Goal: Task Accomplishment & Management: Manage account settings

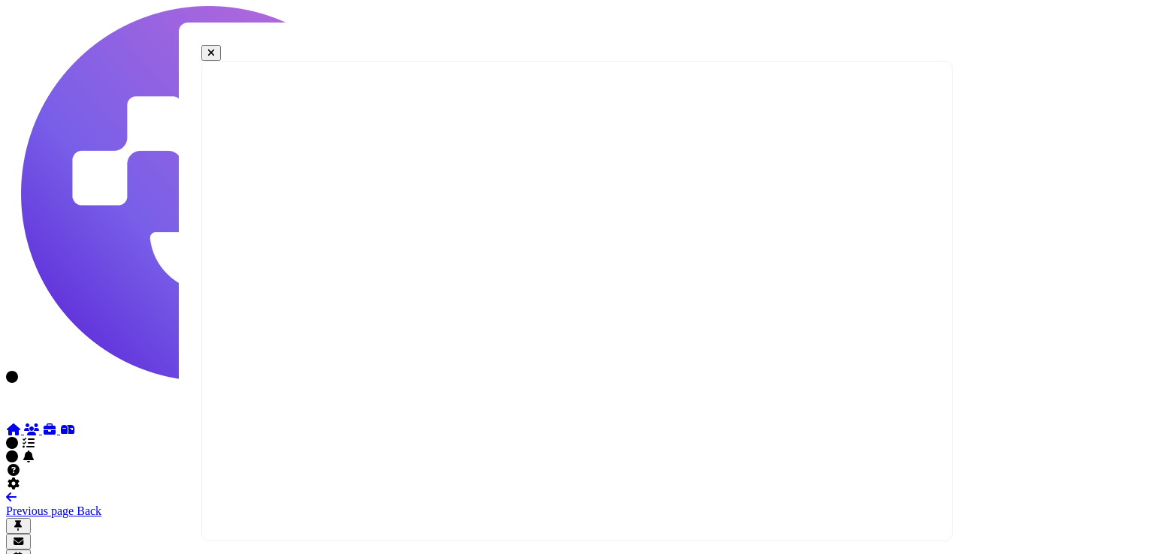
select select "*"
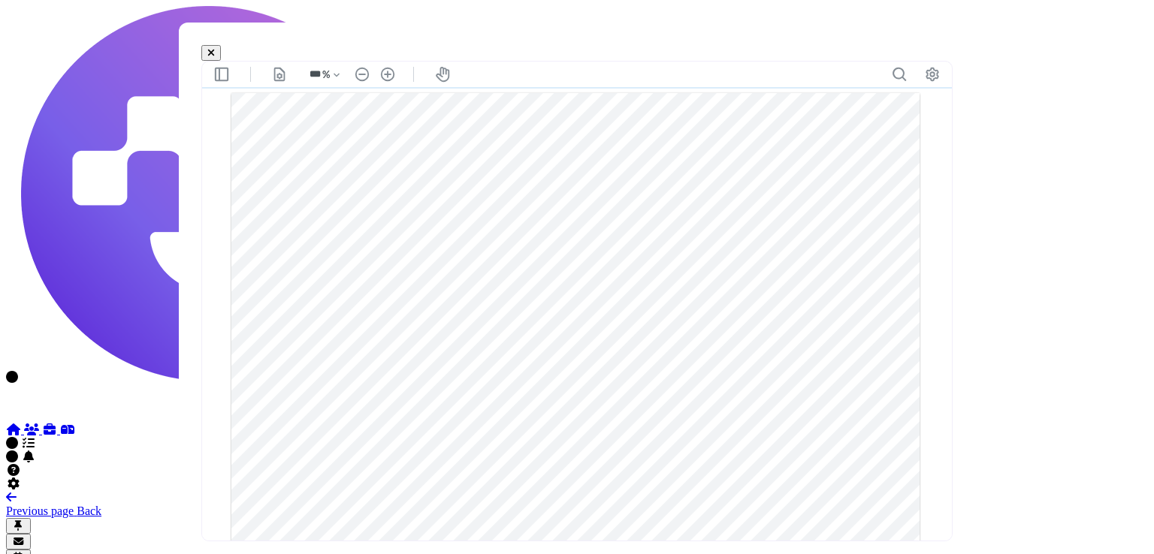
click at [215, 54] on icon at bounding box center [211, 53] width 8 height 10
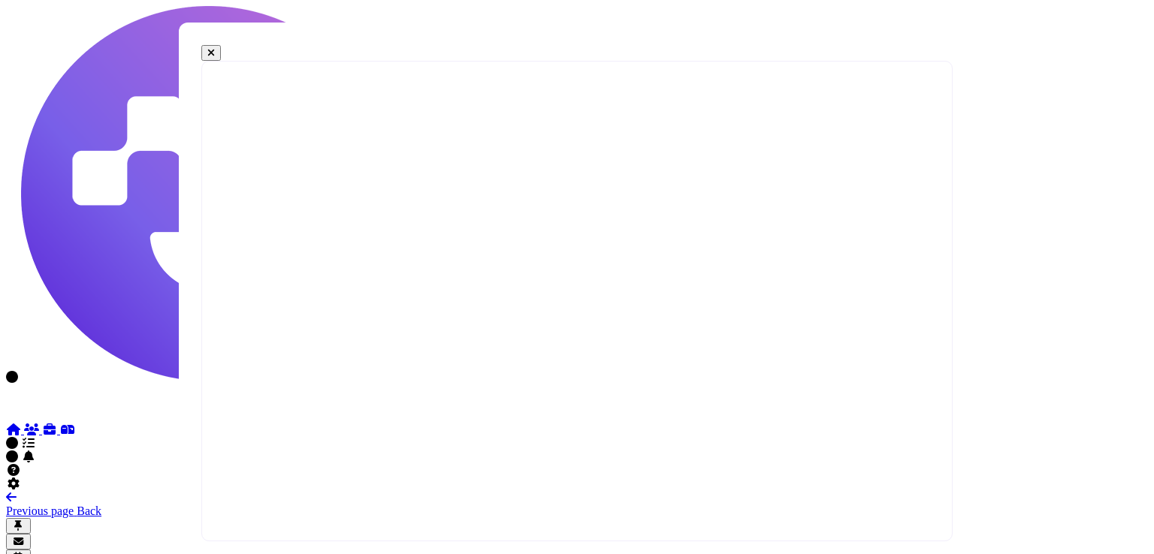
select select "*"
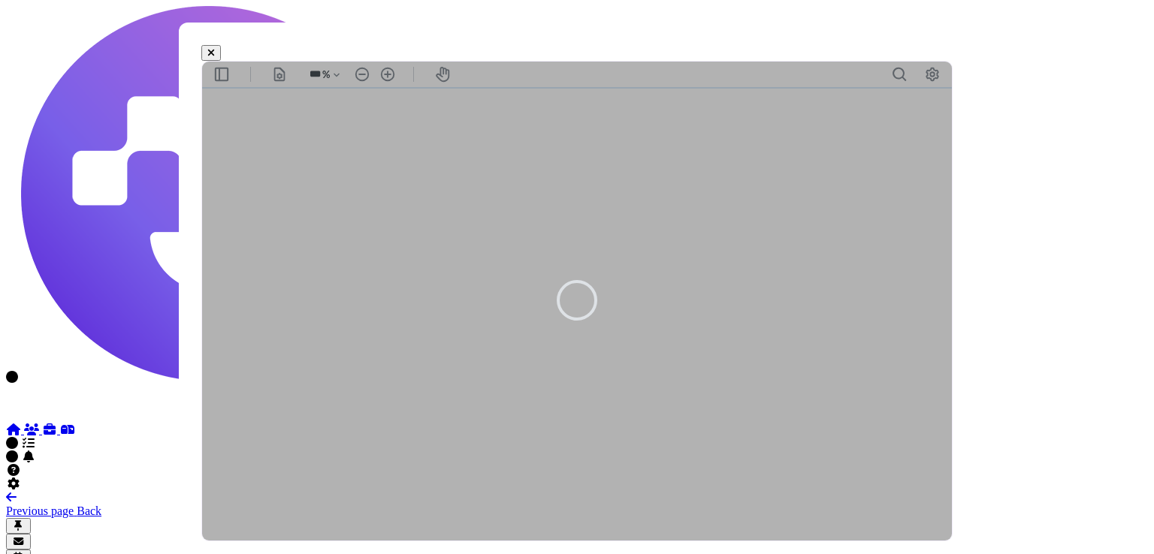
click at [215, 51] on icon at bounding box center [211, 53] width 8 height 10
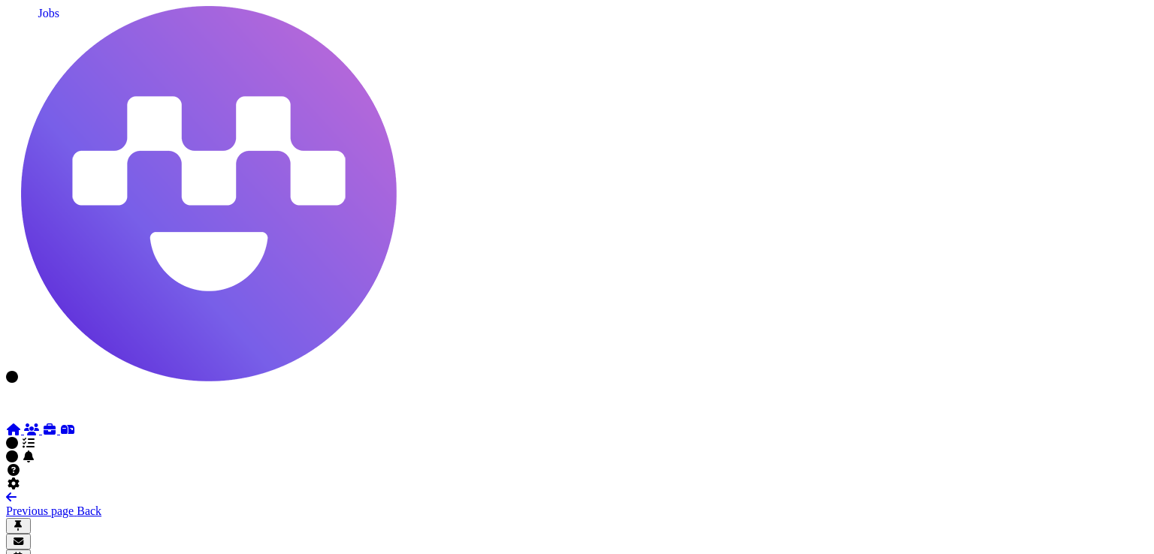
click at [42, 424] on icon at bounding box center [49, 430] width 15 height 12
select select "**********"
select select "**"
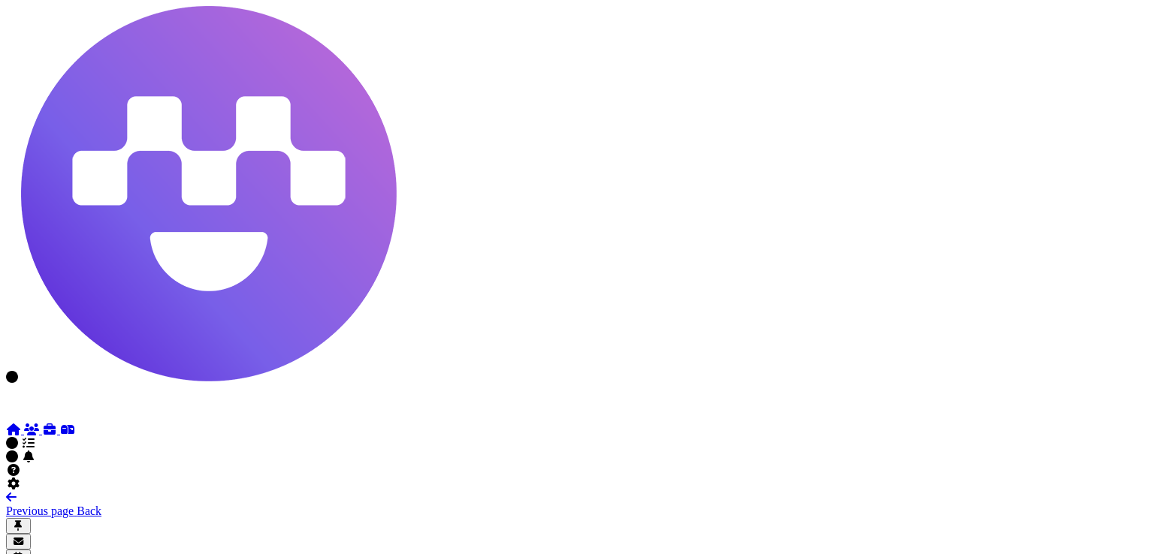
scroll to position [486, 0]
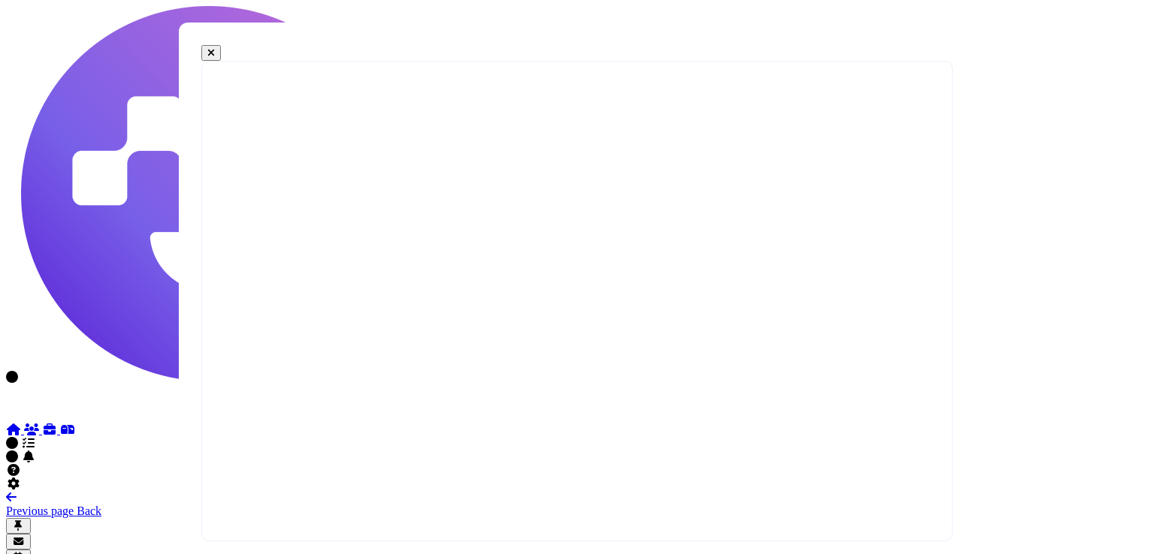
select select "*"
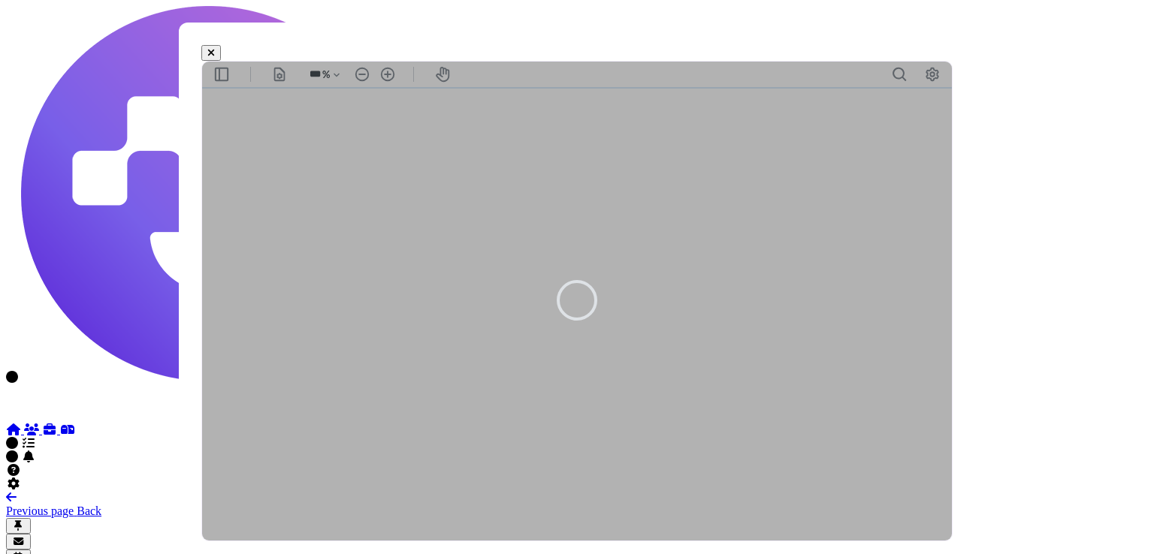
type input "***"
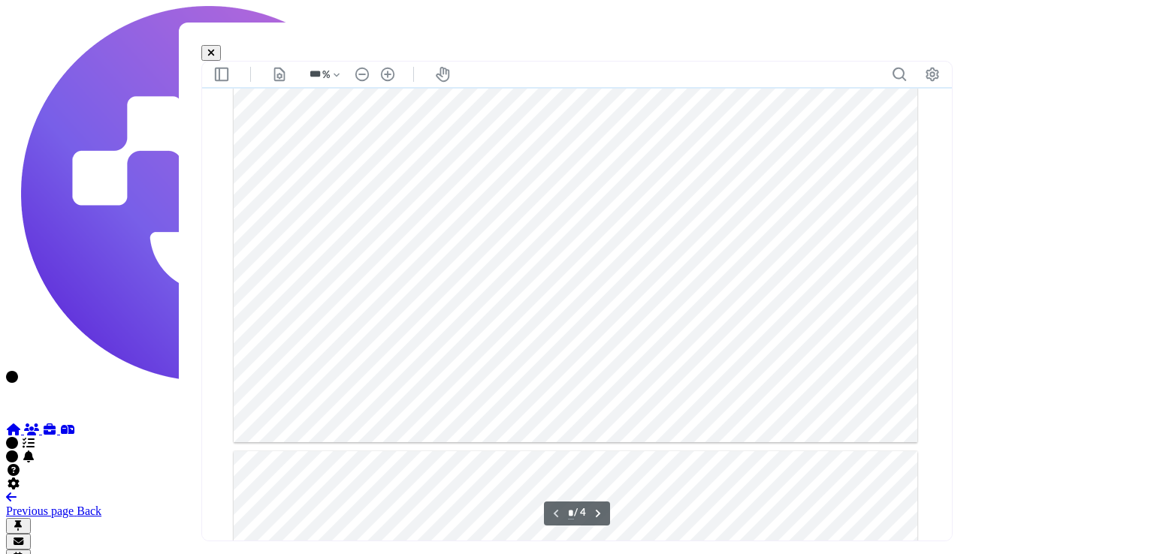
scroll to position [616, 0]
type input "*"
click at [215, 54] on icon at bounding box center [211, 53] width 8 height 10
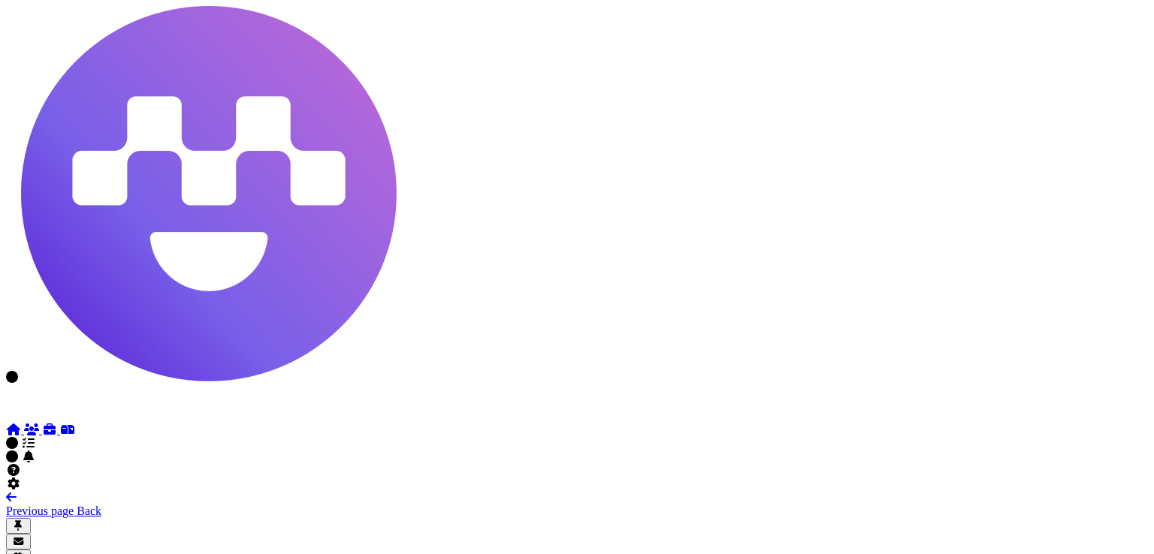
scroll to position [0, 0]
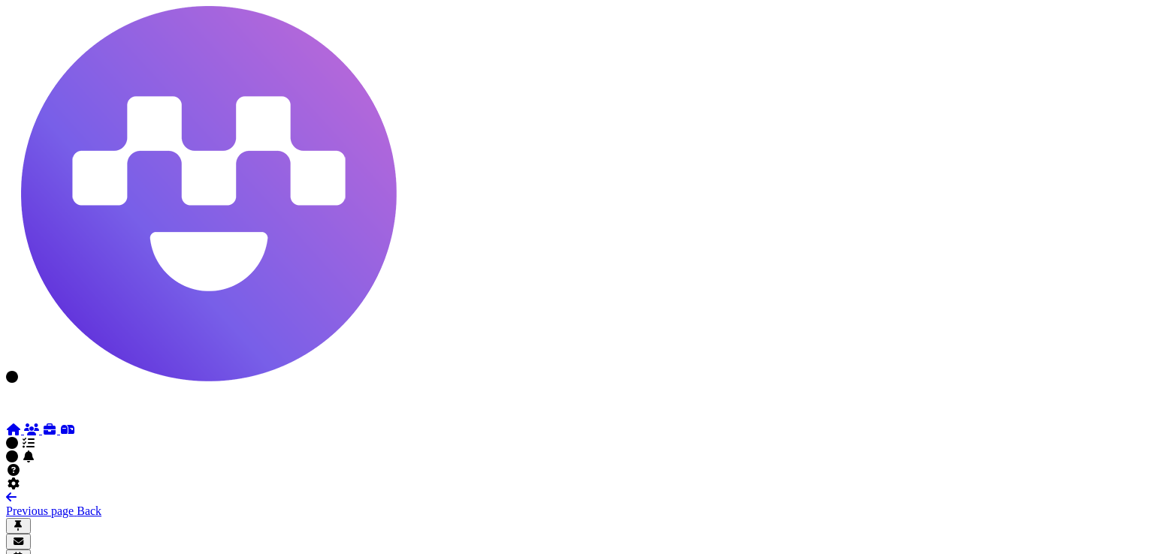
scroll to position [366, 0]
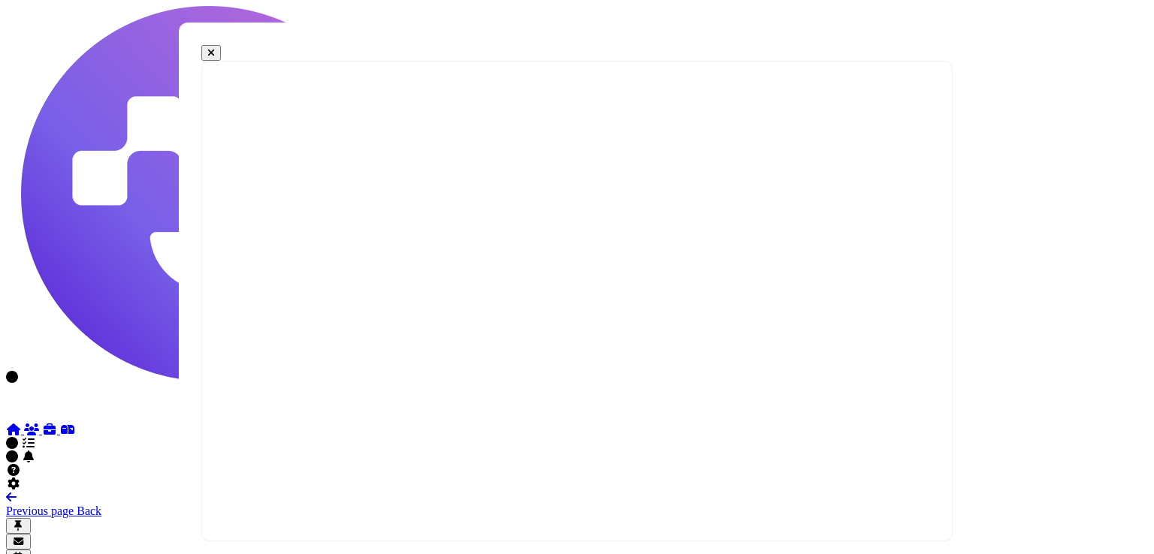
select select "*"
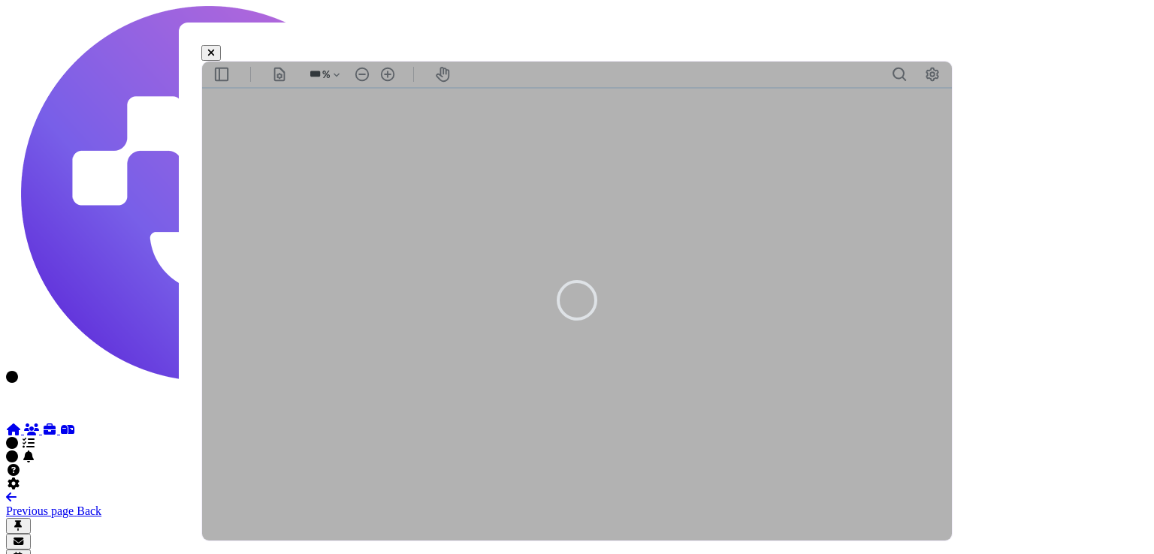
type input "***"
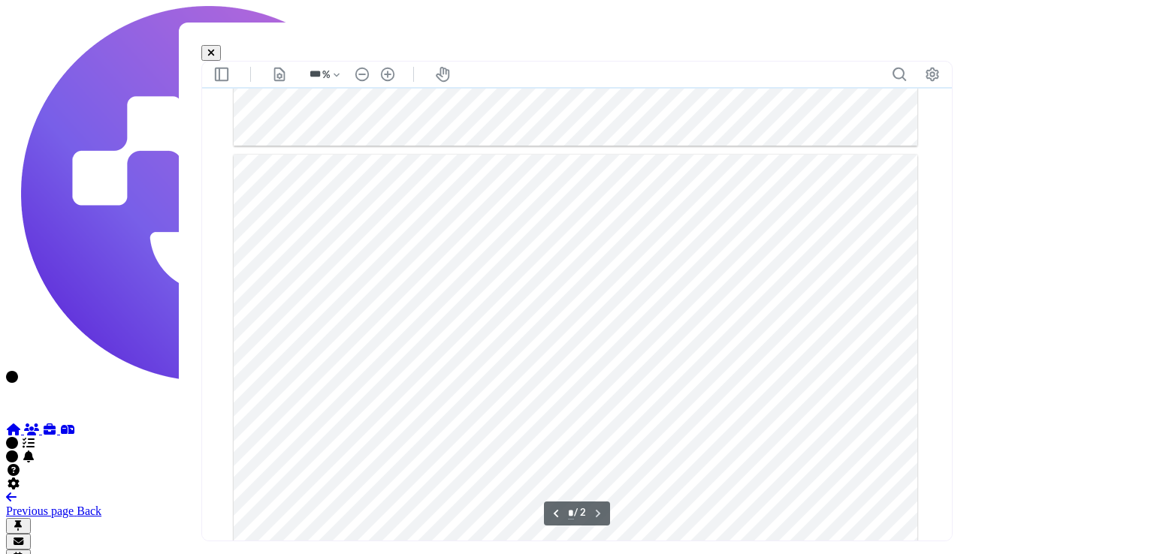
scroll to position [832, 0]
type input "*"
click at [221, 57] on button at bounding box center [211, 53] width 20 height 16
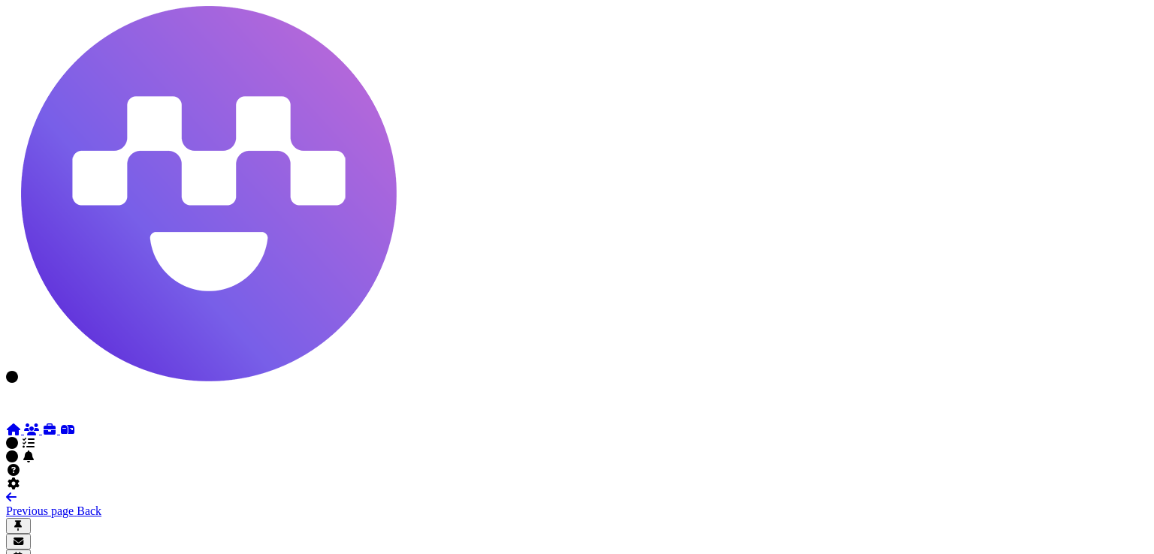
scroll to position [349, 0]
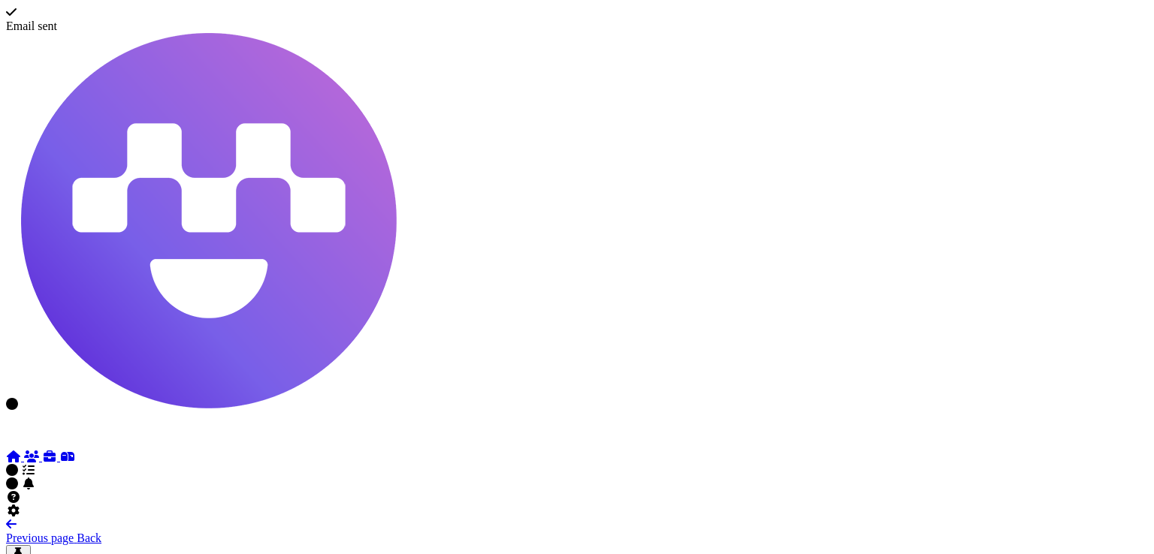
click at [42, 451] on icon at bounding box center [49, 457] width 15 height 12
select select "**********"
select select "**"
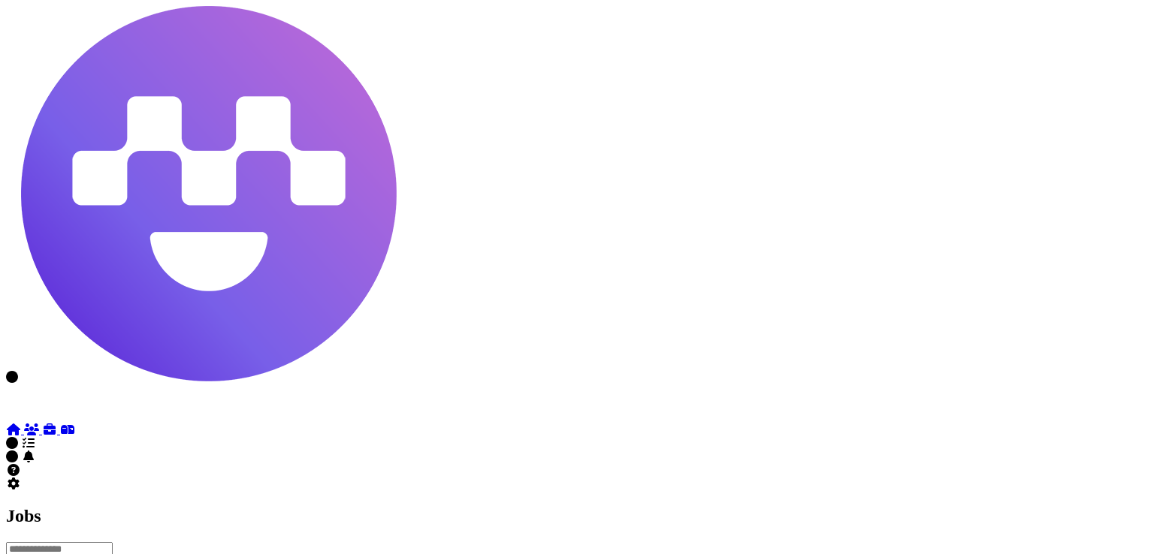
scroll to position [240, 0]
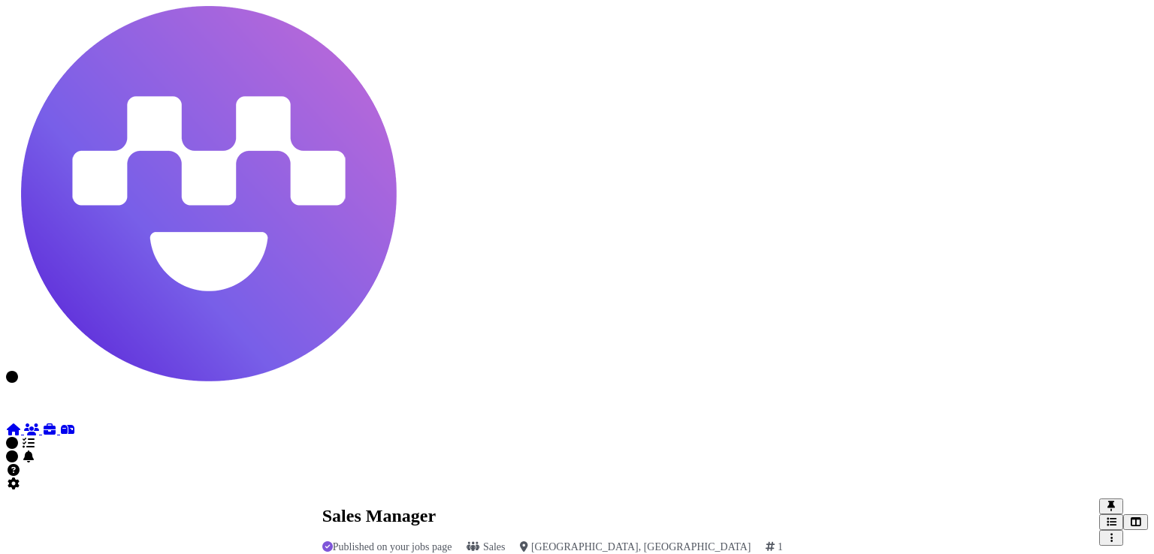
click at [42, 424] on icon at bounding box center [49, 430] width 15 height 12
select select "**********"
select select "**"
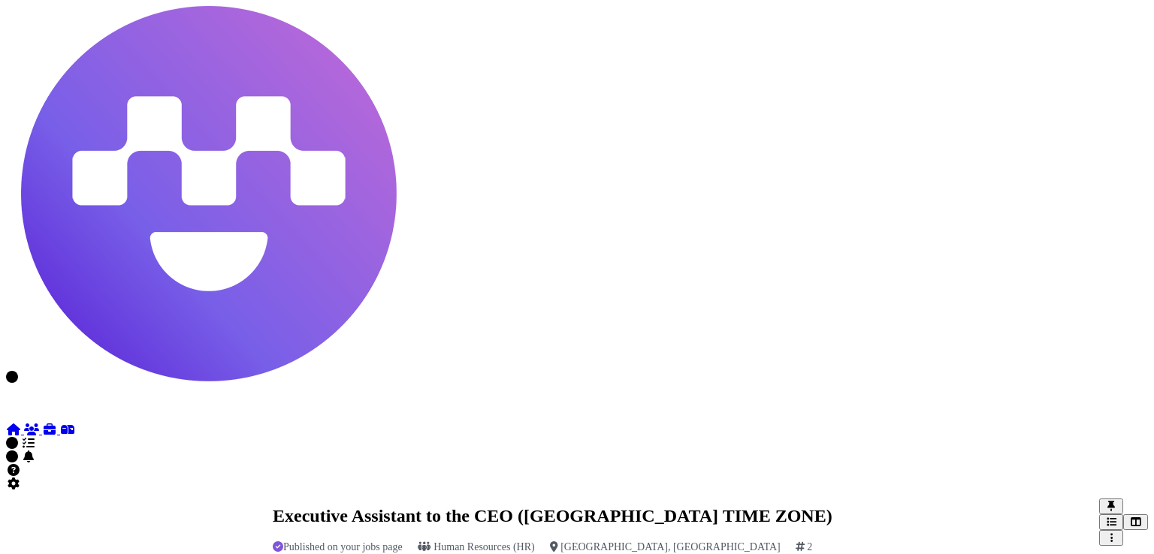
scroll to position [15, 0]
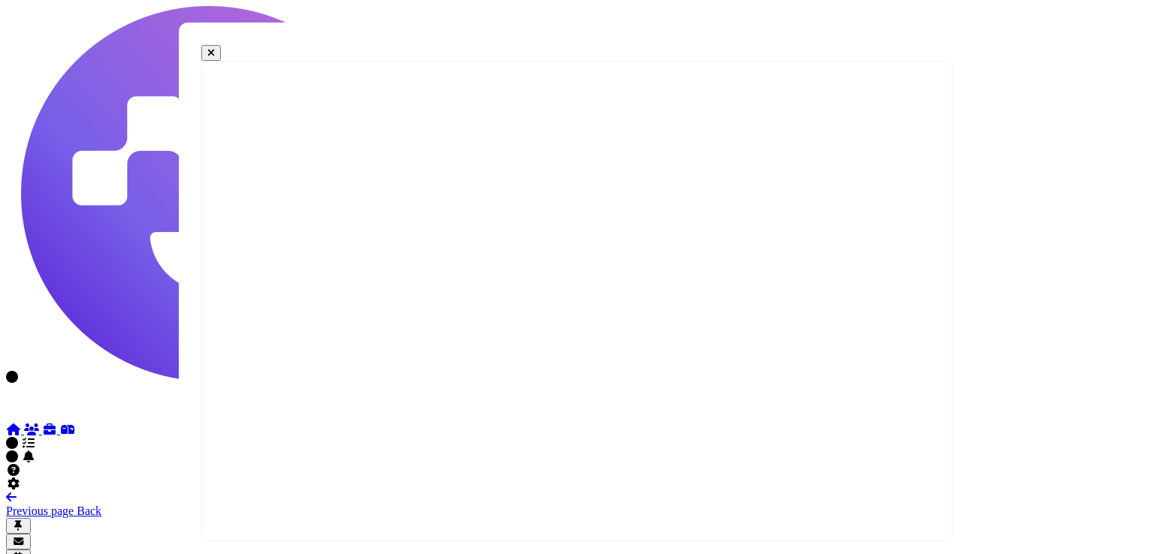
select select "*"
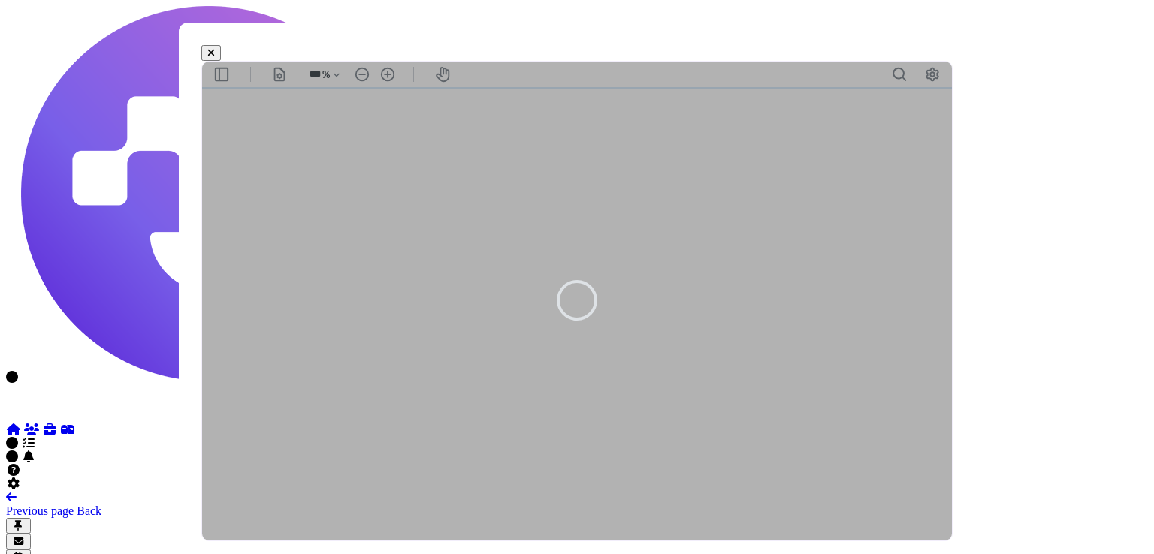
type input "***"
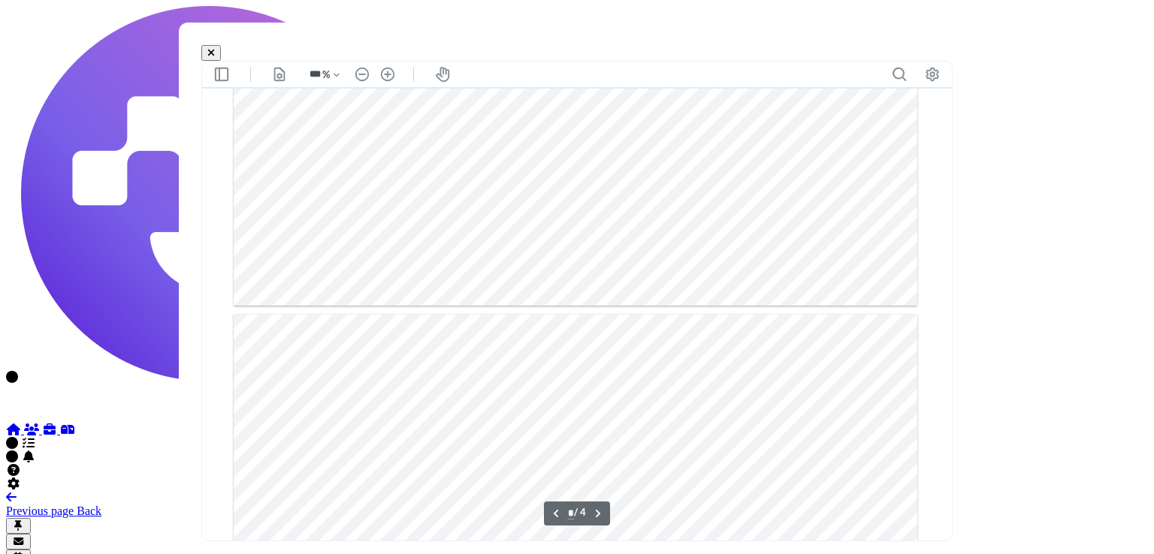
scroll to position [832, 0]
type input "*"
click at [215, 55] on icon at bounding box center [211, 53] width 8 height 10
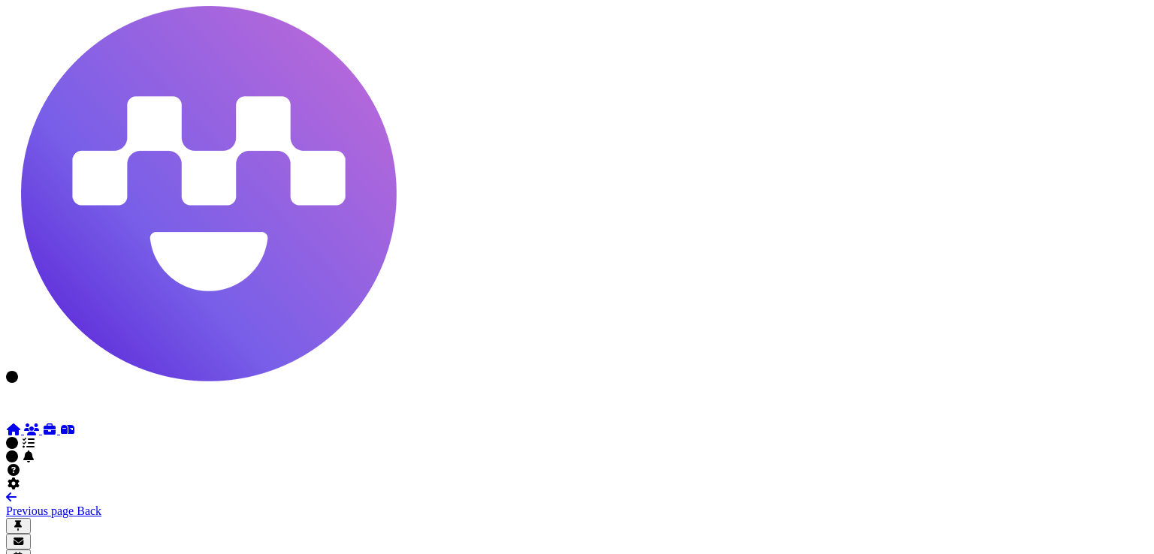
scroll to position [1118, 0]
drag, startPoint x: 416, startPoint y: 444, endPoint x: 415, endPoint y: 426, distance: 18.1
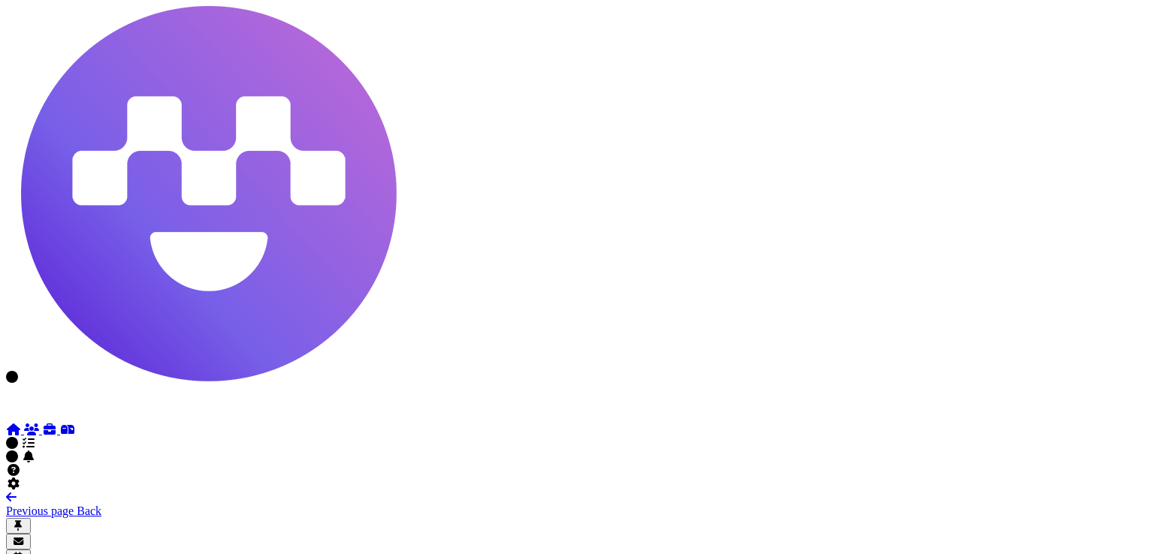
drag, startPoint x: 404, startPoint y: 445, endPoint x: 415, endPoint y: 427, distance: 21.9
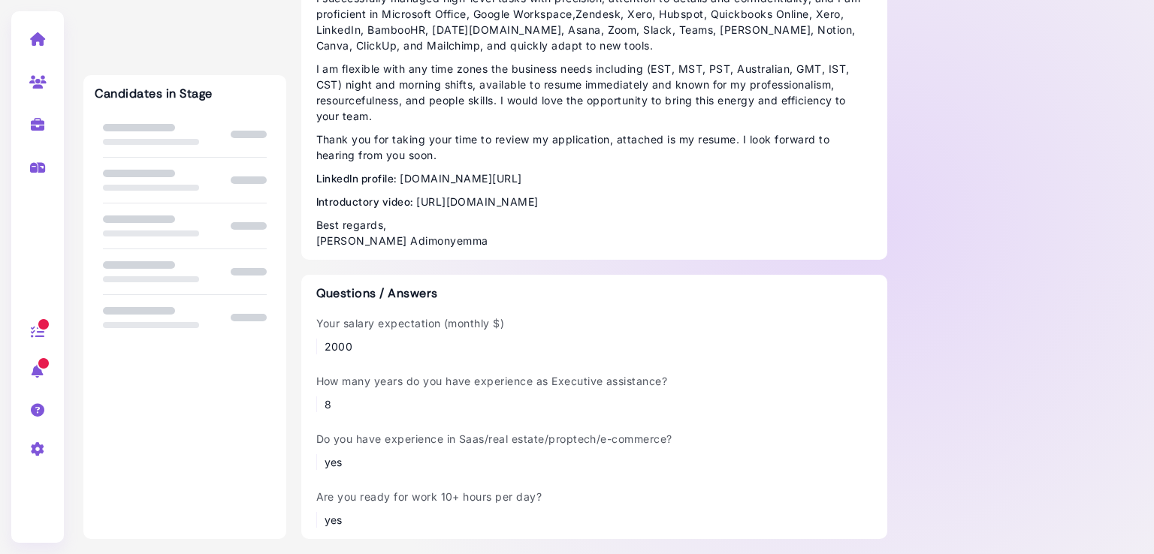
scroll to position [1376, 0]
drag, startPoint x: 418, startPoint y: 316, endPoint x: 412, endPoint y: 296, distance: 21.2
click at [412, 210] on p "Introductory video: [URL][DOMAIN_NAME]" at bounding box center [594, 202] width 556 height 16
copy p "[URL][DOMAIN_NAME]"
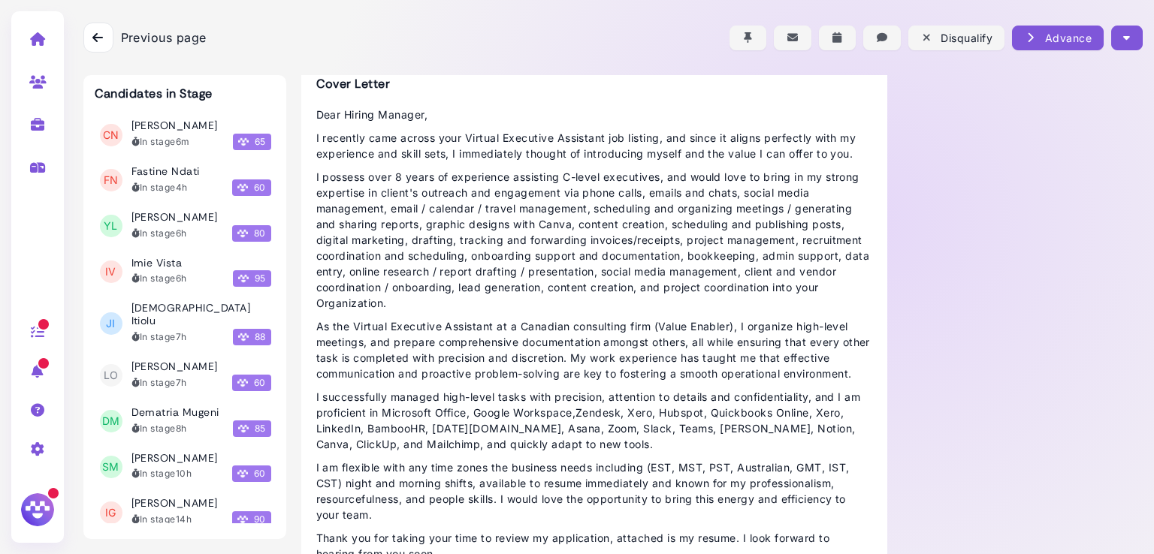
scroll to position [0, 0]
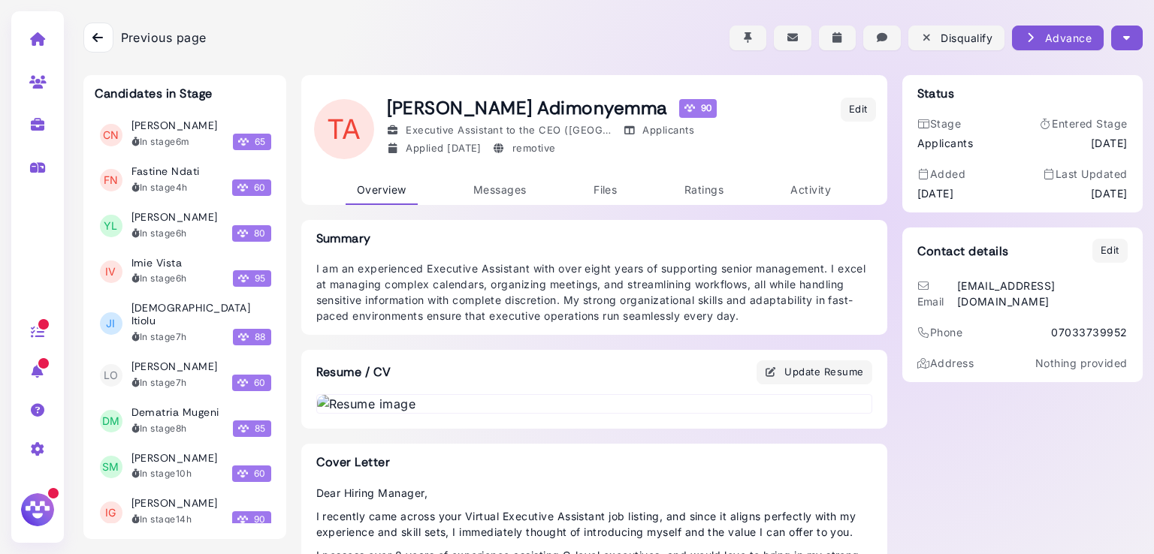
click at [1123, 34] on icon "button" at bounding box center [1126, 38] width 7 height 16
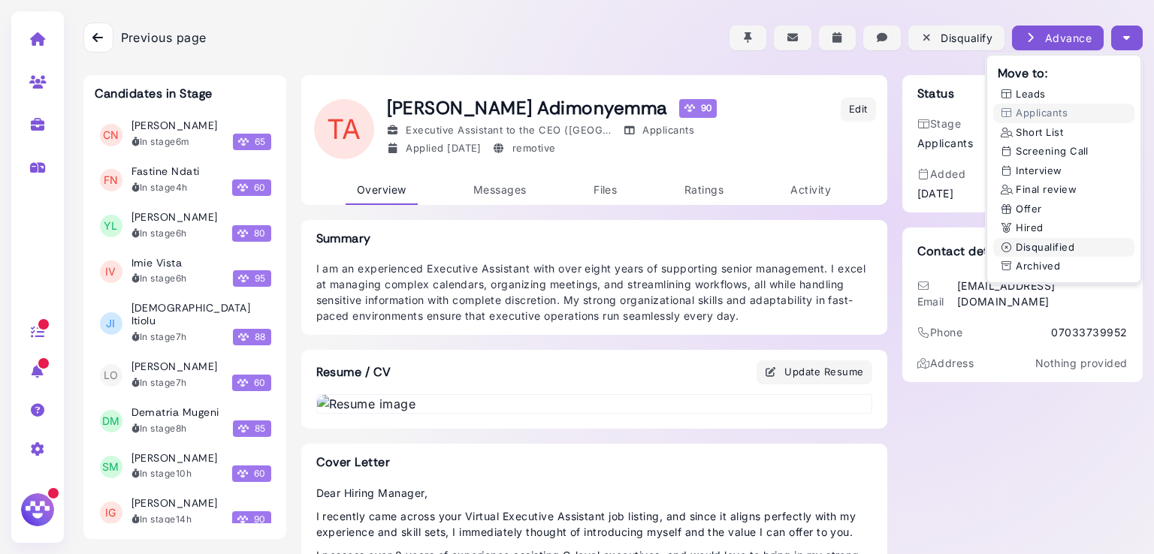
click at [1049, 246] on button "Disqualified" at bounding box center [1063, 248] width 141 height 20
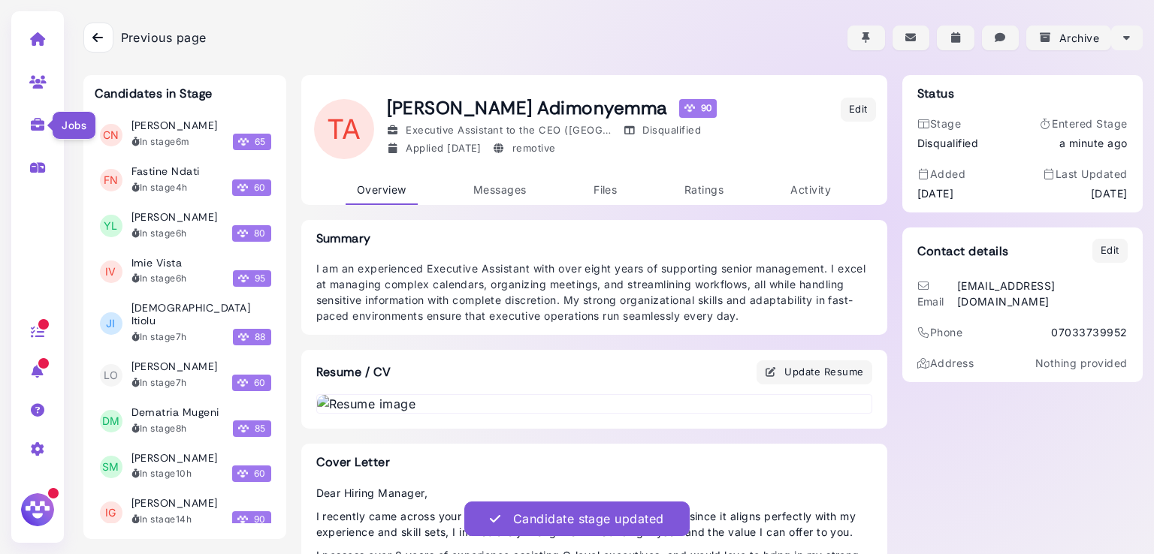
click at [36, 121] on icon at bounding box center [37, 125] width 17 height 14
select select "**********"
select select "**"
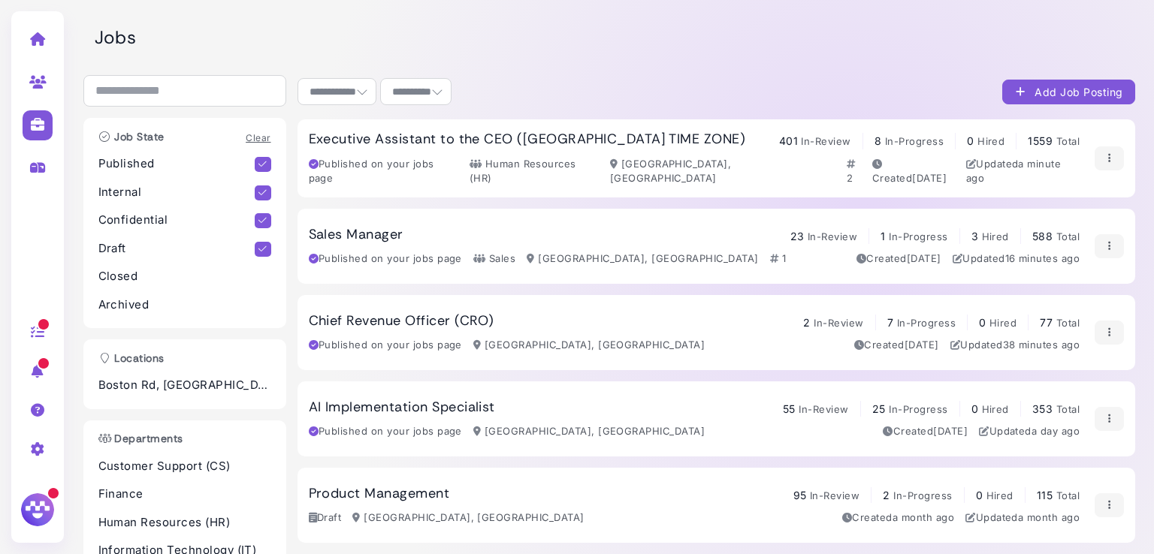
click at [506, 145] on h3 "Executive Assistant to the CEO ([GEOGRAPHIC_DATA] TIME ZONE)" at bounding box center [527, 139] width 437 height 17
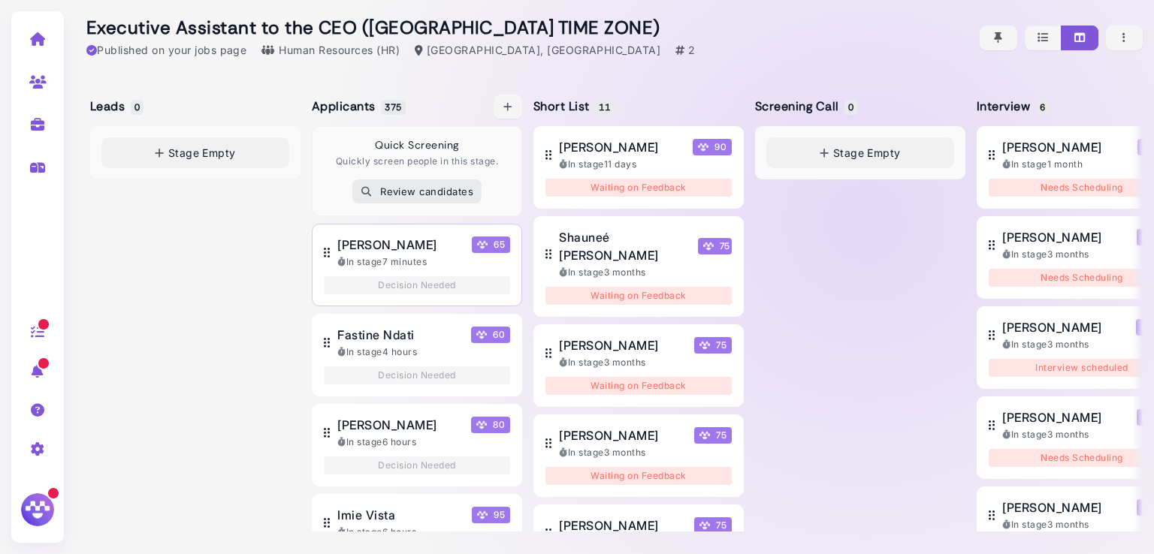
click at [371, 247] on span "[PERSON_NAME]" at bounding box center [386, 245] width 99 height 18
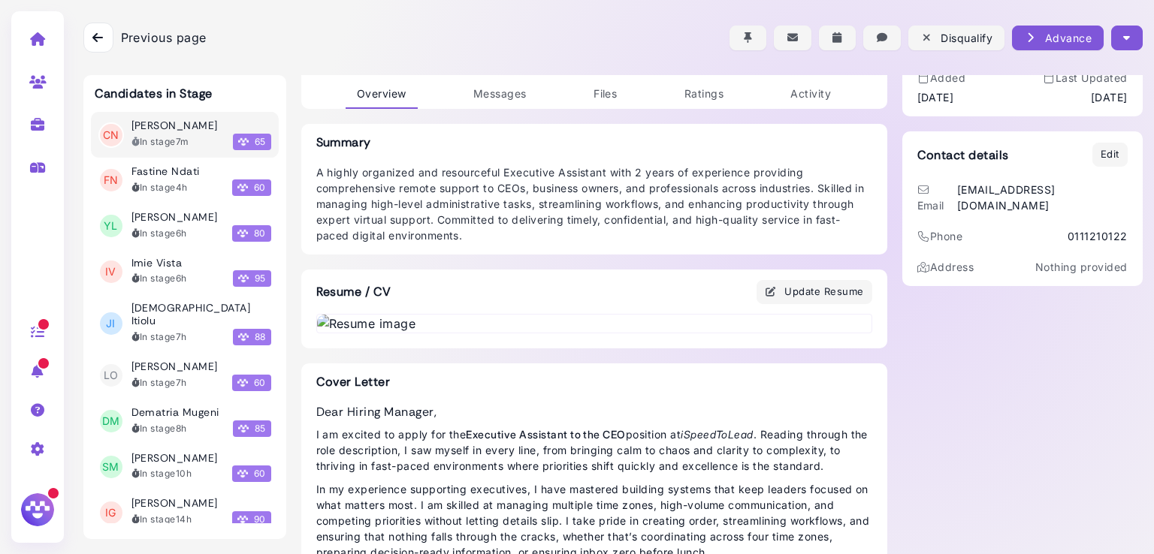
scroll to position [90, 0]
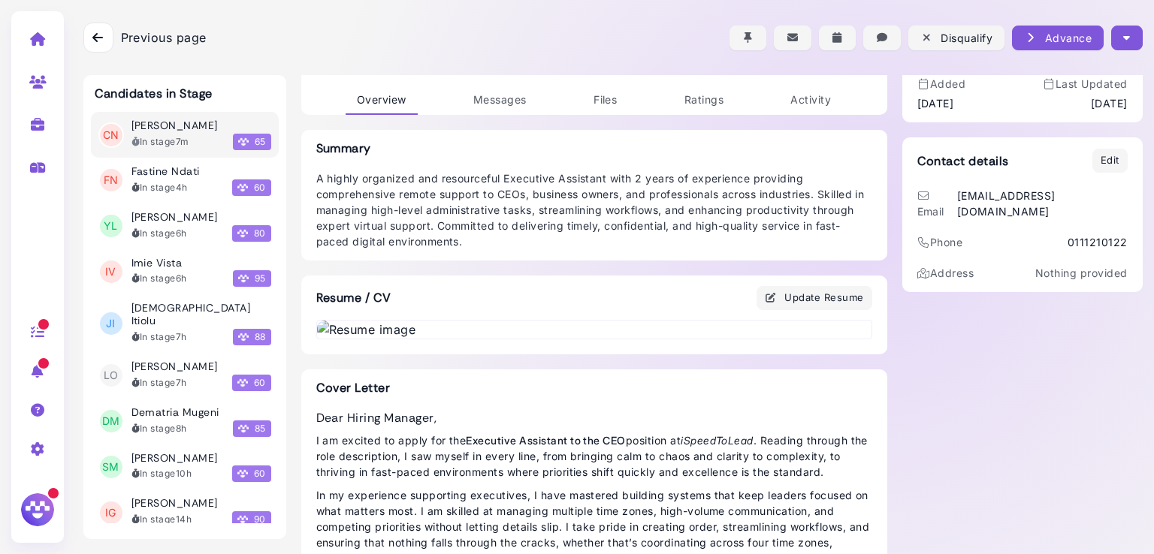
click at [464, 339] on img at bounding box center [594, 330] width 554 height 18
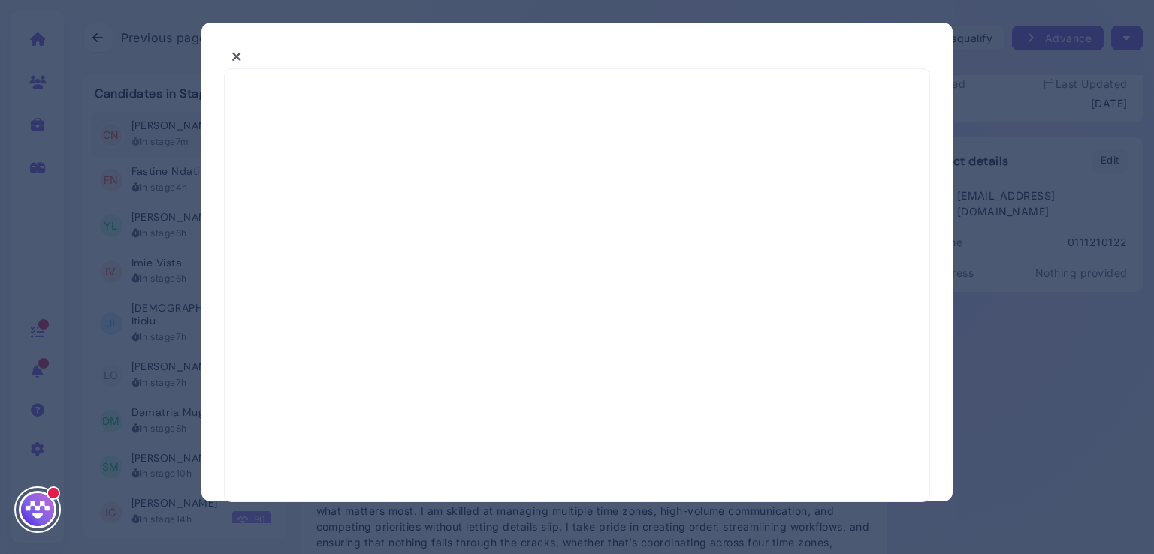
select select "*"
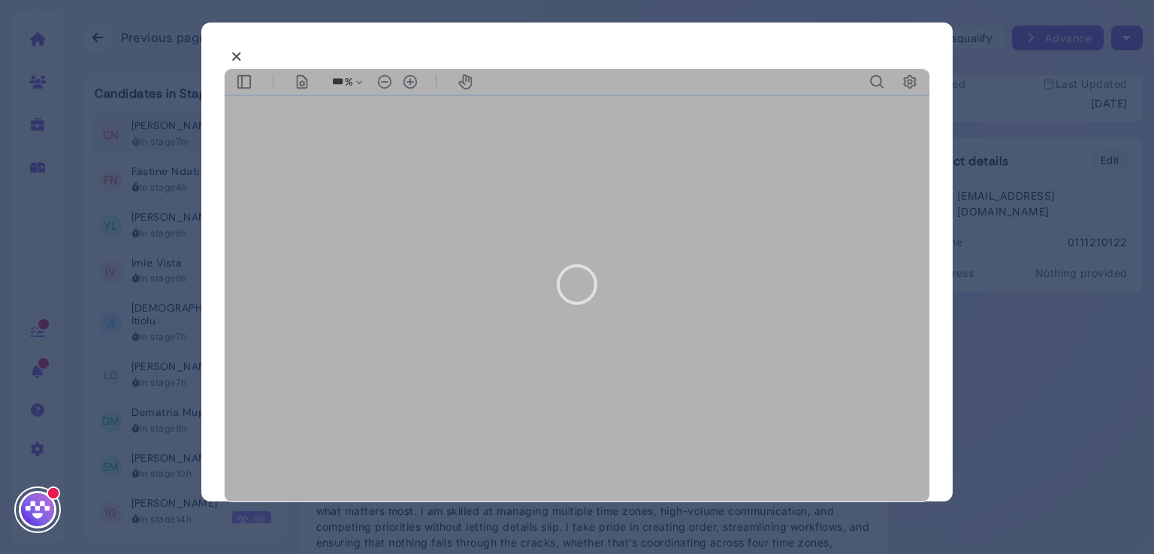
type input "***"
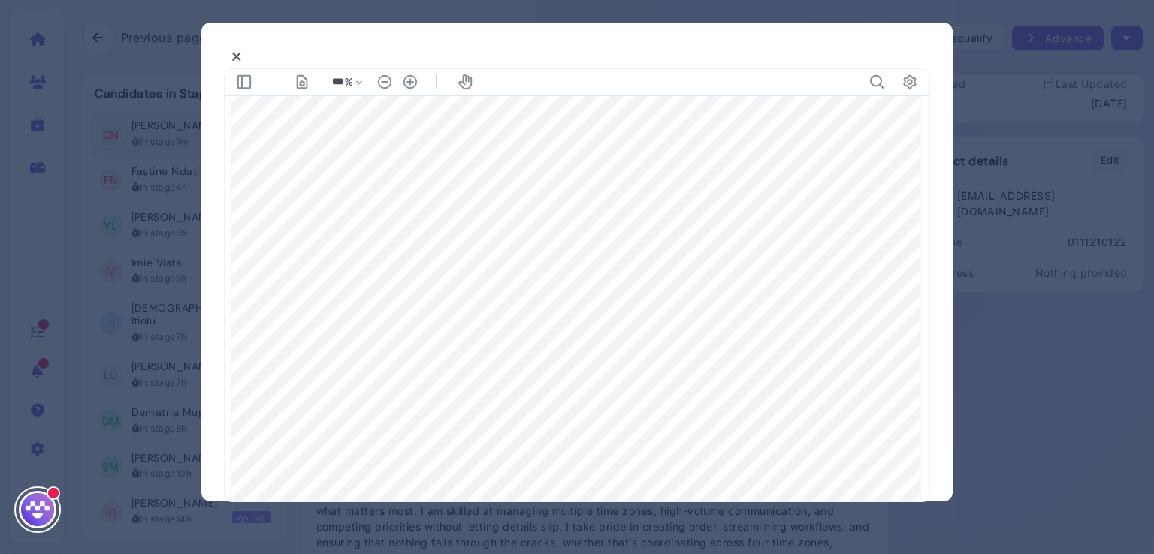
scroll to position [409, 0]
click at [734, 380] on div at bounding box center [575, 178] width 688 height 974
click at [242, 53] on button at bounding box center [237, 56] width 26 height 23
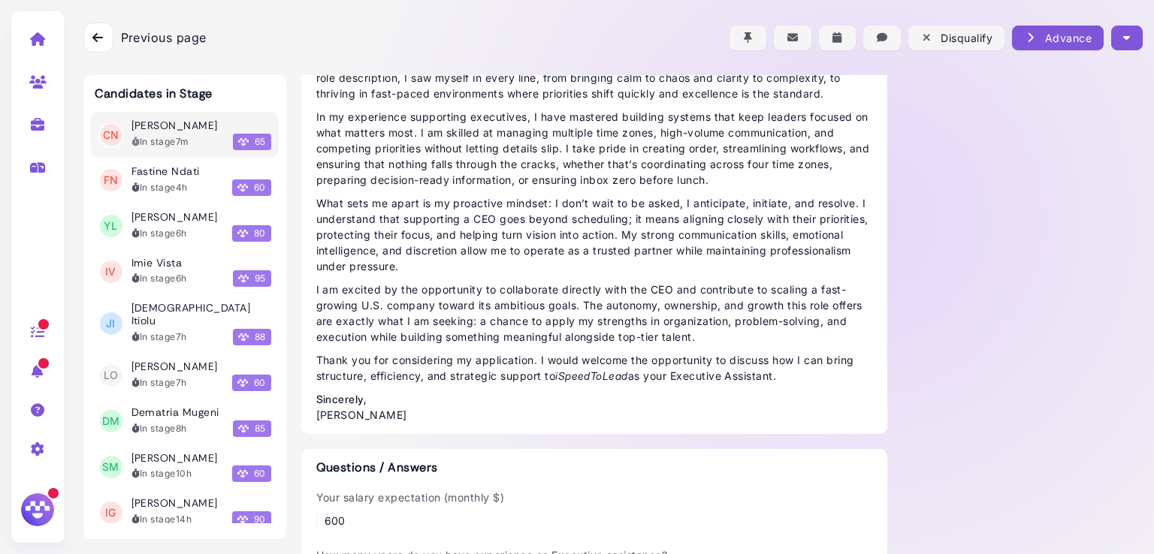
scroll to position [0, 0]
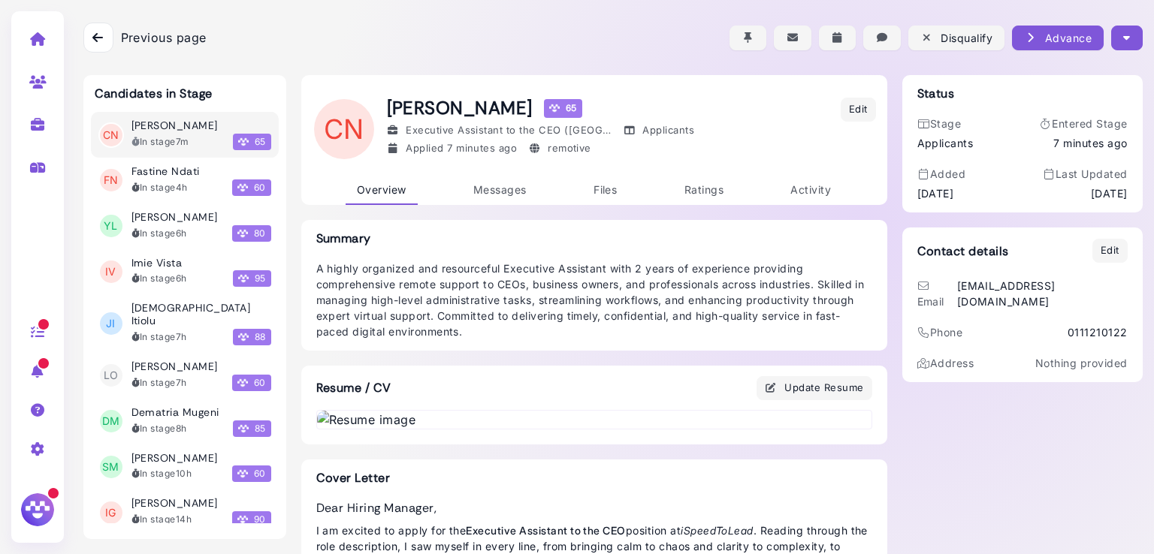
click at [1123, 36] on icon "button" at bounding box center [1126, 38] width 7 height 16
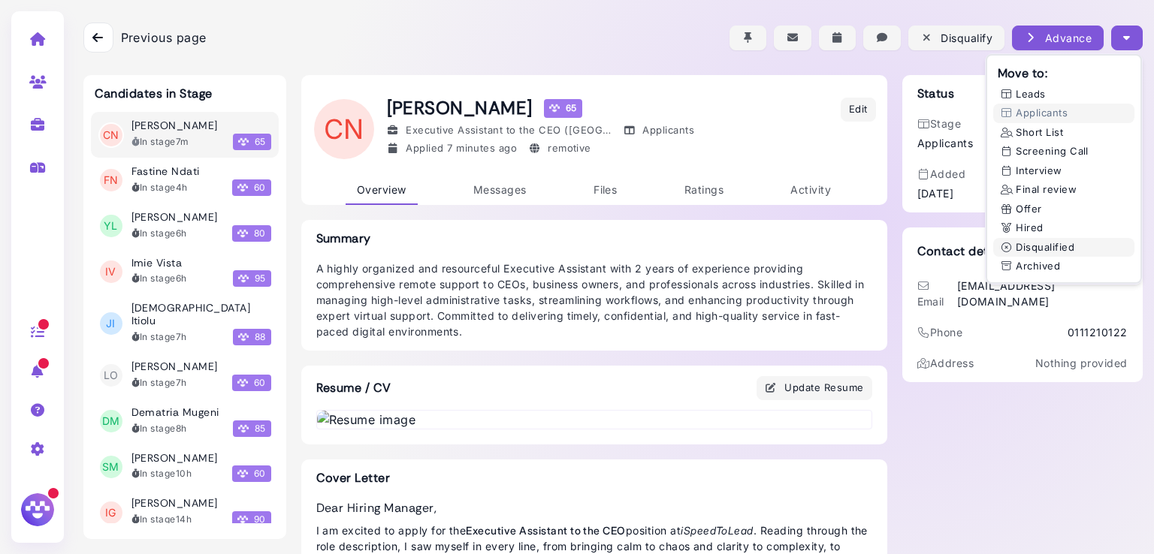
click at [1016, 243] on button "Disqualified" at bounding box center [1063, 248] width 141 height 20
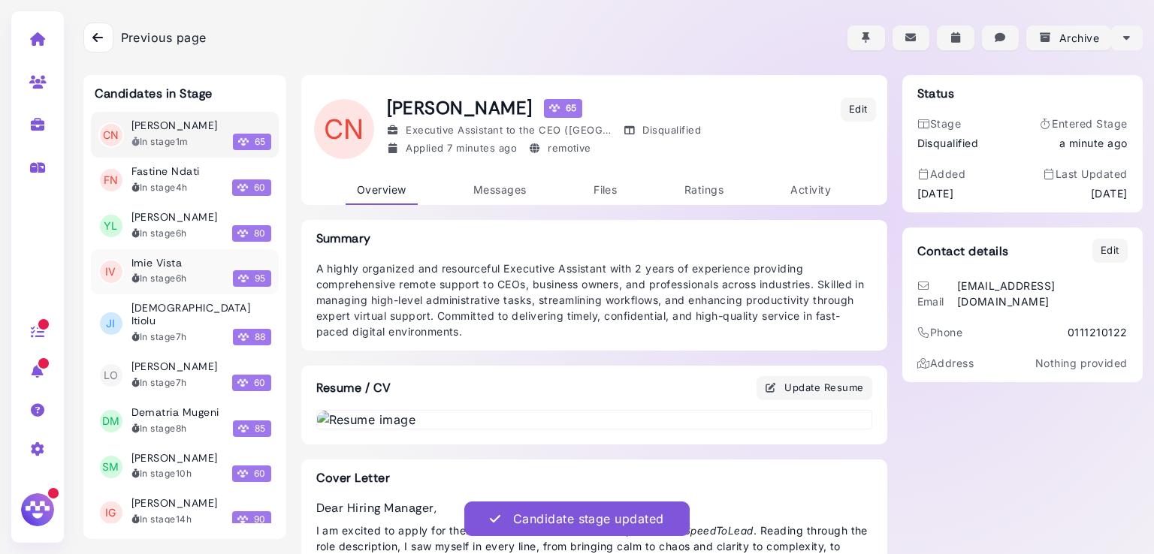
click at [179, 273] on time "6h" at bounding box center [181, 278] width 11 height 11
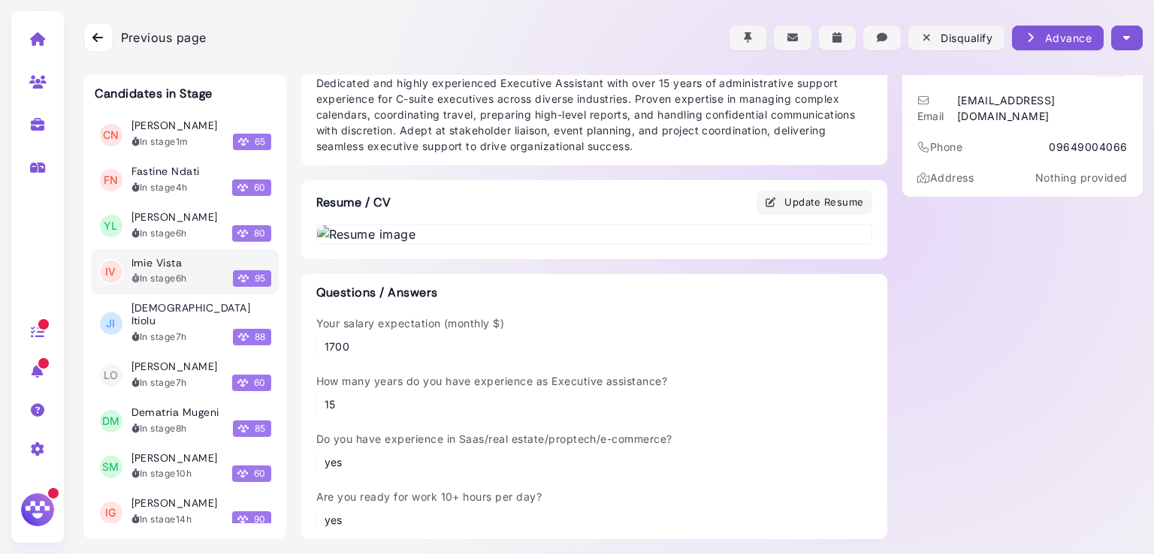
scroll to position [643, 0]
click at [522, 243] on img at bounding box center [594, 234] width 554 height 18
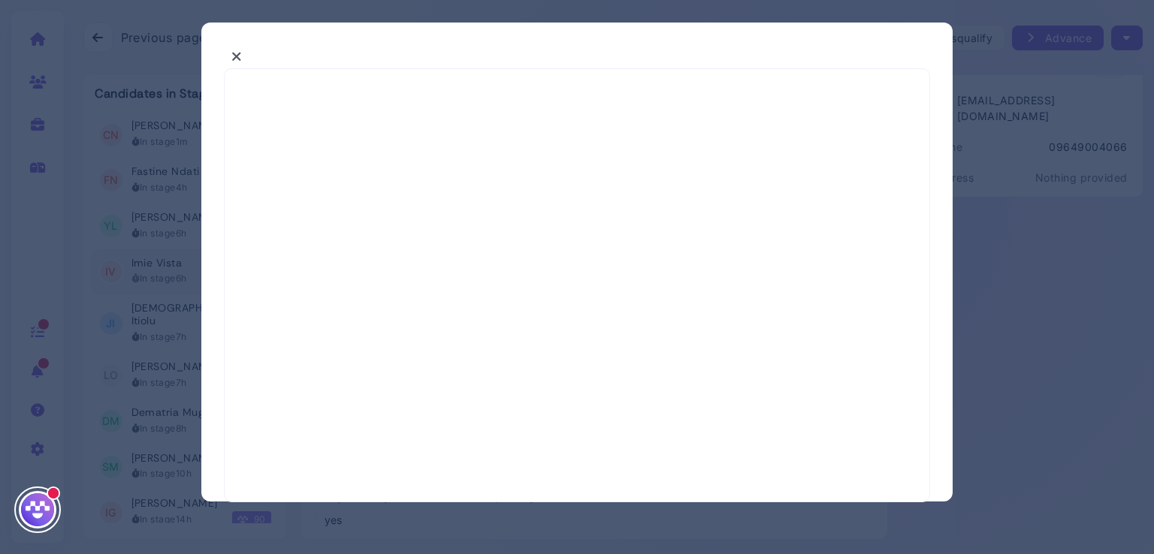
select select "*"
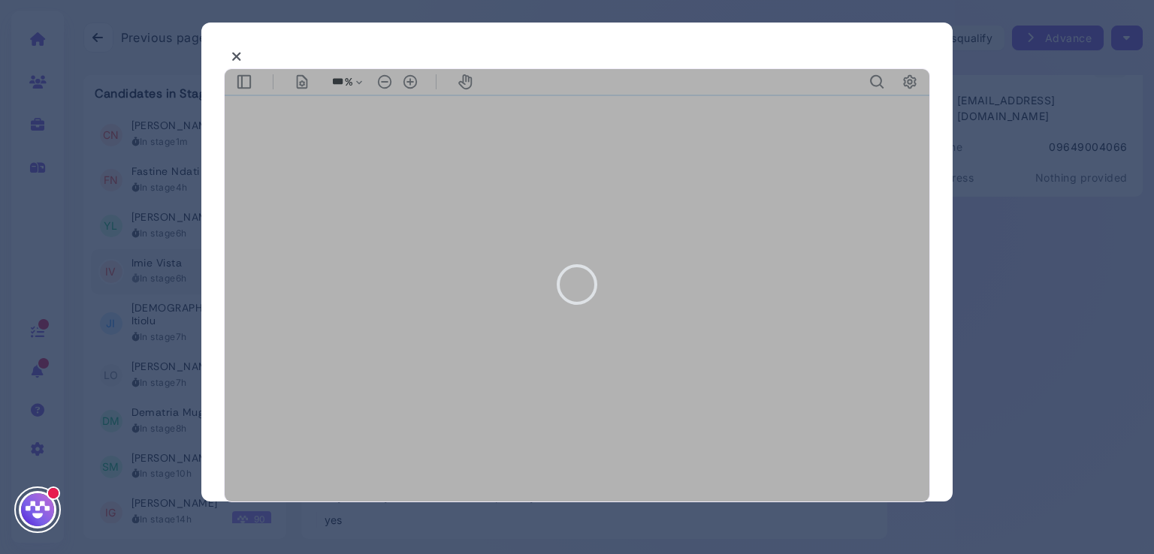
type input "***"
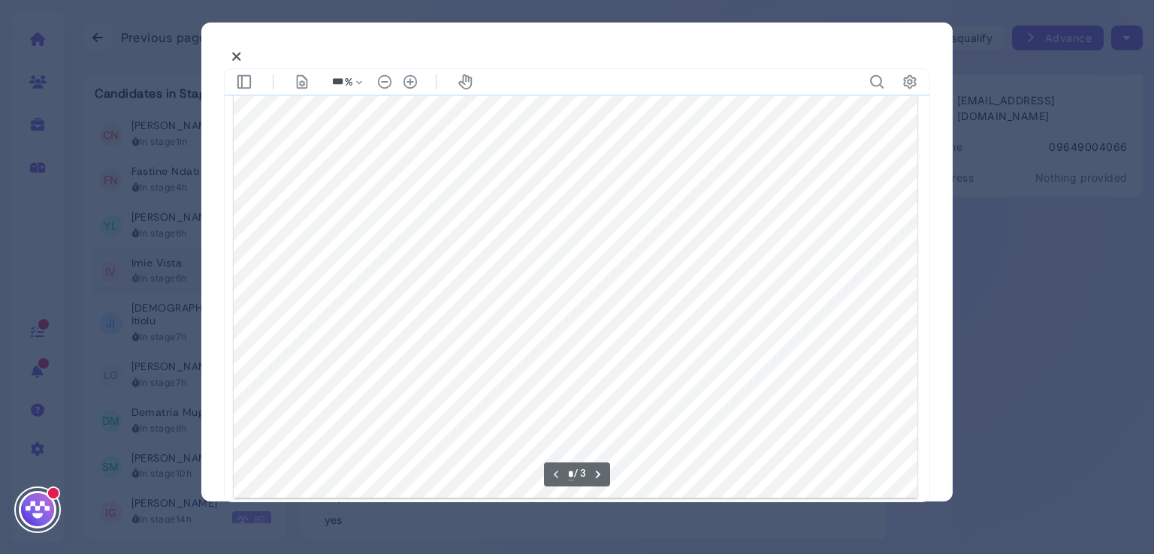
scroll to position [675, 0]
type input "*"
click at [1010, 225] on div at bounding box center [577, 277] width 1154 height 554
click at [236, 52] on icon at bounding box center [236, 57] width 11 height 16
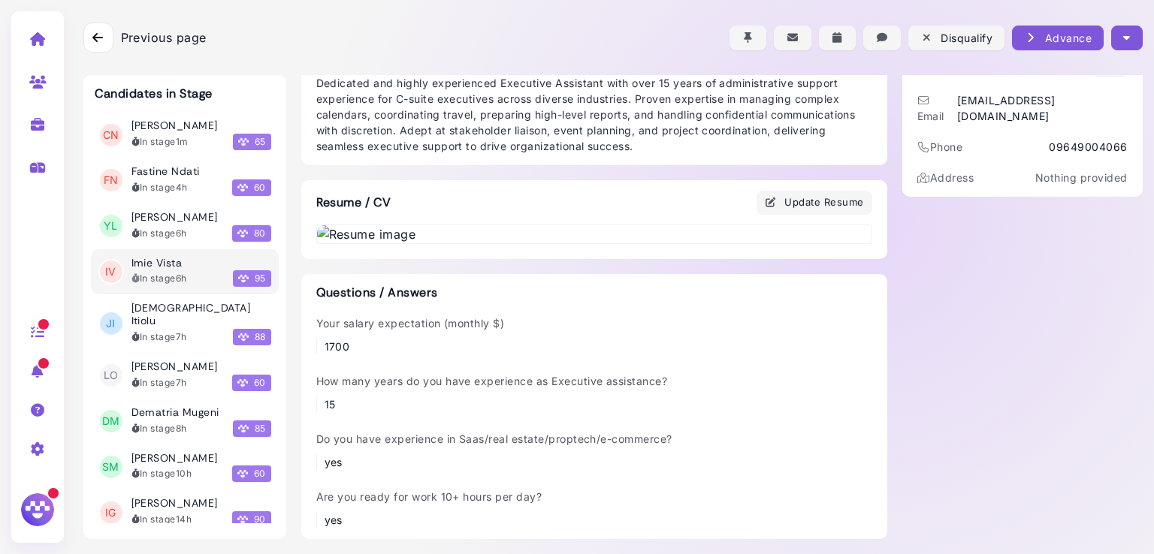
scroll to position [0, 0]
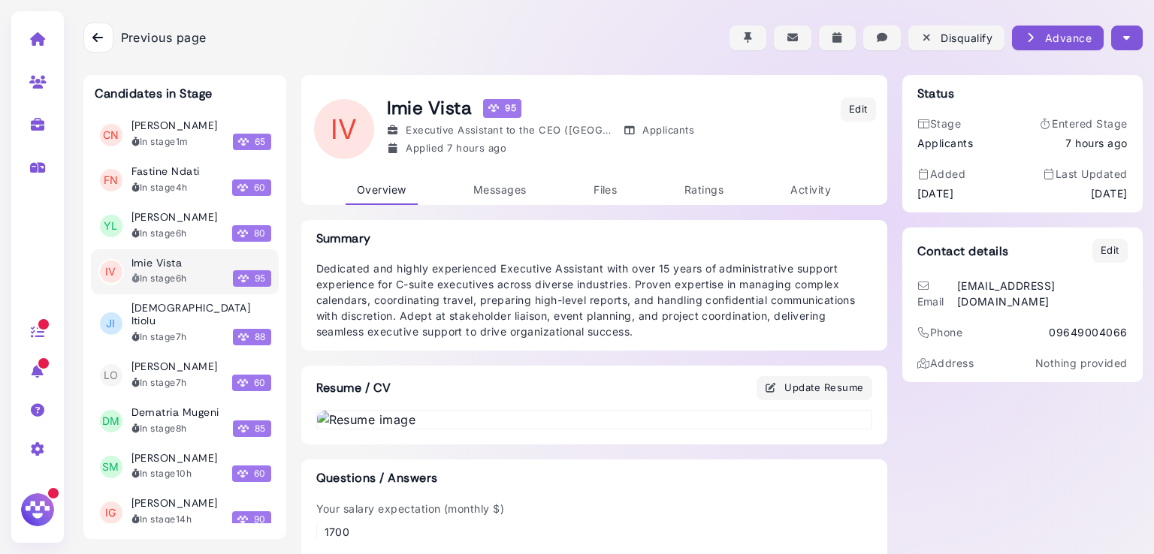
click at [1121, 46] on button "button" at bounding box center [1126, 38] width 31 height 25
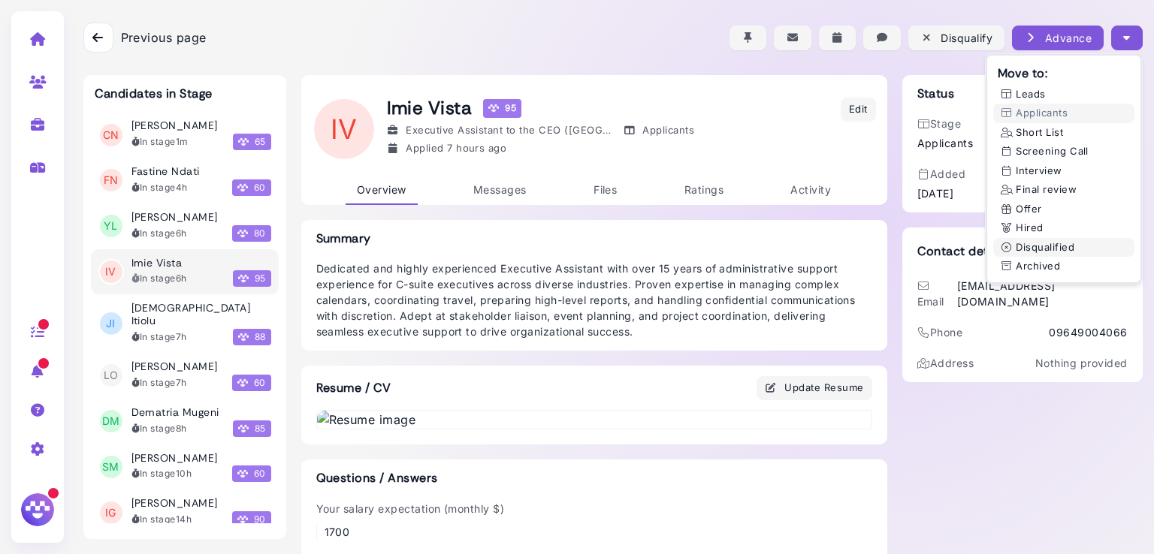
click at [1037, 241] on button "Disqualified" at bounding box center [1063, 248] width 141 height 20
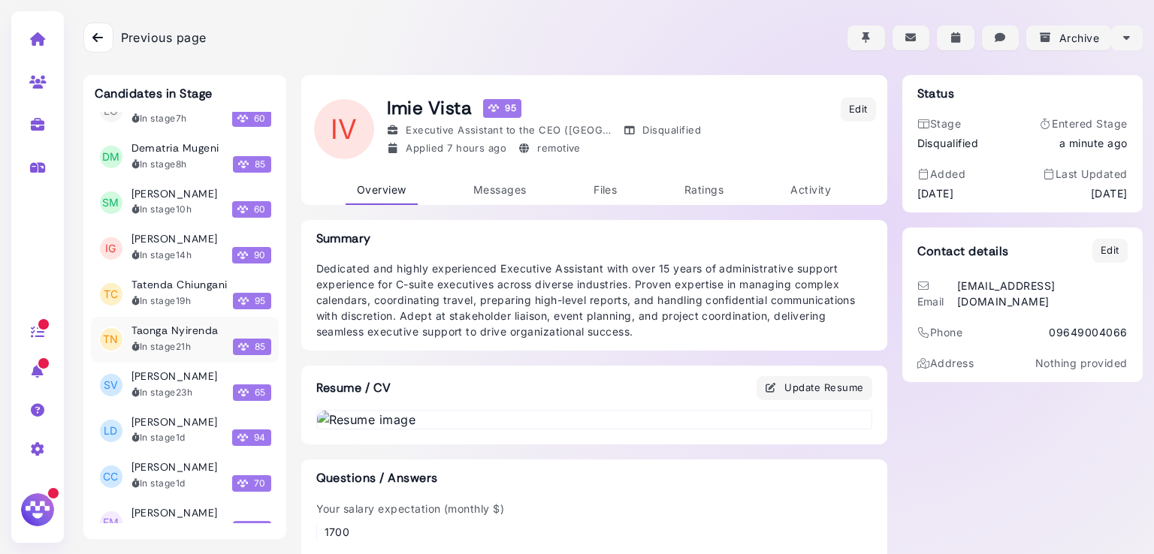
scroll to position [344, 0]
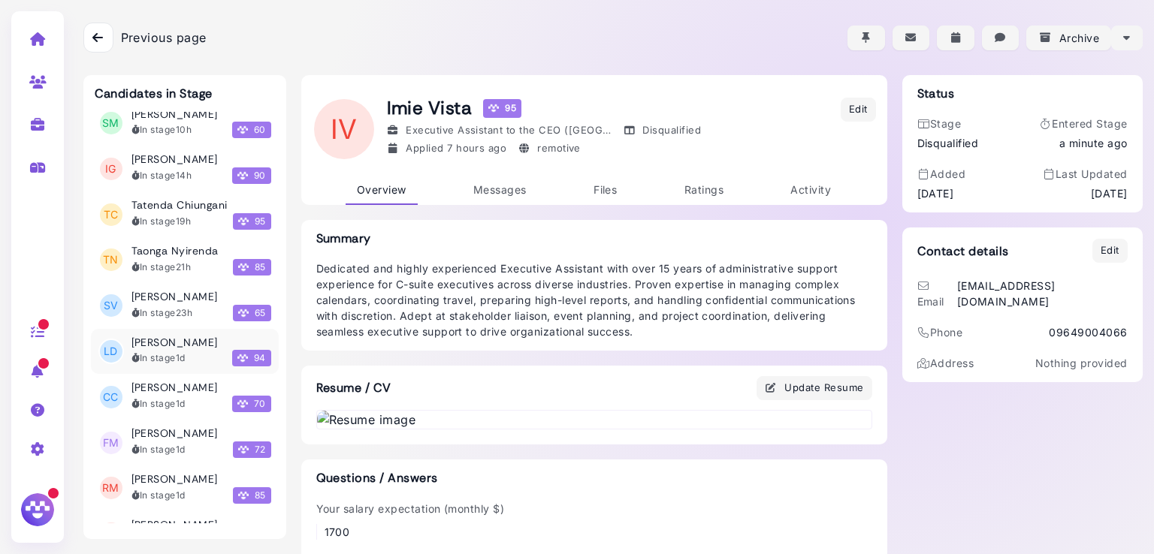
click at [162, 337] on h3 "[PERSON_NAME]" at bounding box center [174, 343] width 86 height 13
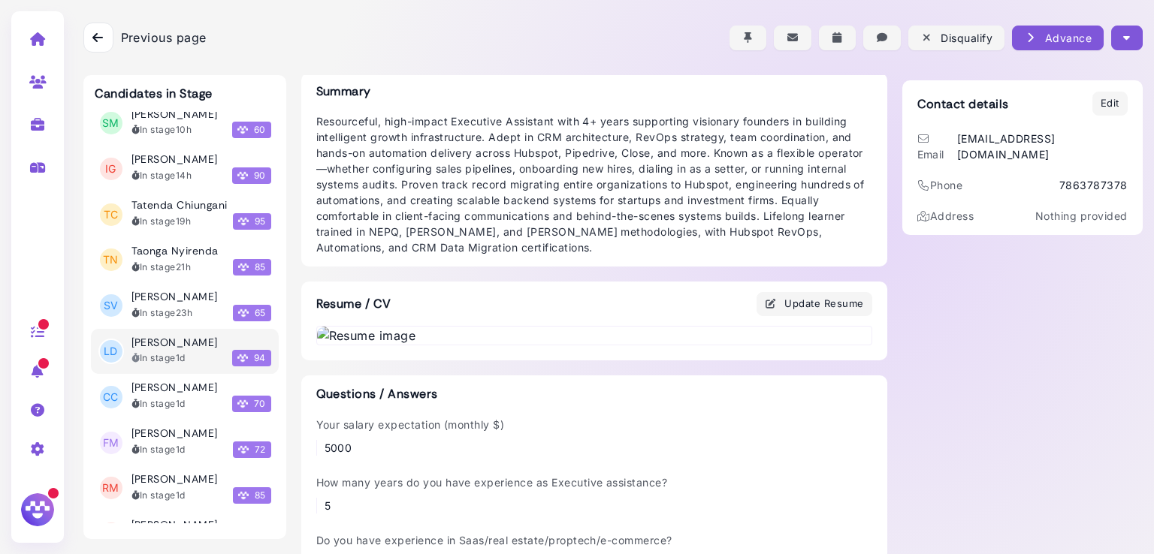
scroll to position [304, 0]
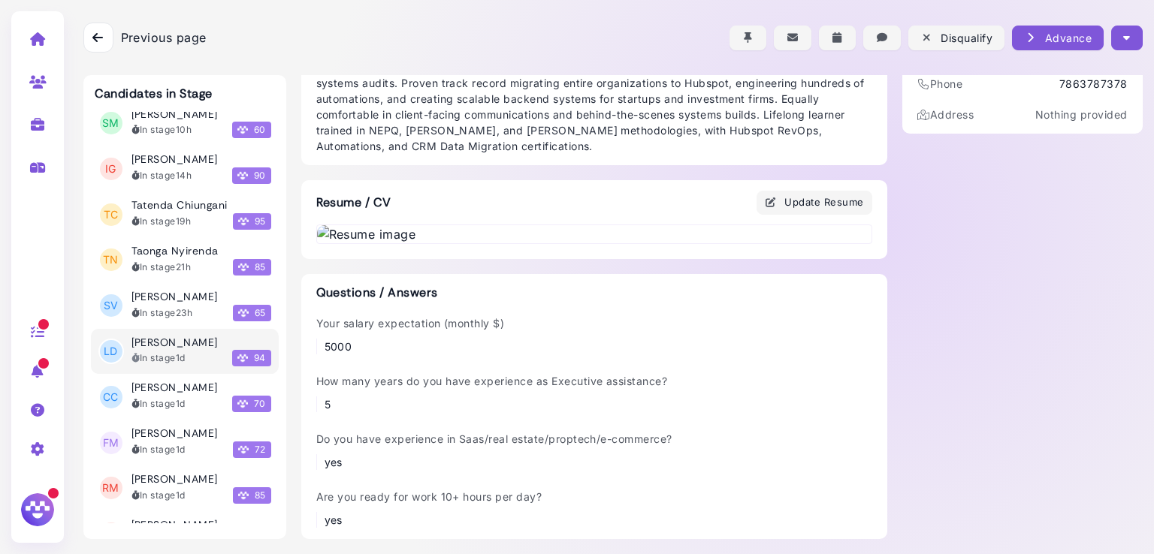
click at [506, 243] on img at bounding box center [594, 234] width 554 height 18
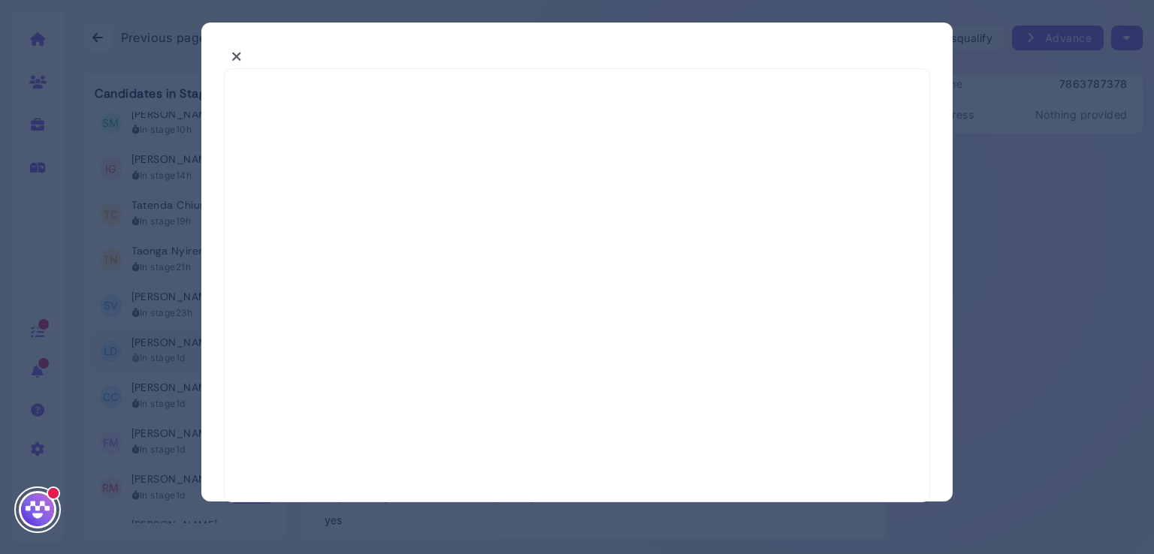
select select "*"
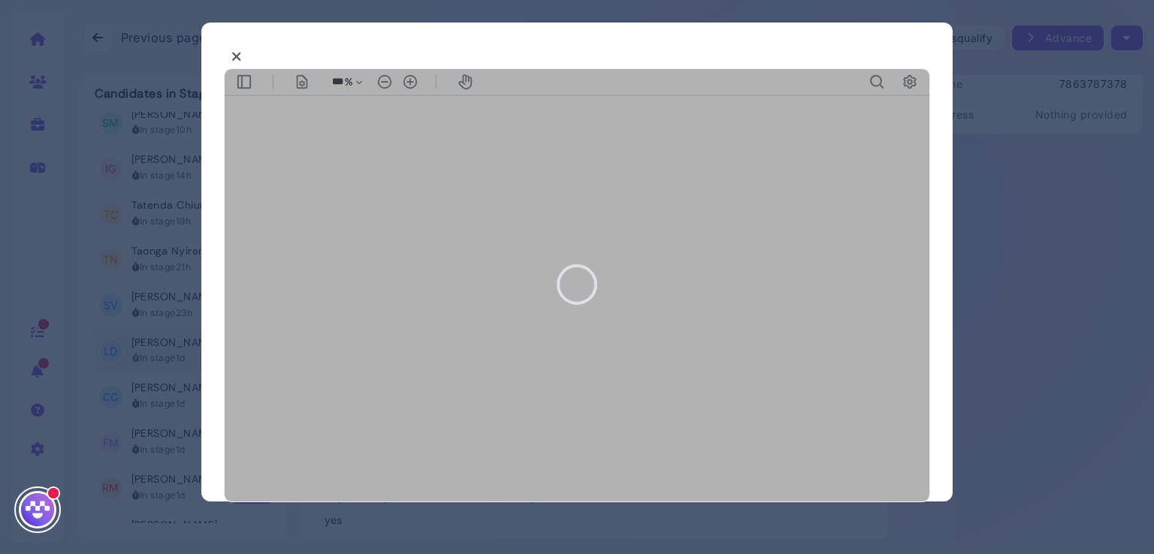
type input "***"
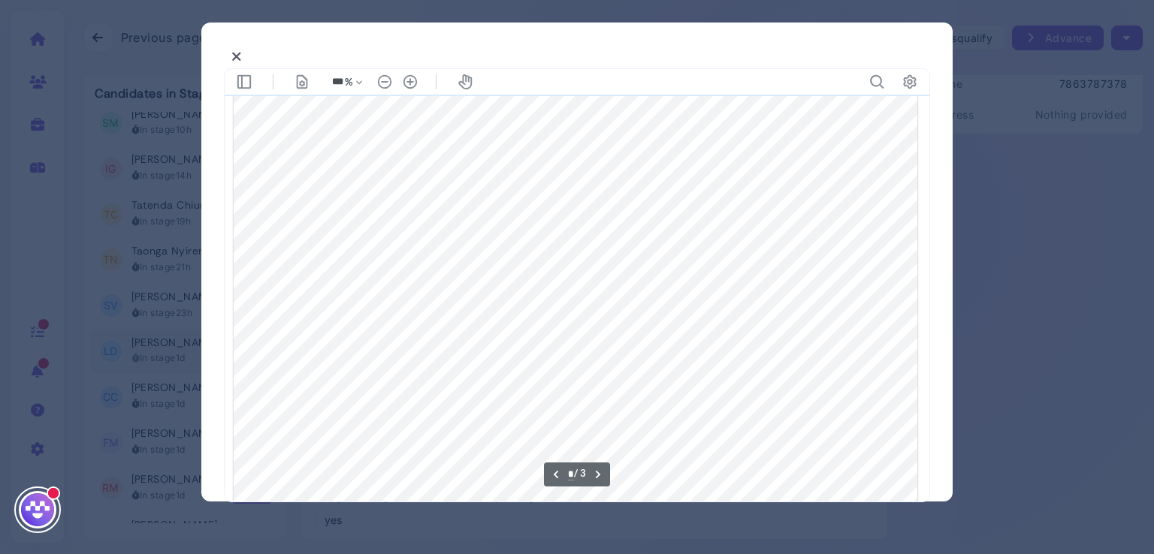
scroll to position [915, 0]
type input "*"
drag, startPoint x: 388, startPoint y: 399, endPoint x: 306, endPoint y: 398, distance: 82.6
click at [309, 399] on div at bounding box center [576, 112] width 684 height 885
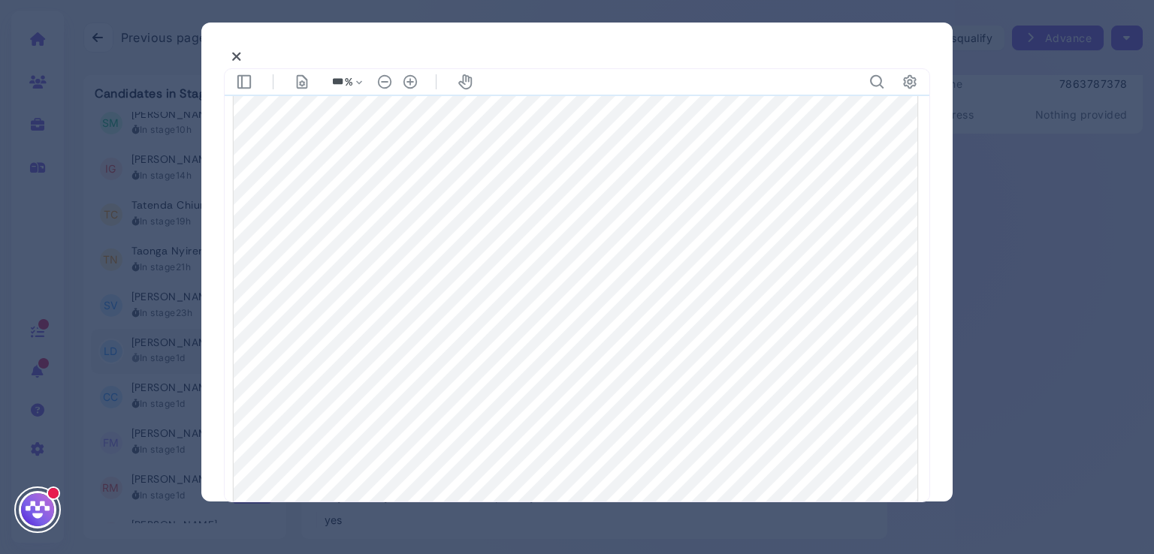
click at [1009, 86] on div at bounding box center [577, 277] width 1154 height 554
click at [239, 54] on icon at bounding box center [236, 57] width 11 height 16
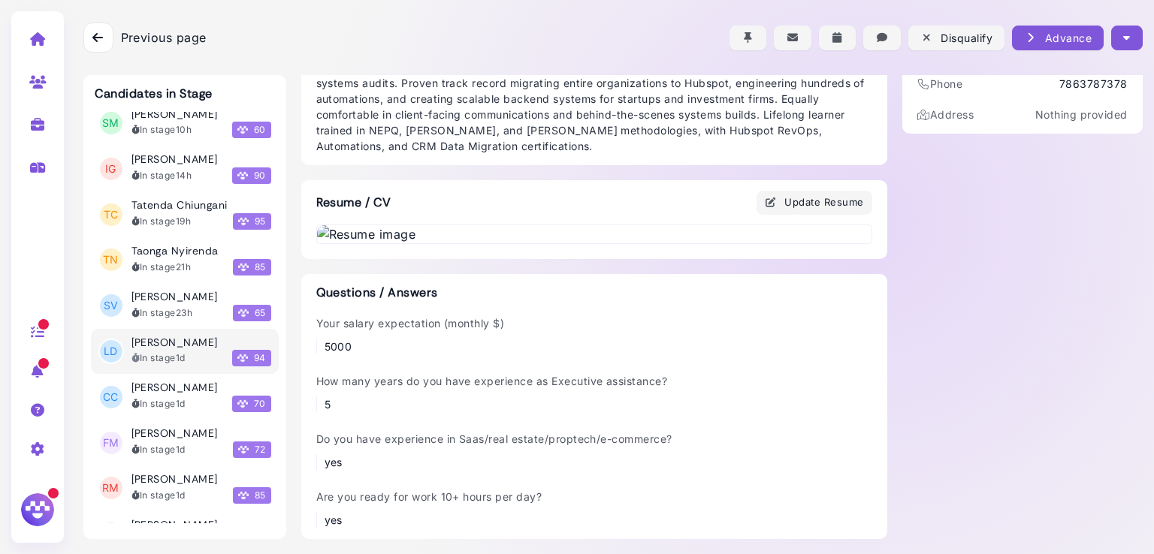
scroll to position [0, 0]
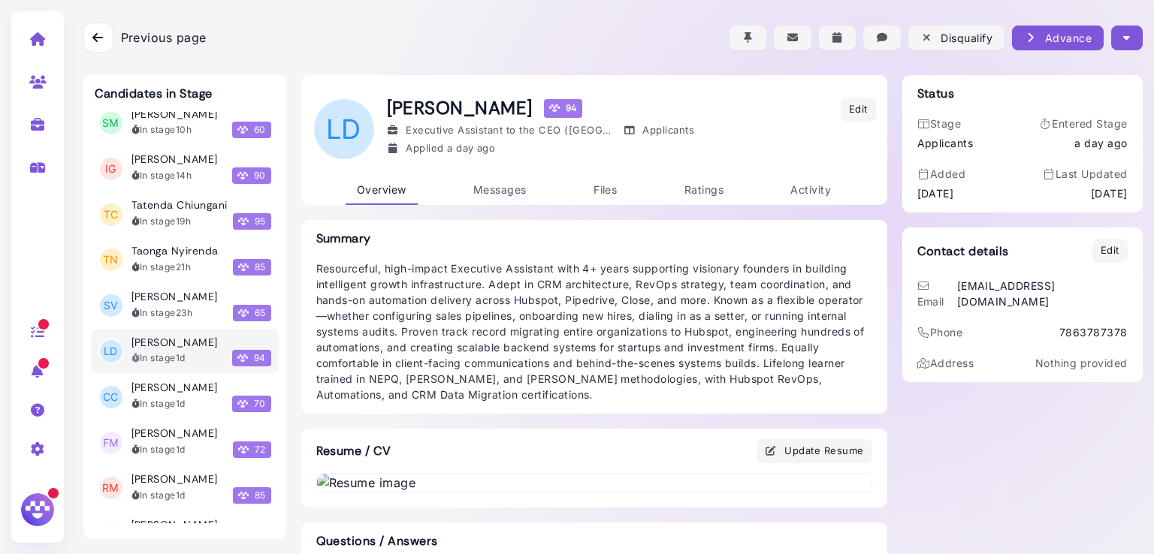
click at [1123, 34] on icon "button" at bounding box center [1126, 38] width 7 height 16
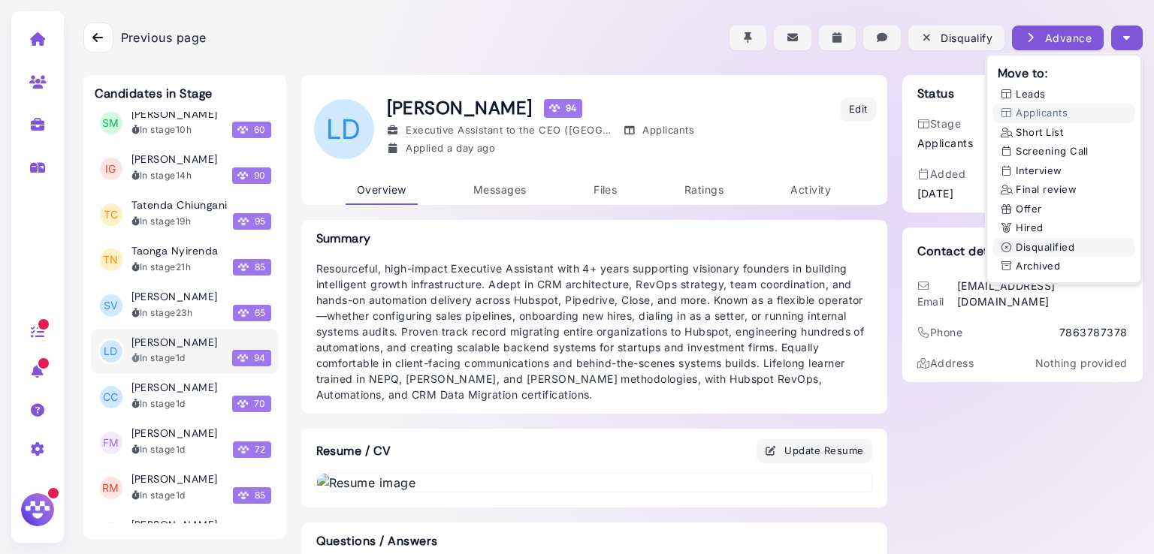
click at [1034, 246] on button "Disqualified" at bounding box center [1063, 248] width 141 height 20
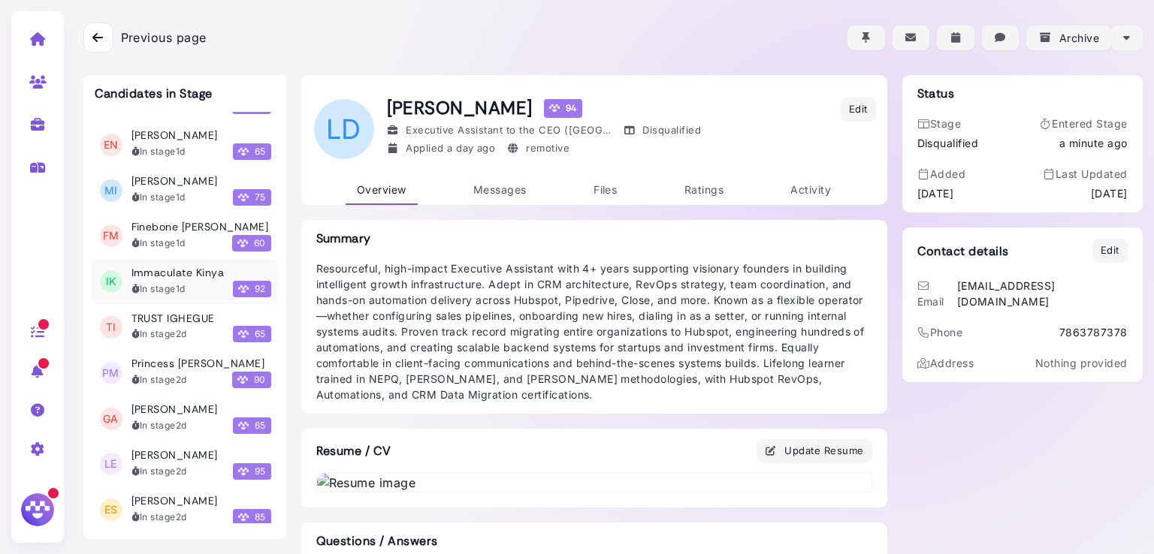
scroll to position [901, 0]
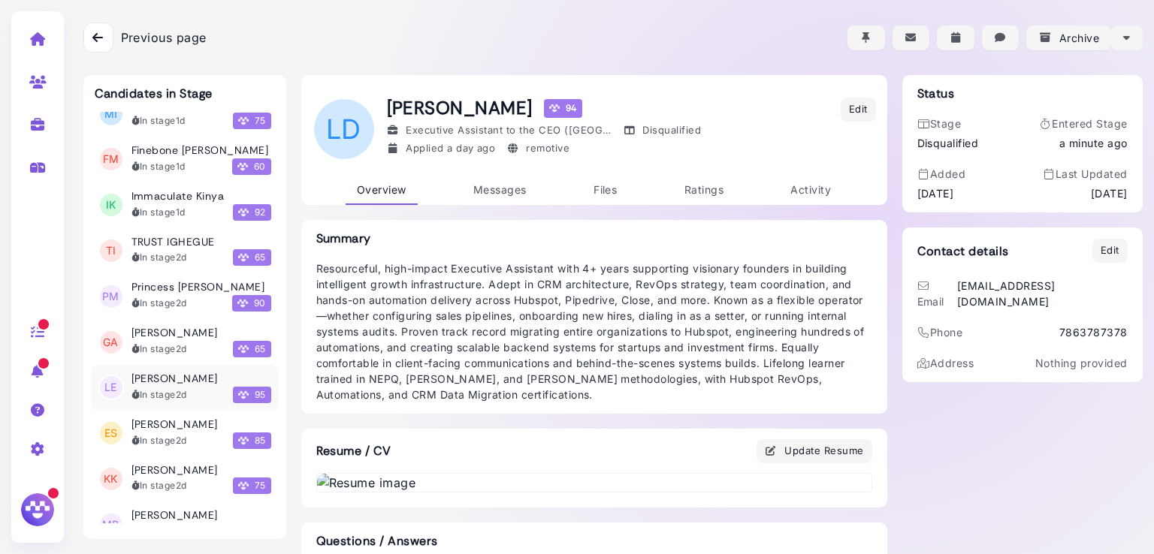
click at [171, 373] on div "[PERSON_NAME]" at bounding box center [201, 379] width 140 height 13
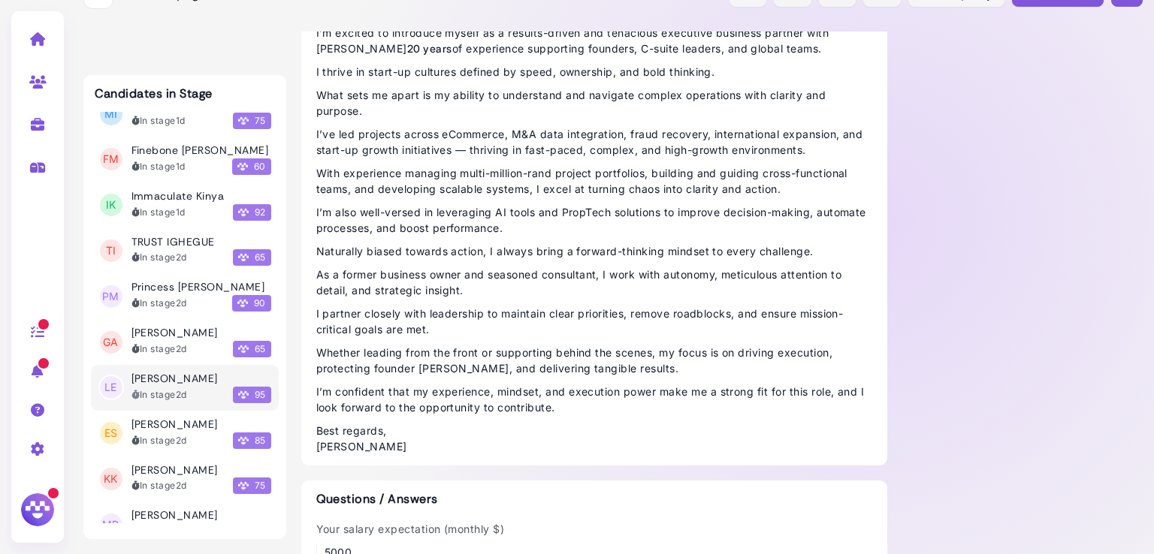
scroll to position [528, 0]
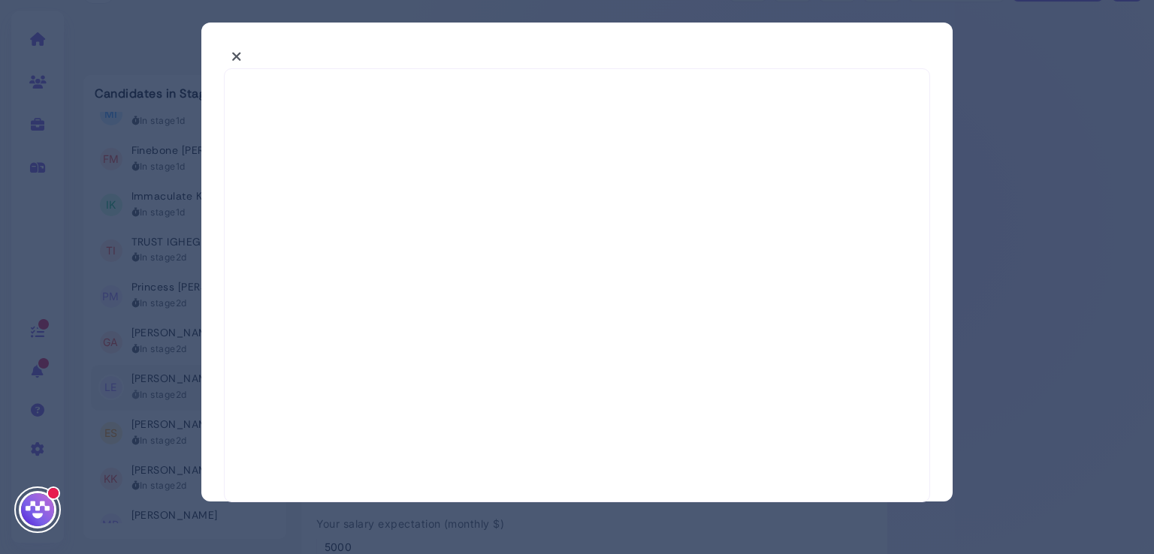
select select "*"
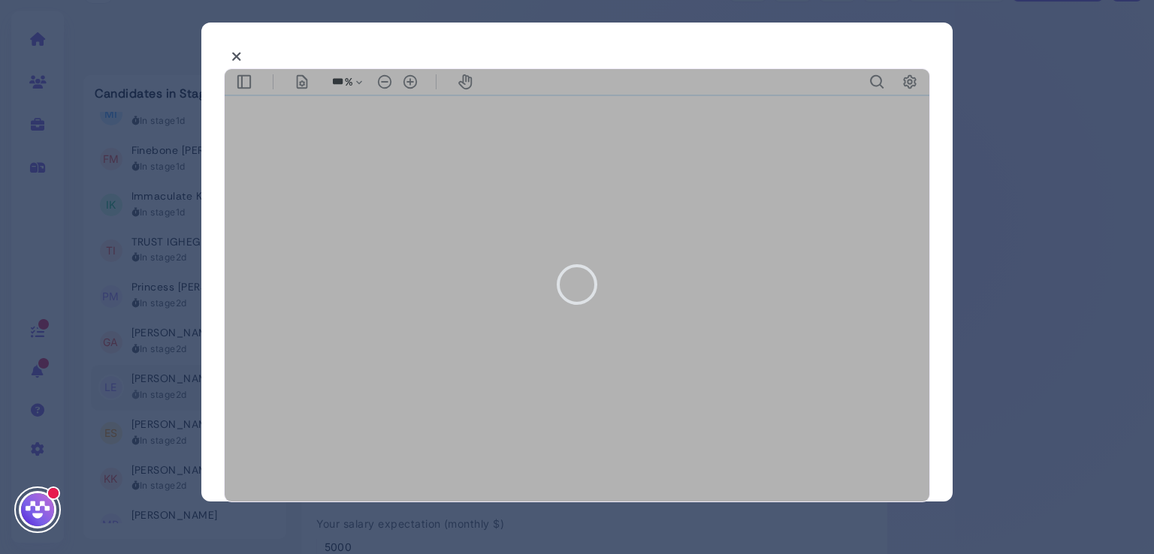
type input "***"
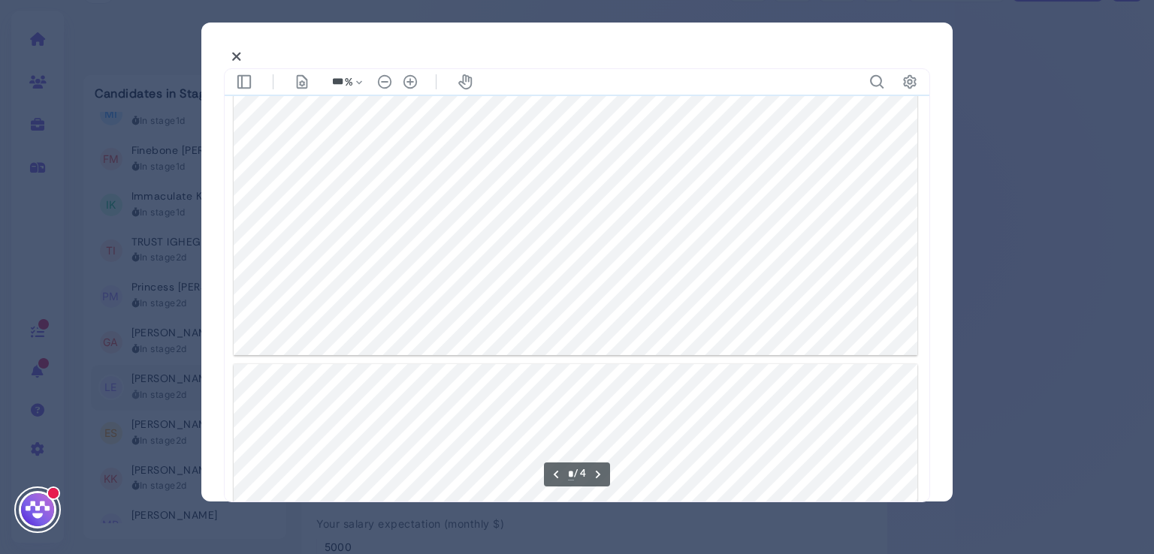
scroll to position [889, 0]
click at [1043, 247] on div at bounding box center [577, 277] width 1154 height 554
type input "*"
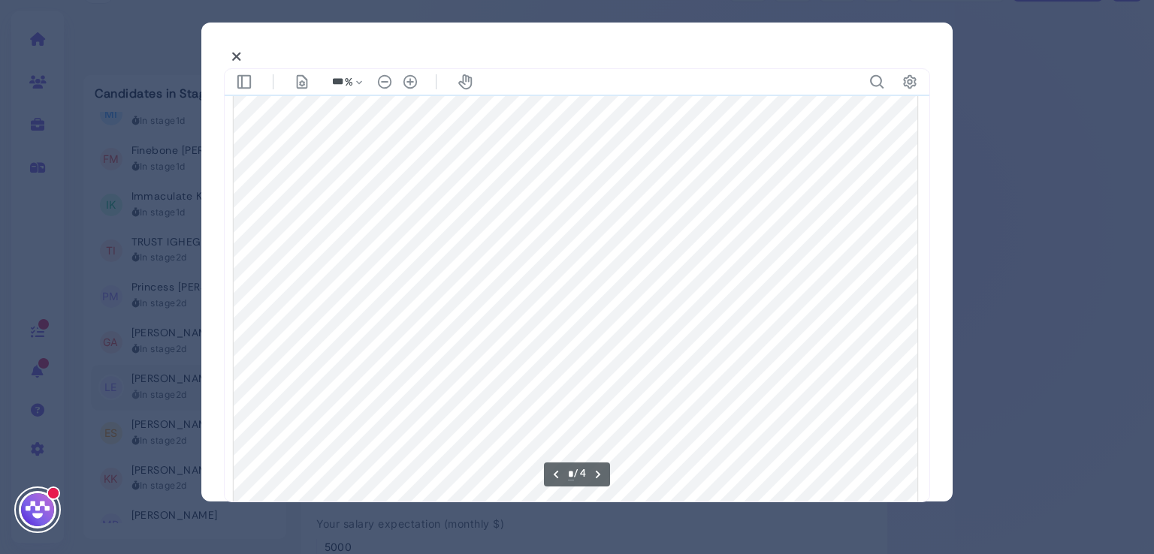
click at [1064, 270] on div at bounding box center [577, 277] width 1154 height 554
click at [236, 47] on button at bounding box center [237, 56] width 26 height 23
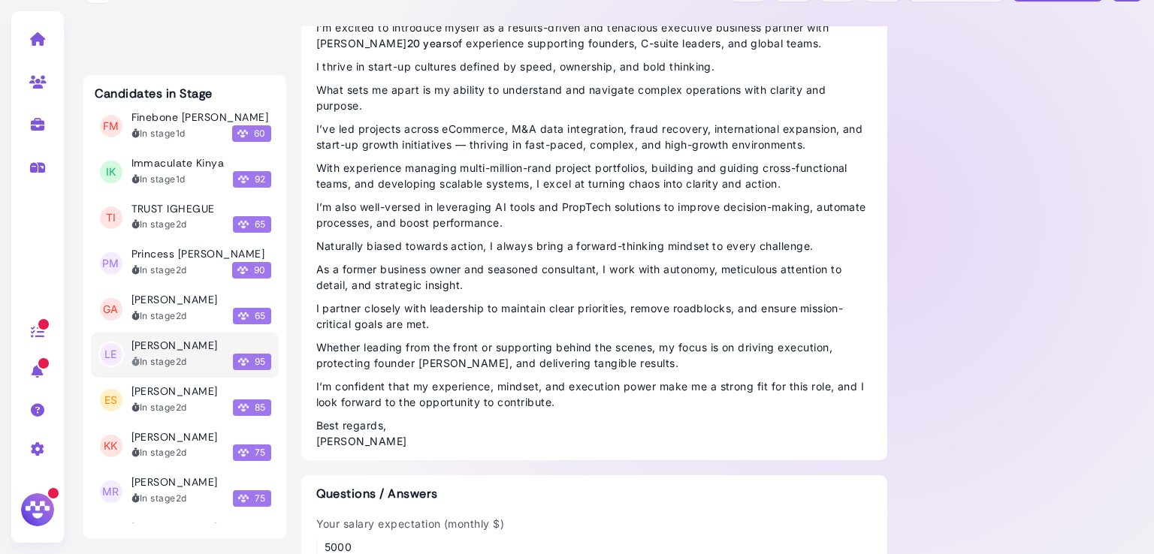
scroll to position [0, 0]
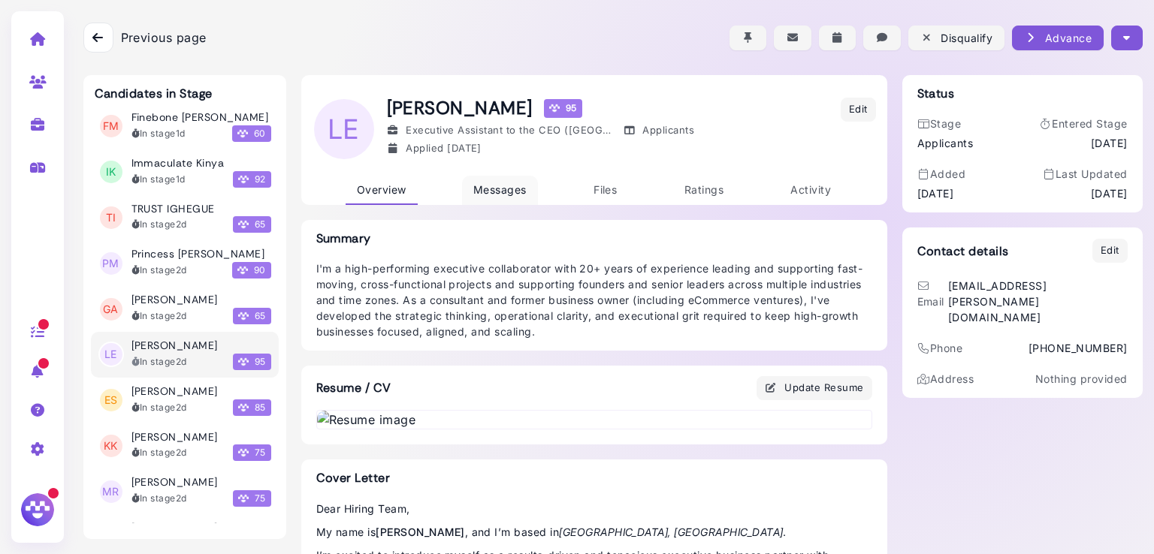
click at [484, 183] on span "Messages" at bounding box center [499, 189] width 53 height 13
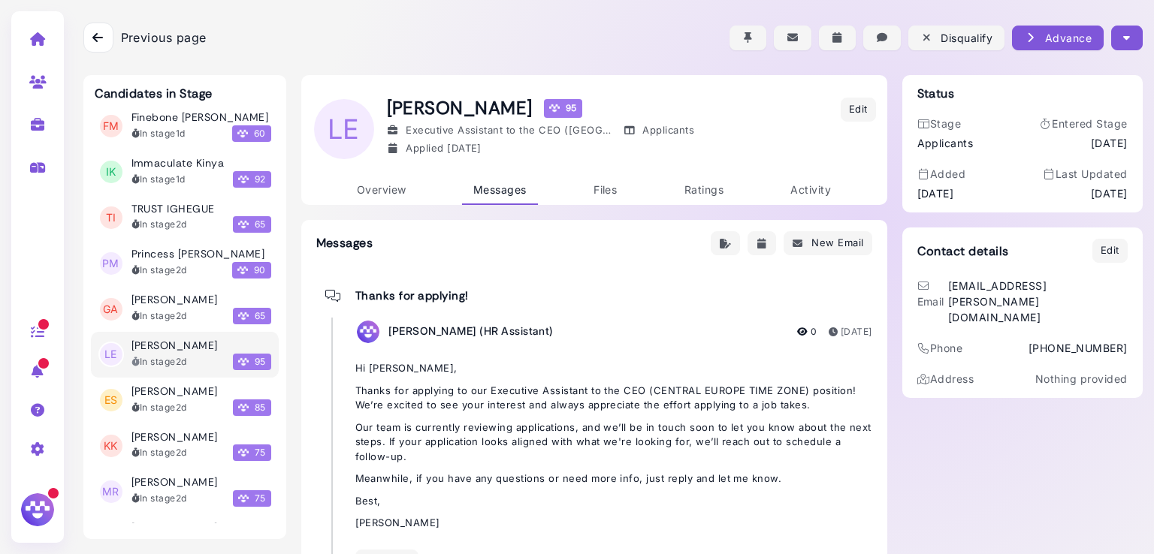
scroll to position [64, 0]
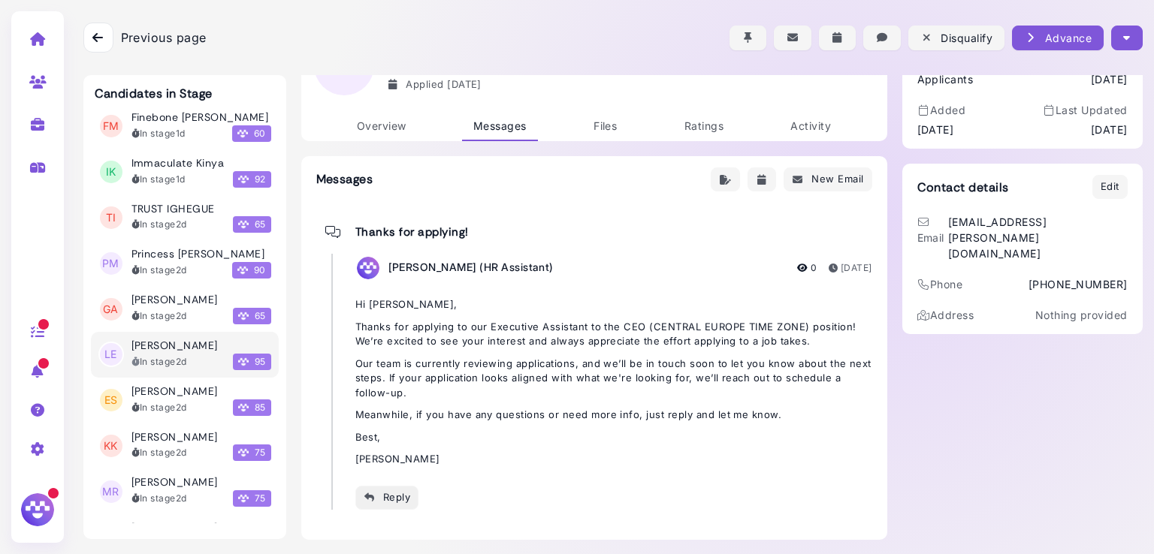
click at [379, 501] on div "Reply" at bounding box center [387, 498] width 47 height 16
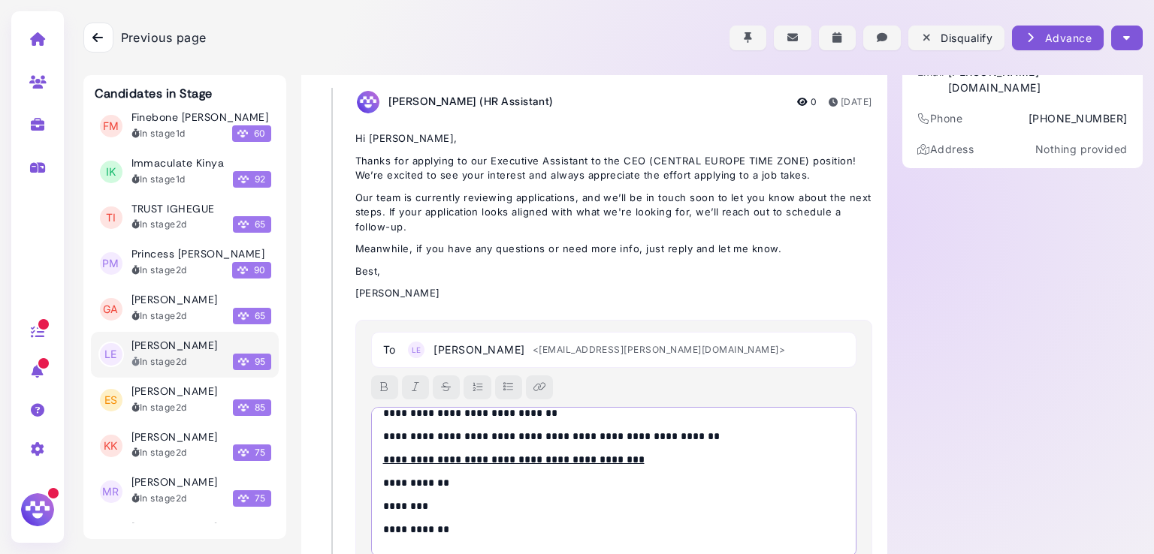
scroll to position [0, 0]
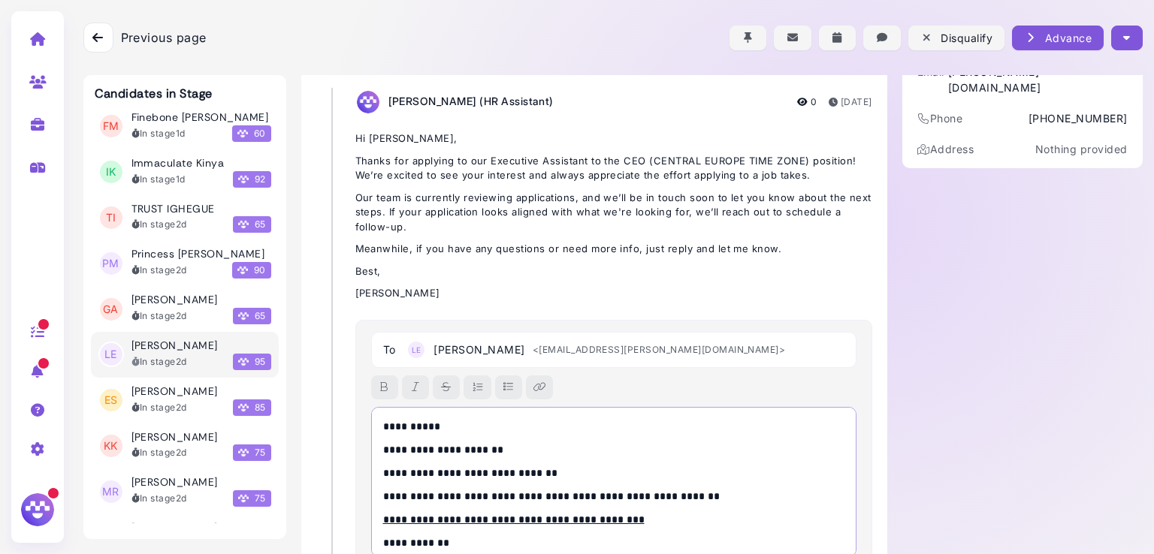
click at [426, 421] on p "**********" at bounding box center [610, 427] width 454 height 16
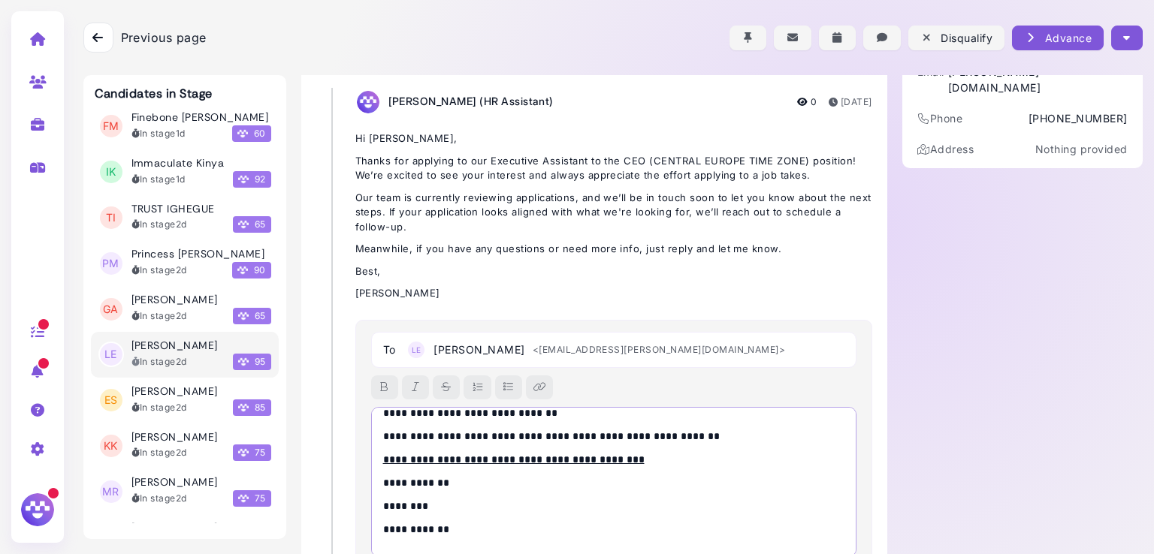
scroll to position [349, 0]
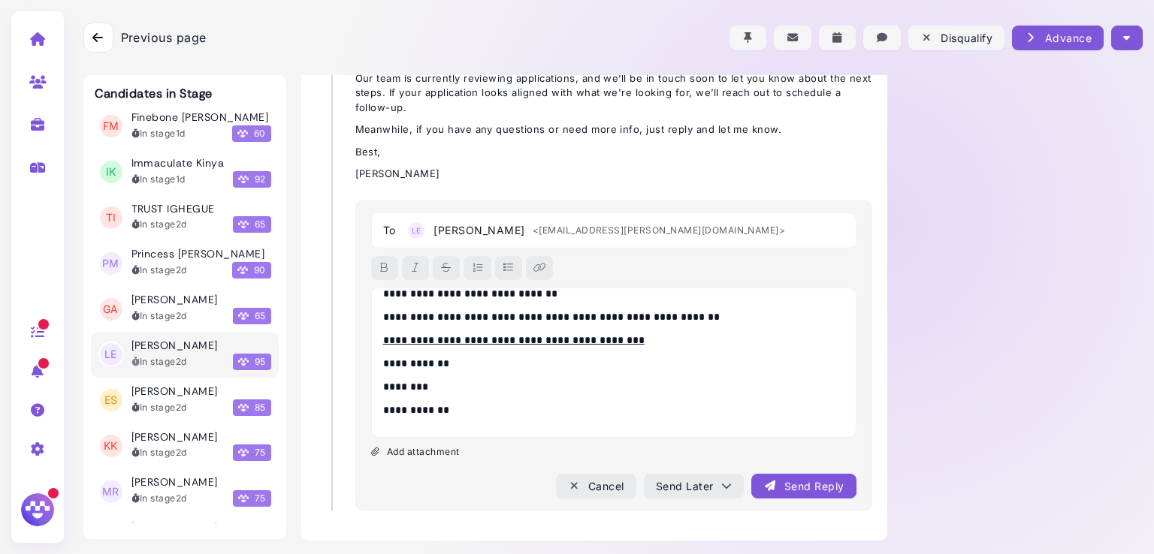
click at [795, 482] on div "Send Reply" at bounding box center [803, 487] width 80 height 16
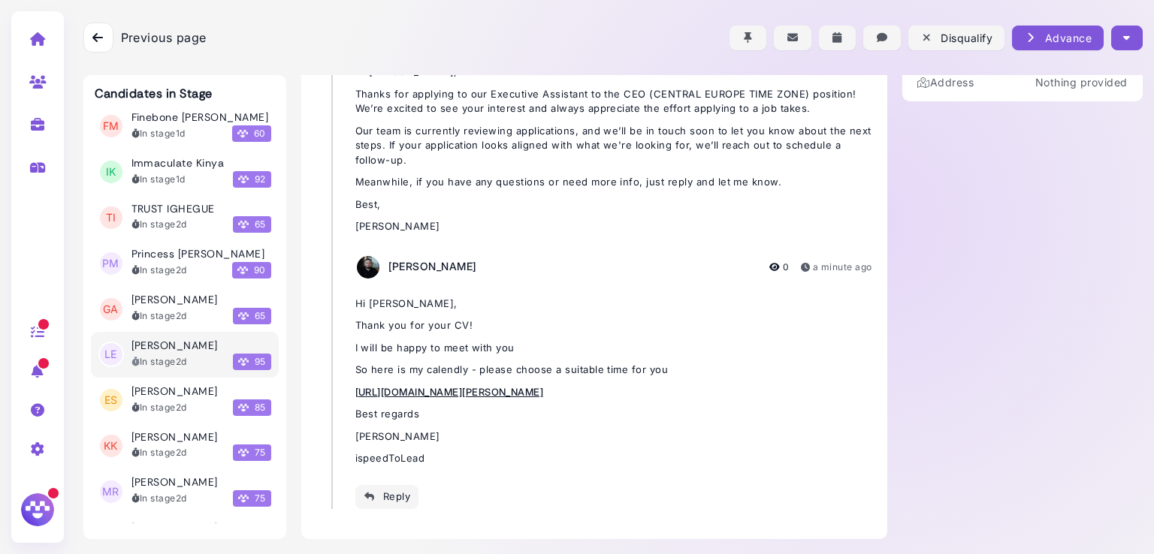
scroll to position [296, 0]
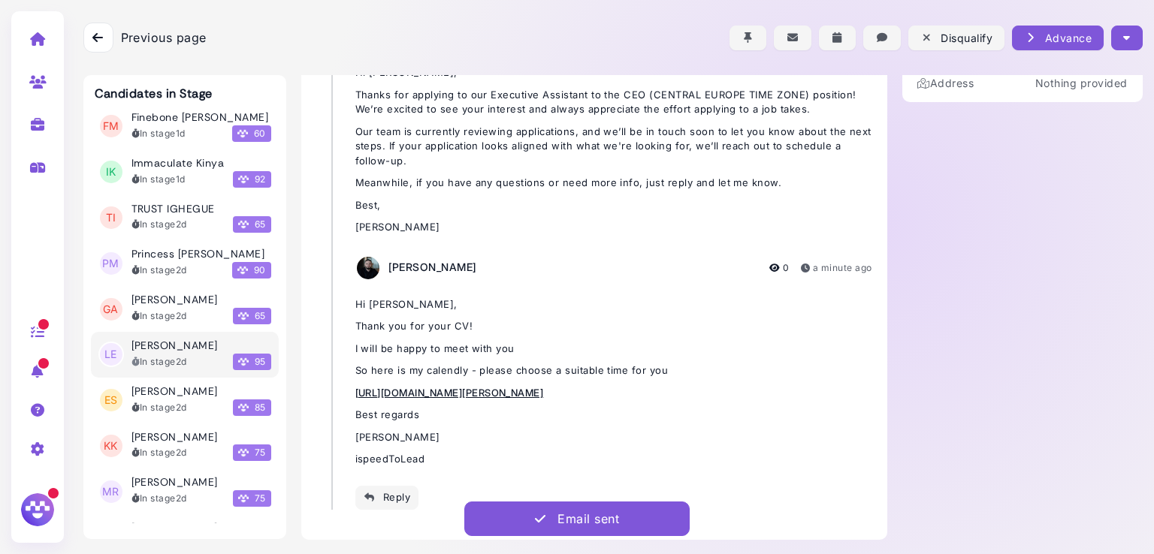
click at [1123, 44] on icon "button" at bounding box center [1126, 38] width 7 height 16
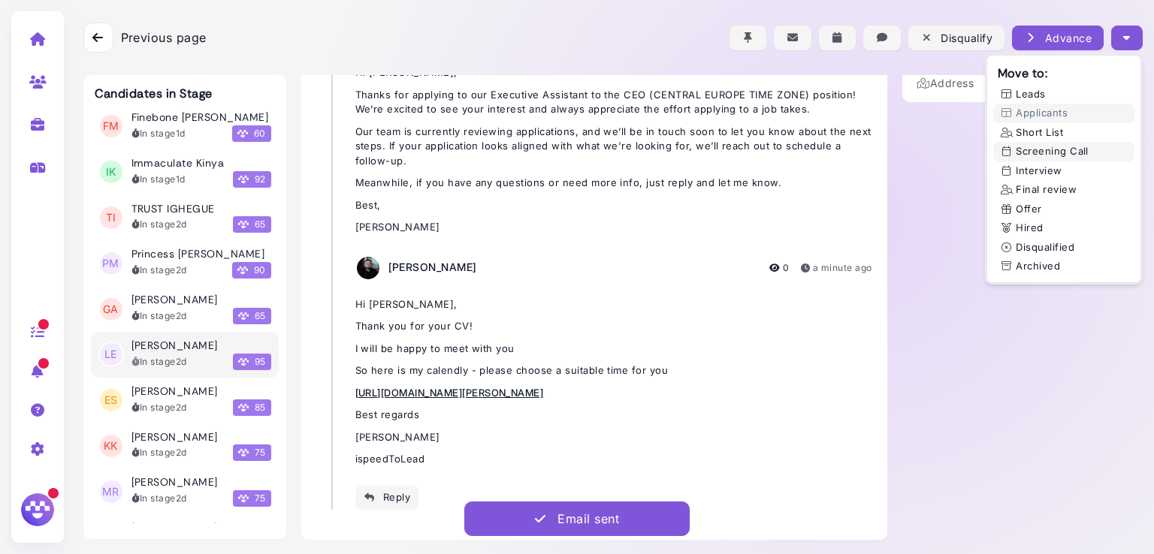
click at [1062, 151] on button "Screening Call" at bounding box center [1063, 152] width 141 height 20
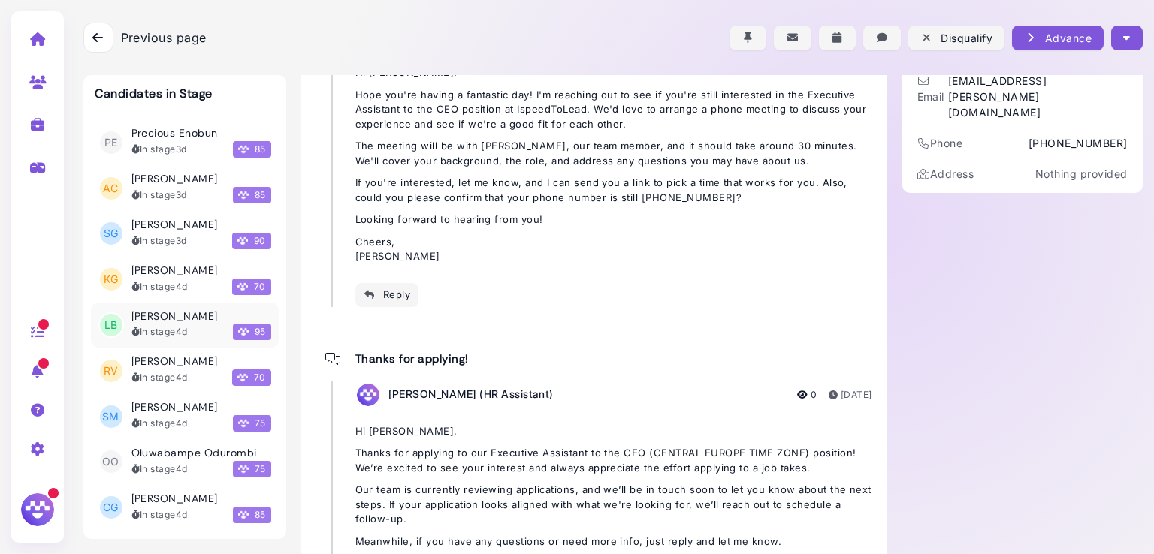
scroll to position [2581, 0]
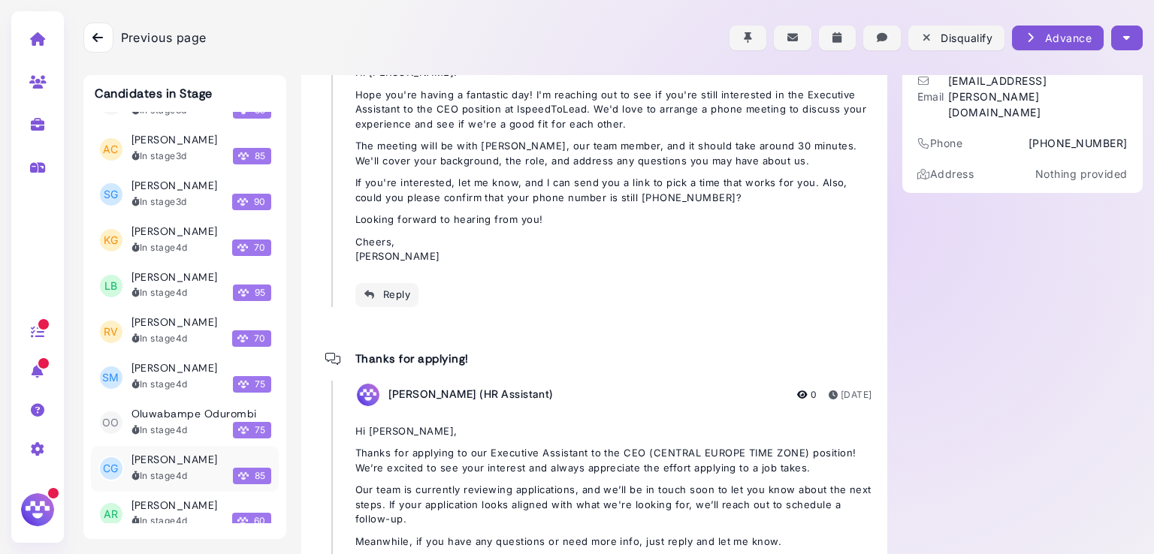
click at [161, 454] on h3 "[PERSON_NAME]" at bounding box center [174, 460] width 86 height 13
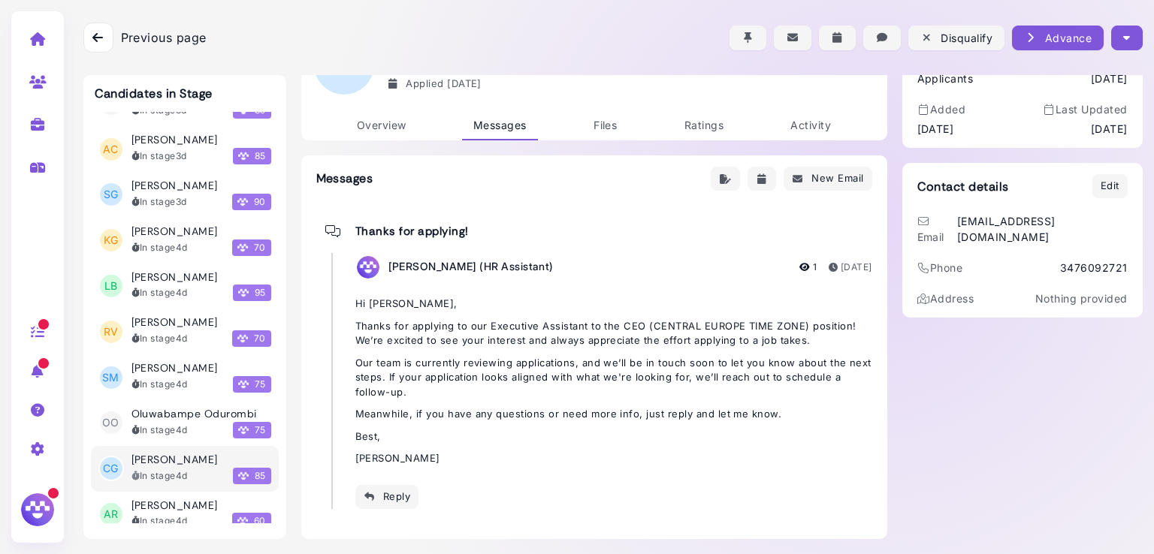
scroll to position [64, 0]
click at [361, 132] on link "Overview" at bounding box center [382, 126] width 72 height 29
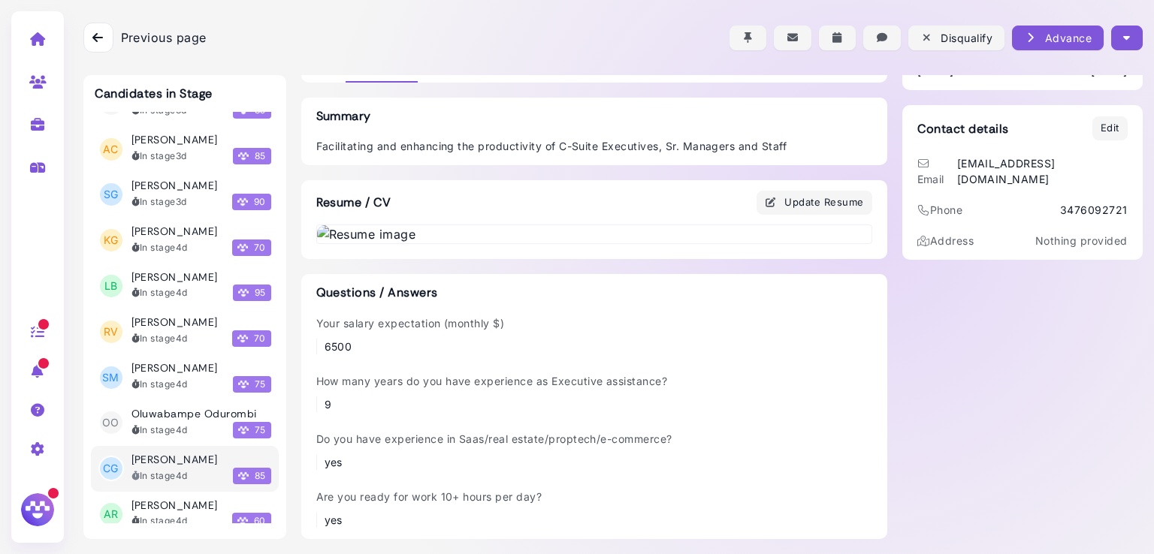
scroll to position [259, 0]
click at [542, 243] on img at bounding box center [594, 234] width 554 height 18
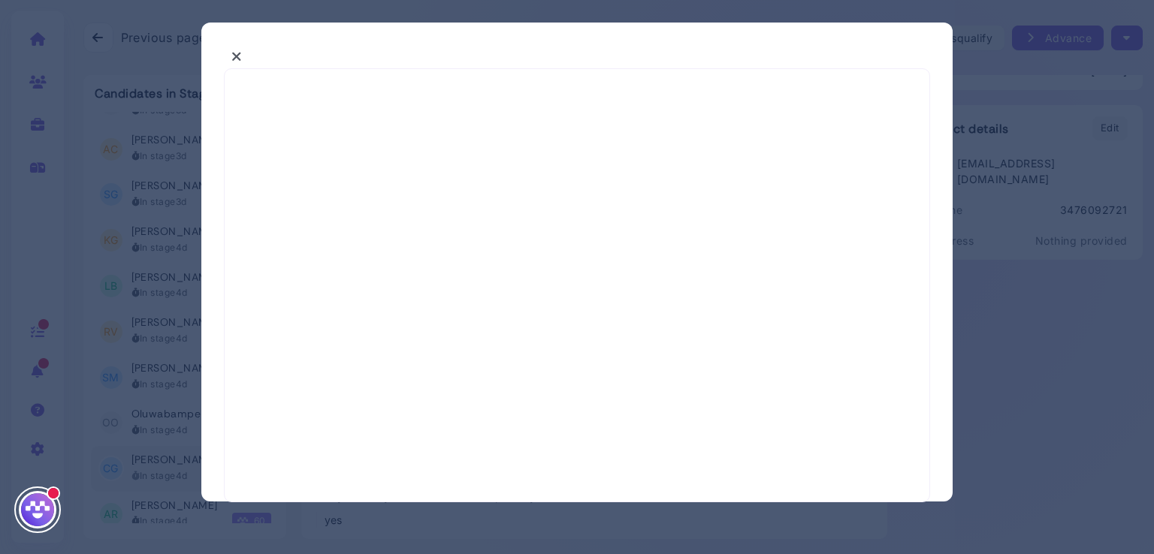
select select "*"
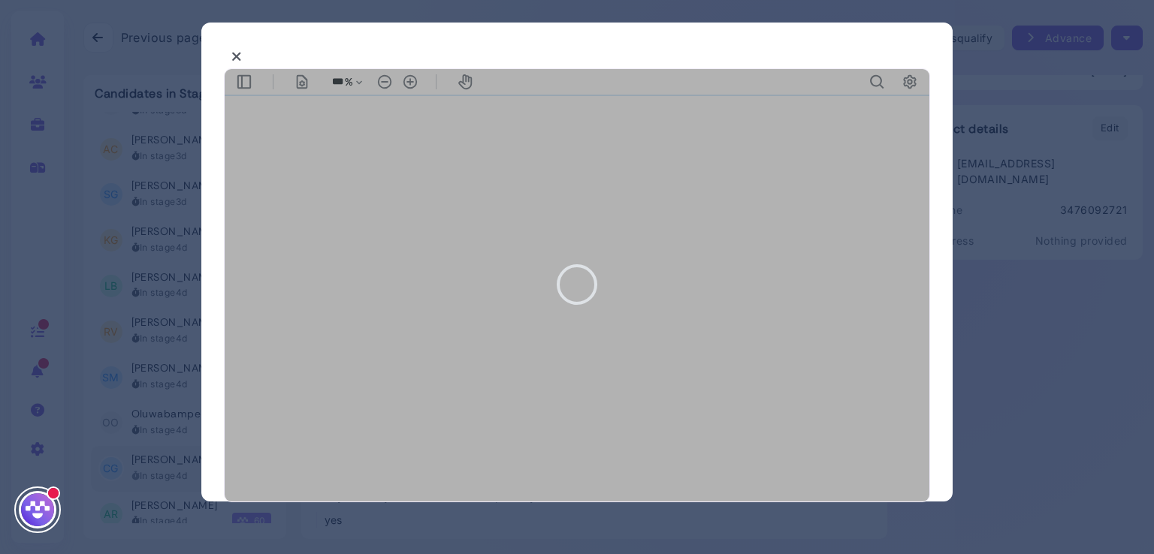
type input "***"
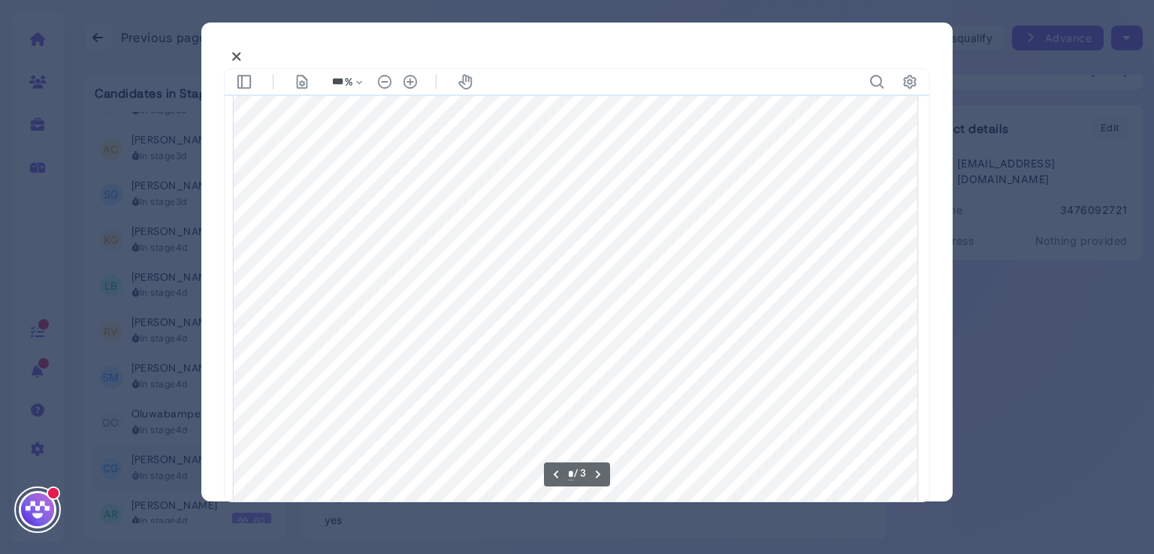
scroll to position [1079, 0]
type input "*"
click at [236, 58] on icon at bounding box center [236, 57] width 11 height 16
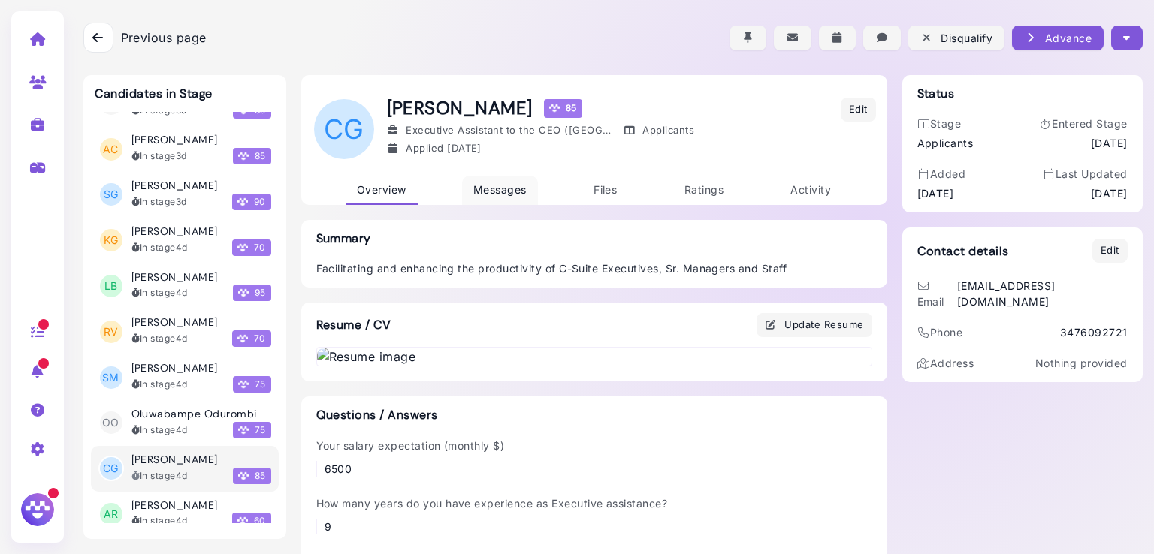
click at [495, 189] on span "Messages" at bounding box center [499, 189] width 53 height 13
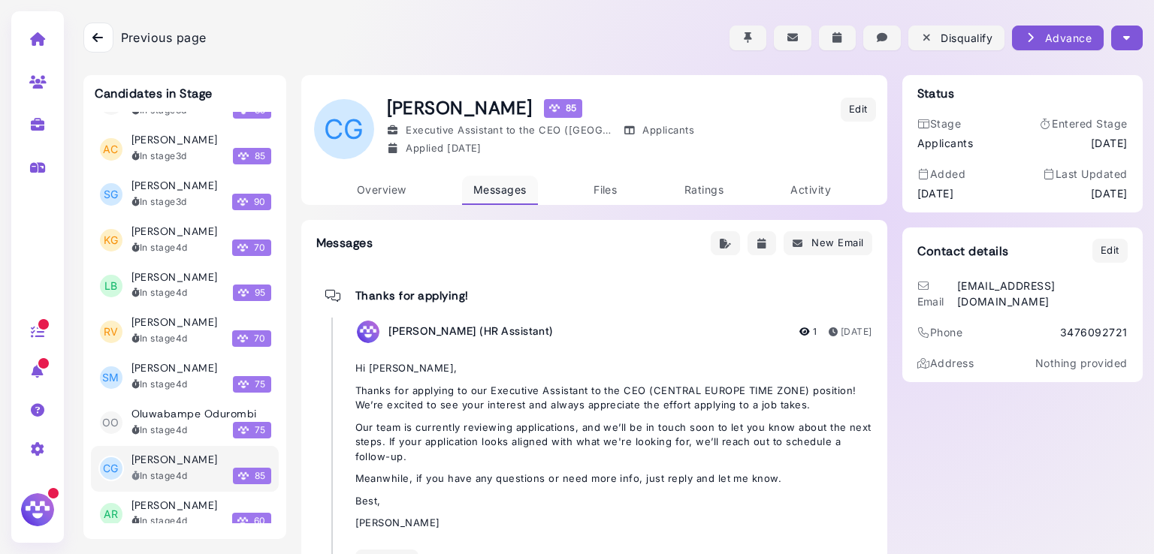
click at [499, 186] on span "Messages" at bounding box center [499, 189] width 53 height 13
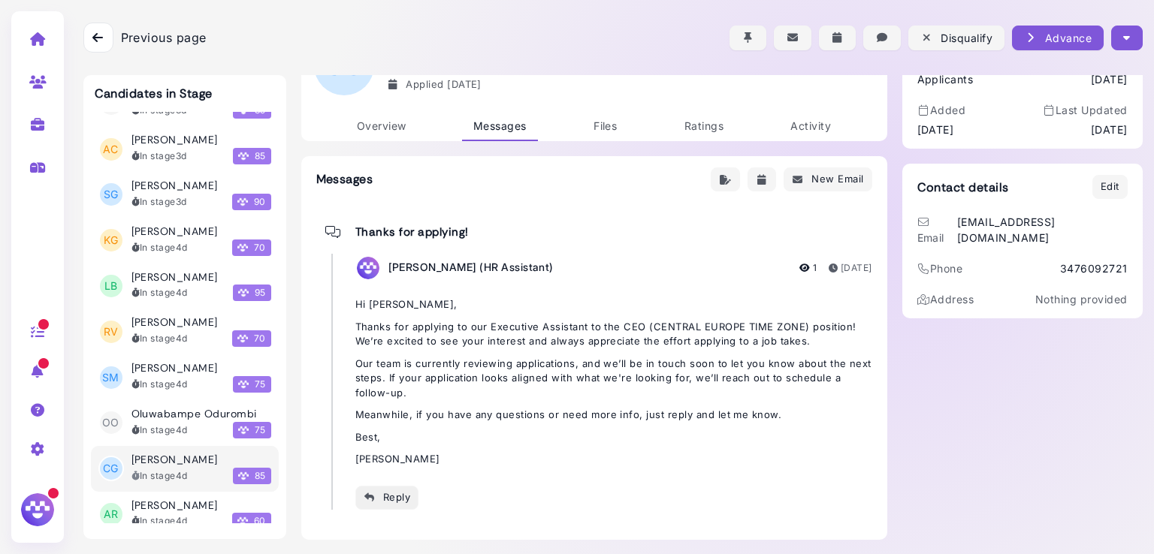
click at [389, 498] on div "Reply" at bounding box center [387, 498] width 47 height 16
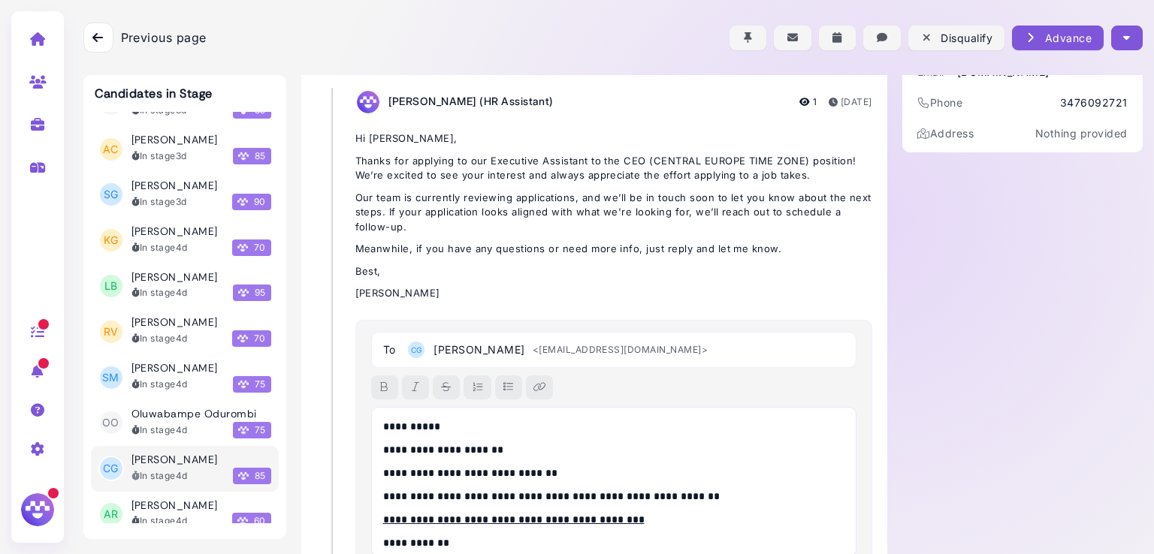
click at [424, 424] on p "**********" at bounding box center [610, 427] width 454 height 16
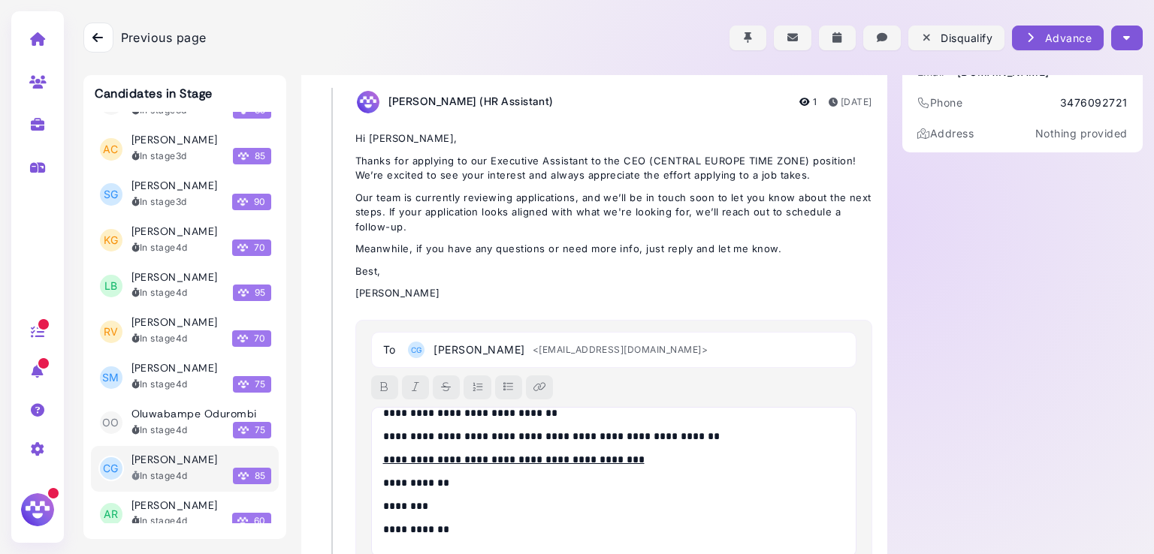
scroll to position [349, 0]
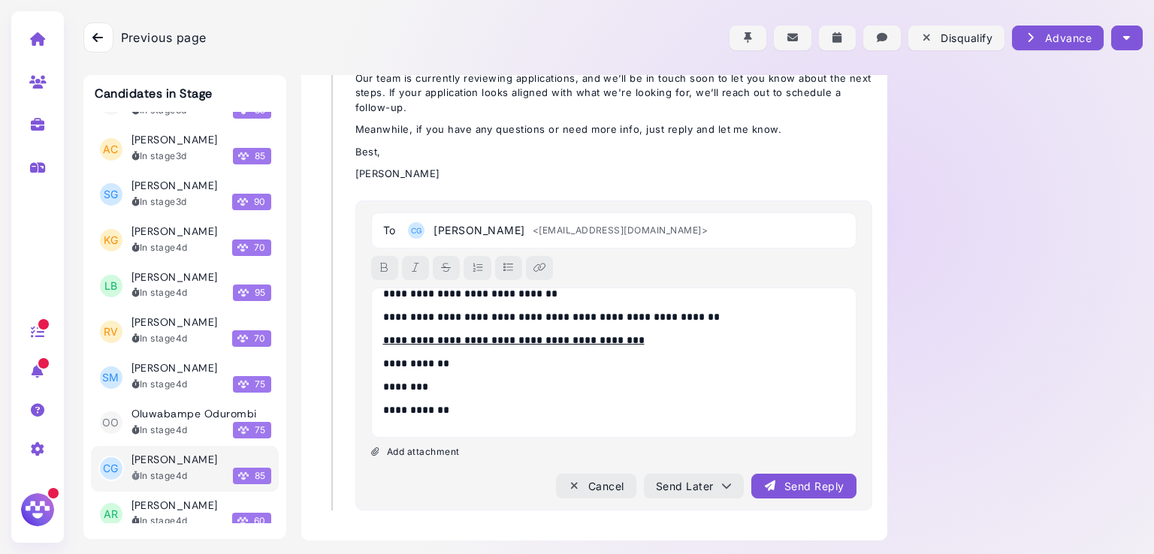
click at [786, 484] on div "Send Reply" at bounding box center [803, 487] width 80 height 16
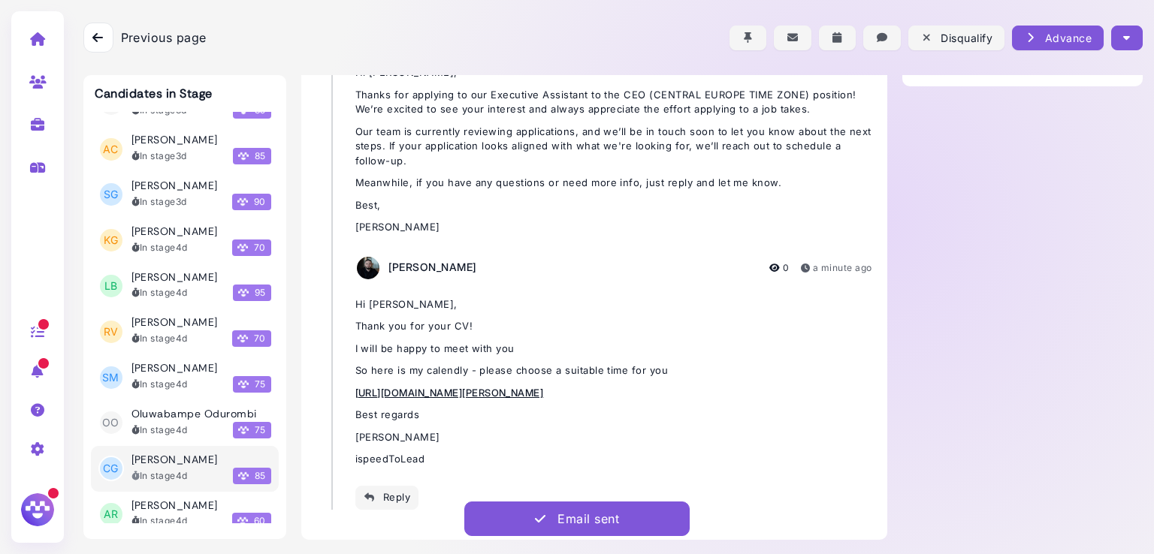
click at [1123, 40] on icon "button" at bounding box center [1126, 38] width 7 height 16
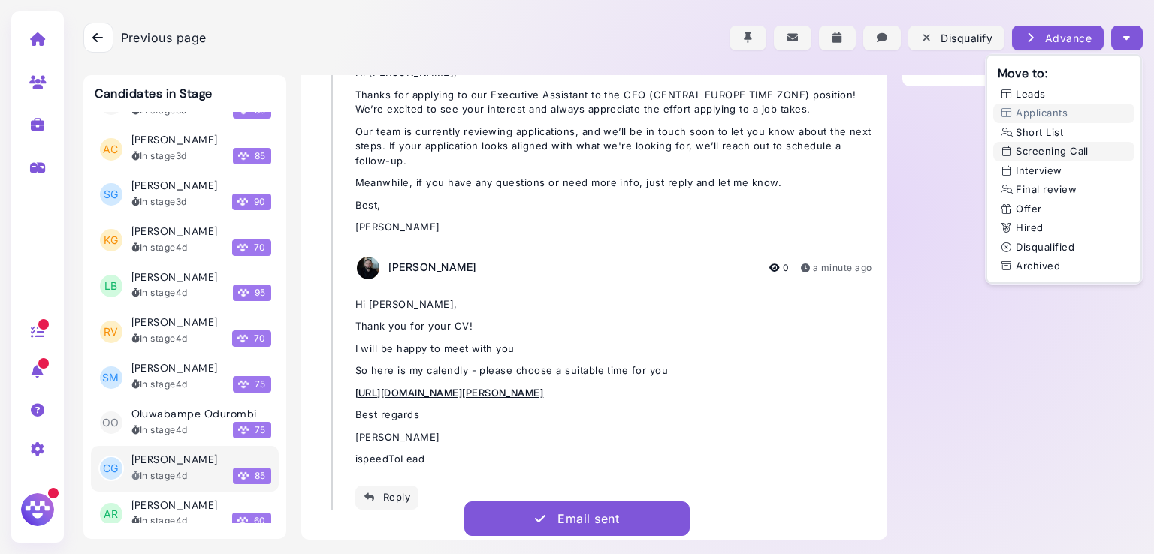
click at [1055, 153] on button "Screening Call" at bounding box center [1063, 152] width 141 height 20
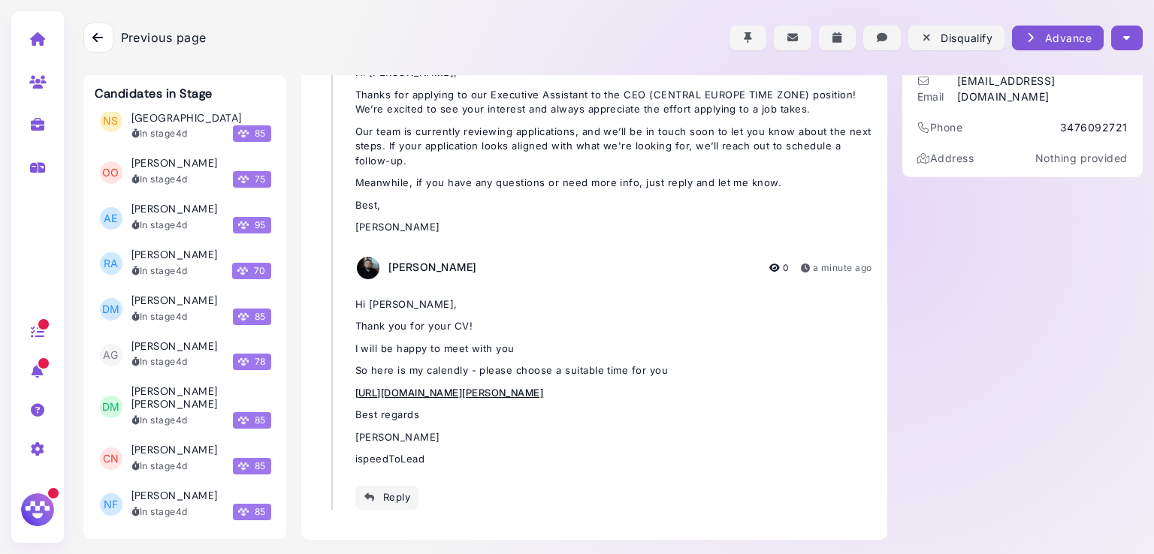
scroll to position [3393, 0]
click at [174, 388] on h3 "[PERSON_NAME] [PERSON_NAME]" at bounding box center [201, 398] width 140 height 26
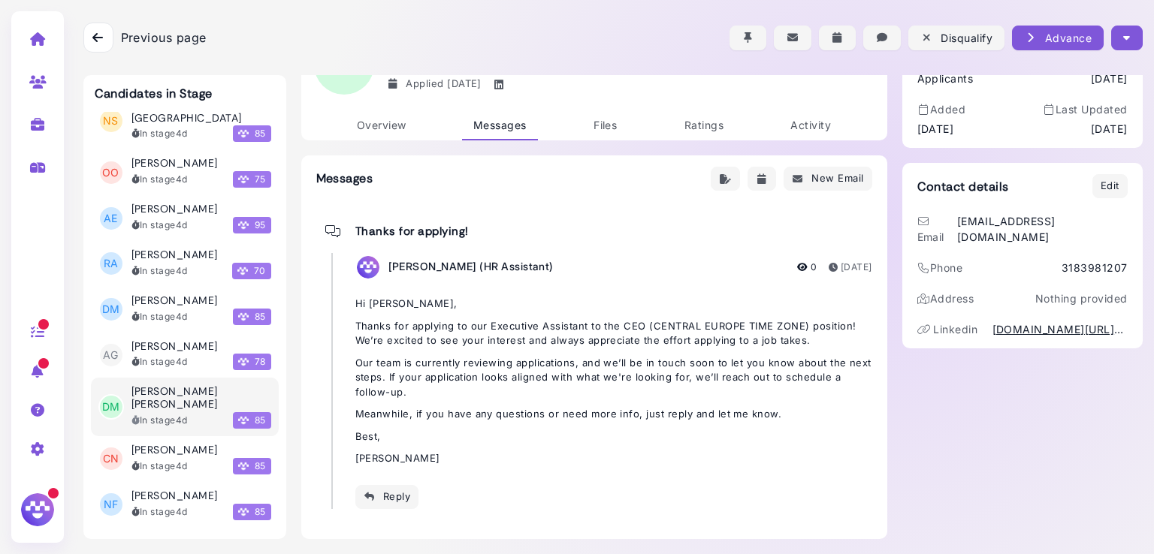
scroll to position [64, 0]
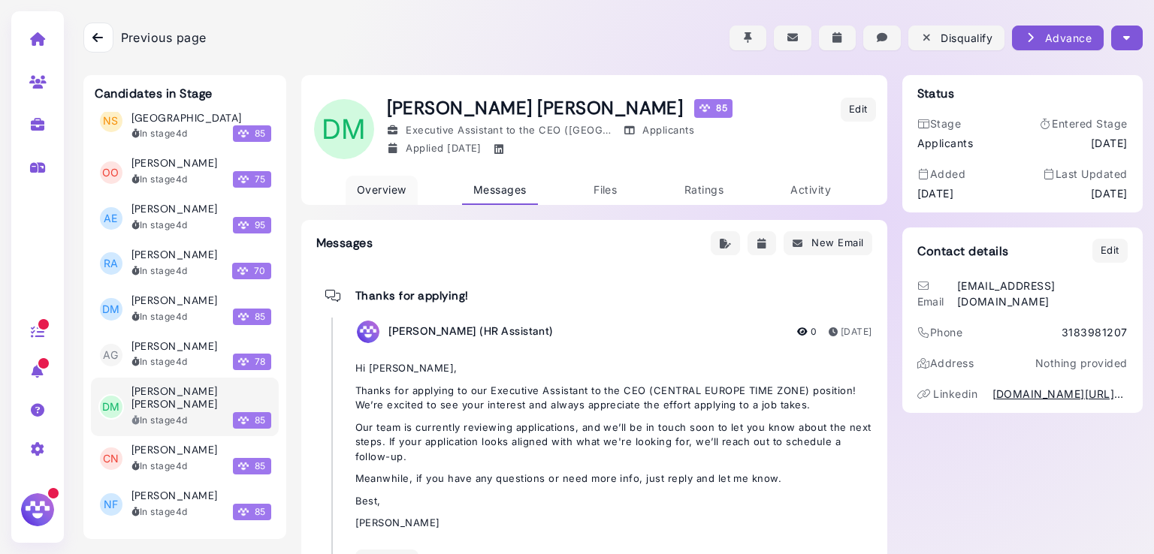
click at [380, 187] on span "Overview" at bounding box center [382, 189] width 50 height 13
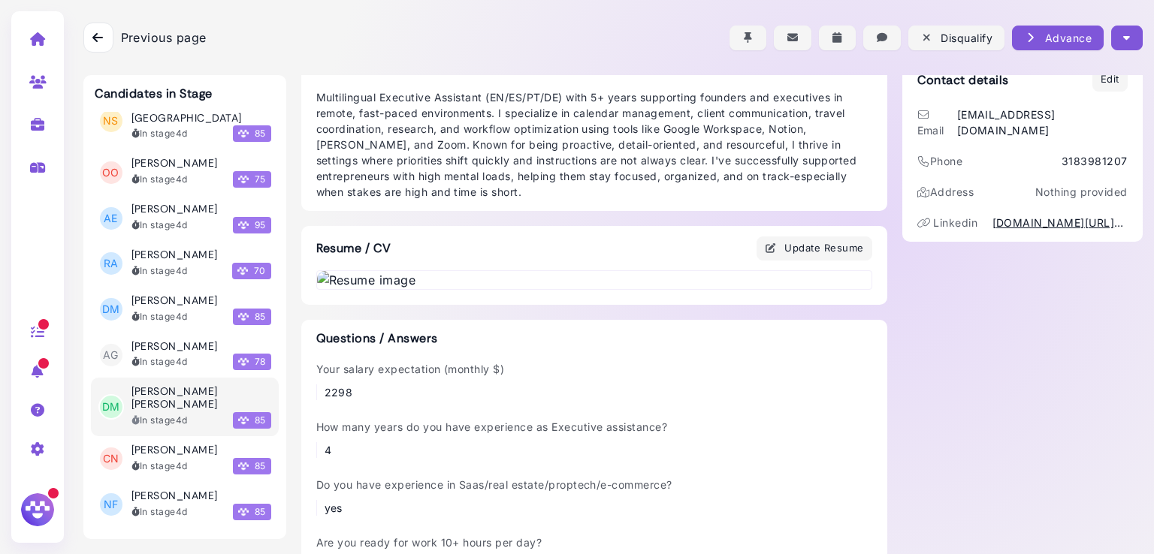
scroll to position [212, 0]
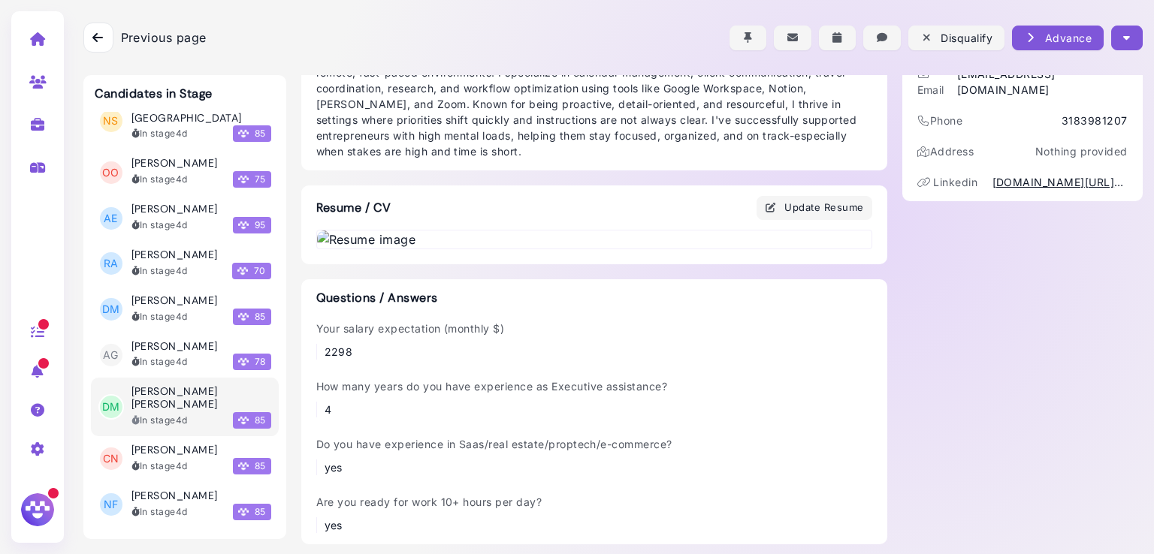
click at [526, 249] on img at bounding box center [594, 240] width 554 height 18
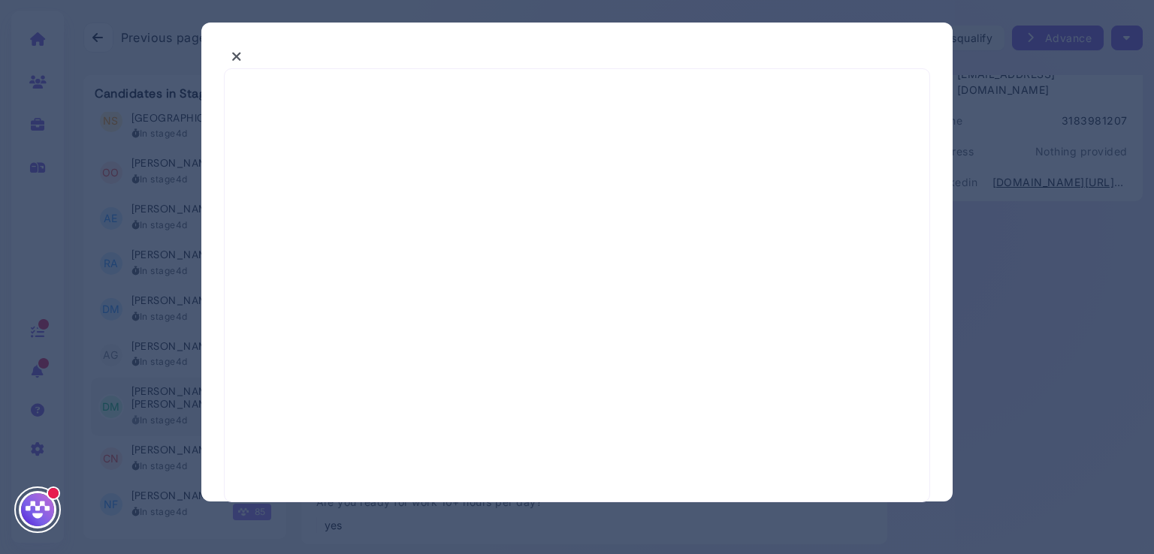
select select "*"
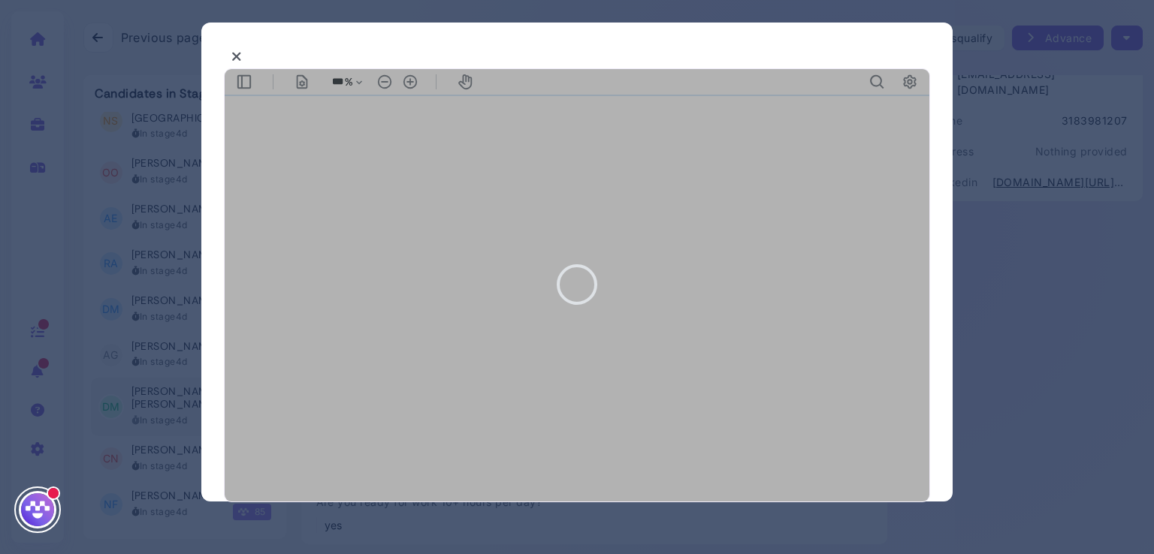
type input "***"
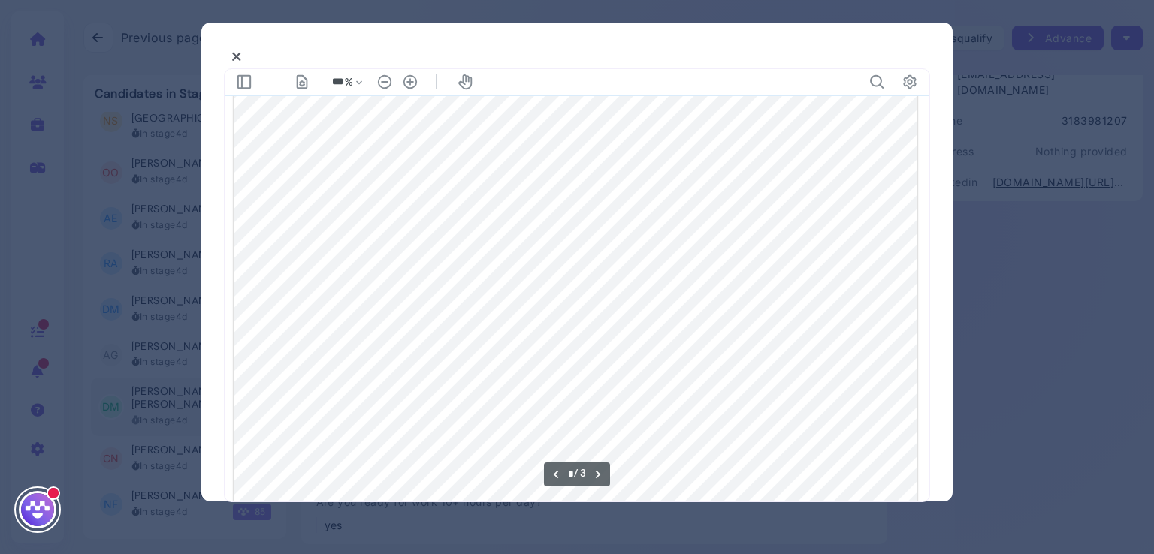
scroll to position [1331, 0]
type input "*"
click at [1069, 197] on div at bounding box center [577, 277] width 1154 height 554
click at [231, 51] on button at bounding box center [237, 56] width 26 height 23
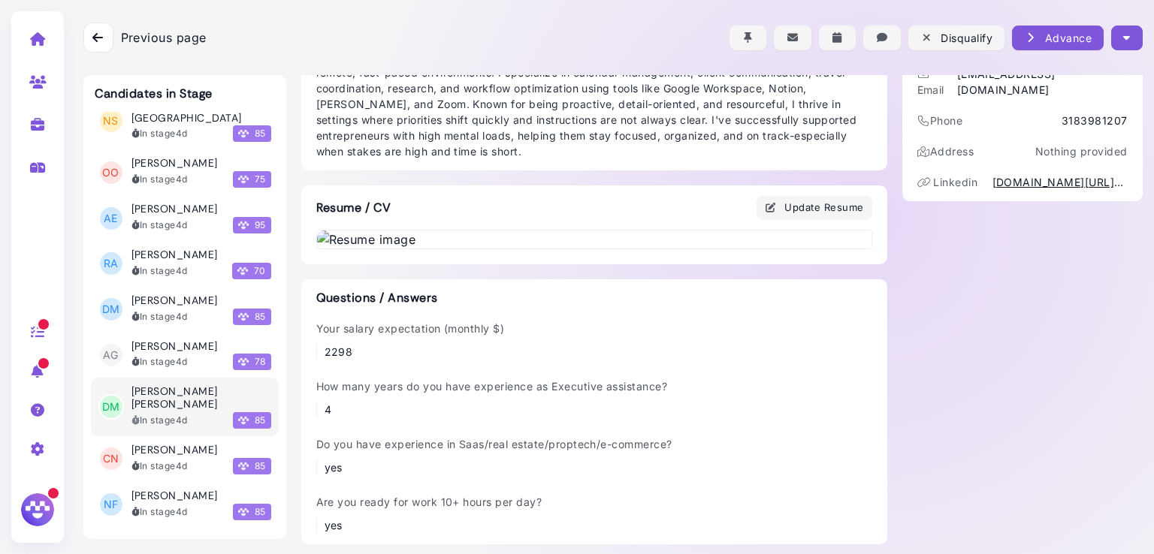
click at [1123, 34] on icon "button" at bounding box center [1126, 38] width 7 height 16
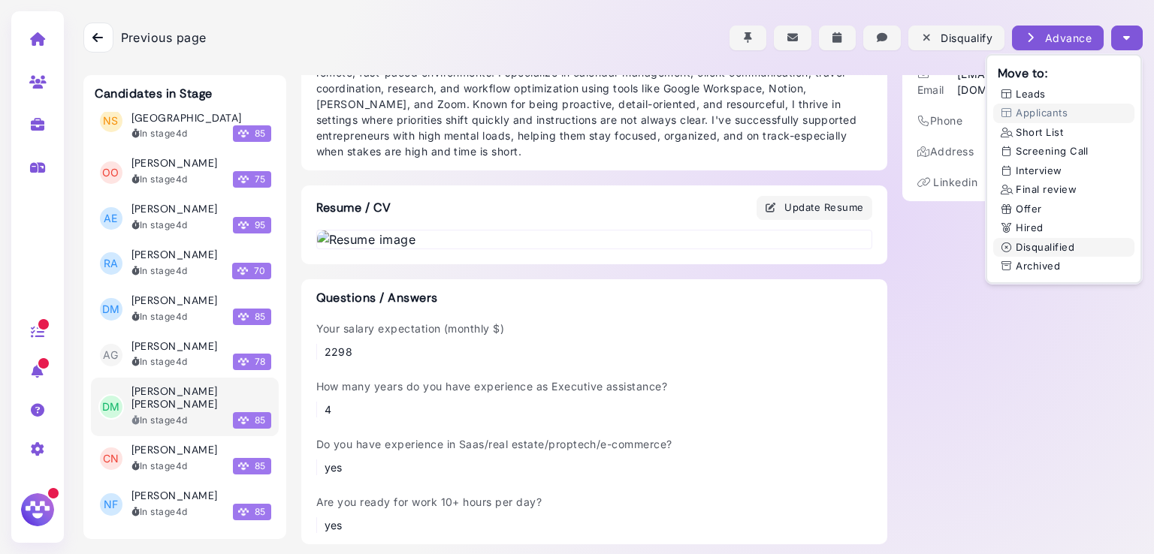
click at [1020, 249] on button "Disqualified" at bounding box center [1063, 248] width 141 height 20
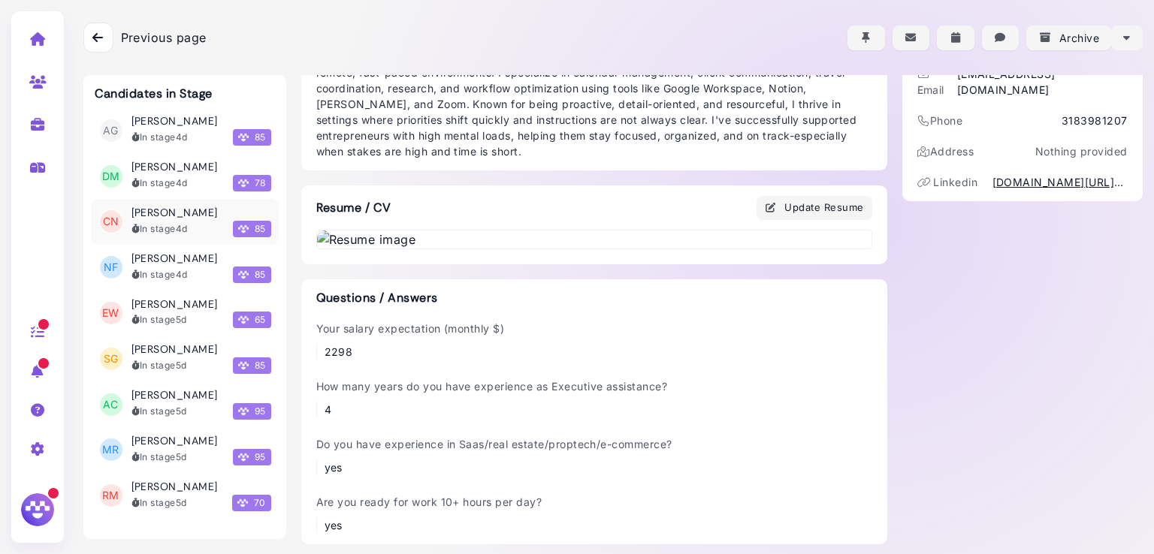
scroll to position [3630, 0]
click at [183, 389] on h3 "[PERSON_NAME]" at bounding box center [174, 395] width 86 height 13
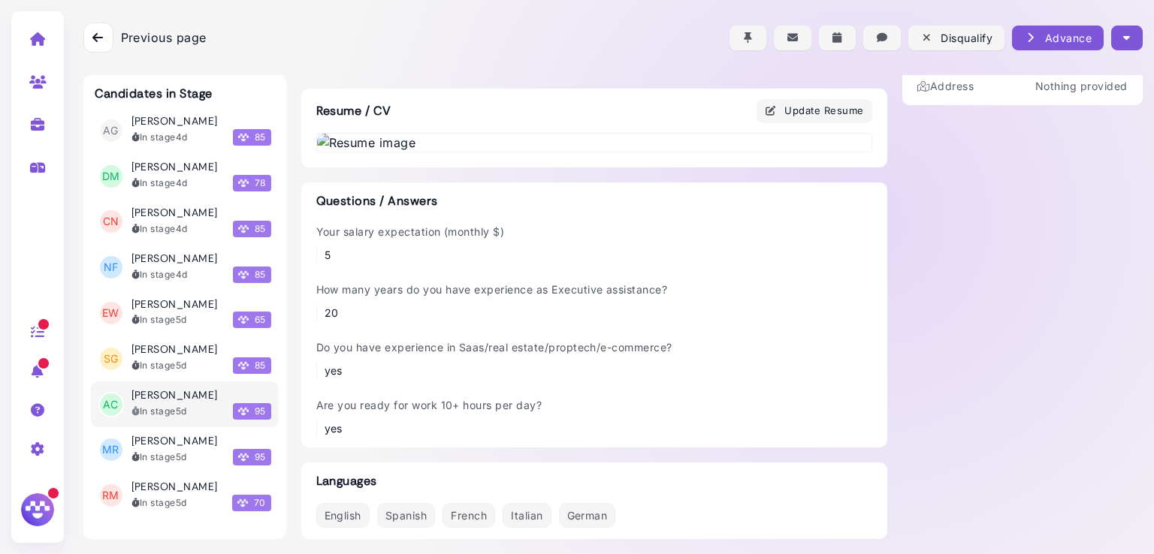
scroll to position [467, 0]
click at [515, 152] on img at bounding box center [594, 143] width 554 height 18
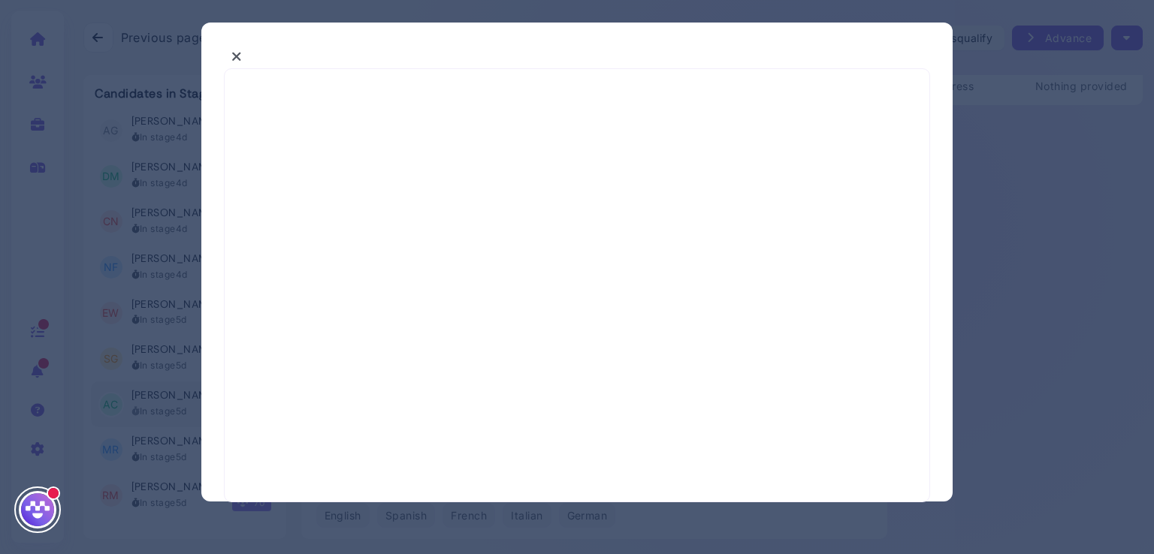
select select "*"
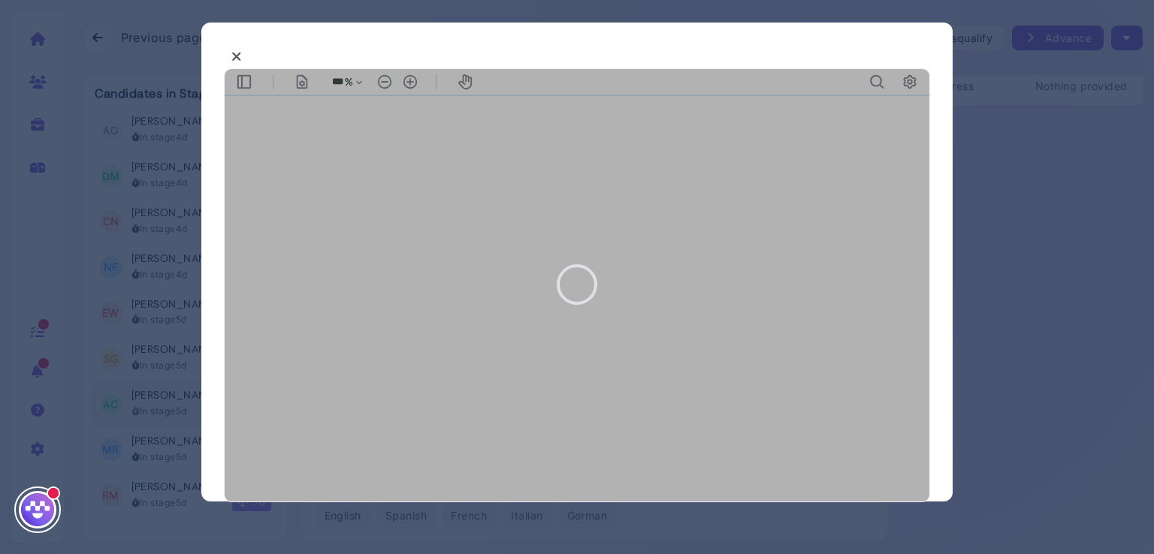
type input "***"
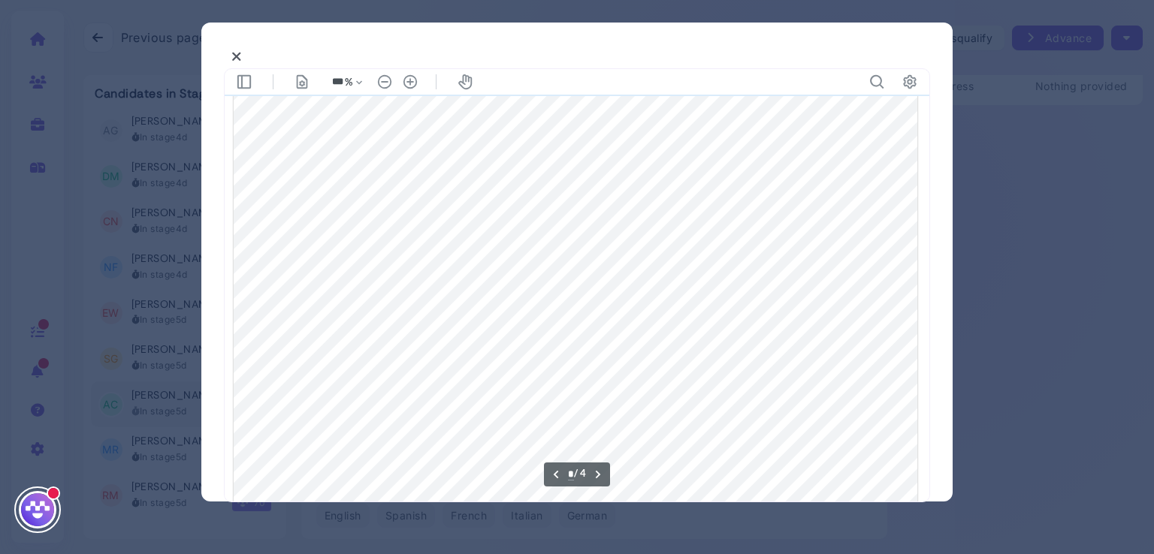
scroll to position [2196, 0]
type input "*"
click at [1086, 253] on div at bounding box center [577, 277] width 1154 height 554
click at [237, 56] on icon at bounding box center [236, 57] width 11 height 16
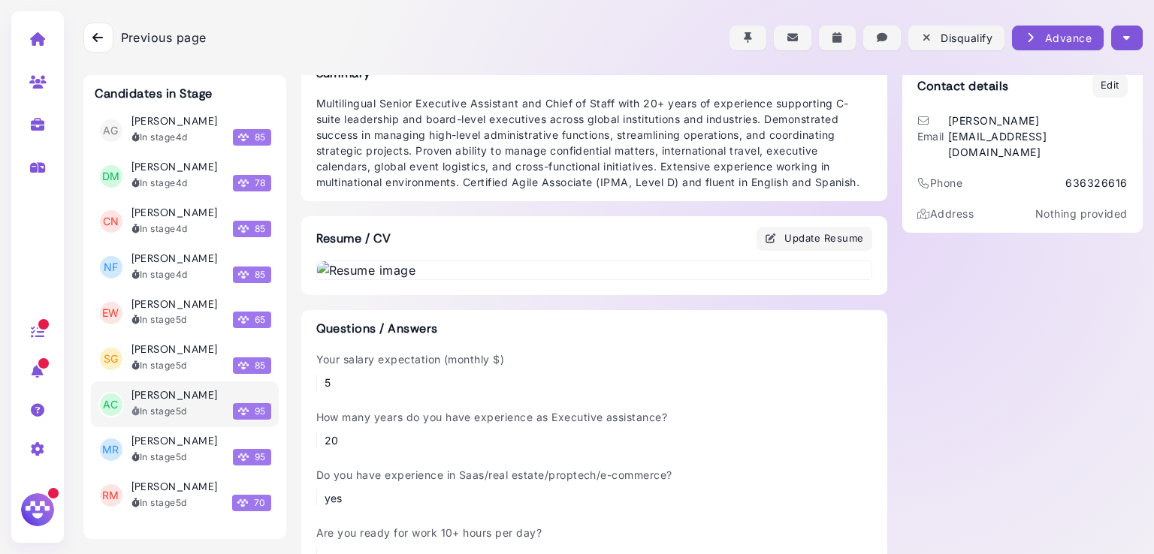
scroll to position [0, 0]
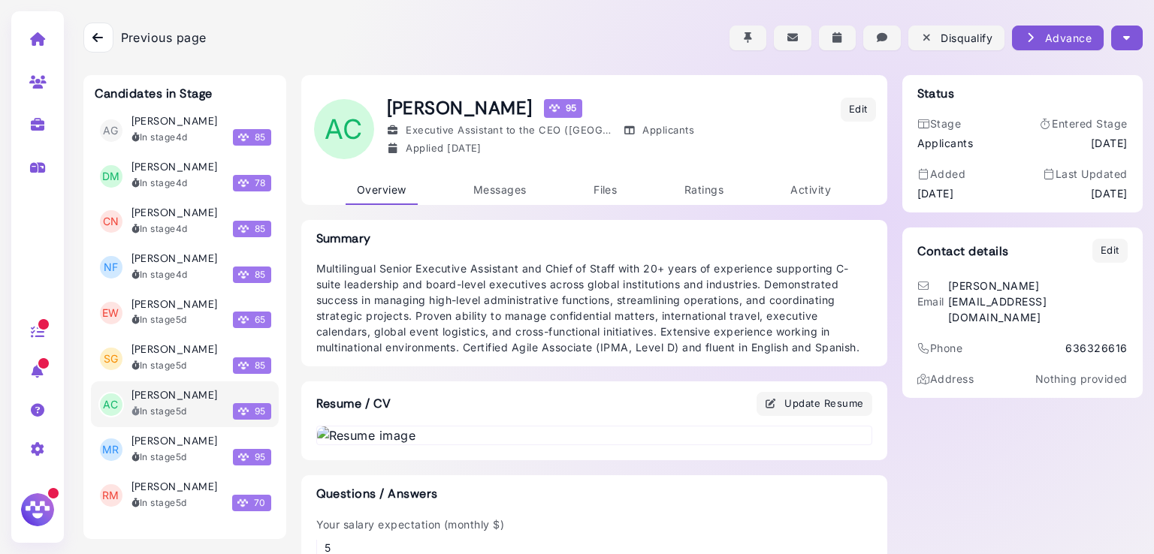
click at [1128, 32] on button "button" at bounding box center [1126, 38] width 31 height 25
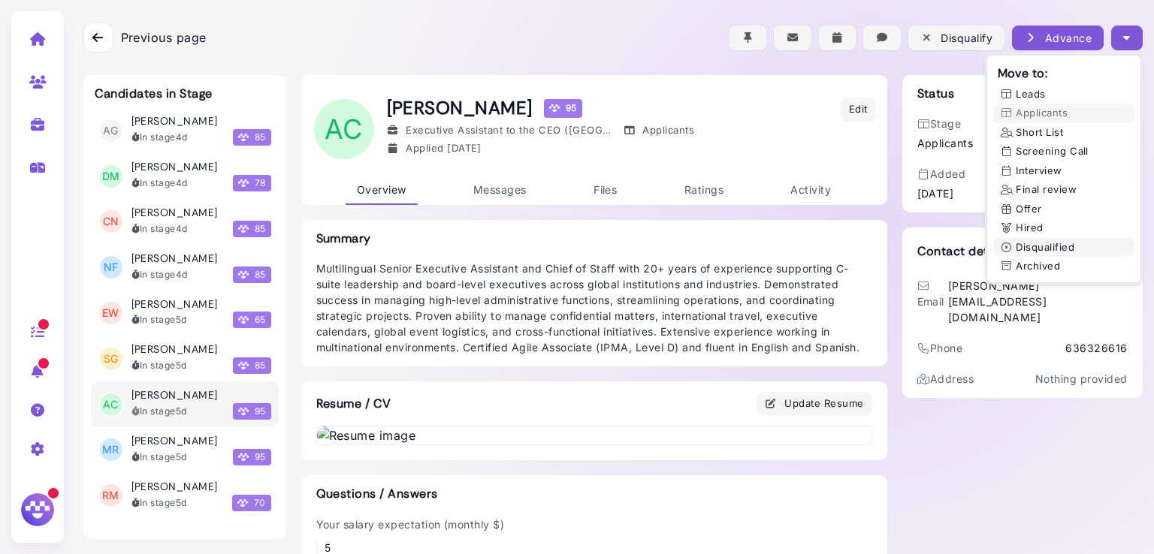
click at [1021, 246] on button "Disqualified" at bounding box center [1063, 248] width 141 height 20
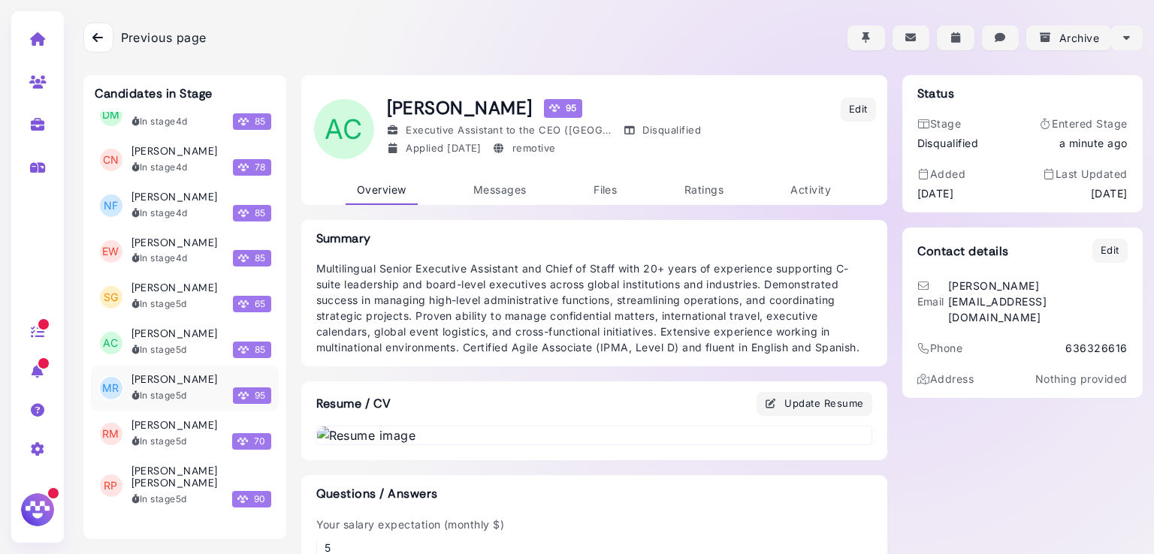
scroll to position [3740, 0]
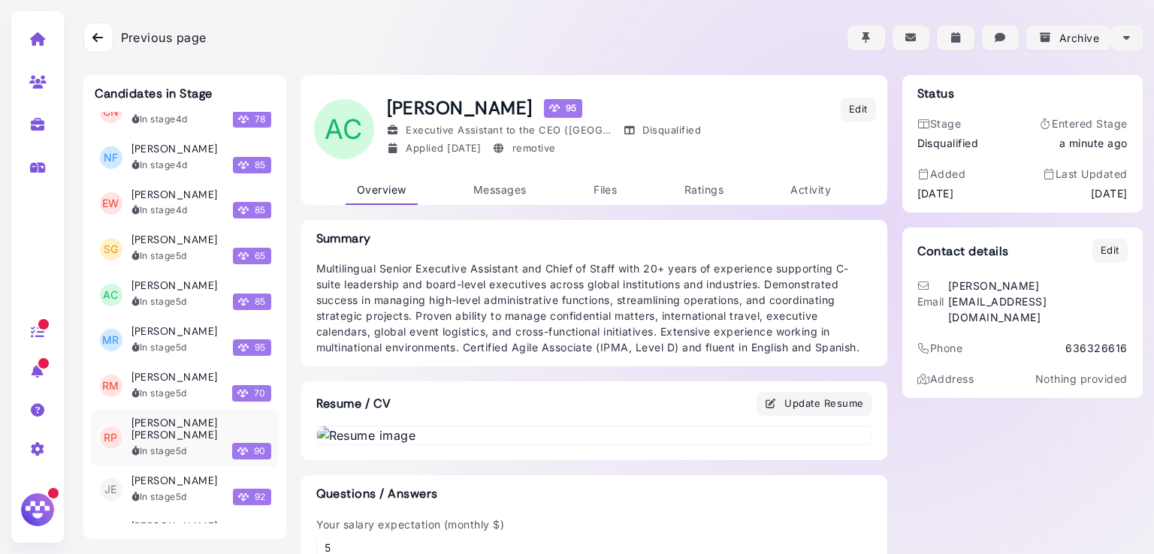
click at [164, 417] on h3 "[PERSON_NAME] [PERSON_NAME]" at bounding box center [201, 430] width 140 height 26
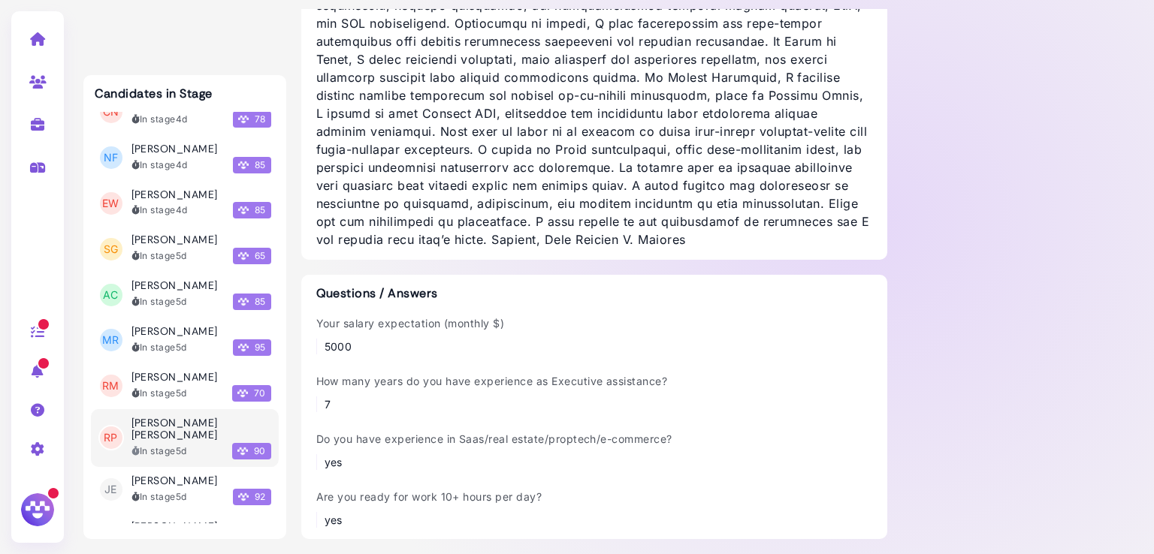
scroll to position [687, 0]
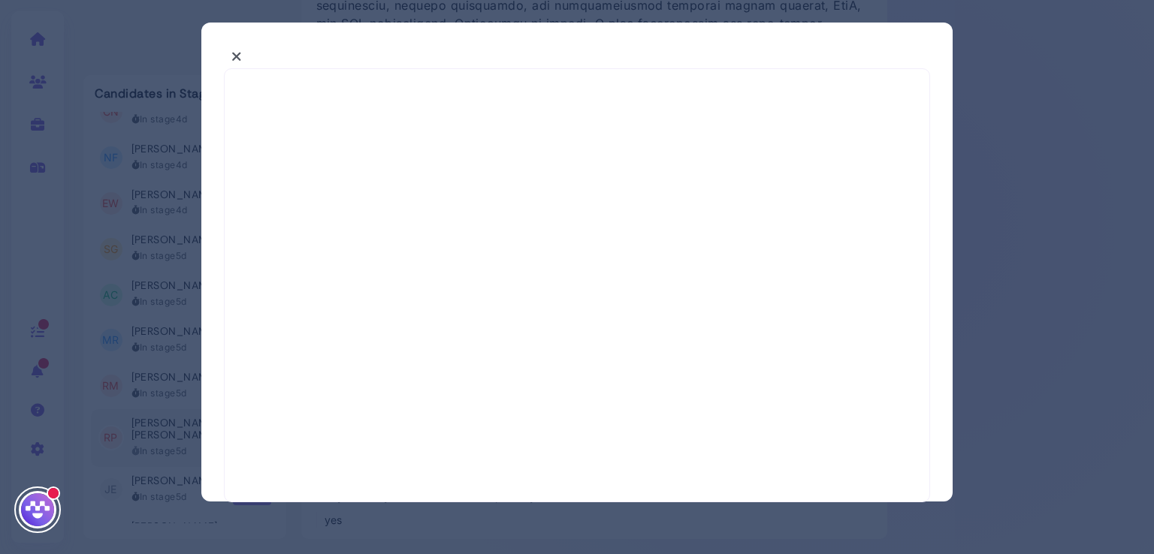
select select "*"
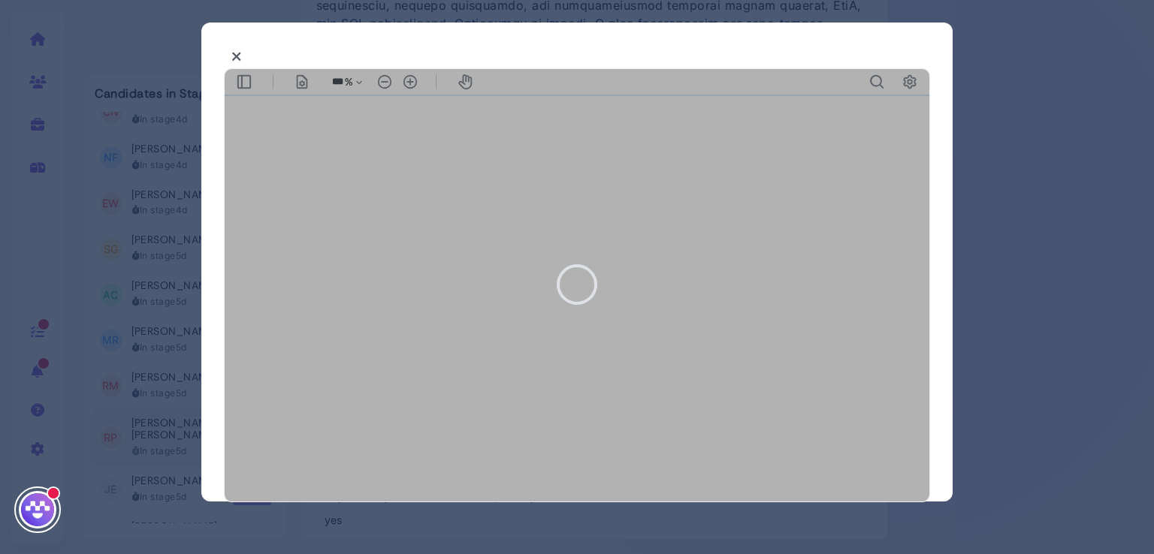
type input "***"
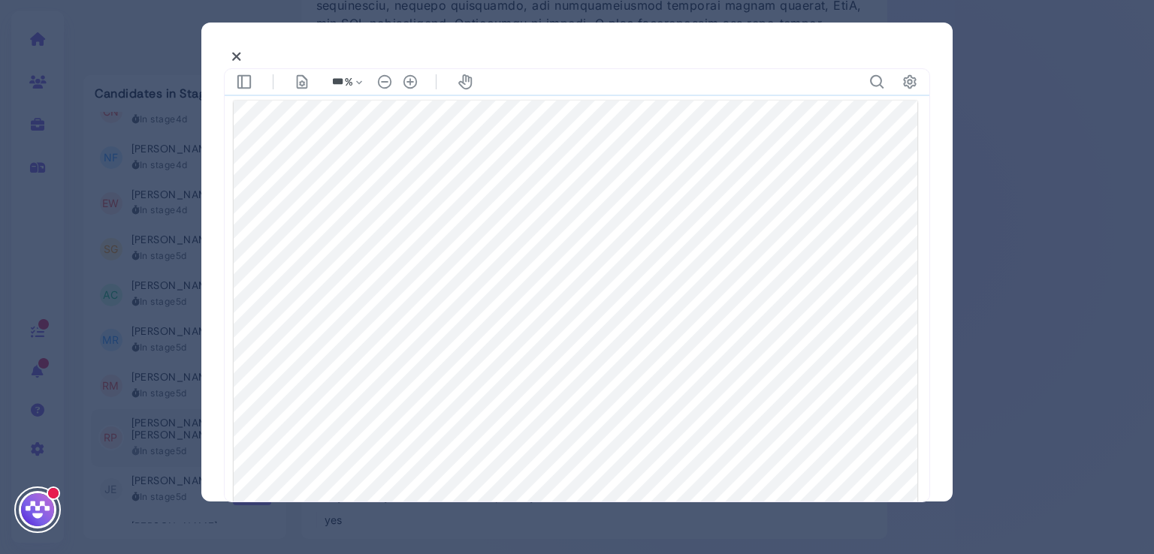
click at [941, 345] on div at bounding box center [576, 262] width 751 height 479
type input "*"
drag, startPoint x: 948, startPoint y: 271, endPoint x: 296, endPoint y: 83, distance: 678.8
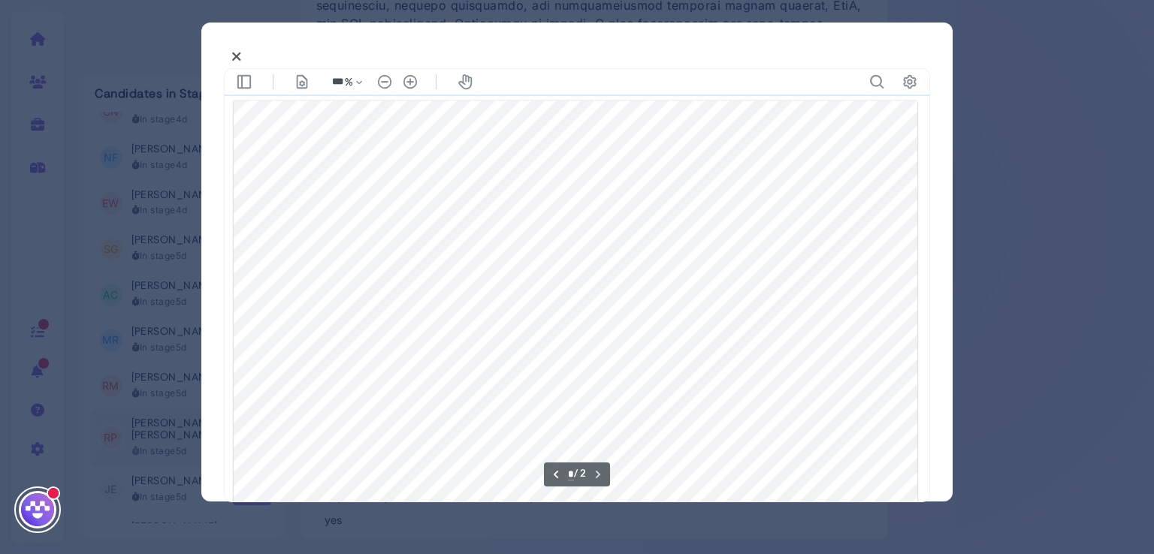
click at [948, 271] on div at bounding box center [576, 262] width 751 height 479
click at [234, 55] on icon at bounding box center [236, 57] width 11 height 16
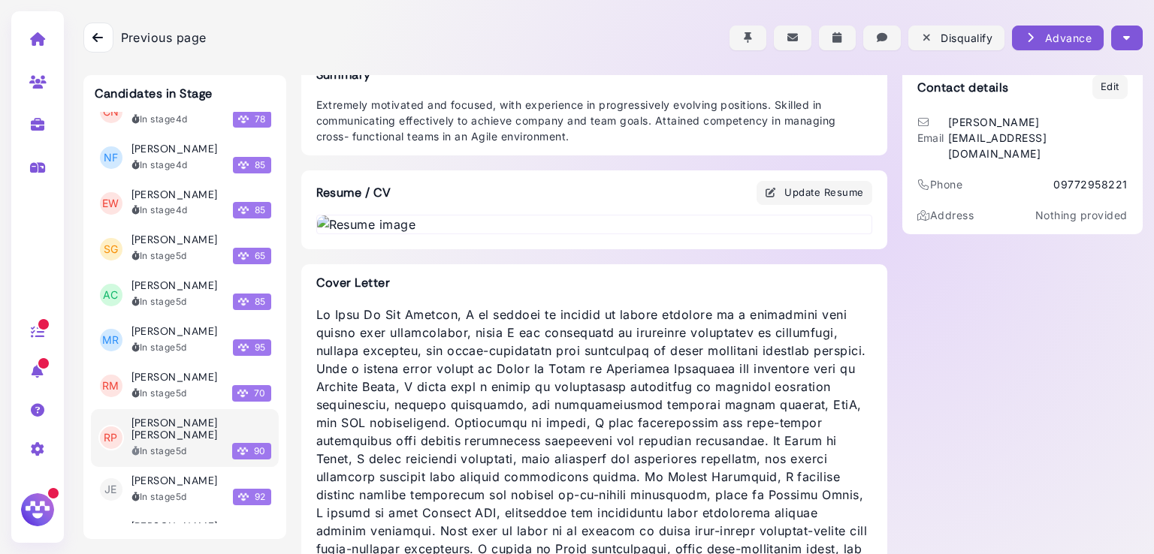
scroll to position [0, 0]
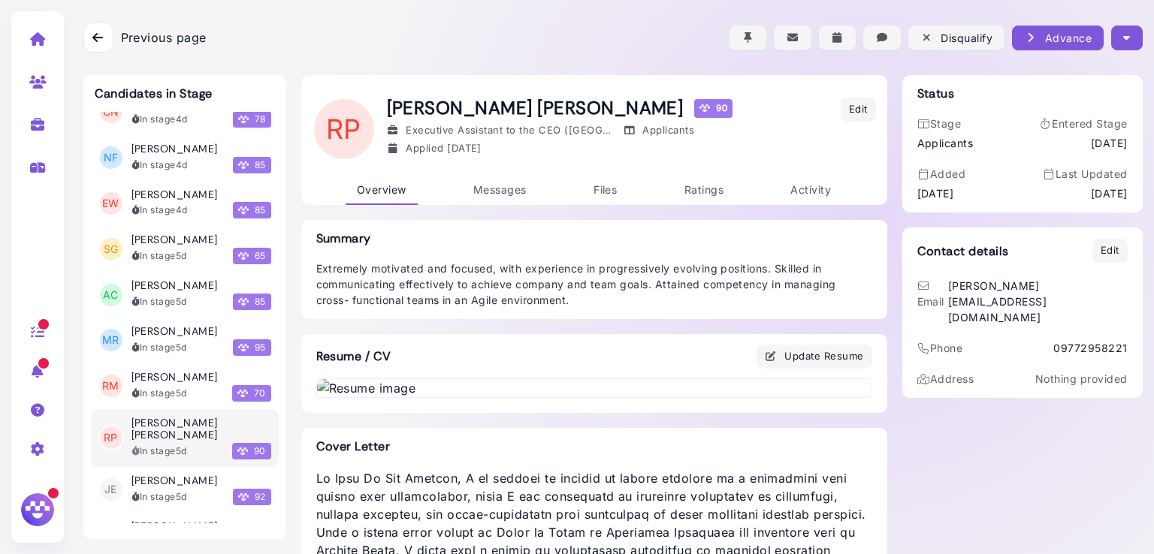
click at [1132, 43] on button "button" at bounding box center [1126, 38] width 31 height 25
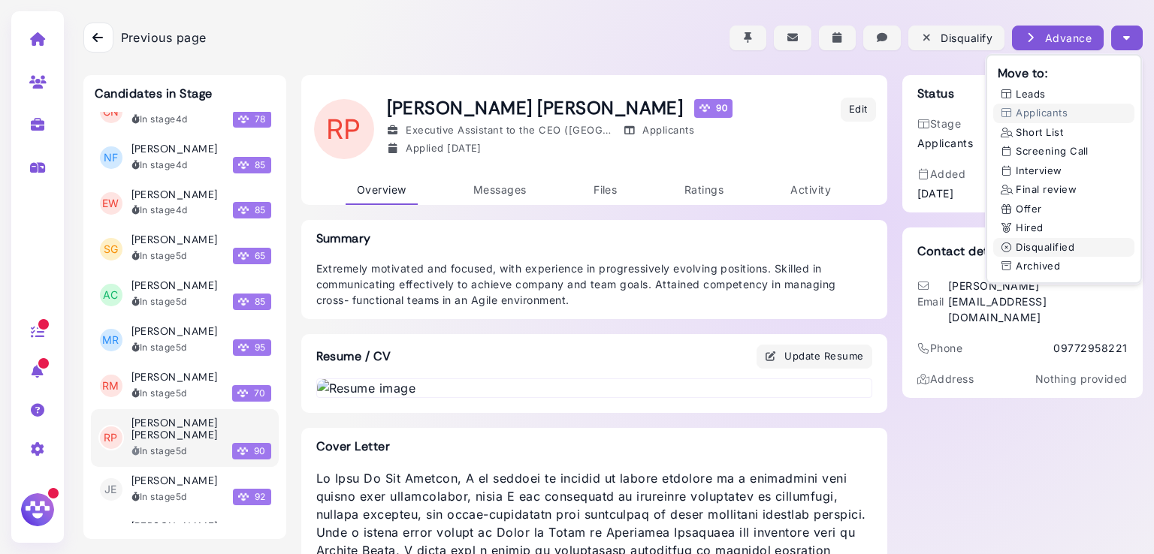
click at [1060, 249] on button "Disqualified" at bounding box center [1063, 248] width 141 height 20
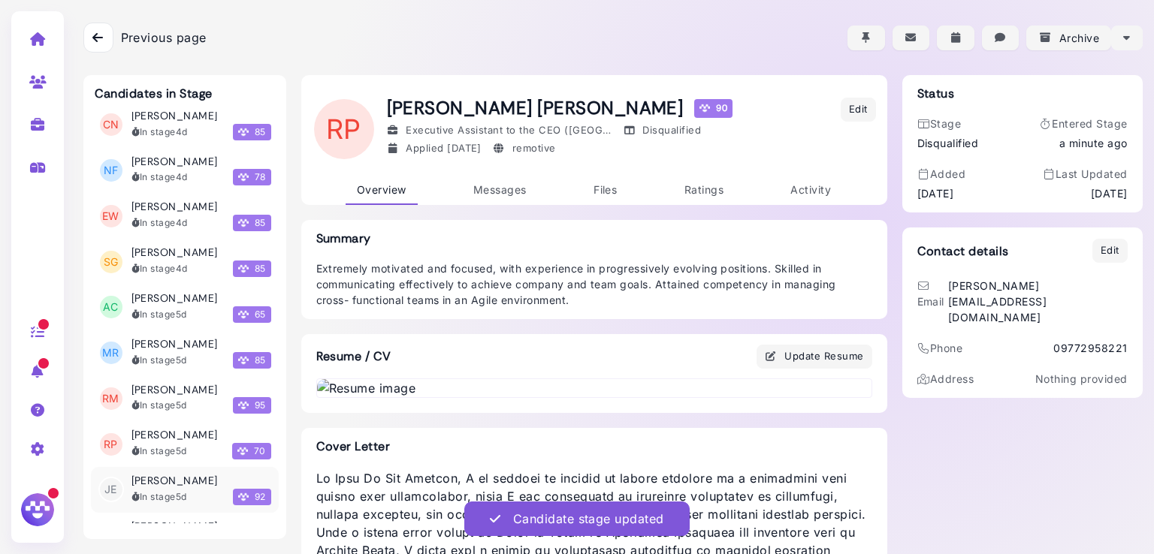
click at [183, 475] on h3 "[PERSON_NAME]" at bounding box center [174, 481] width 86 height 13
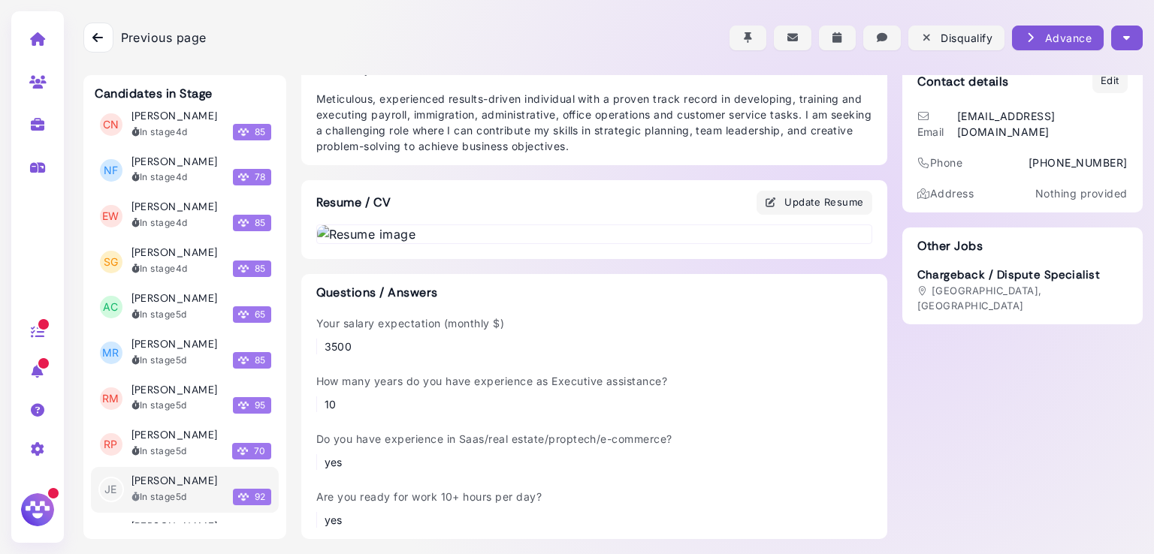
scroll to position [473, 0]
click at [456, 243] on img at bounding box center [594, 234] width 554 height 18
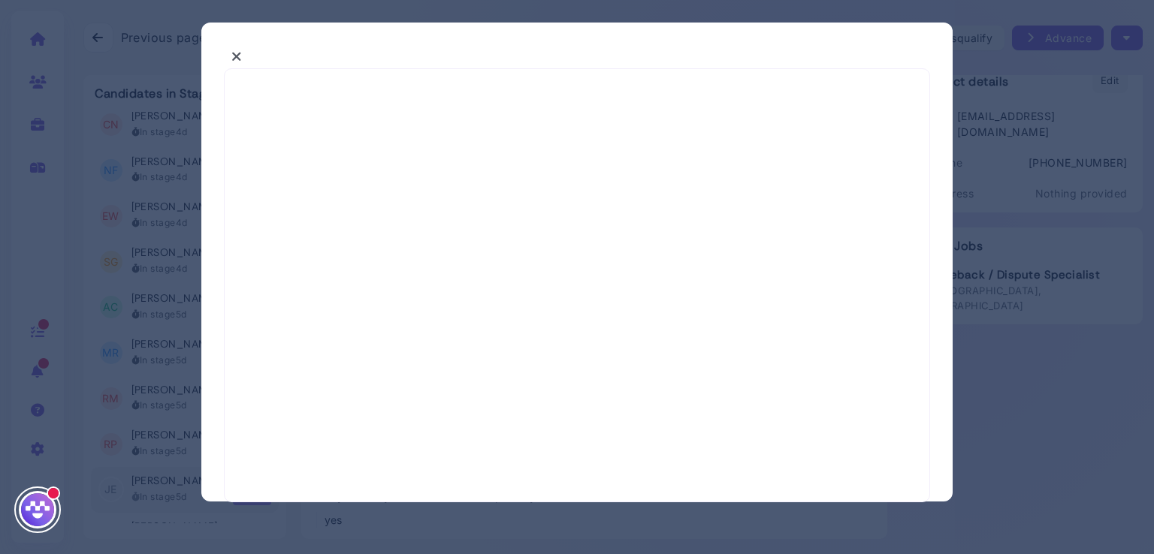
select select "*"
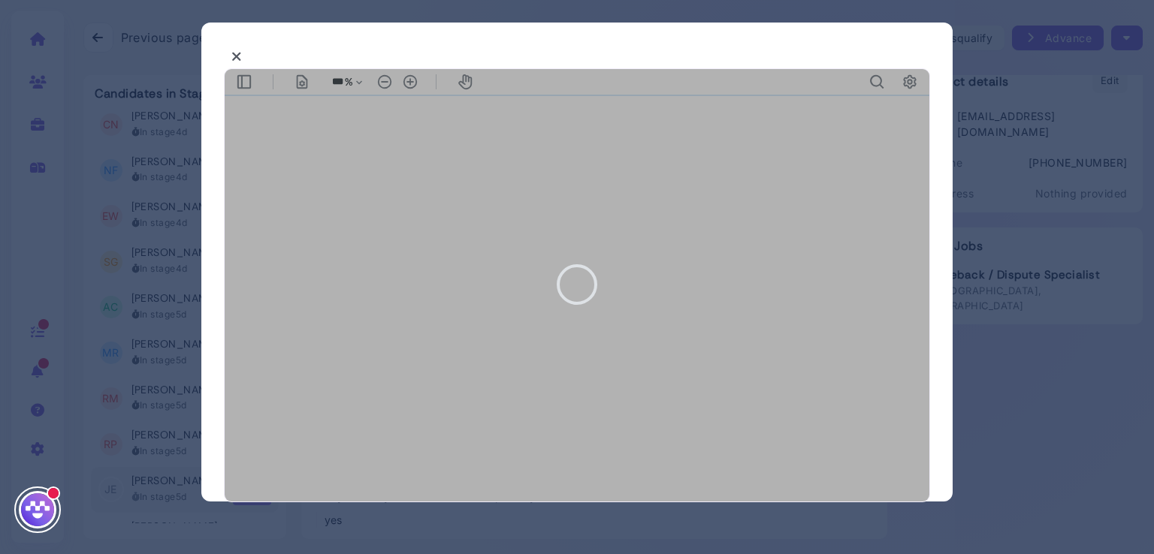
type input "***"
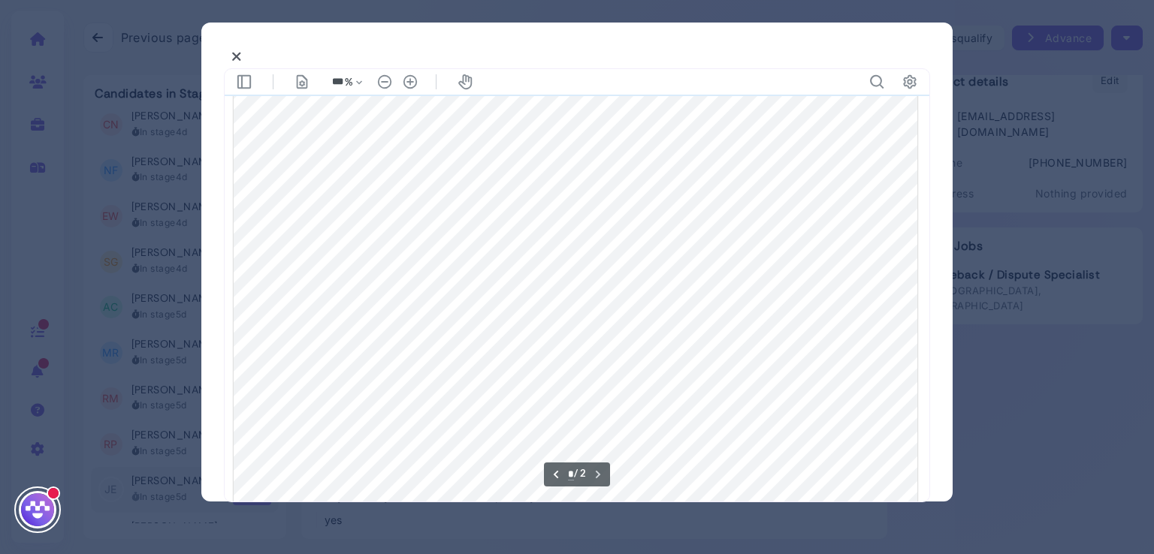
scroll to position [1101, 0]
type input "*"
click at [238, 56] on icon at bounding box center [236, 57] width 11 height 16
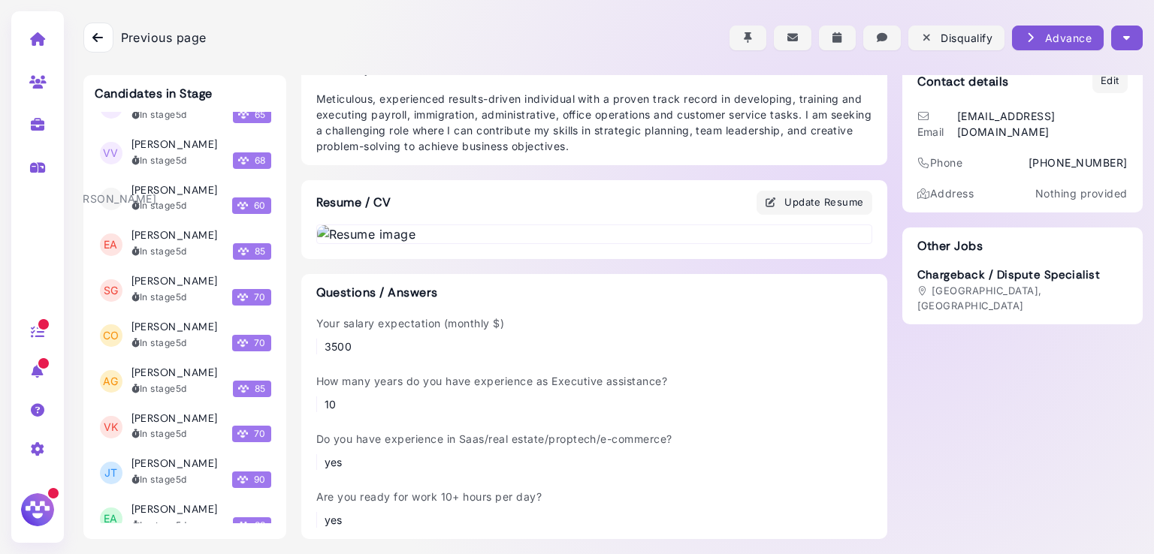
scroll to position [4447, 0]
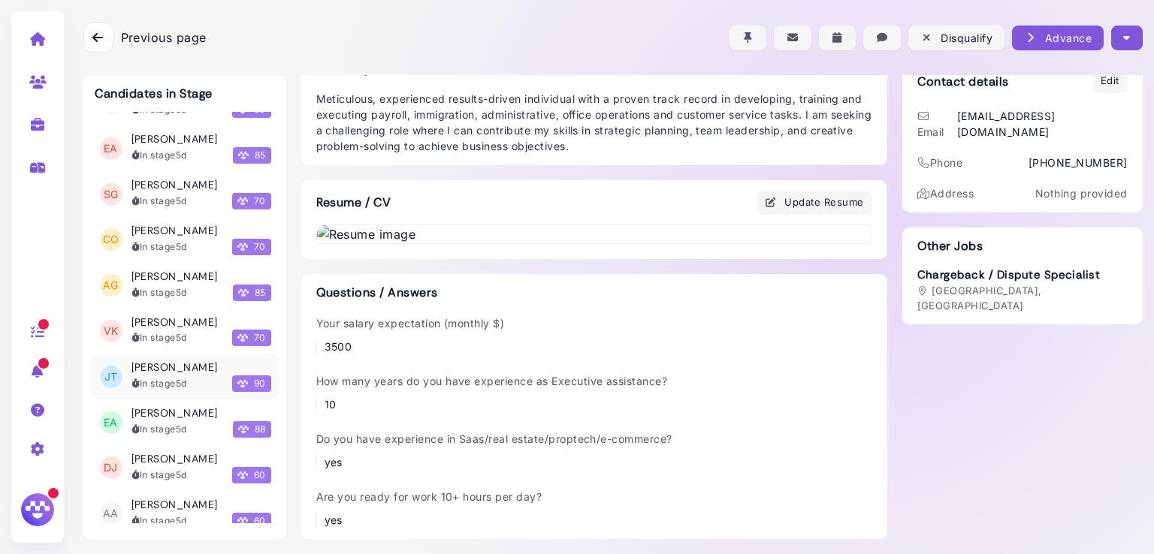
click at [186, 361] on h3 "[PERSON_NAME]" at bounding box center [174, 367] width 86 height 13
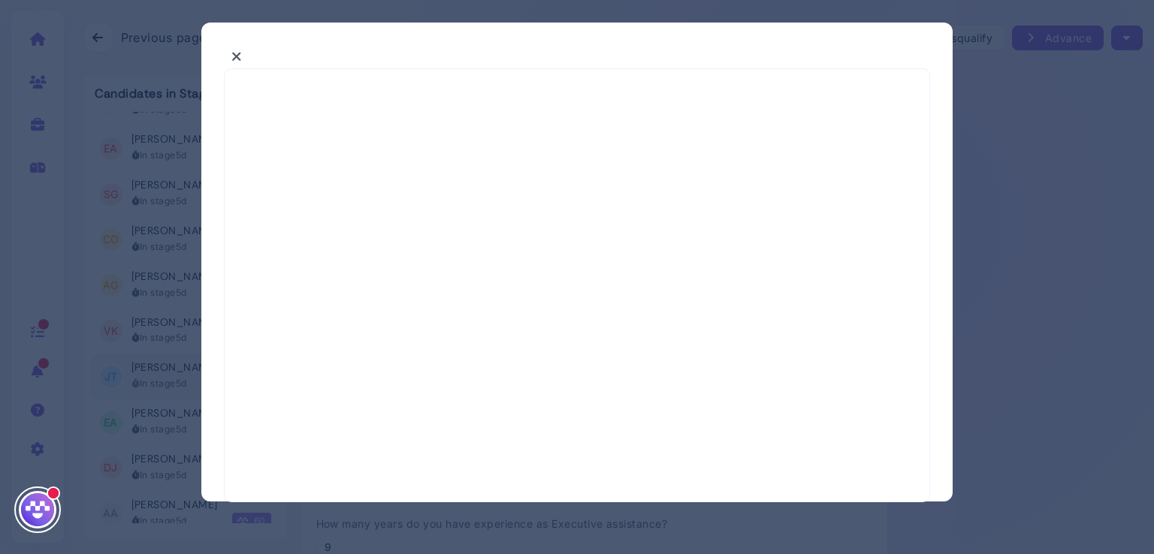
select select "*"
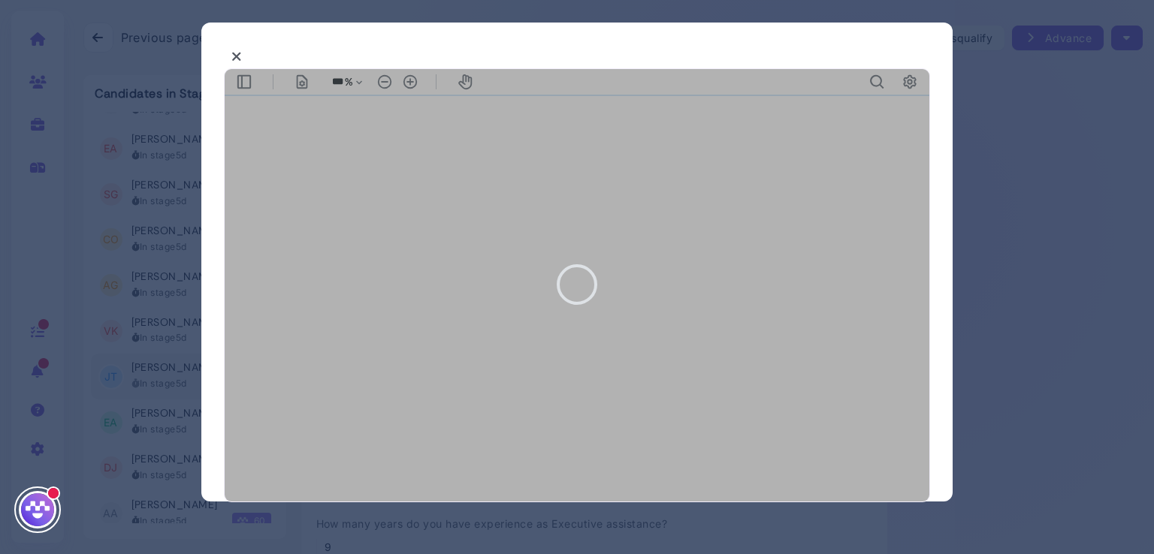
type input "***"
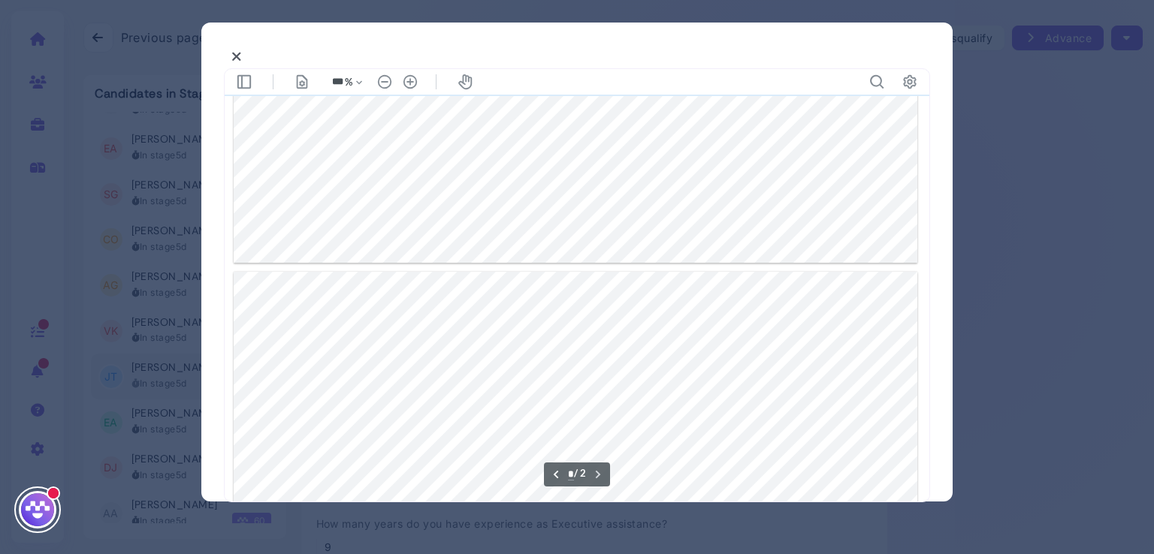
scroll to position [804, 0]
type input "*"
click at [165, 119] on div at bounding box center [577, 277] width 1154 height 554
click at [228, 53] on button at bounding box center [237, 56] width 26 height 23
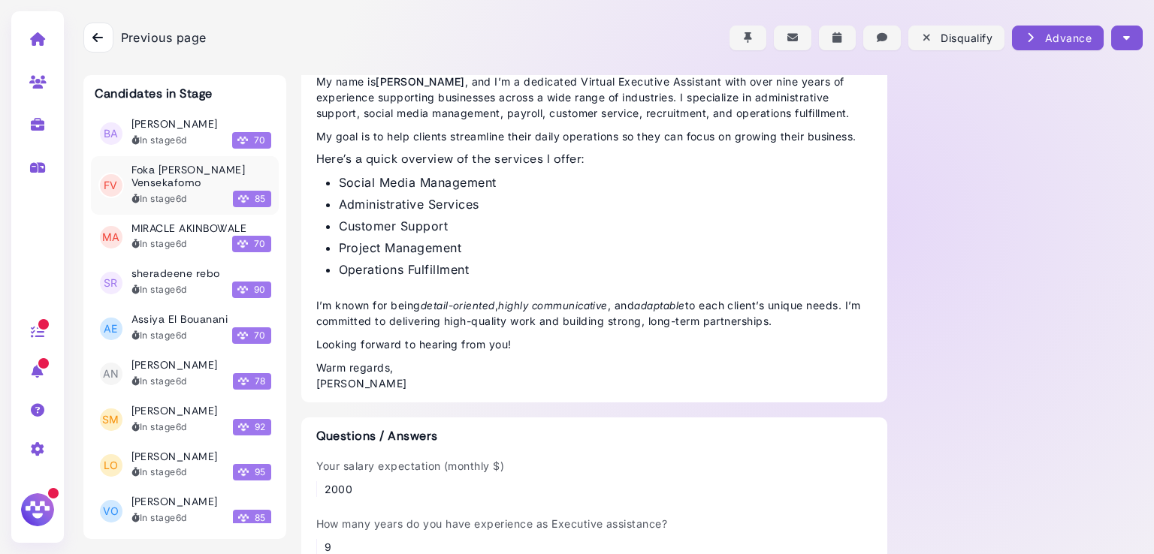
scroll to position [5420, 0]
click at [149, 406] on h3 "[PERSON_NAME]" at bounding box center [174, 412] width 86 height 13
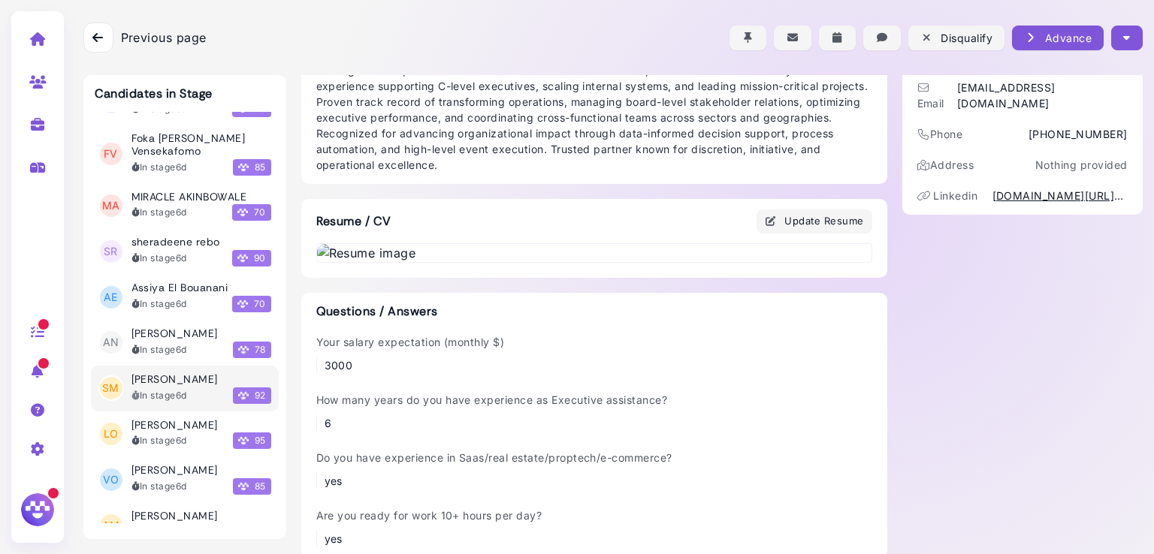
scroll to position [5452, 0]
click at [168, 480] on div "In stage 6d" at bounding box center [159, 487] width 56 height 14
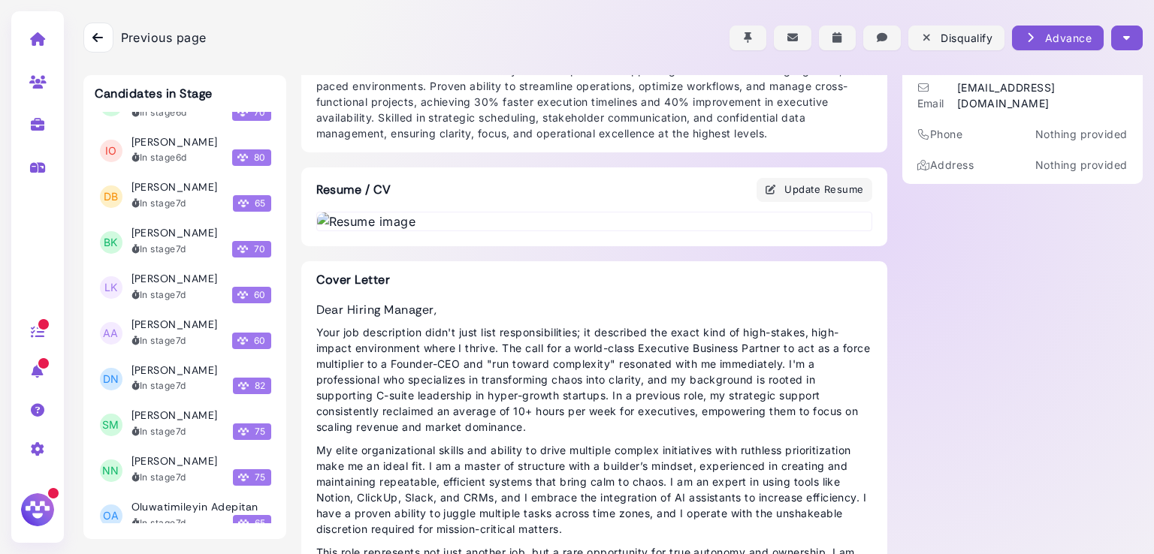
scroll to position [5963, 0]
click at [159, 365] on h3 "[PERSON_NAME]" at bounding box center [174, 371] width 86 height 13
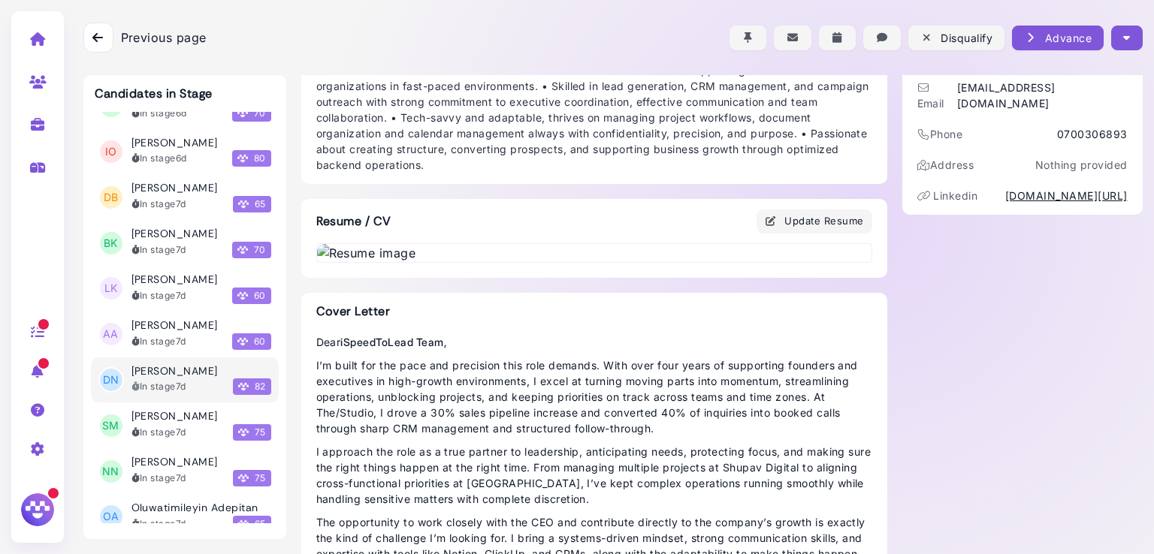
click at [508, 262] on img at bounding box center [594, 253] width 554 height 18
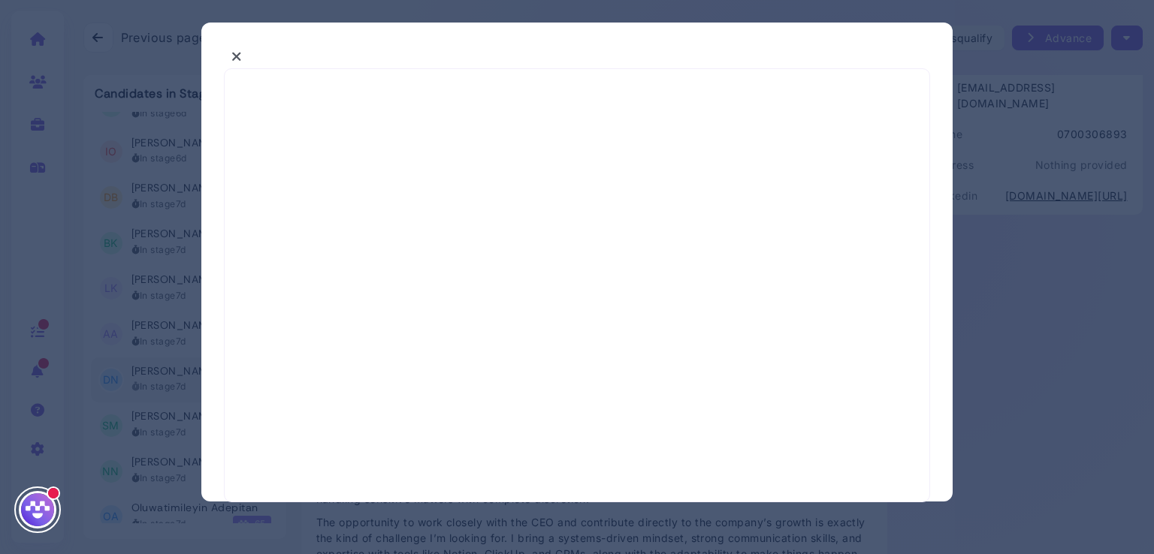
select select "*"
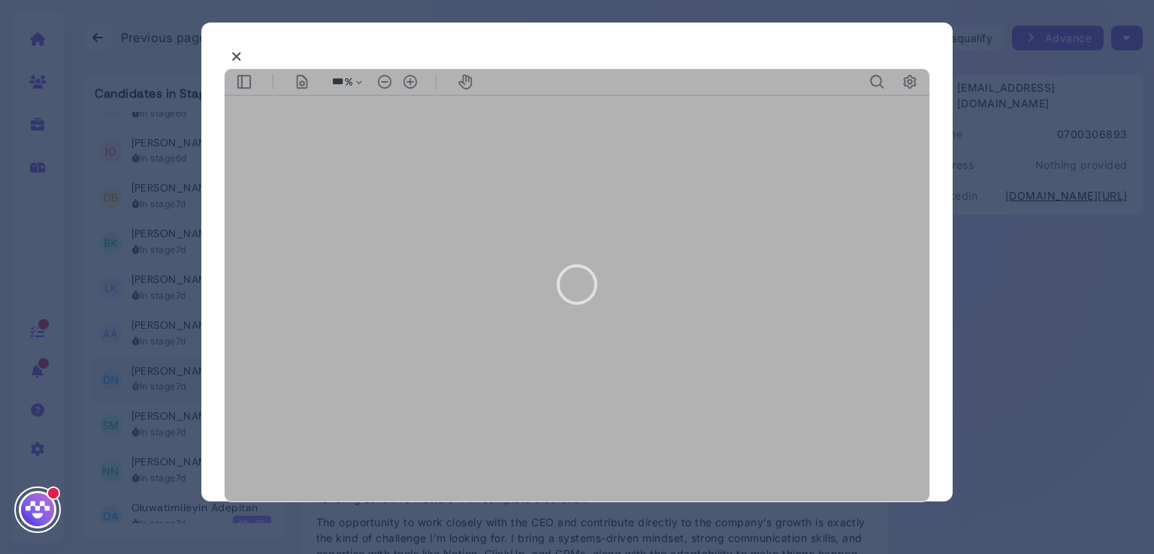
type input "***"
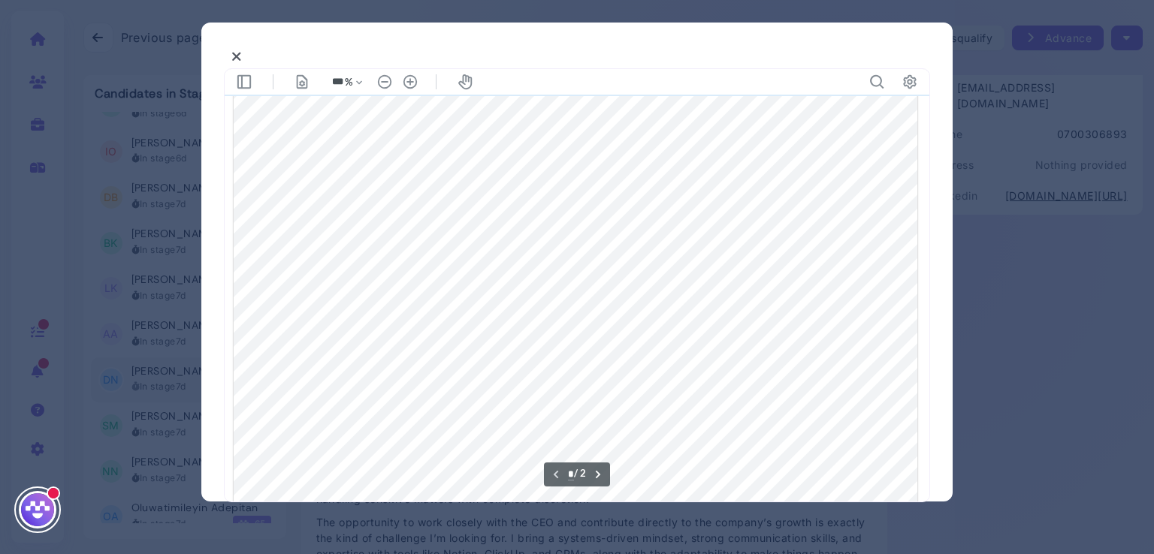
scroll to position [586, 0]
type input "*"
click at [237, 55] on icon at bounding box center [236, 57] width 11 height 16
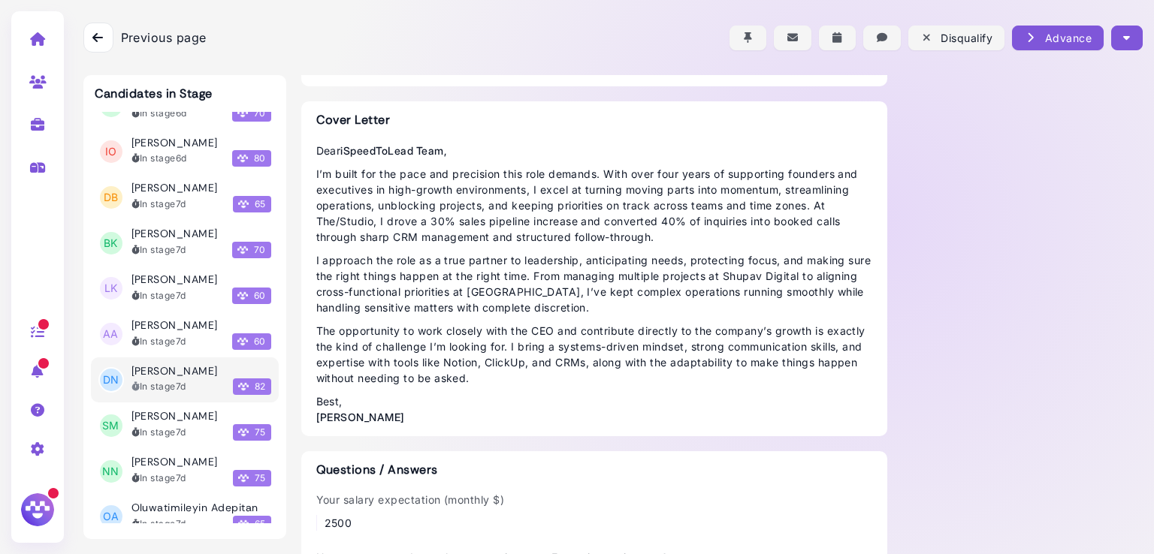
scroll to position [315, 0]
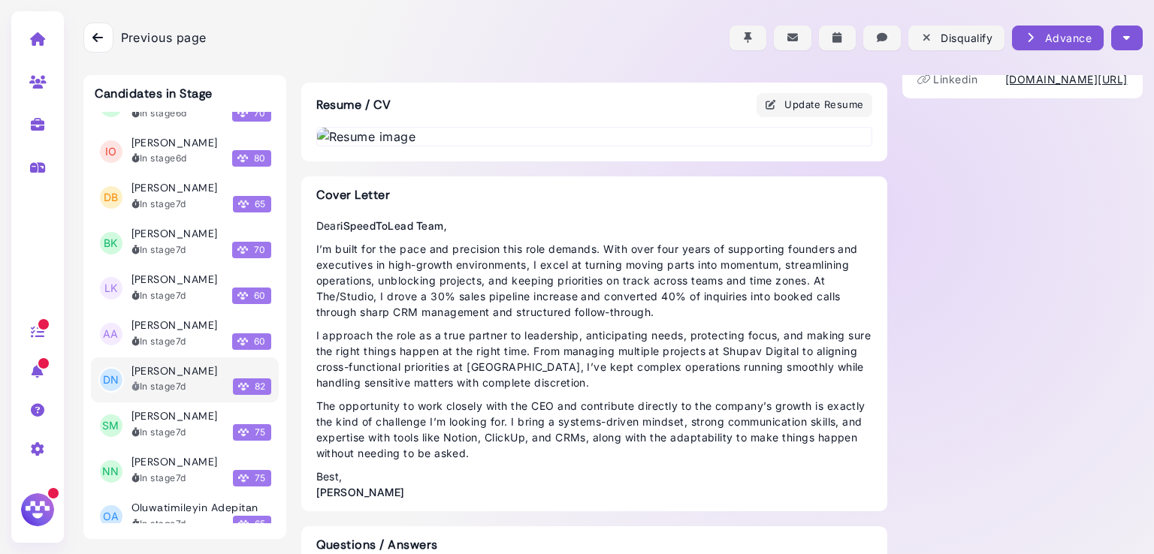
click at [1129, 31] on button "button" at bounding box center [1126, 38] width 31 height 25
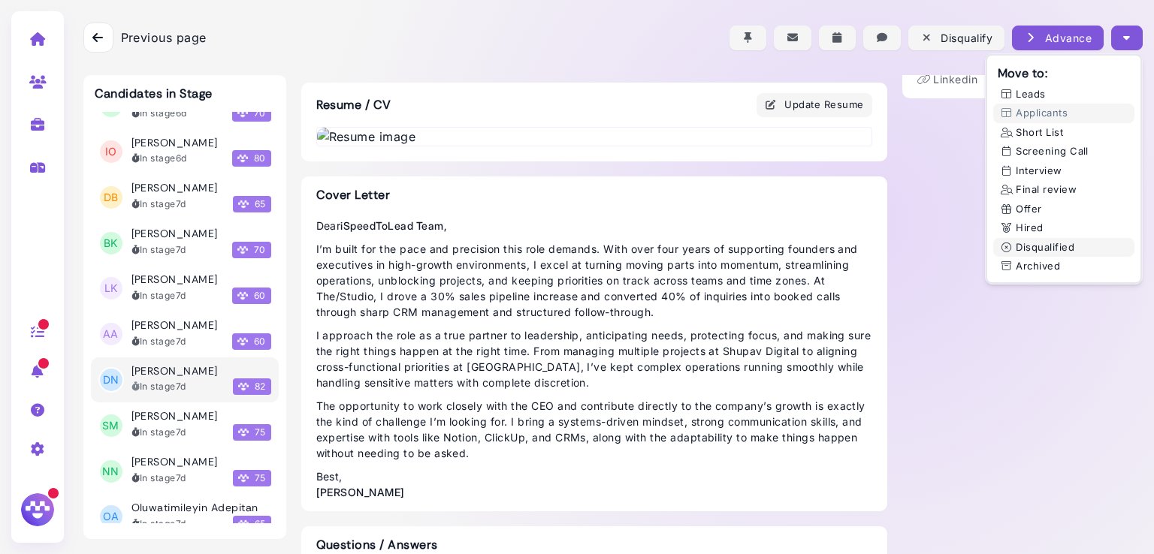
click at [1043, 249] on button "Disqualified" at bounding box center [1063, 248] width 141 height 20
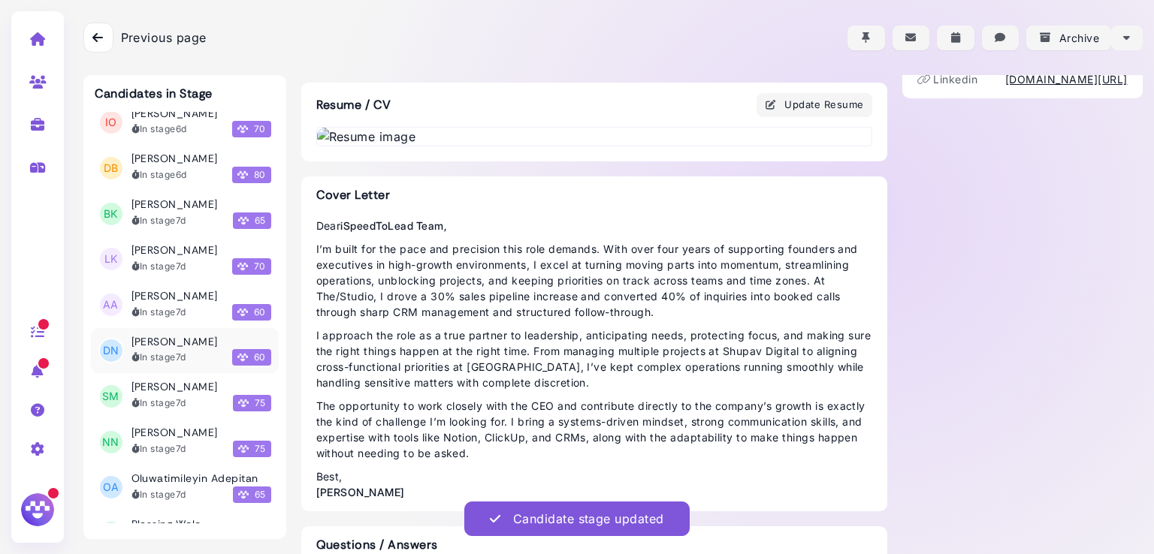
scroll to position [5993, 0]
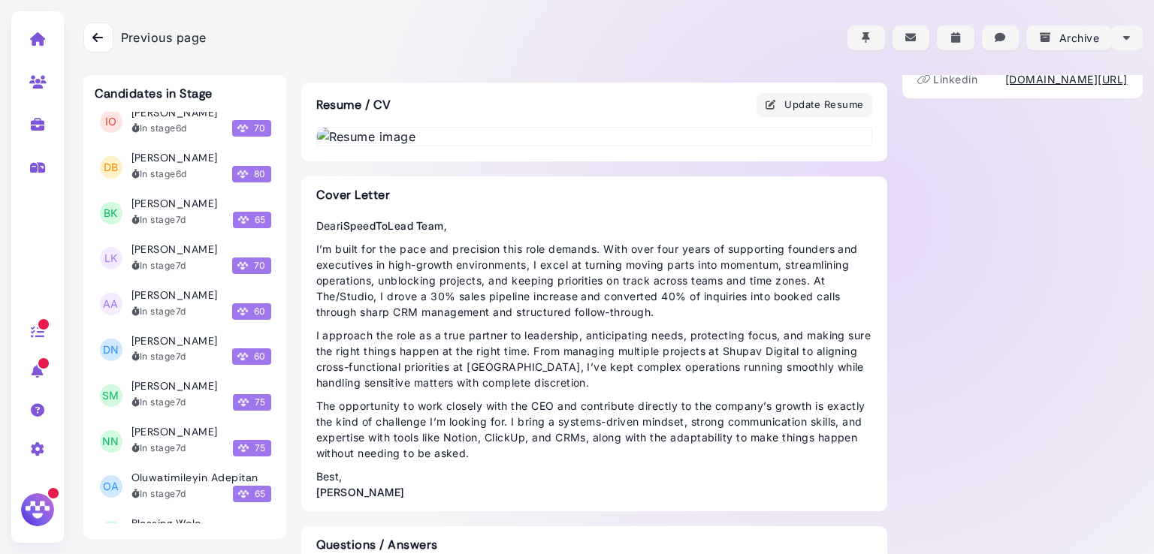
click at [412, 146] on img at bounding box center [594, 137] width 554 height 18
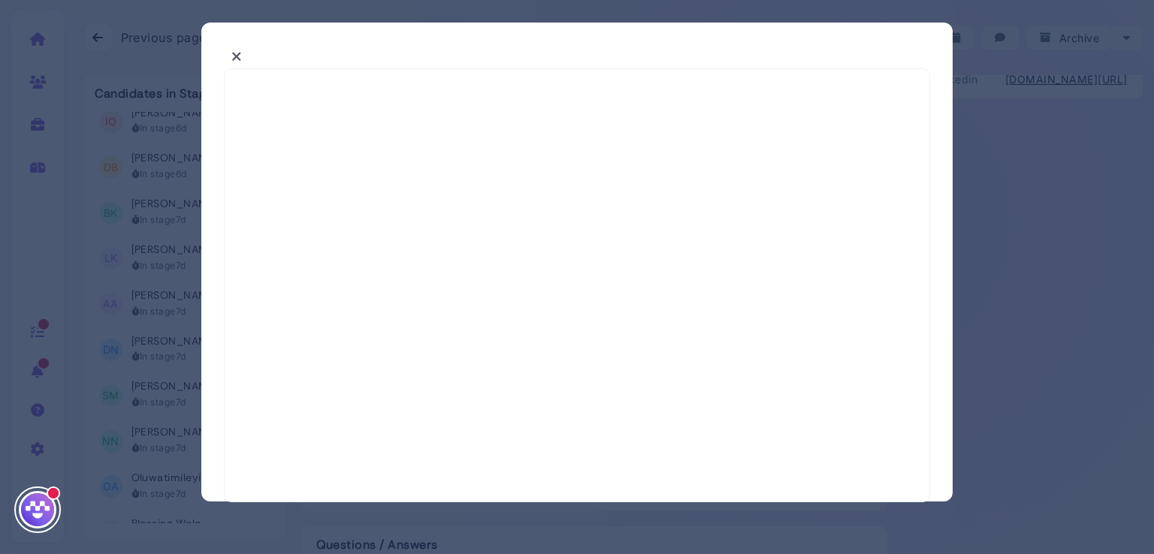
select select "*"
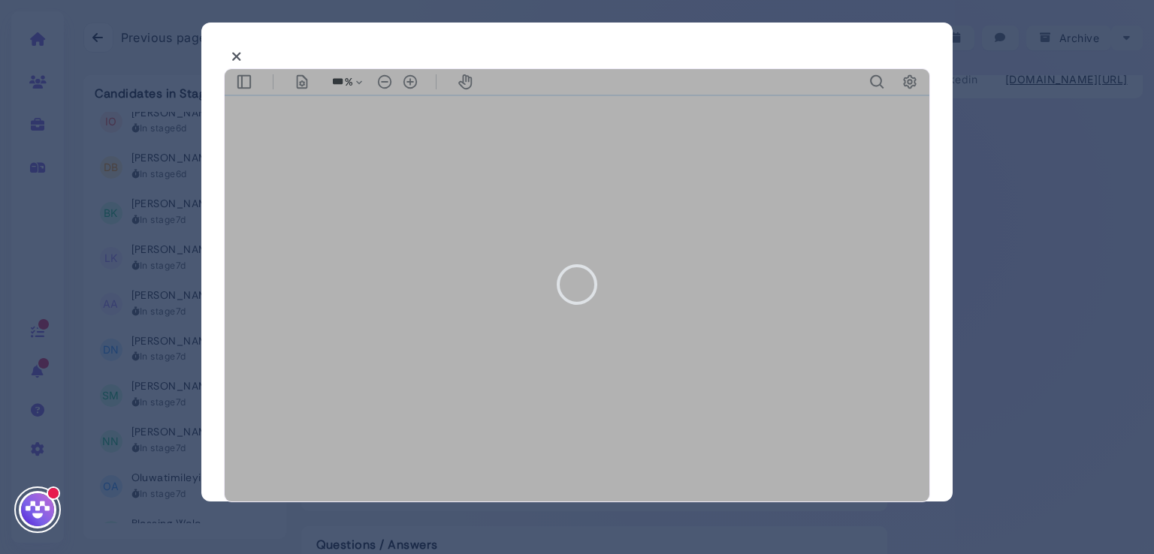
scroll to position [0, 0]
type input "***"
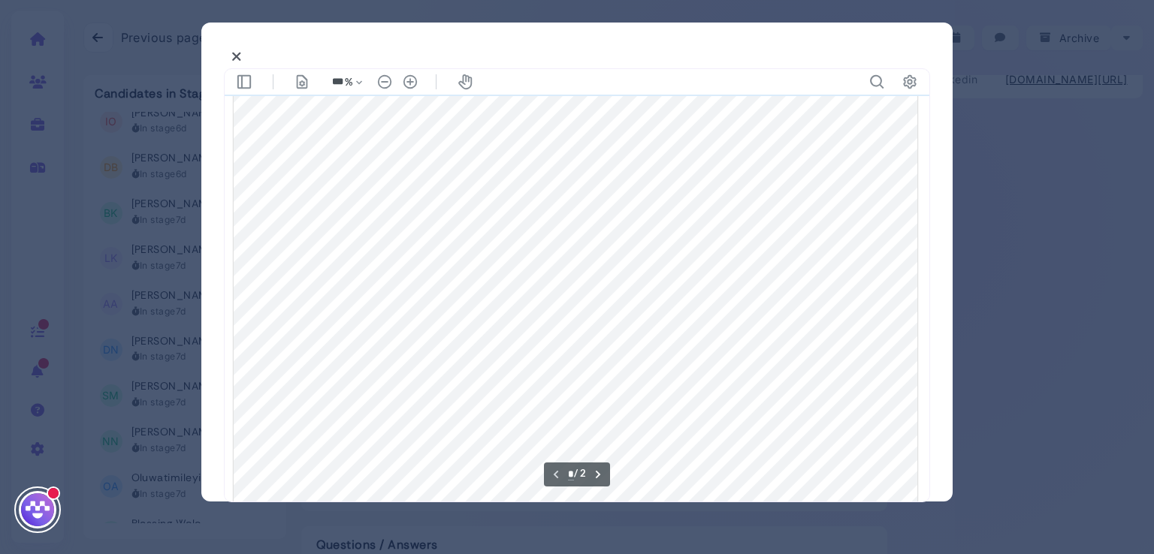
scroll to position [479, 0]
click at [236, 56] on icon at bounding box center [236, 57] width 11 height 16
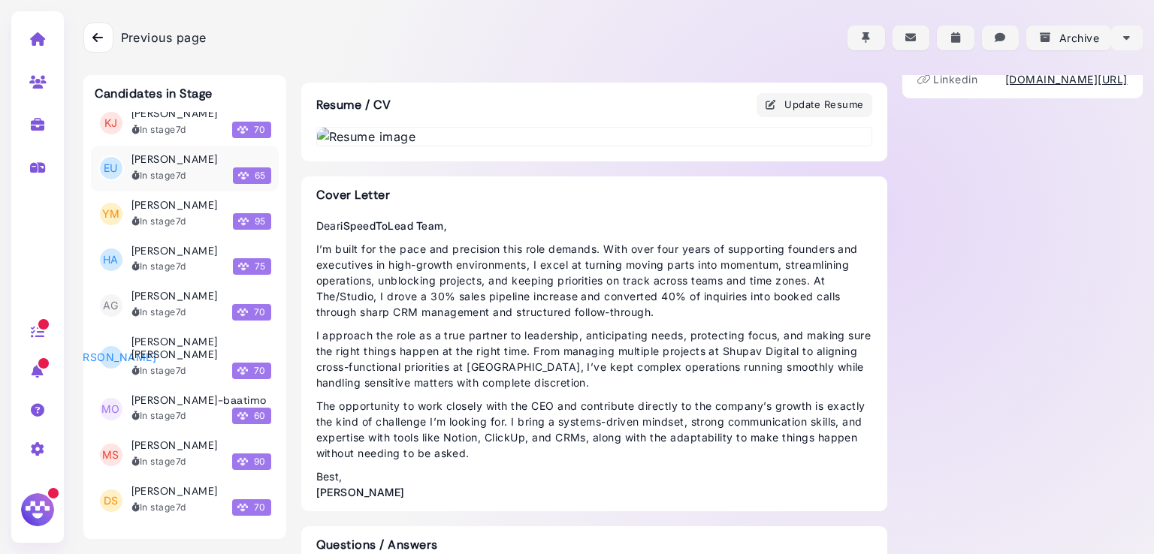
scroll to position [6751, 0]
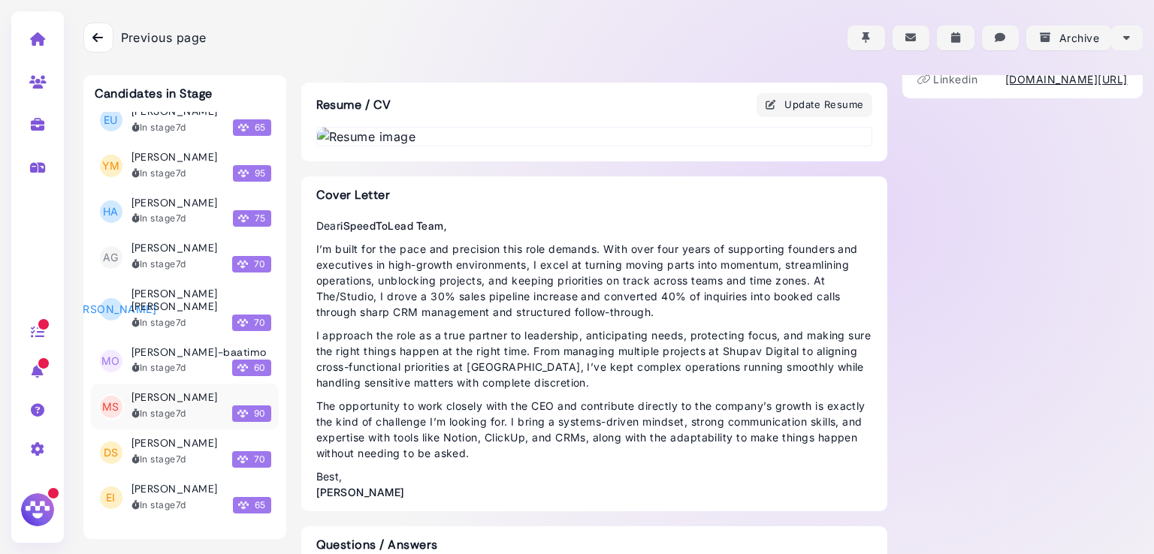
click at [173, 391] on h3 "[PERSON_NAME]" at bounding box center [174, 397] width 86 height 13
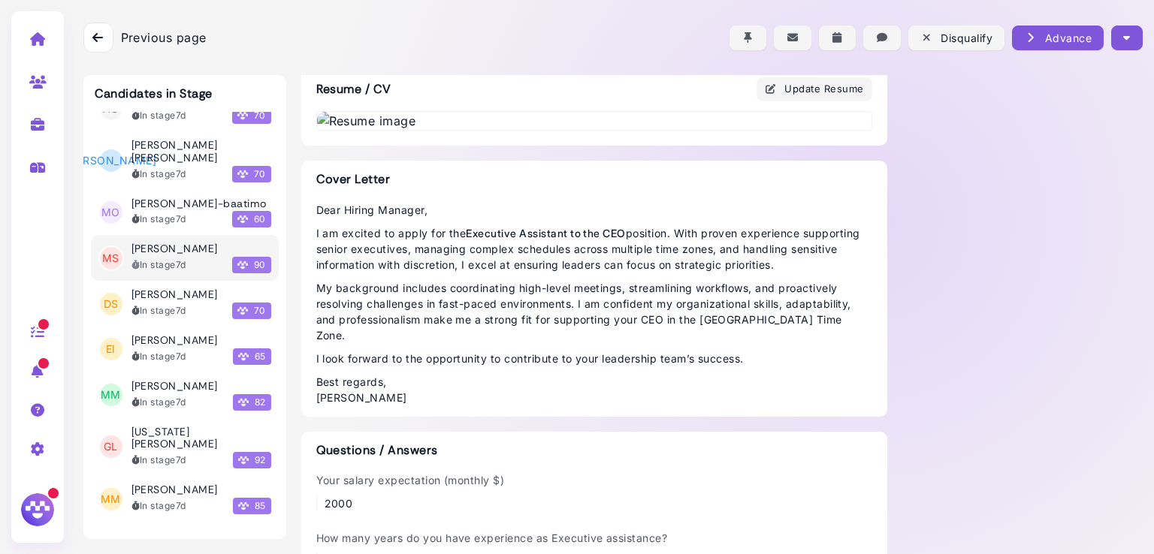
scroll to position [6965, 0]
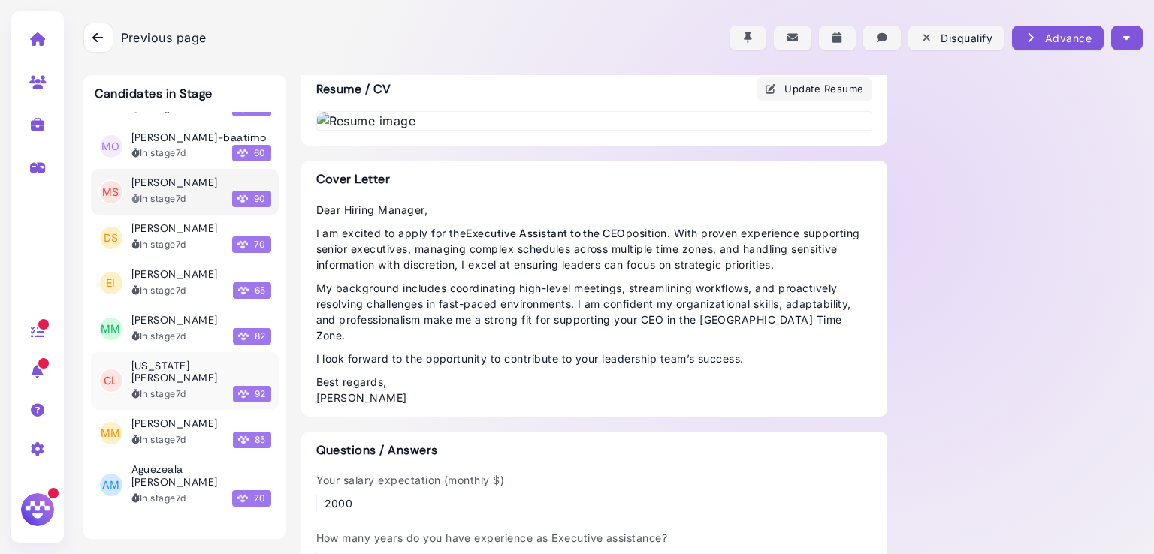
click at [176, 360] on h3 "[US_STATE][PERSON_NAME]" at bounding box center [201, 373] width 140 height 26
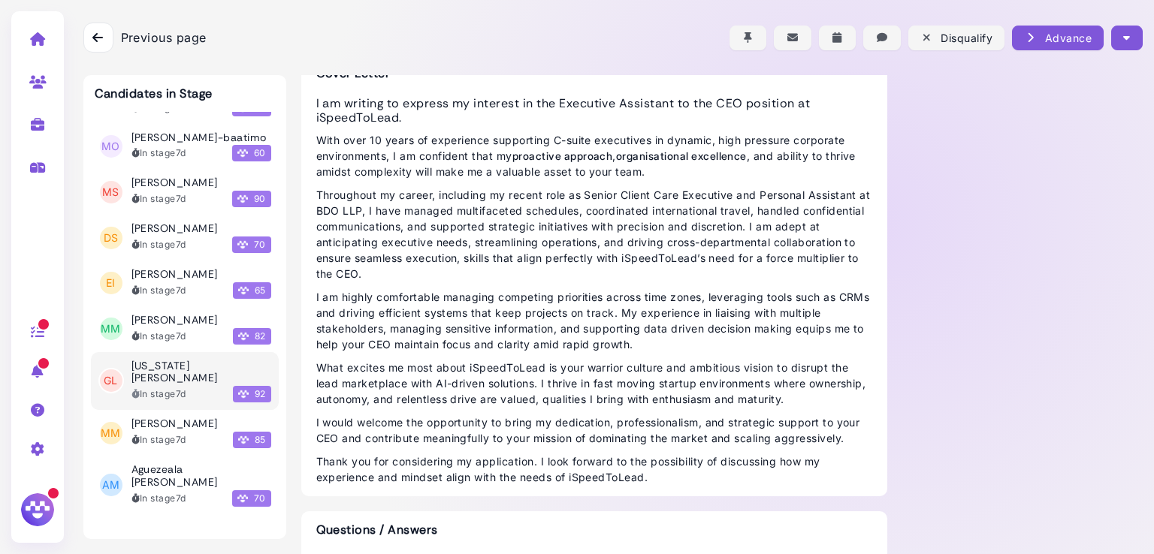
scroll to position [421, 0]
click at [508, 23] on img at bounding box center [594, 14] width 554 height 18
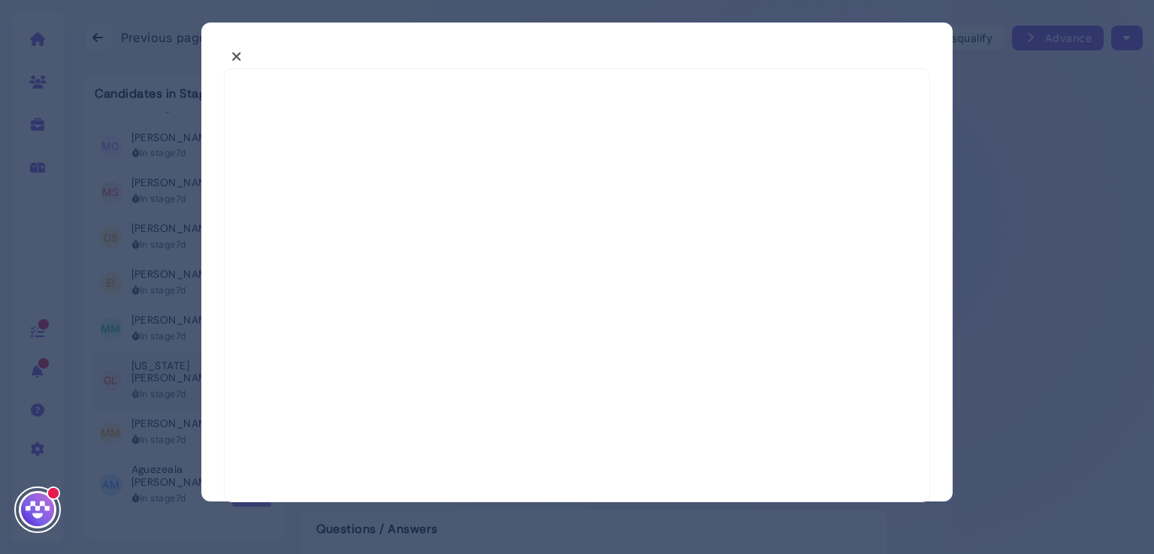
select select "*"
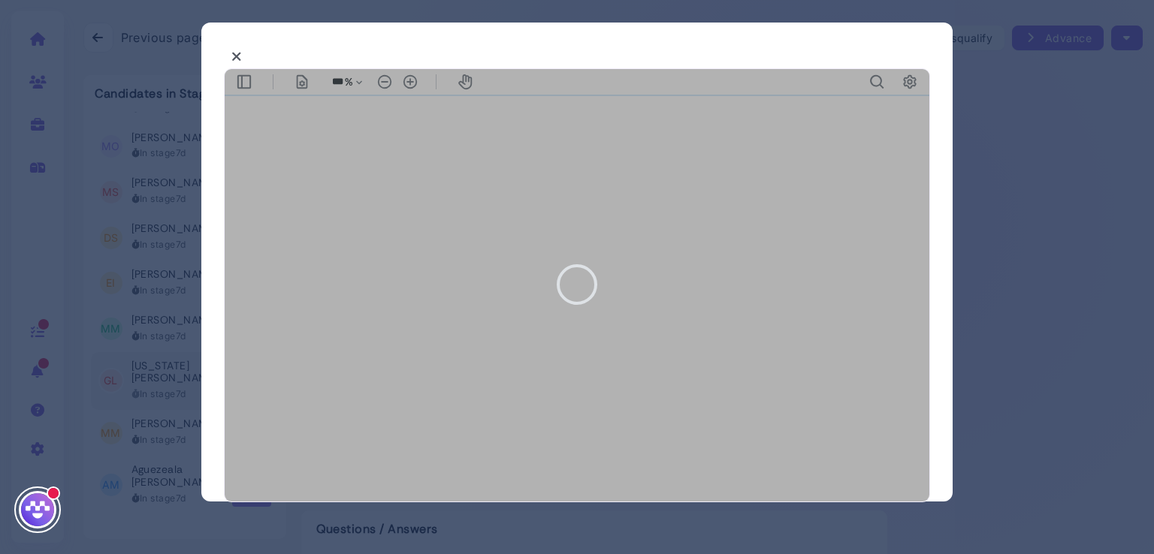
type input "***"
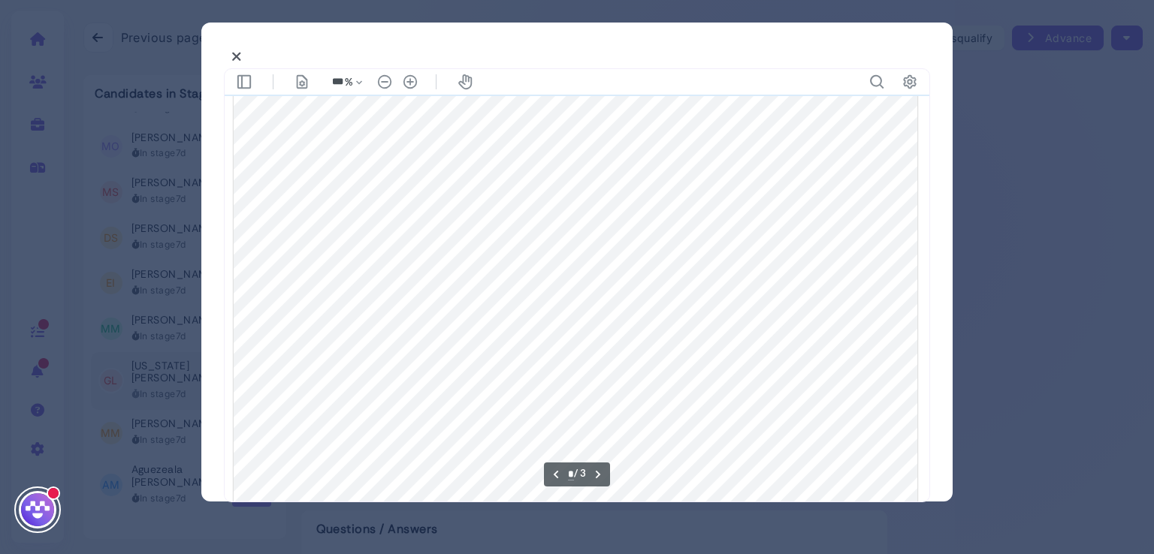
scroll to position [1385, 0]
type input "*"
click at [239, 52] on icon at bounding box center [236, 57] width 11 height 16
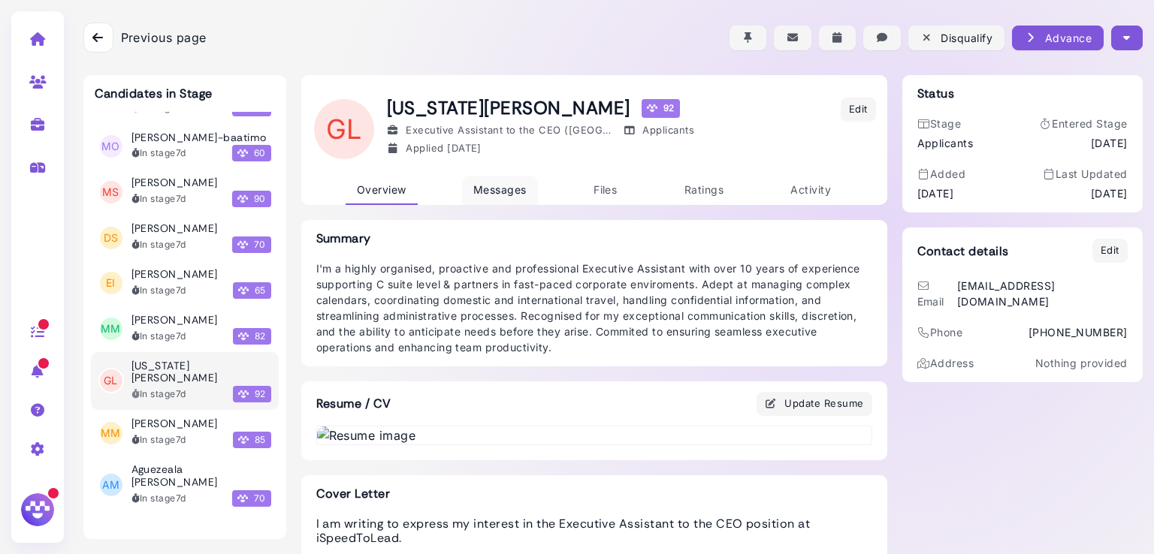
click at [493, 181] on link "Messages" at bounding box center [500, 190] width 76 height 29
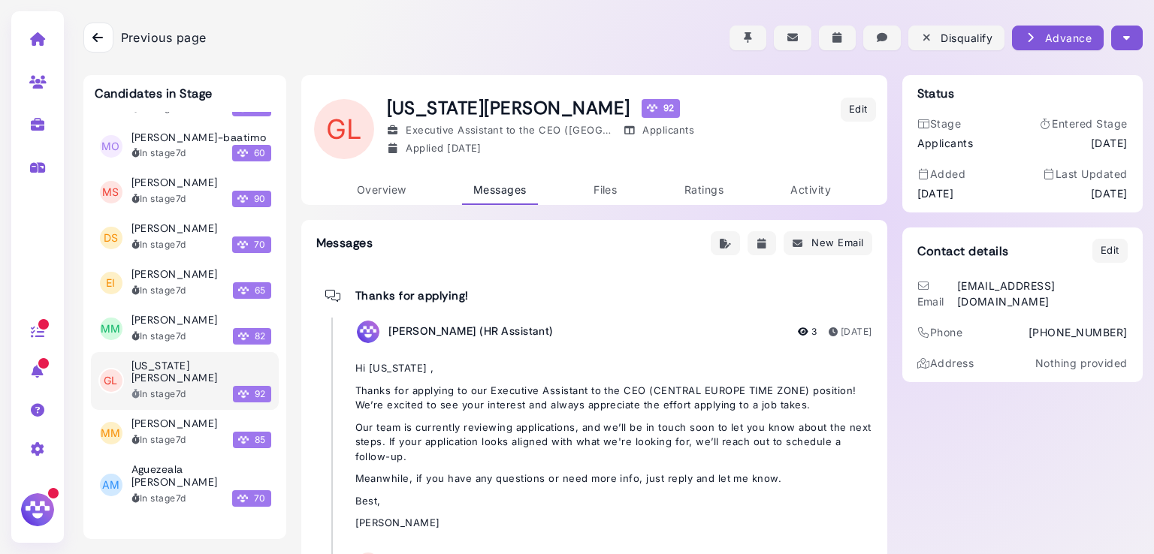
scroll to position [177, 0]
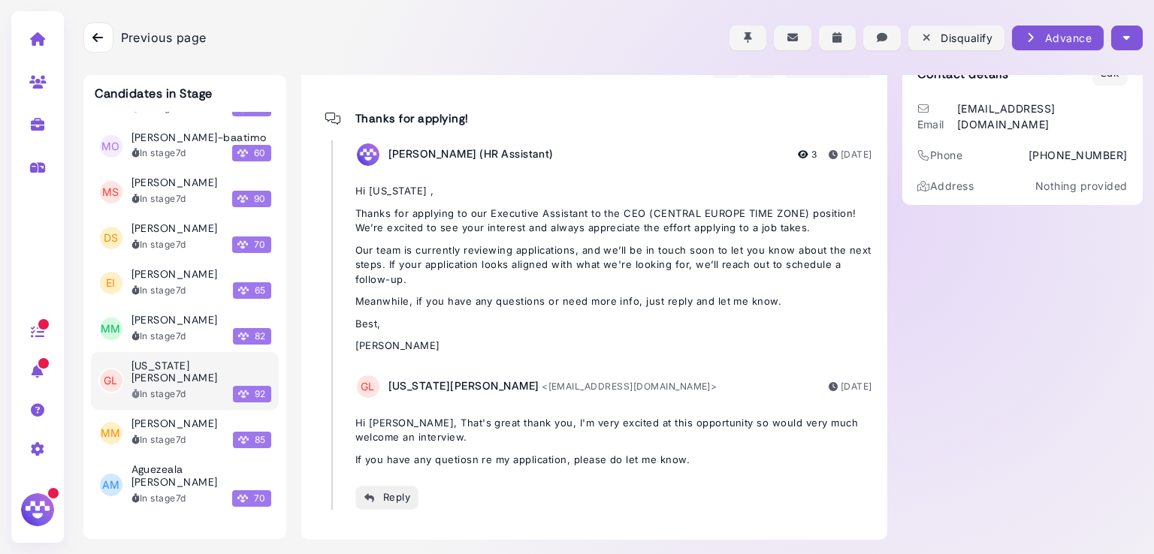
click at [385, 494] on div "Reply" at bounding box center [387, 499] width 47 height 16
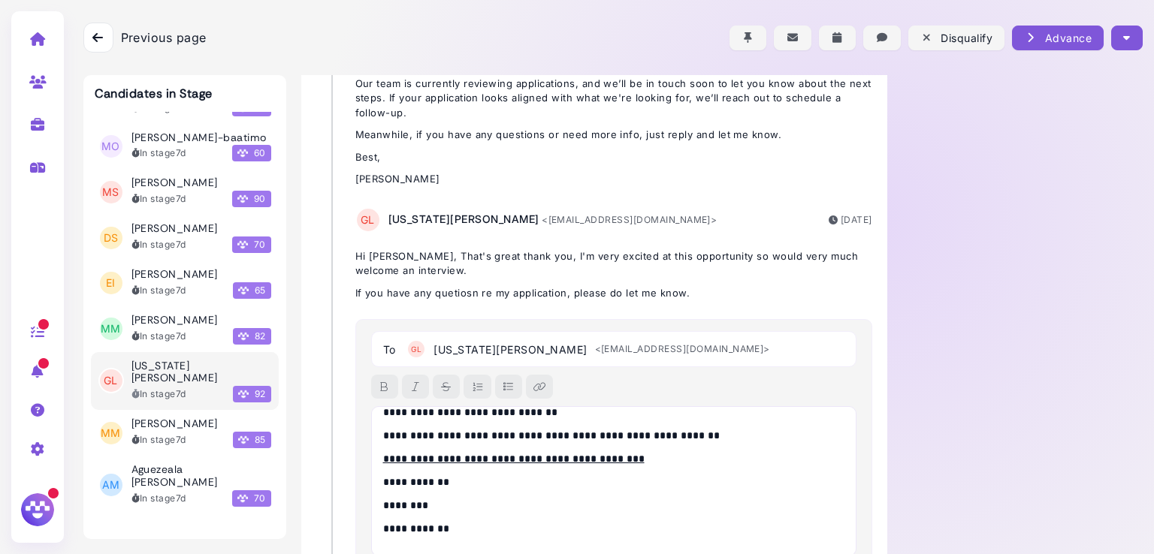
scroll to position [0, 0]
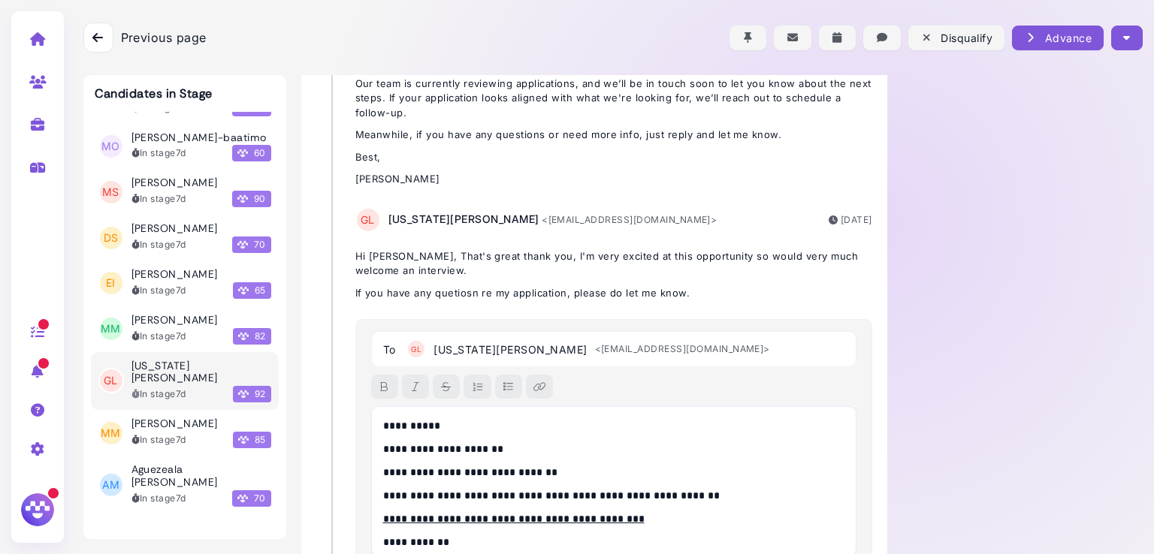
click at [424, 424] on p "**********" at bounding box center [610, 426] width 454 height 16
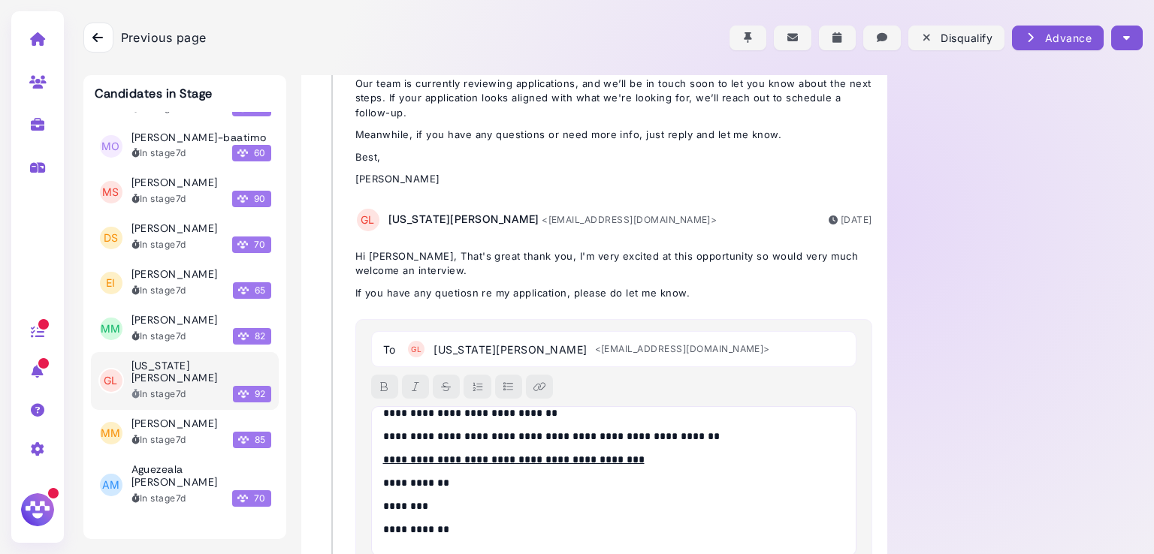
scroll to position [463, 0]
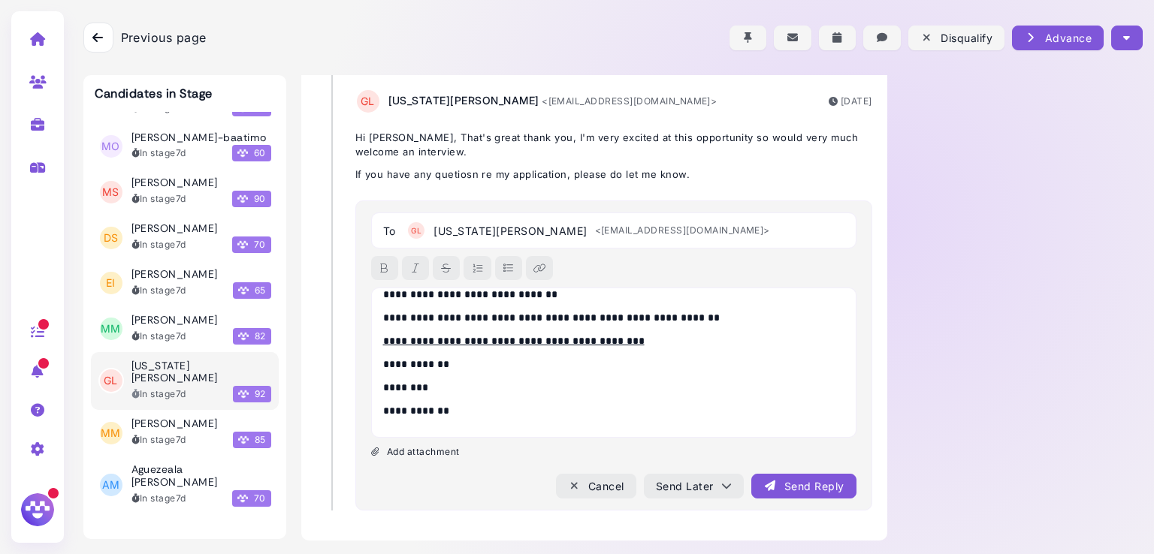
click at [793, 486] on div "Send Reply" at bounding box center [803, 487] width 80 height 16
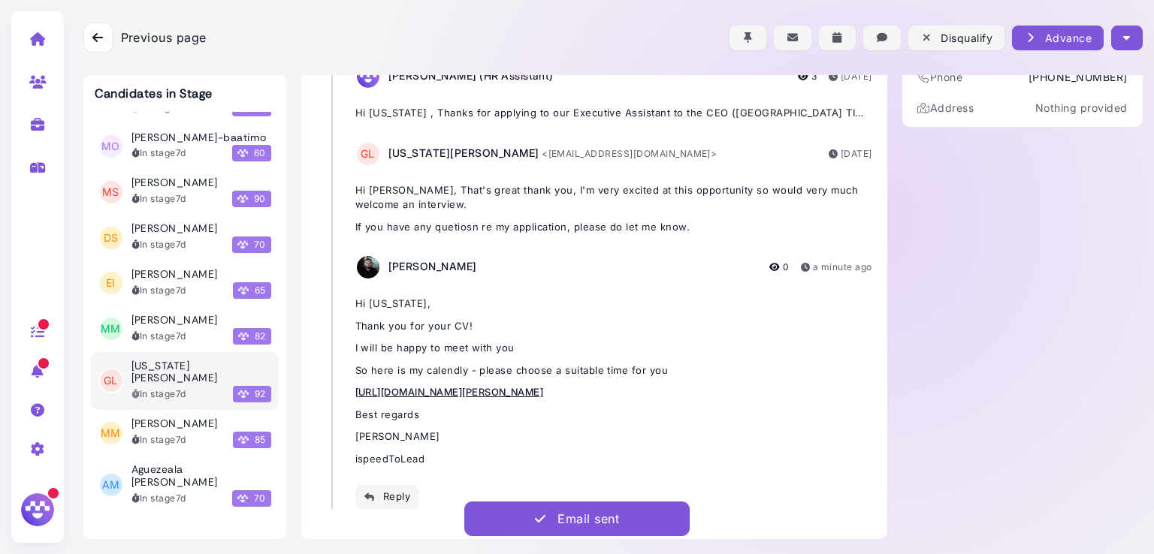
click at [1128, 35] on button "button" at bounding box center [1126, 38] width 31 height 25
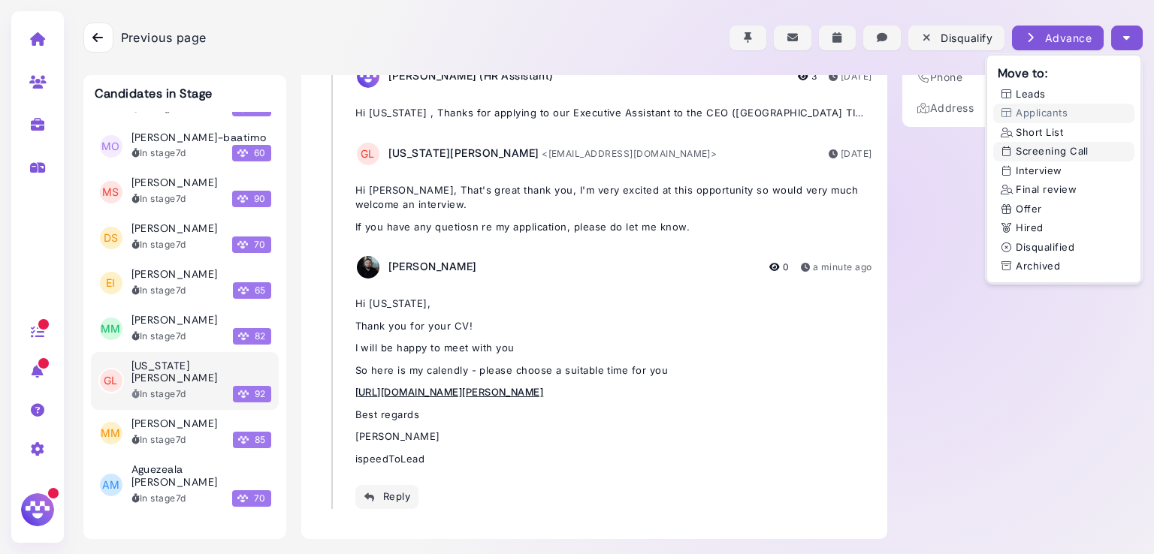
click at [1043, 156] on button "Screening Call" at bounding box center [1063, 152] width 141 height 20
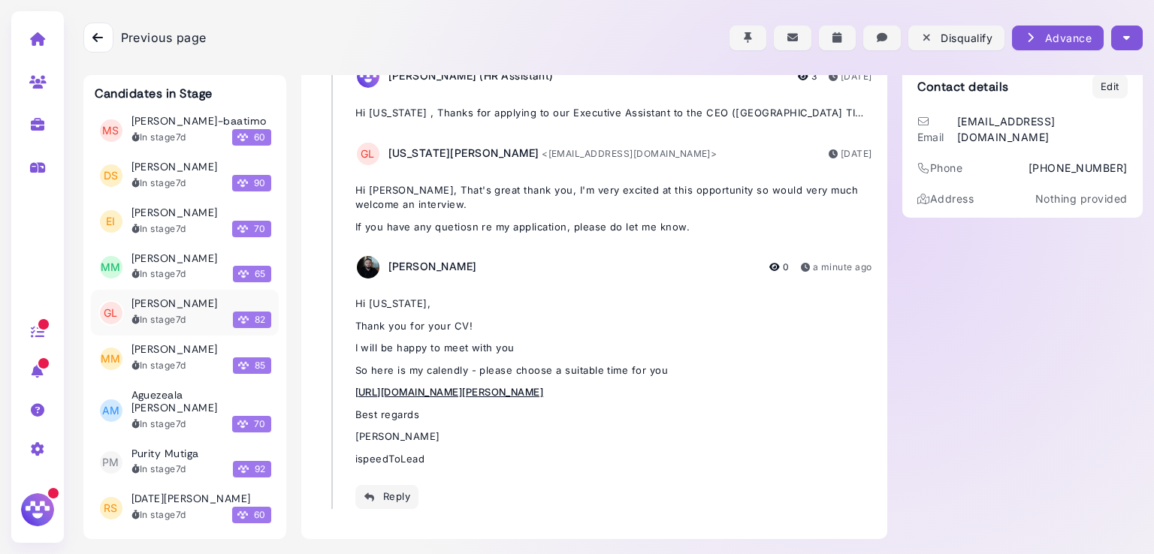
scroll to position [7041, 0]
click at [161, 447] on h3 "Purity Mutiga" at bounding box center [165, 453] width 68 height 13
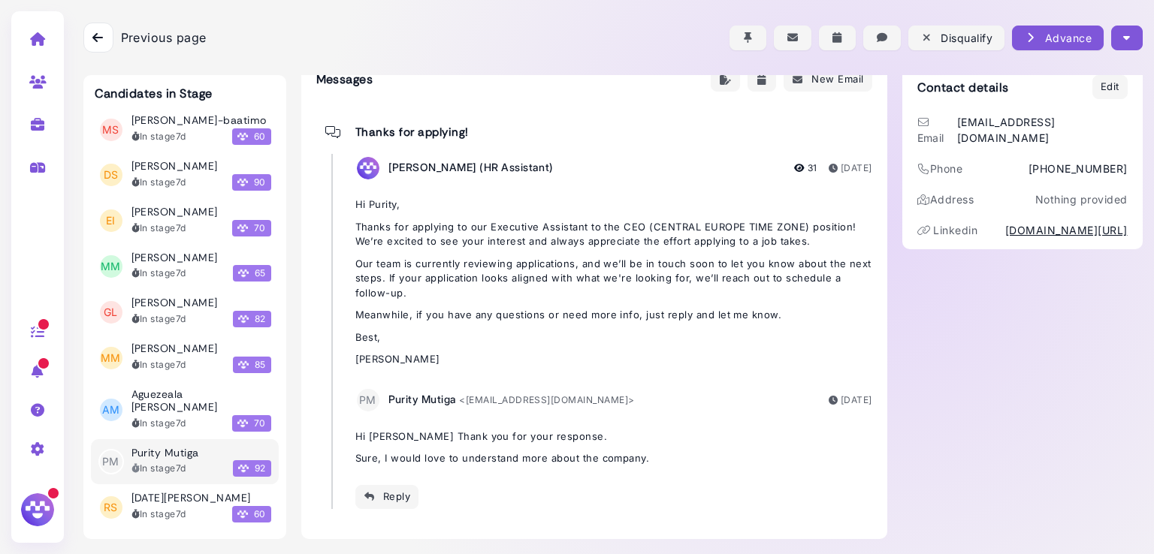
scroll to position [163, 0]
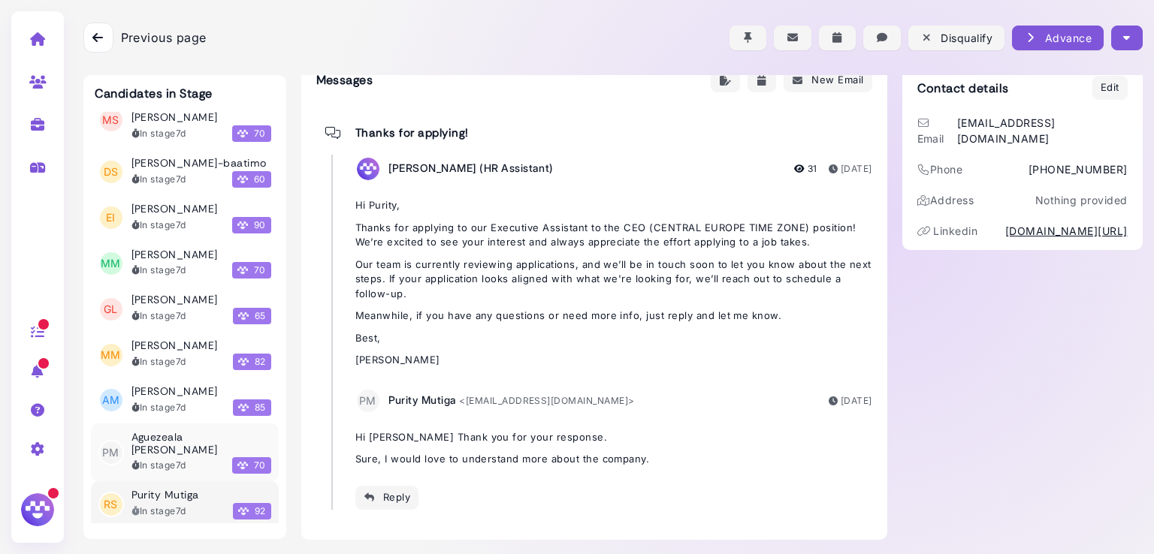
scroll to position [7026, 0]
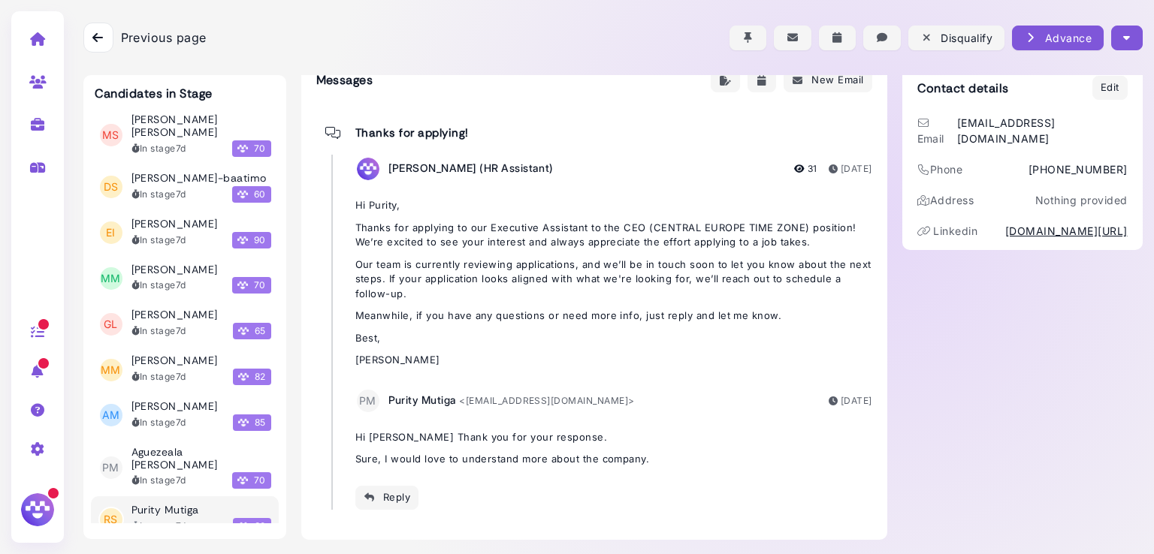
click at [1123, 35] on icon "button" at bounding box center [1126, 38] width 7 height 16
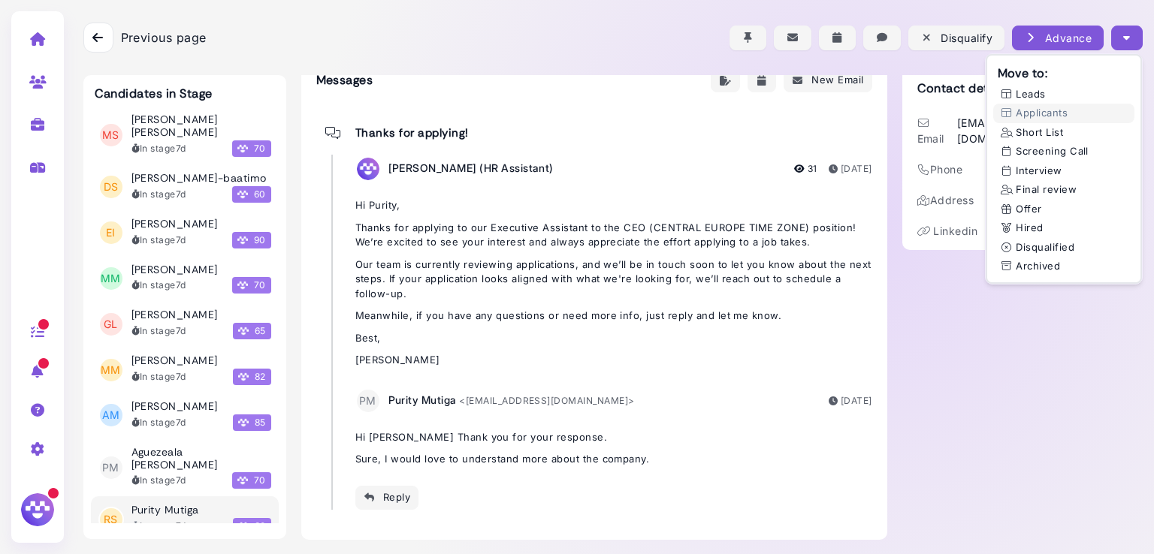
click at [889, 400] on div "Candidates in Stage CN Abdul-Aziz Osikoya In stage 1m FN Georgia Leighton In st…" at bounding box center [612, 233] width 1059 height 643
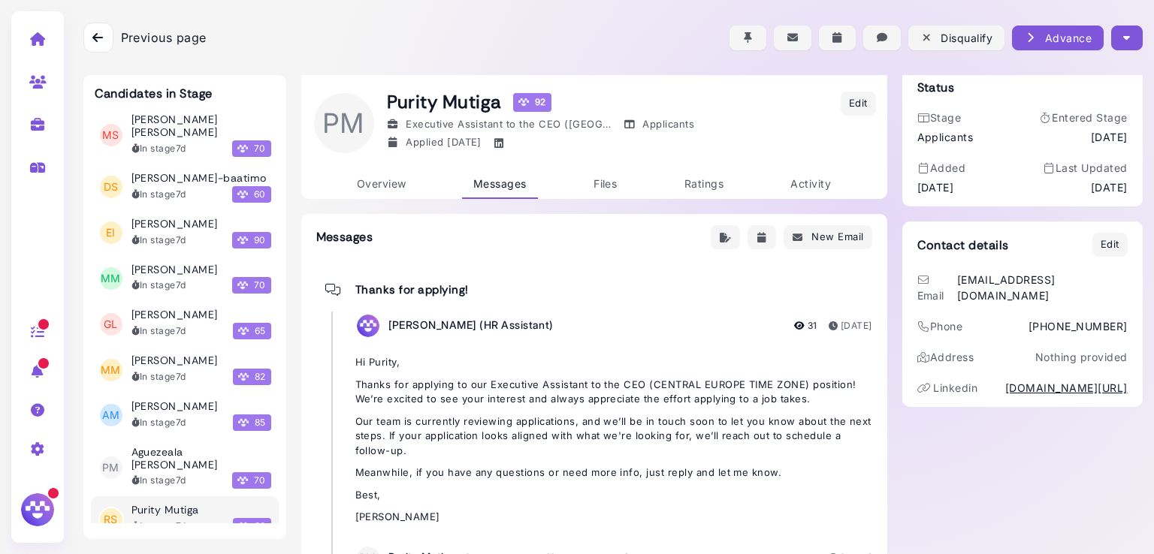
scroll to position [0, 0]
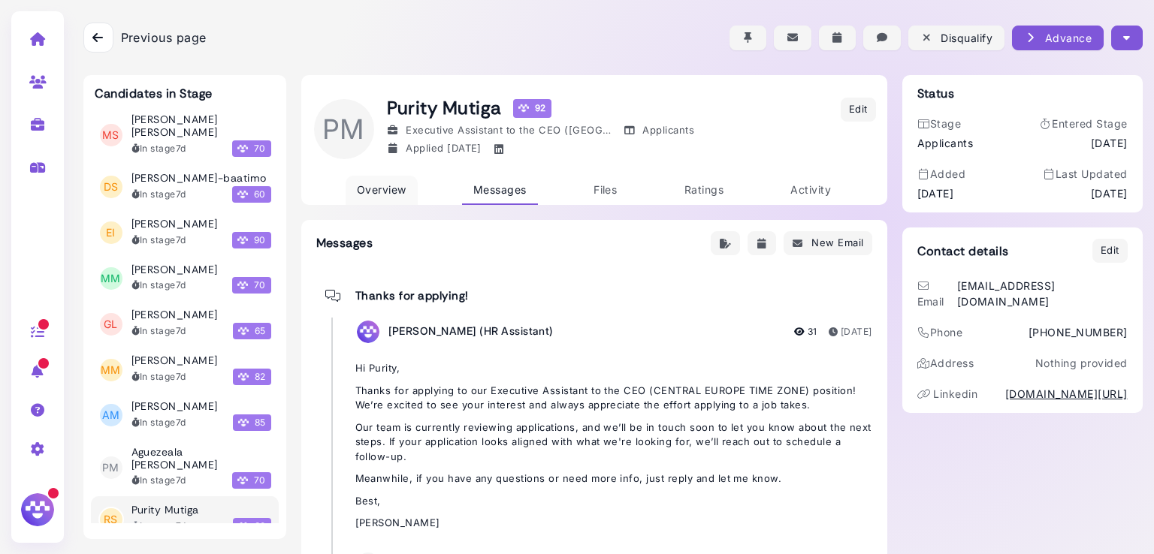
click at [367, 183] on span "Overview" at bounding box center [382, 189] width 50 height 13
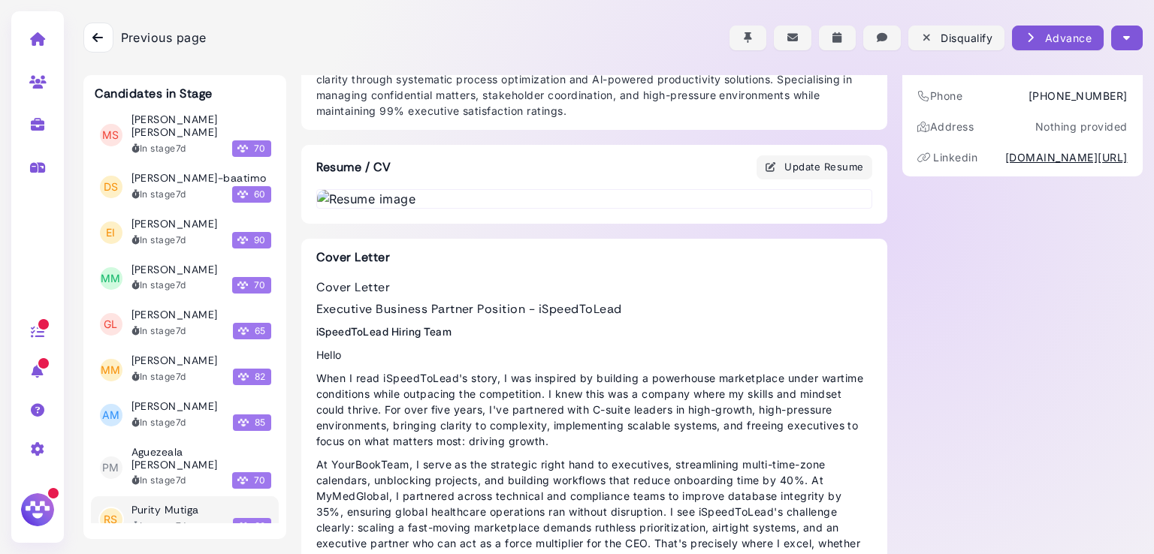
scroll to position [424, 0]
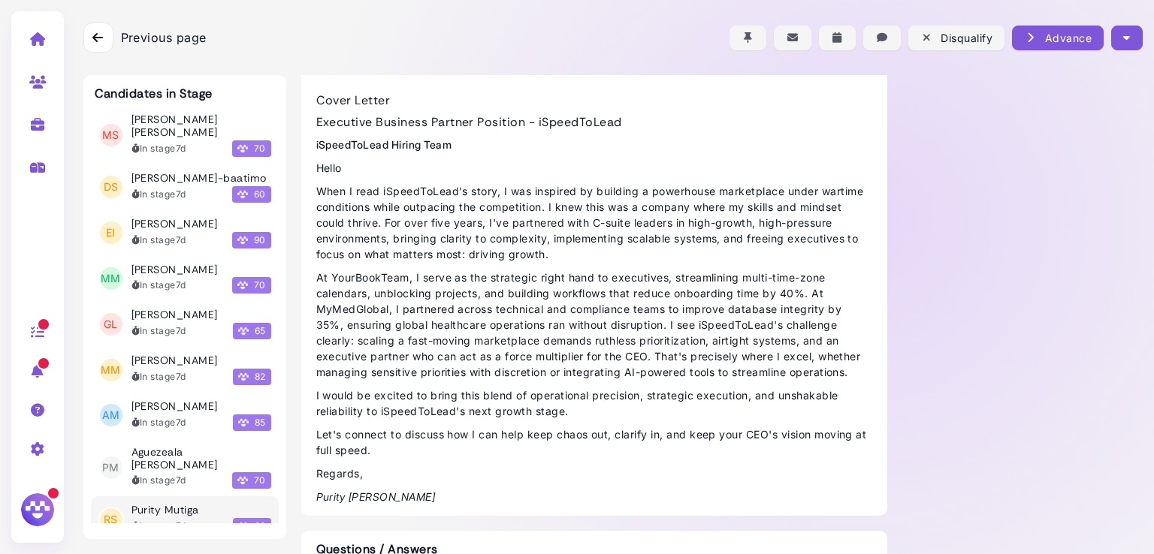
click at [508, 21] on img at bounding box center [594, 12] width 554 height 18
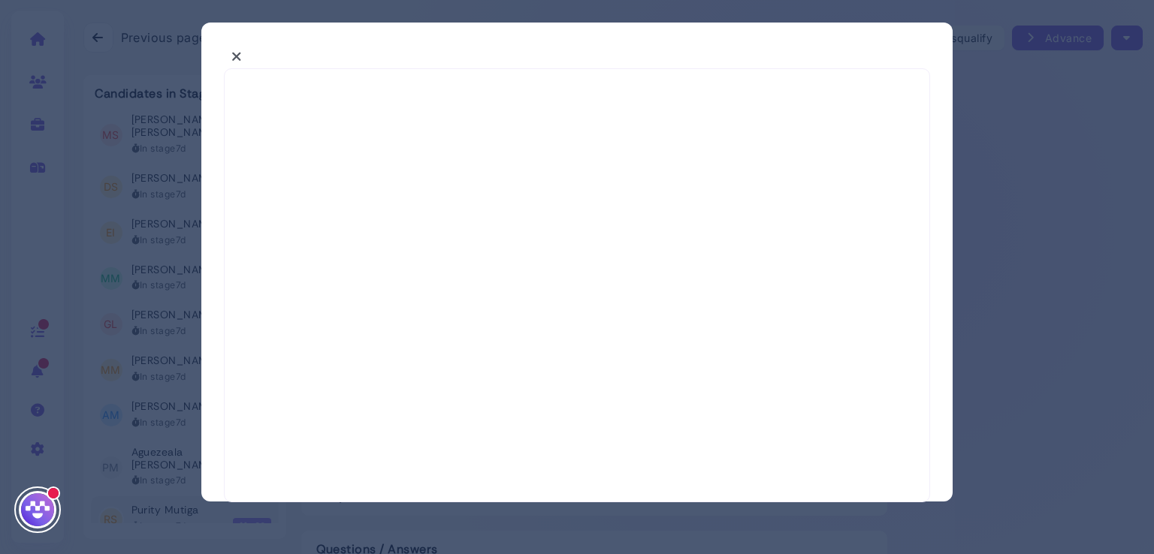
select select "*"
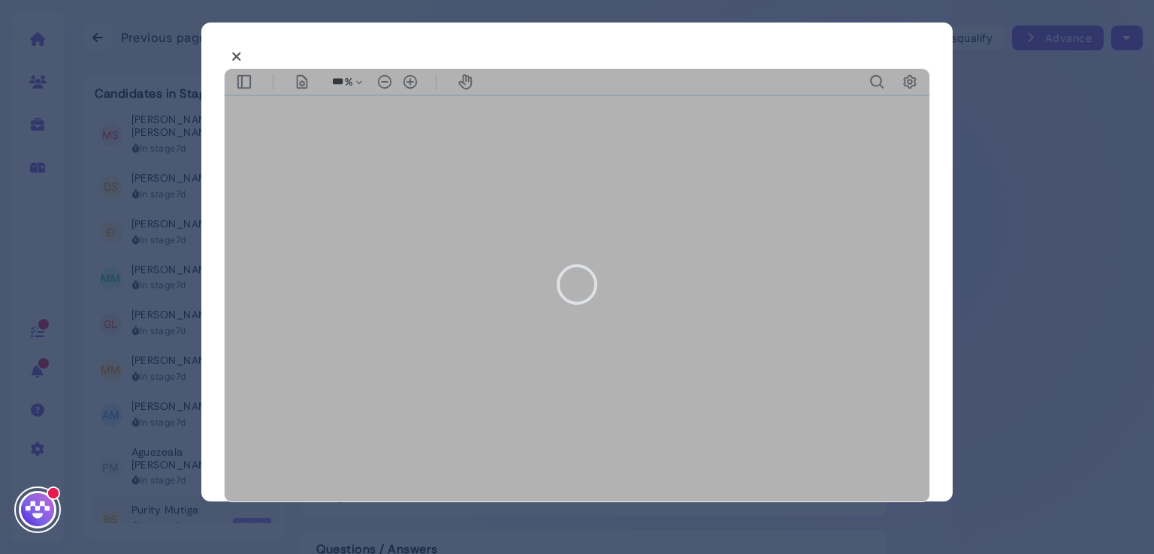
type input "***"
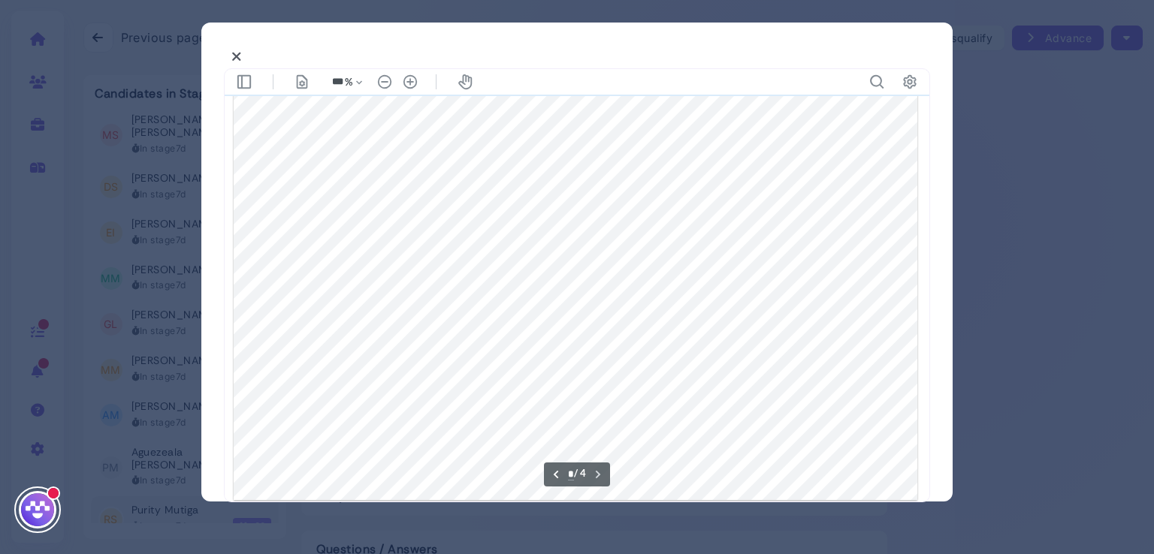
scroll to position [3170, 0]
type input "*"
click at [237, 56] on icon at bounding box center [236, 57] width 11 height 16
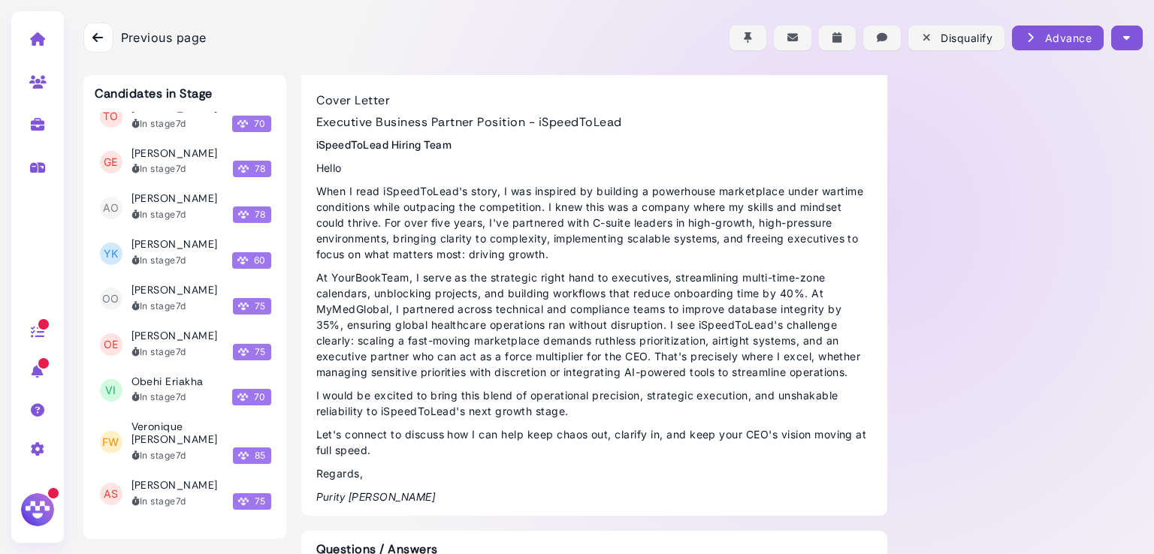
scroll to position [7795, 0]
click at [173, 420] on h3 "Veronique [PERSON_NAME]" at bounding box center [201, 433] width 140 height 26
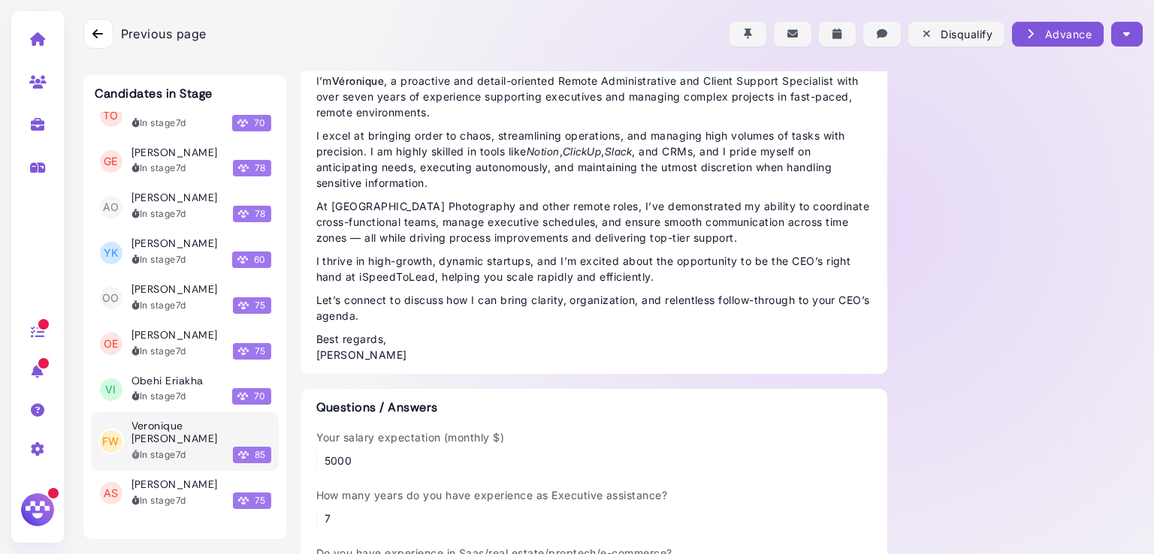
scroll to position [482, 0]
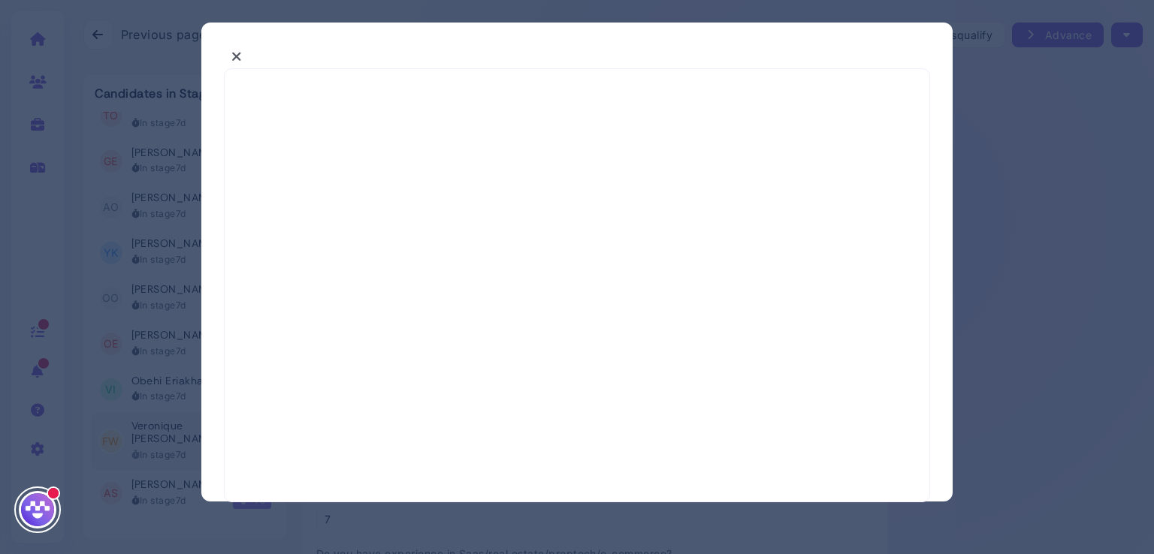
select select "*"
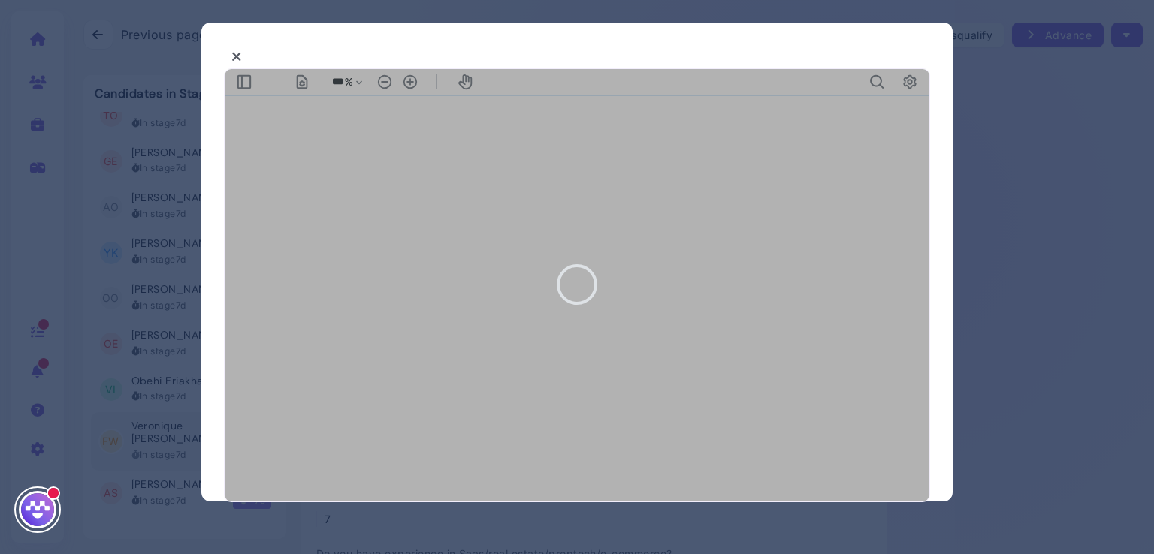
type input "***"
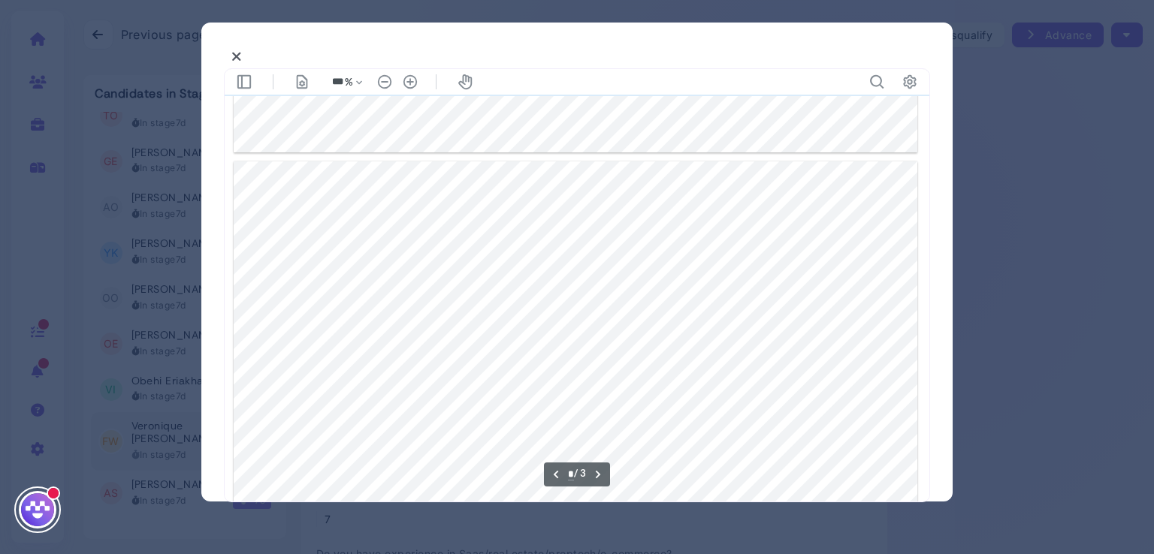
scroll to position [914, 0]
type input "*"
click at [246, 56] on button at bounding box center [237, 56] width 26 height 23
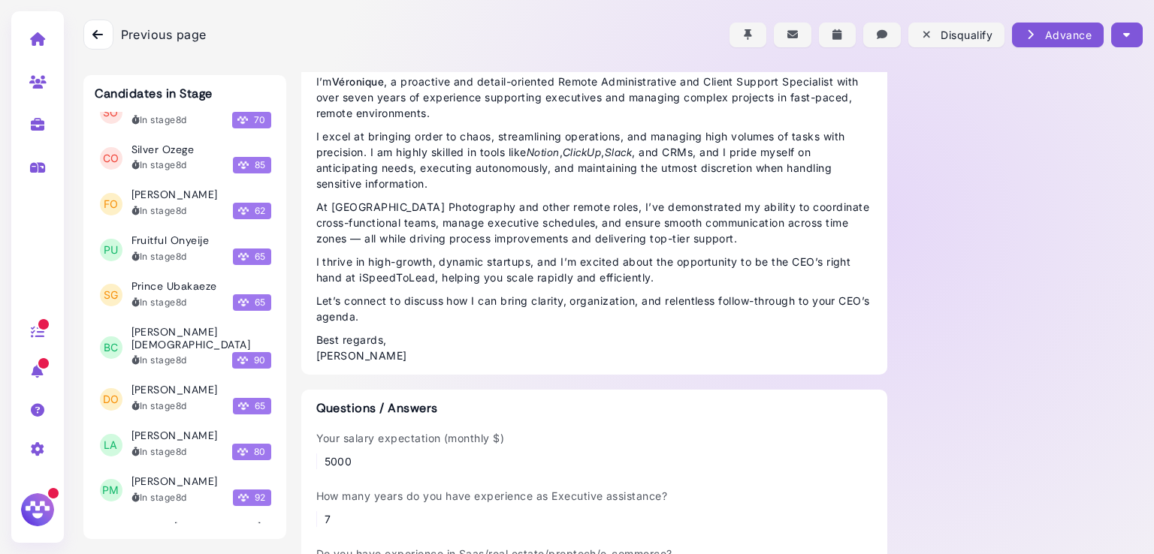
scroll to position [9192, 0]
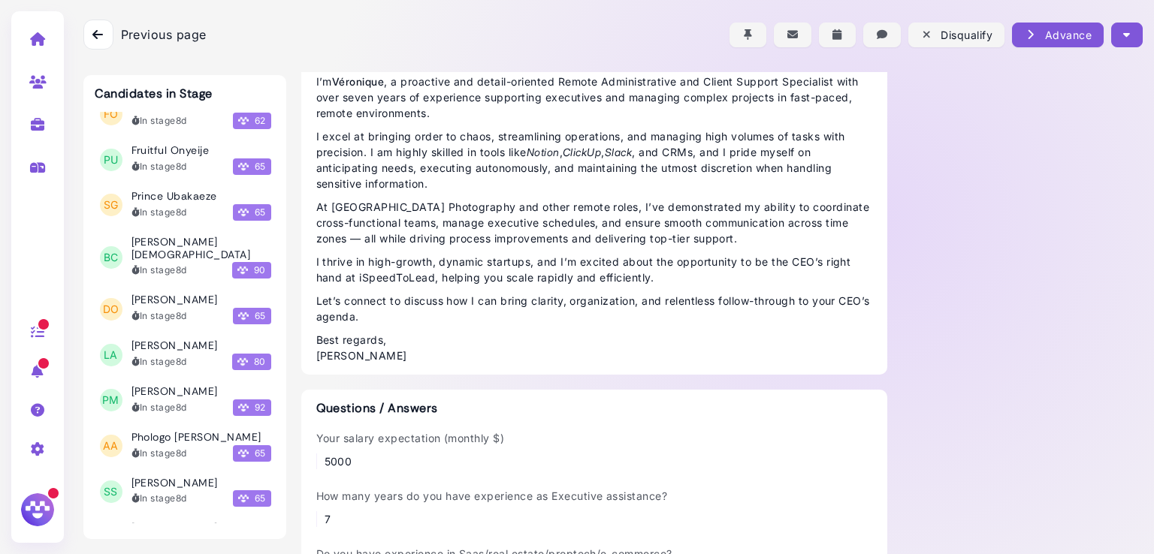
click at [156, 401] on div "In stage 8d" at bounding box center [159, 408] width 56 height 14
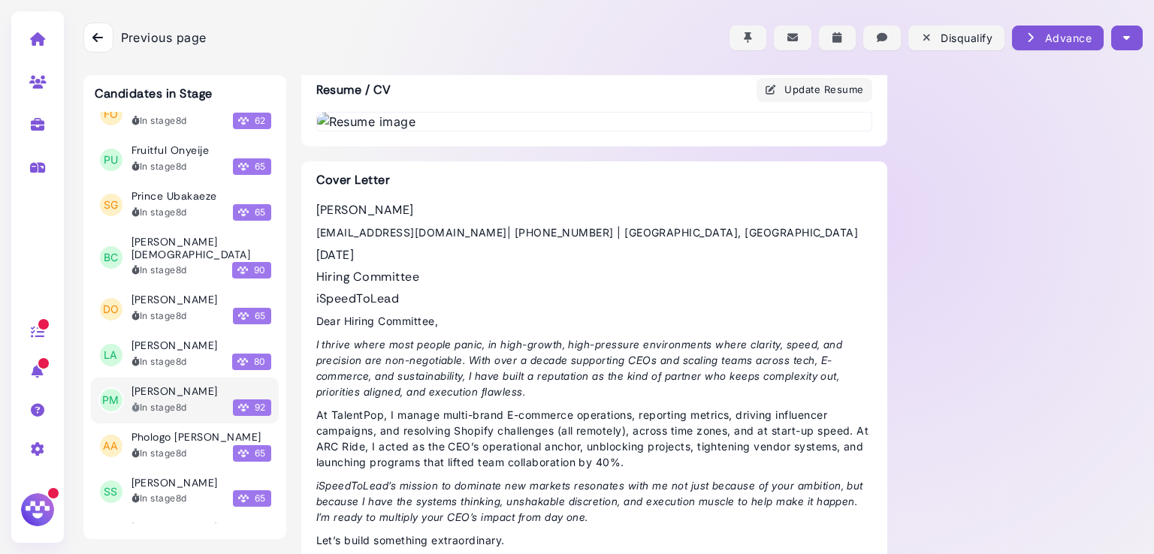
scroll to position [401, 0]
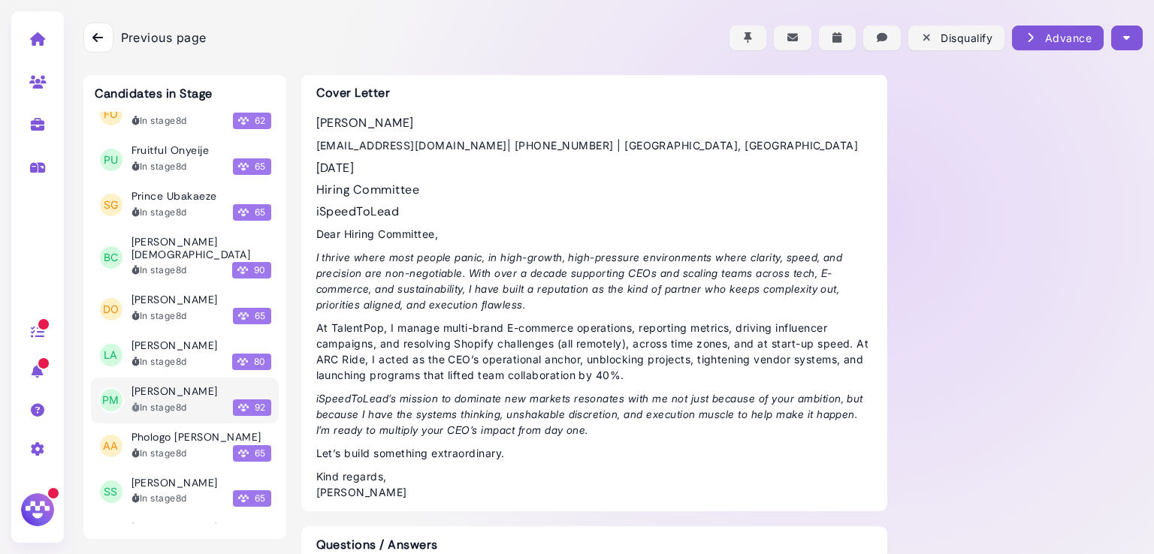
click at [530, 44] on img at bounding box center [594, 35] width 554 height 18
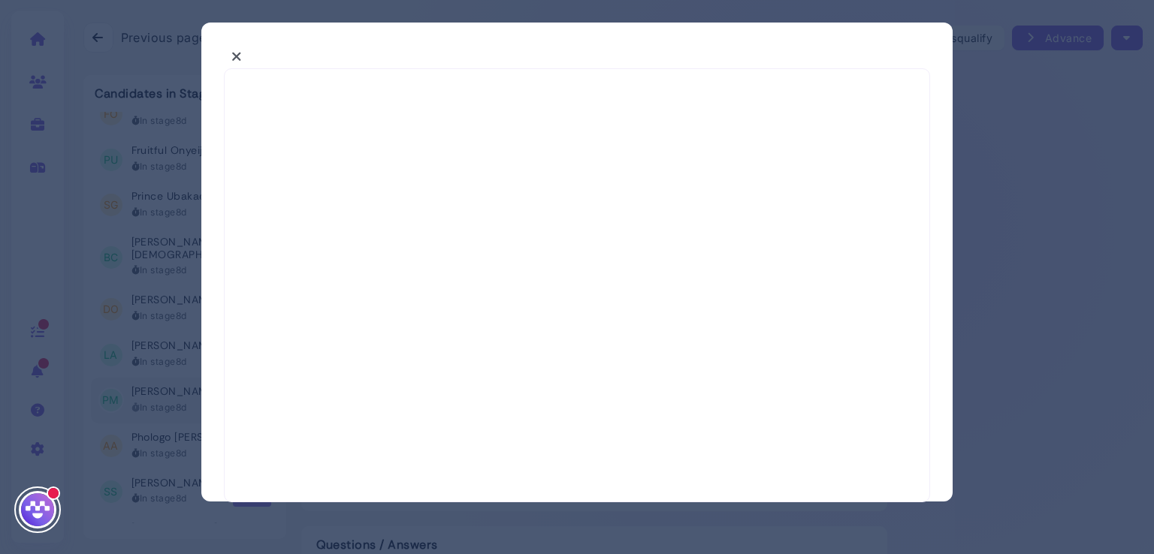
select select "*"
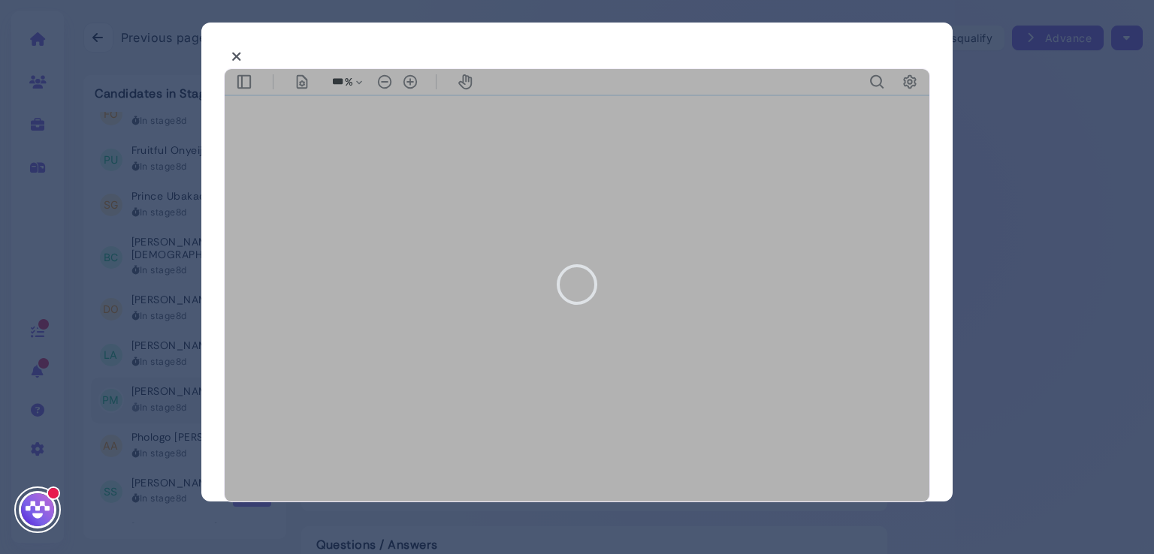
type input "***"
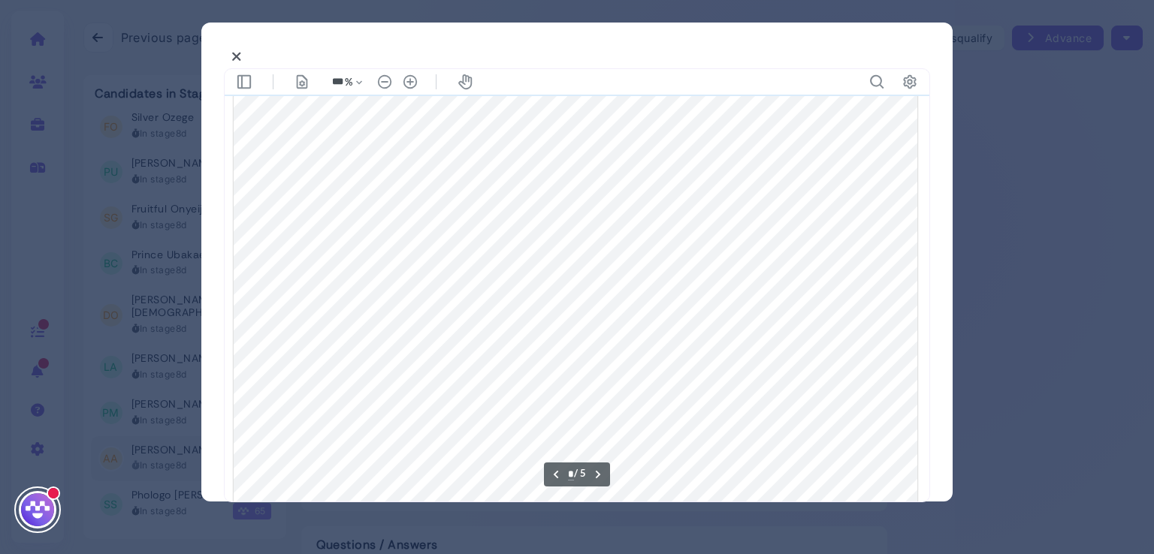
scroll to position [2824, 0]
type input "*"
click at [234, 53] on icon at bounding box center [236, 57] width 11 height 16
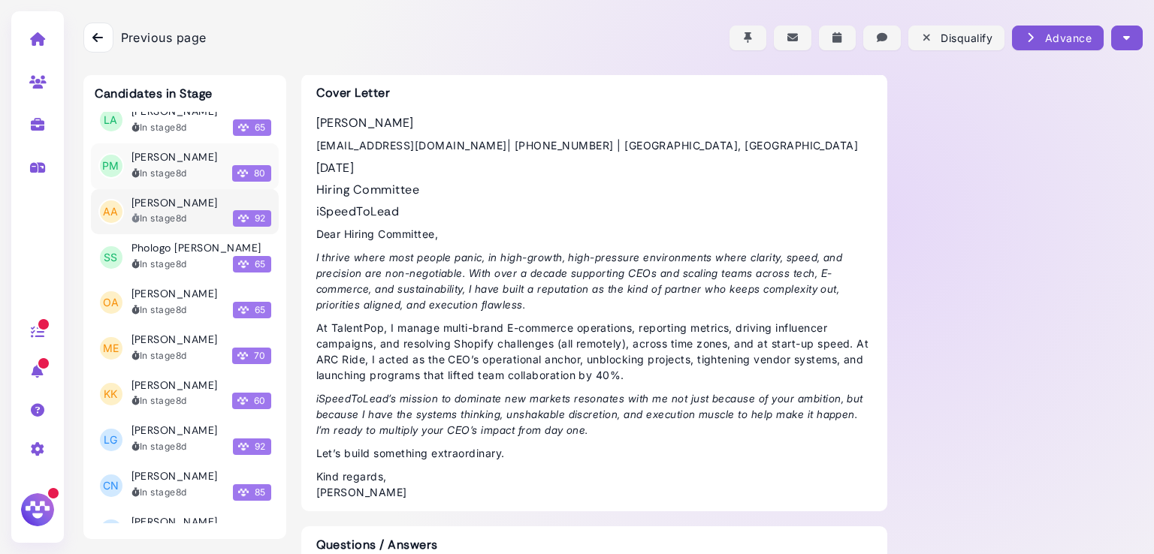
scroll to position [9441, 0]
click at [159, 423] on h3 "[PERSON_NAME]" at bounding box center [174, 429] width 86 height 13
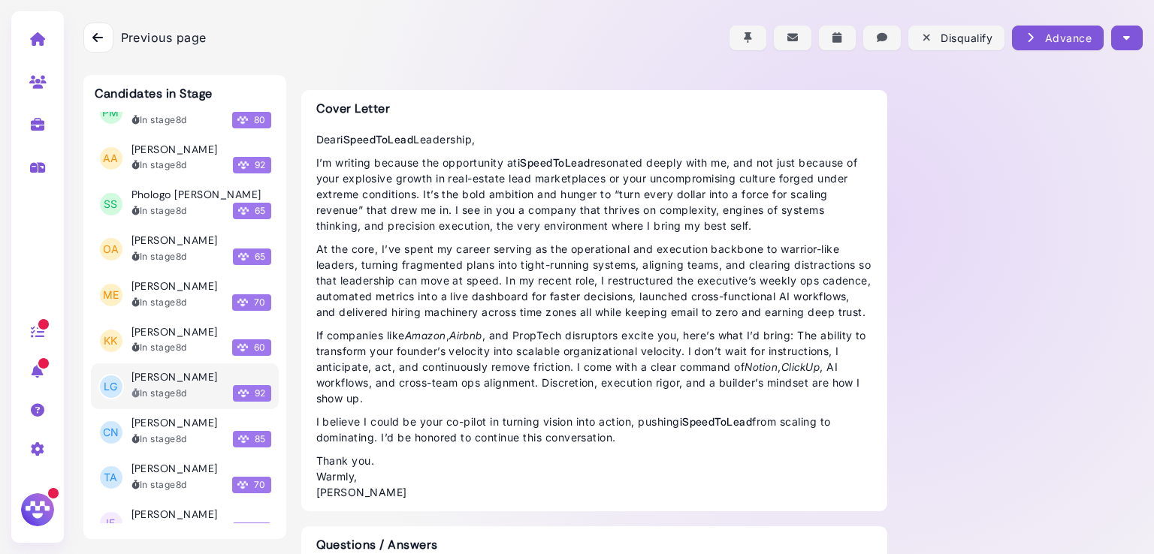
scroll to position [9493, 0]
click at [156, 416] on h3 "[PERSON_NAME]" at bounding box center [174, 422] width 86 height 13
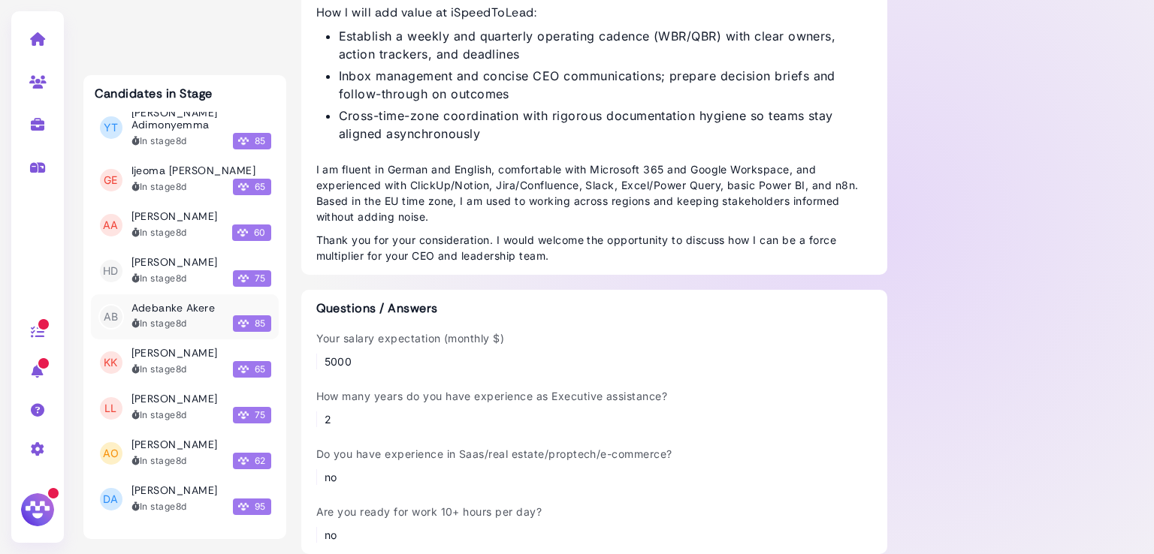
scroll to position [9982, 0]
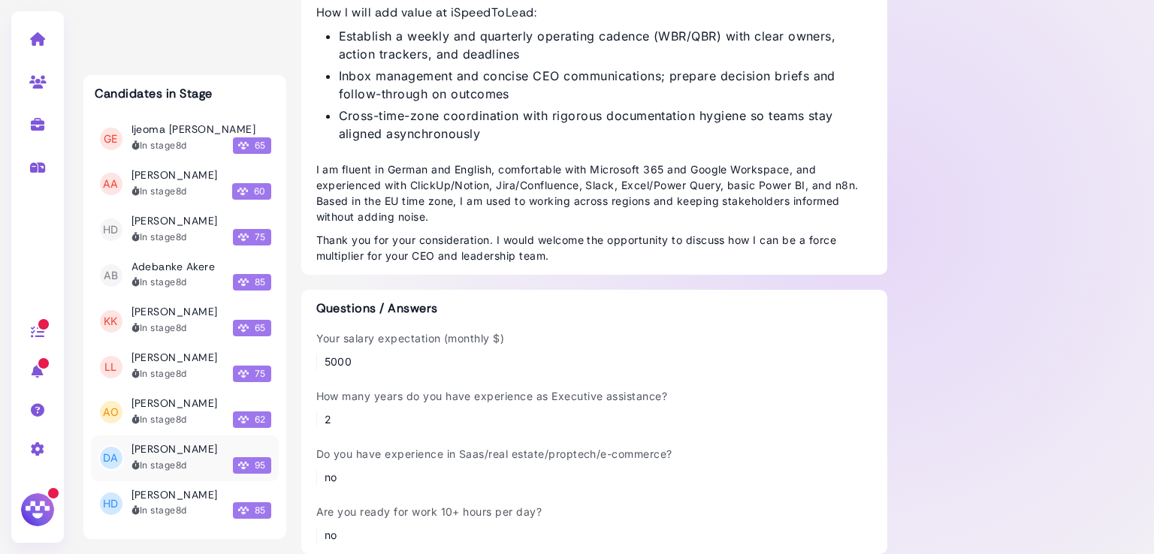
click at [164, 458] on div "In stage 8d 95" at bounding box center [201, 466] width 140 height 17
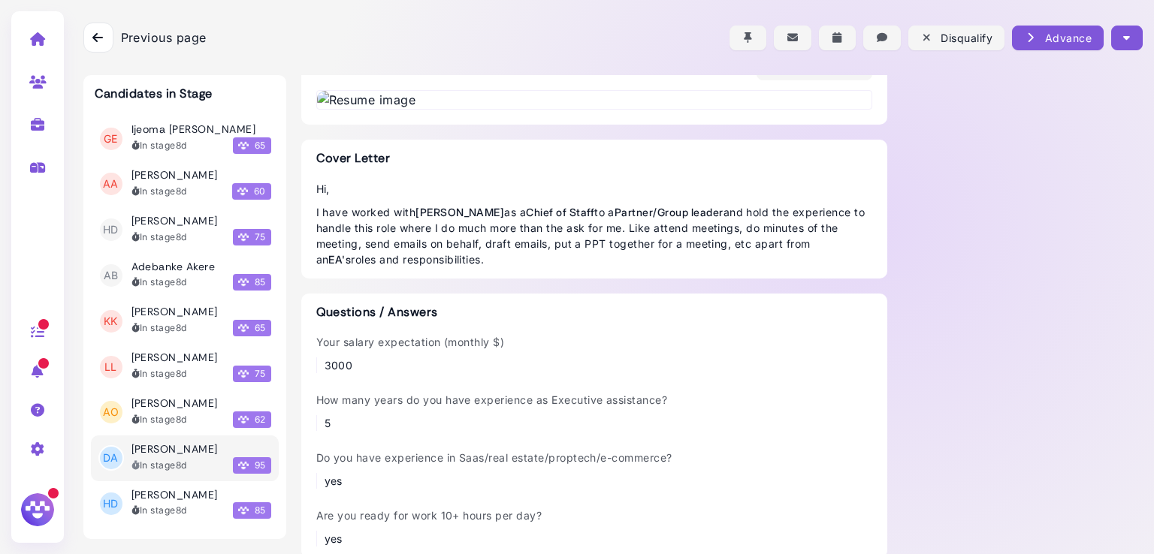
scroll to position [588, 0]
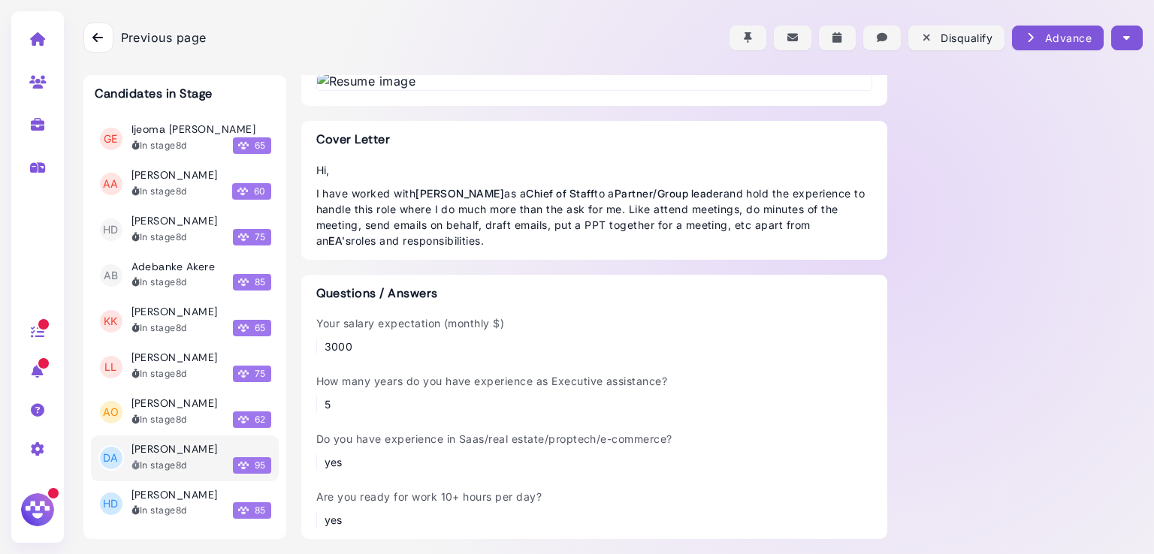
click at [549, 90] on img at bounding box center [594, 81] width 554 height 18
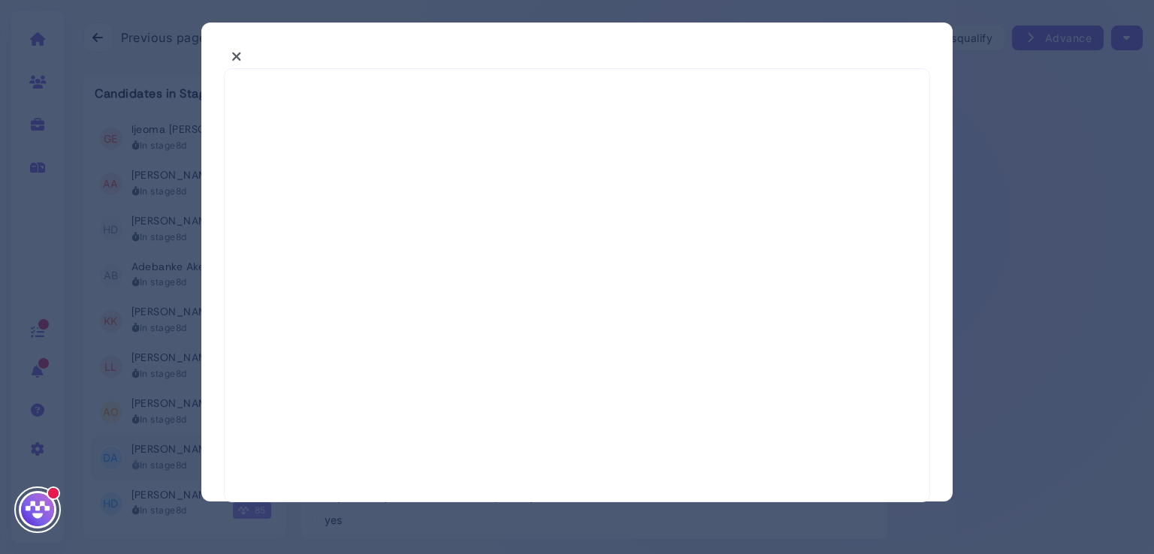
select select "*"
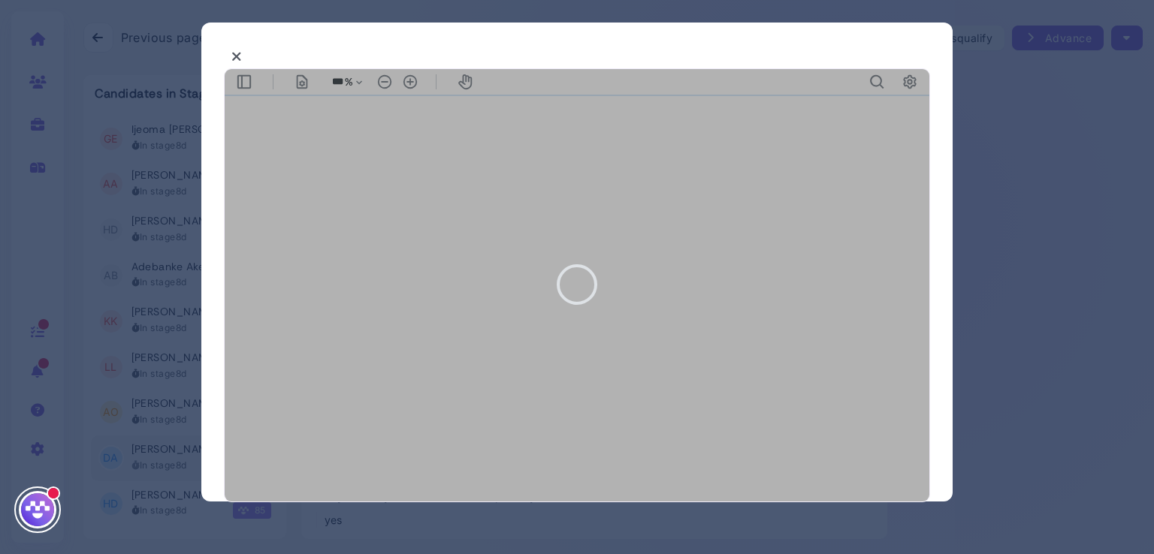
type input "***"
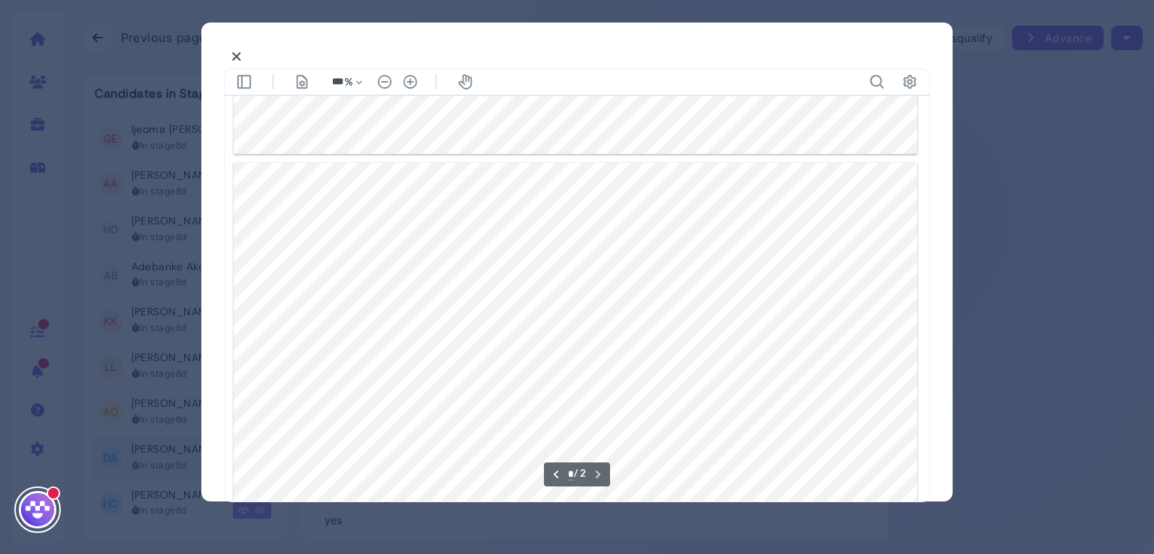
scroll to position [914, 0]
type input "*"
click at [240, 61] on icon at bounding box center [236, 57] width 11 height 16
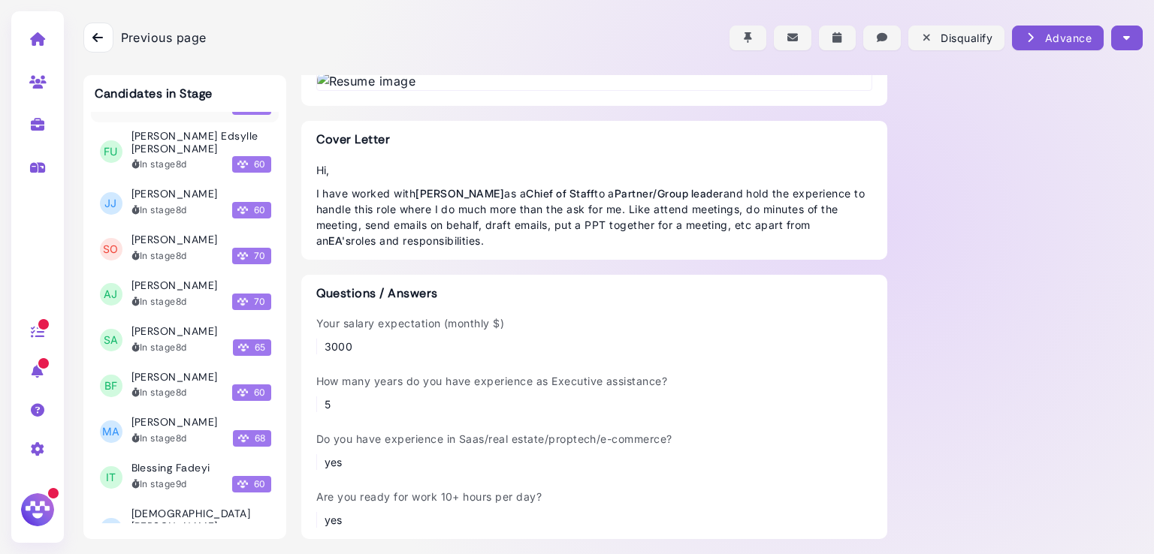
scroll to position [11019, 0]
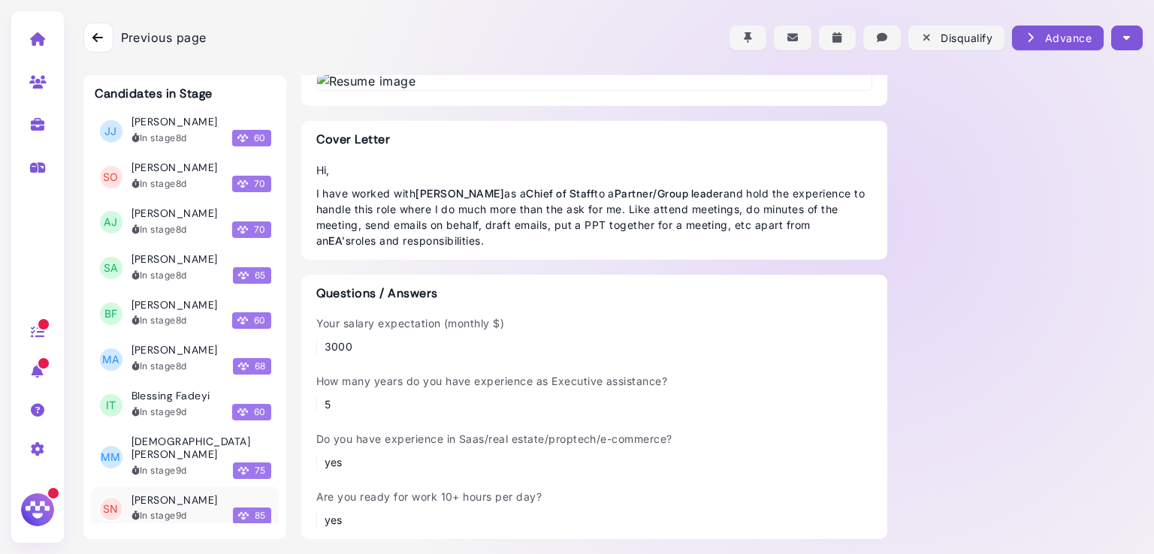
click at [165, 494] on h3 "[PERSON_NAME]" at bounding box center [174, 500] width 86 height 13
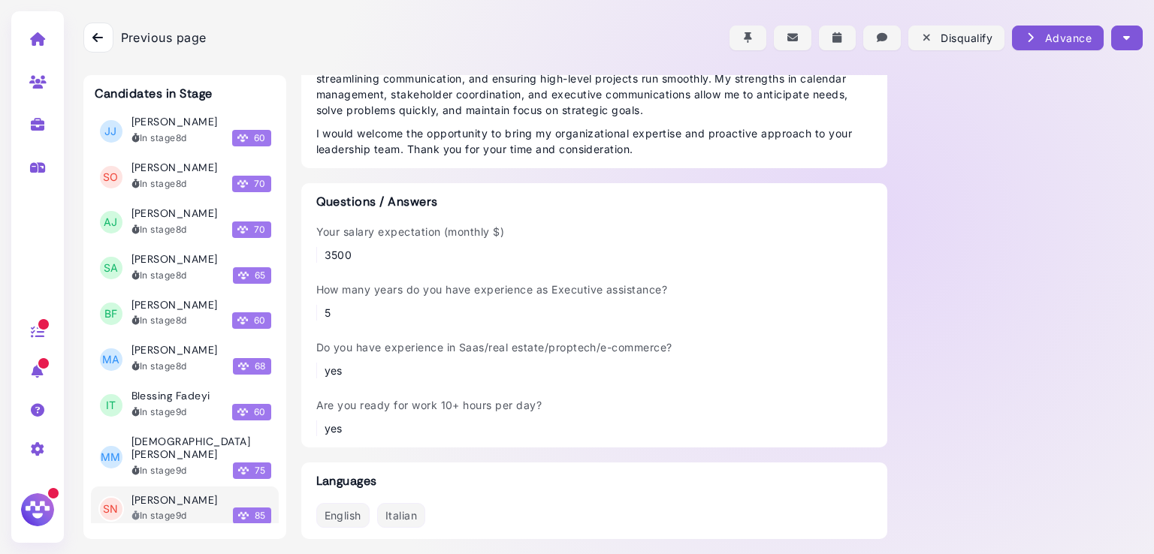
scroll to position [517, 0]
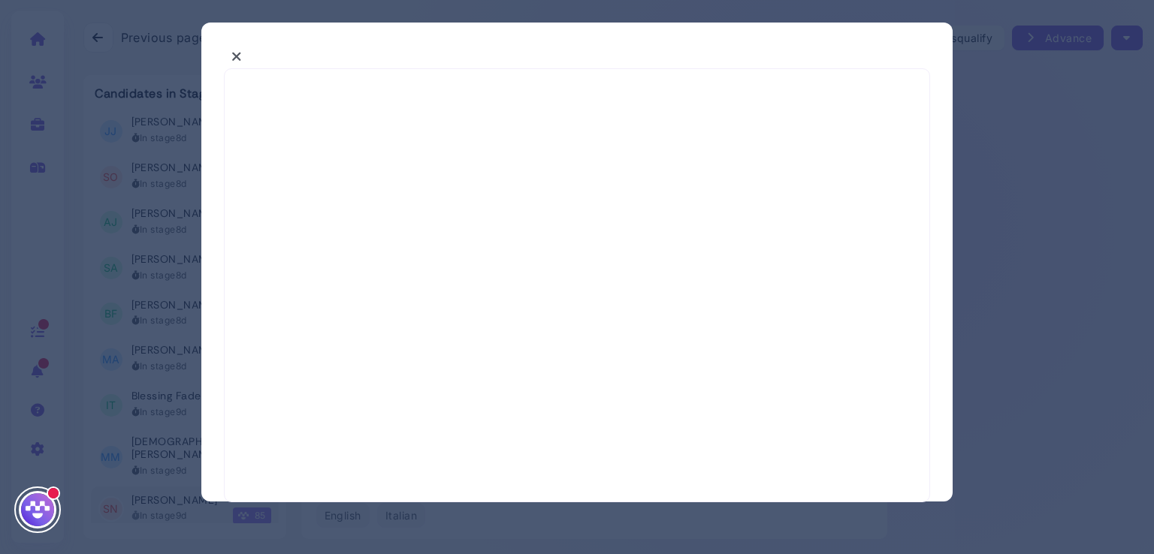
select select "*"
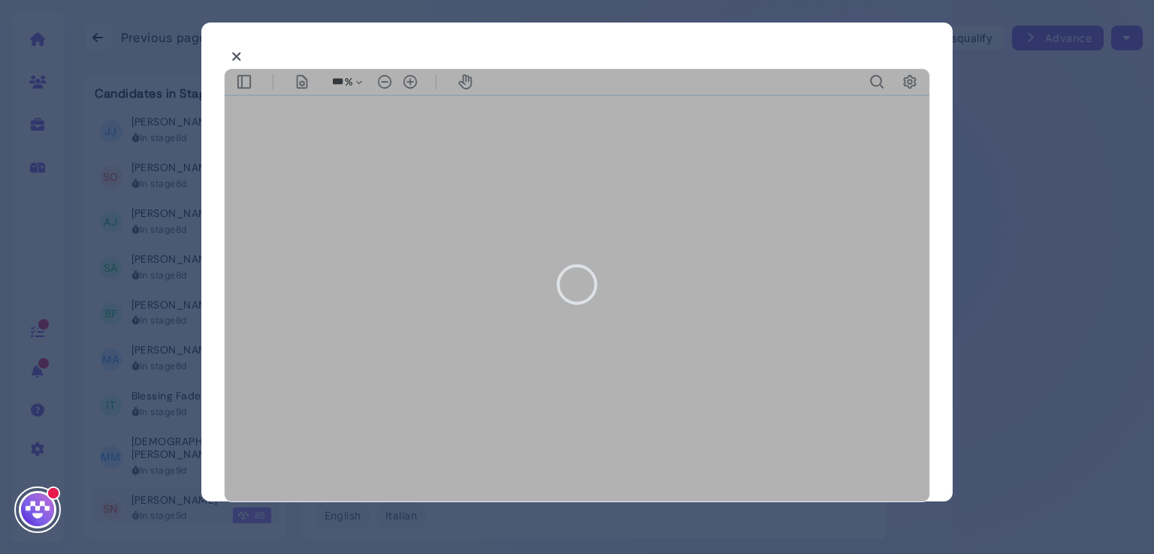
type input "***"
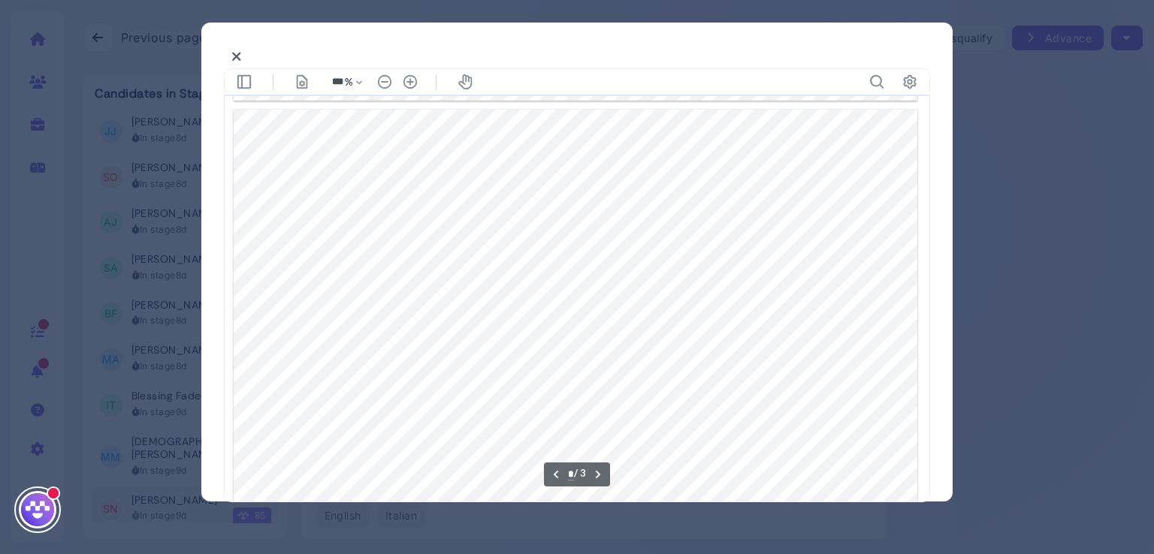
scroll to position [967, 0]
type input "*"
click at [235, 52] on icon at bounding box center [236, 57] width 11 height 16
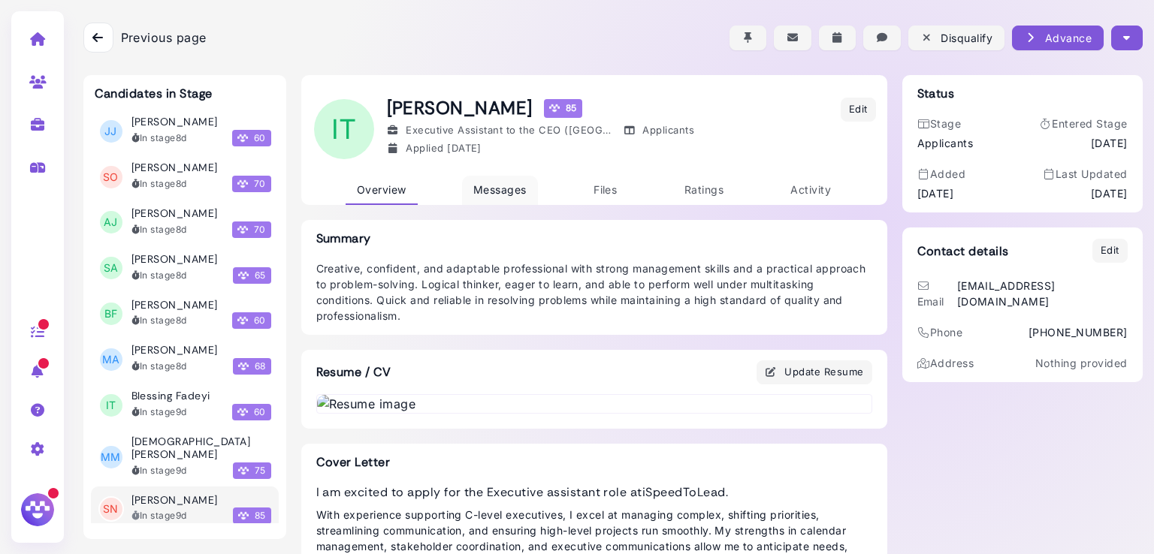
click at [506, 196] on link "Messages" at bounding box center [500, 190] width 76 height 29
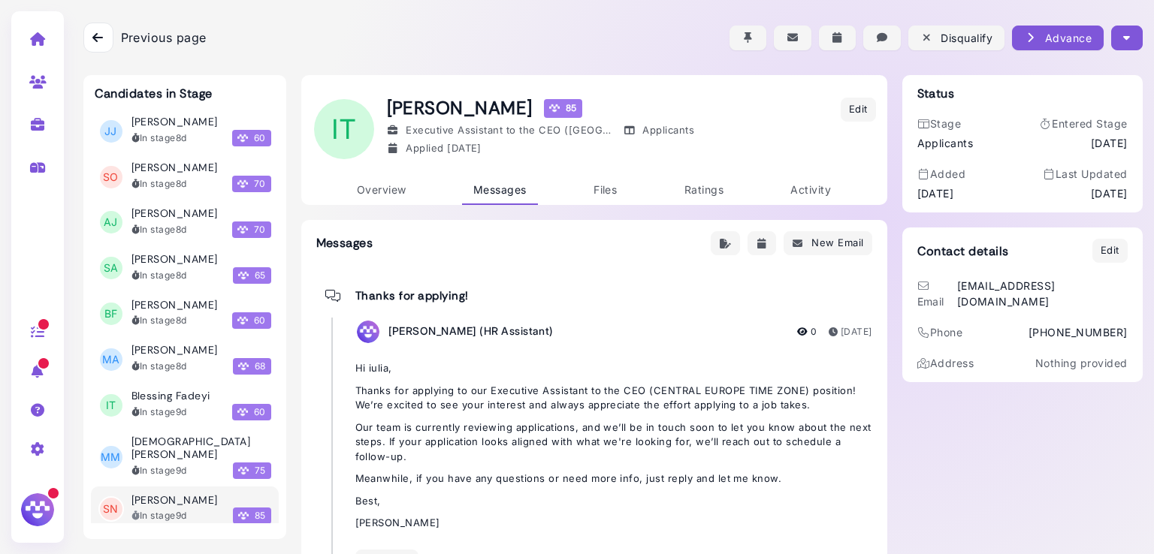
scroll to position [64, 0]
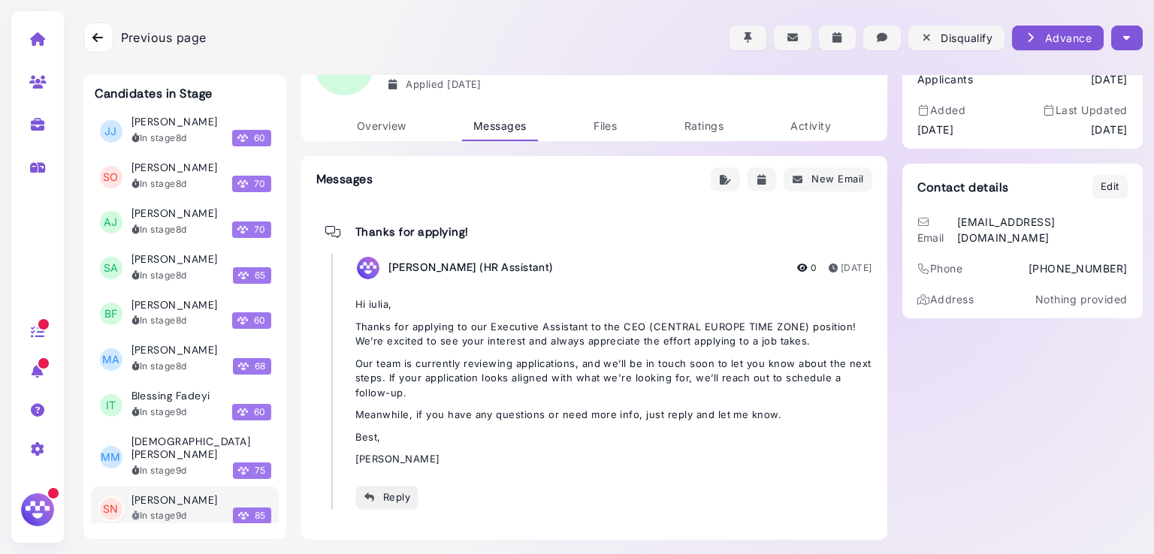
click at [374, 494] on div "Reply" at bounding box center [387, 498] width 47 height 16
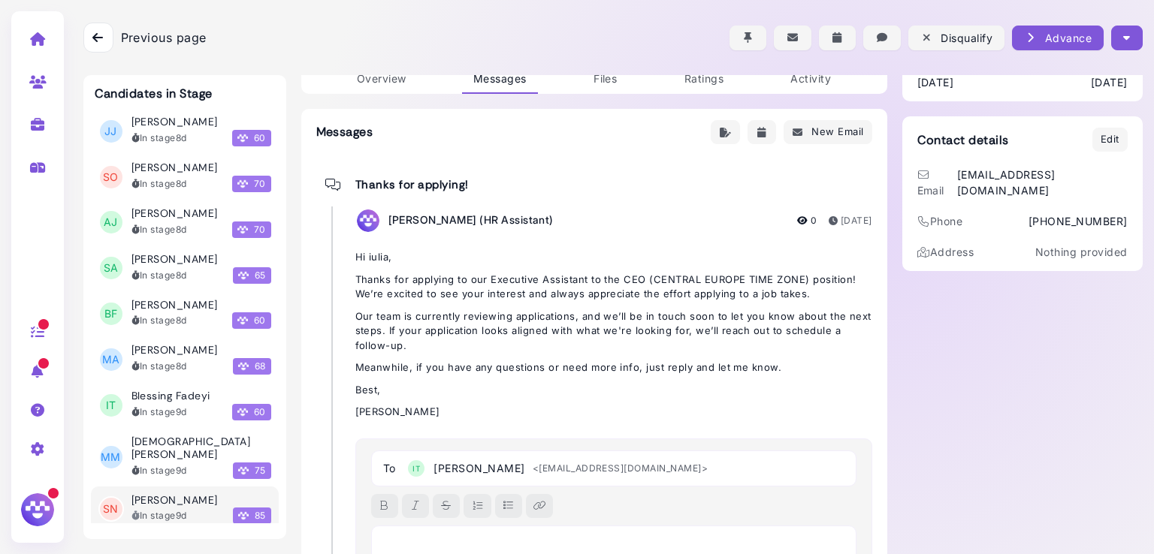
scroll to position [230, 0]
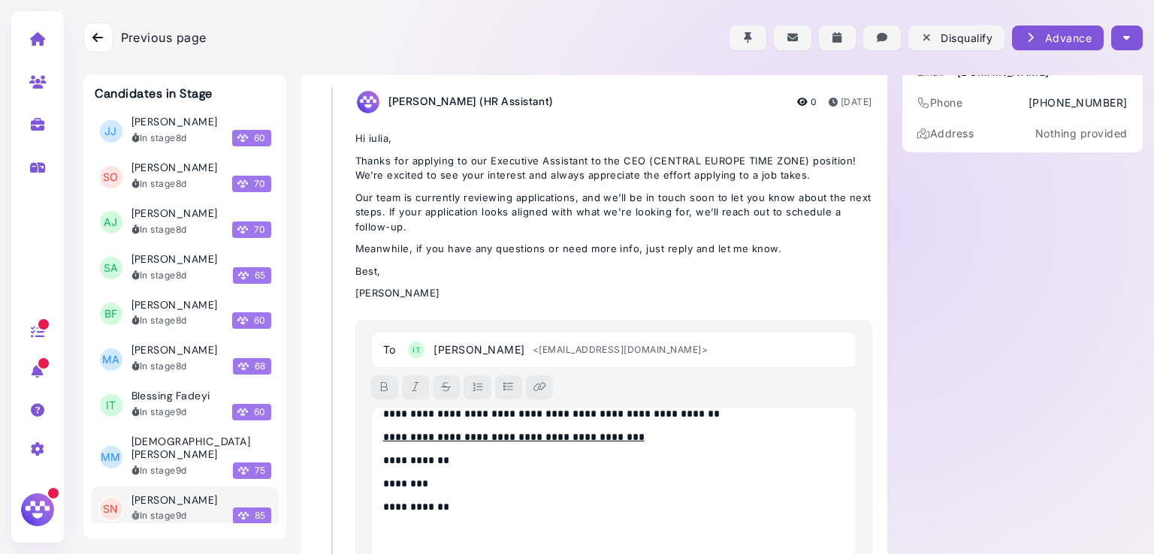
click at [374, 494] on div "**********" at bounding box center [614, 482] width 486 height 150
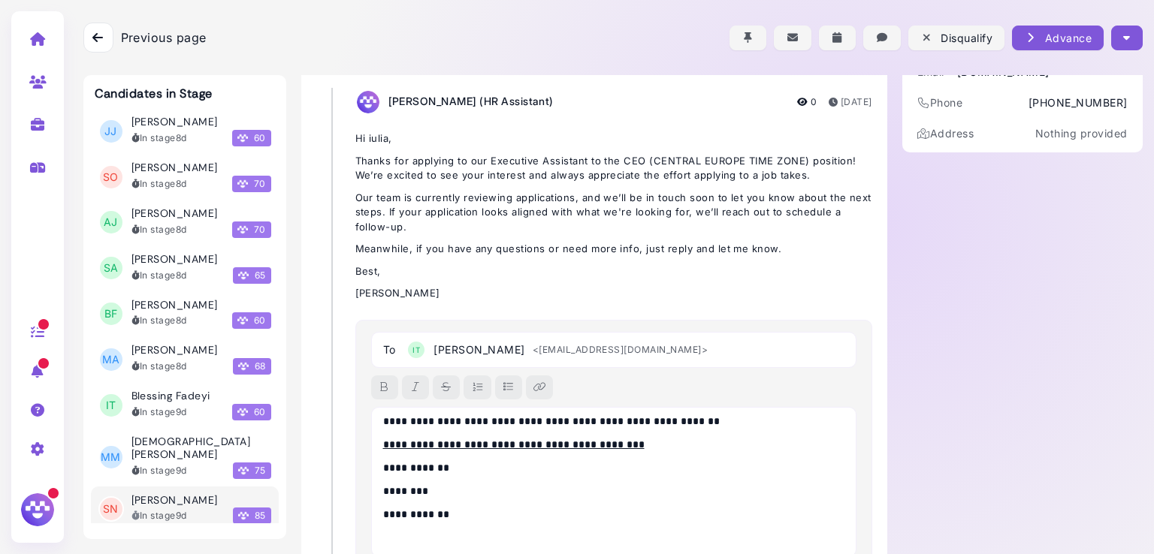
scroll to position [83, 0]
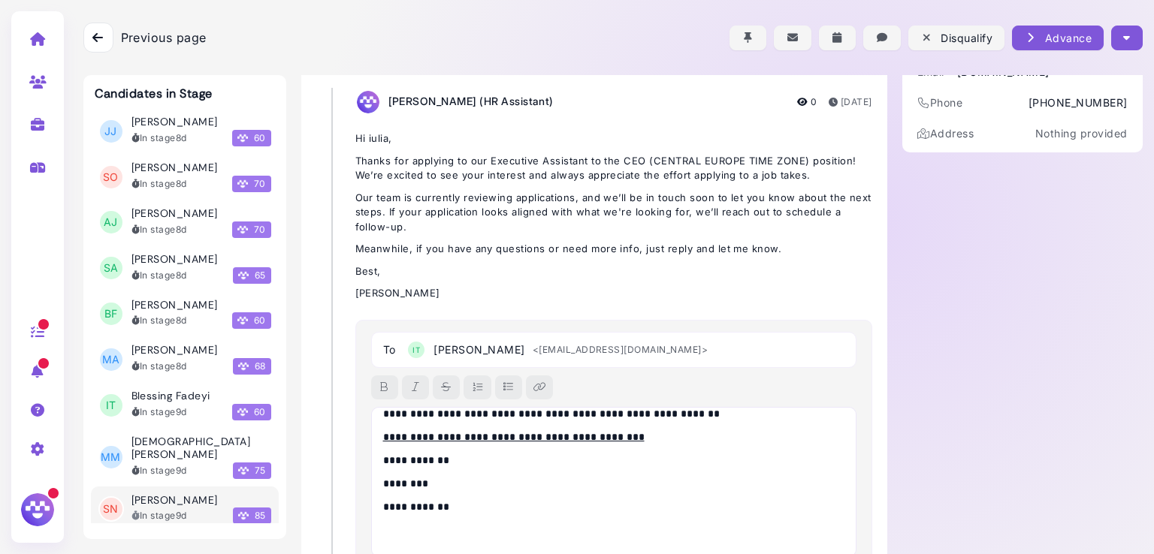
click at [395, 539] on p at bounding box center [614, 539] width 462 height 32
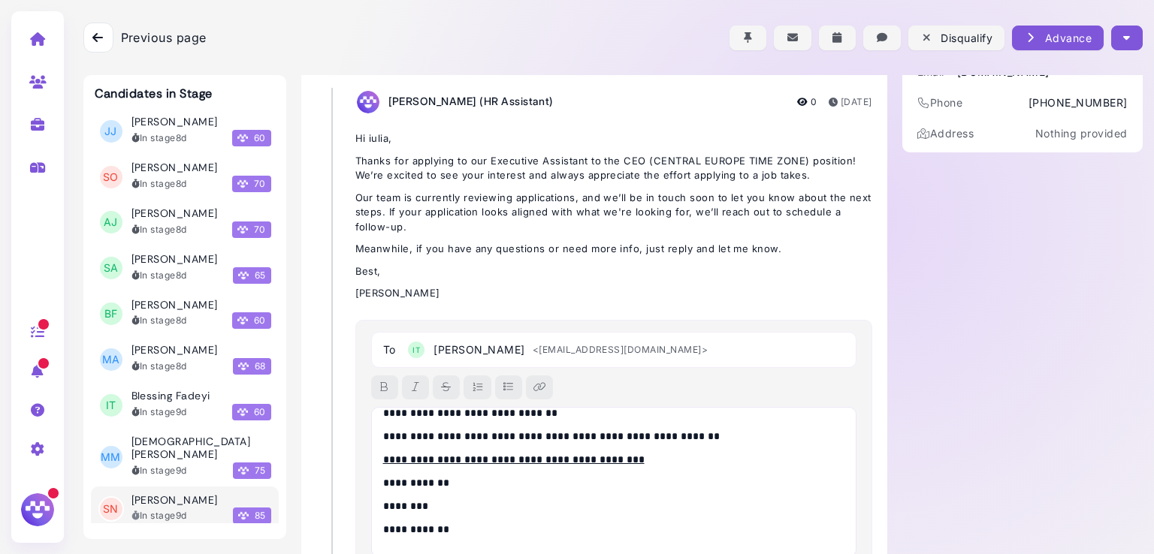
scroll to position [0, 0]
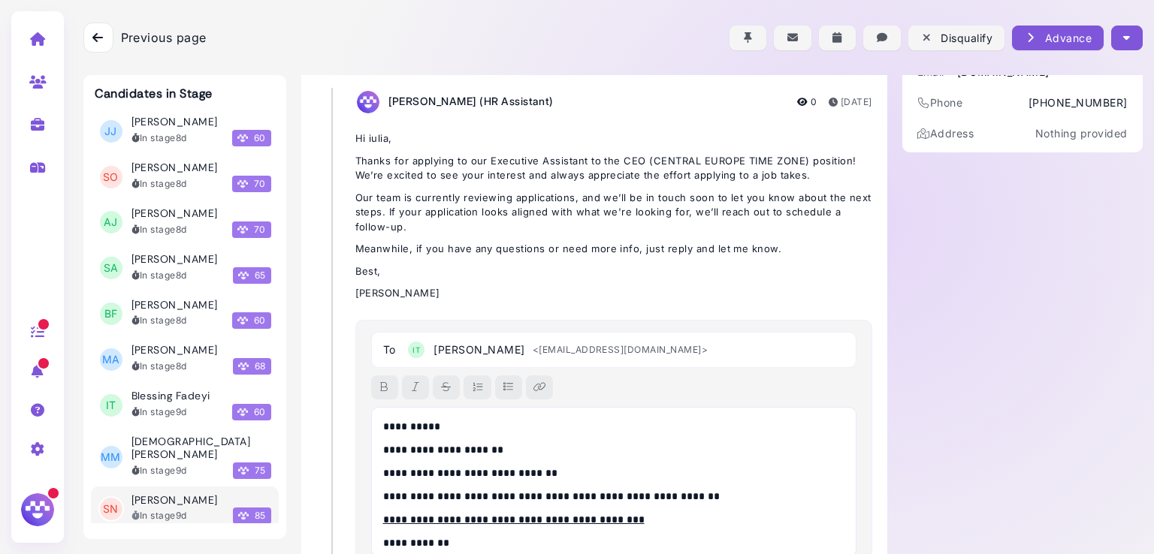
click at [423, 424] on p "**********" at bounding box center [610, 427] width 454 height 16
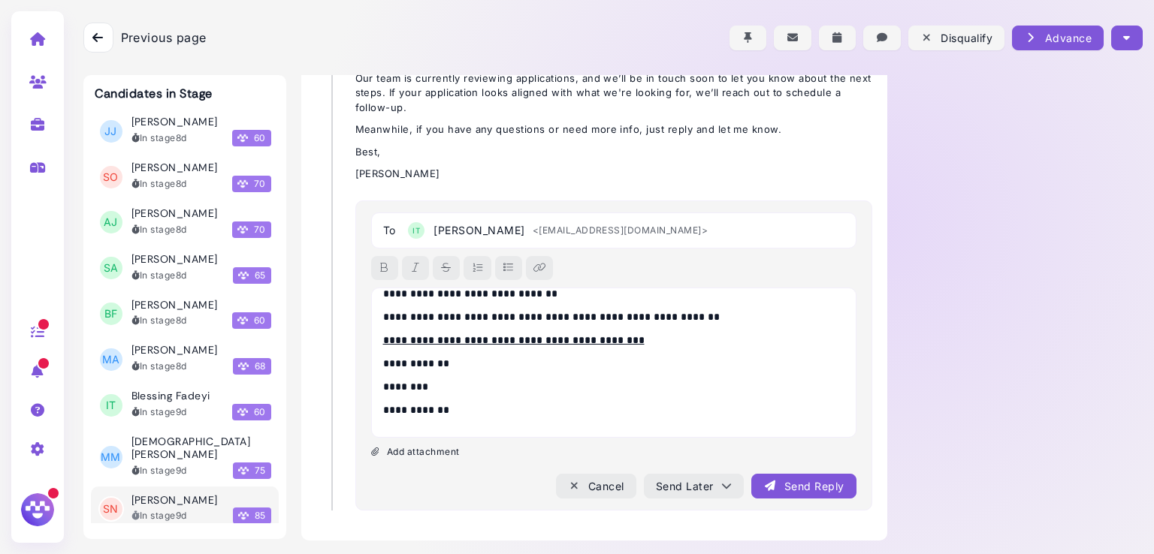
click at [772, 479] on div "Send Reply" at bounding box center [803, 487] width 80 height 16
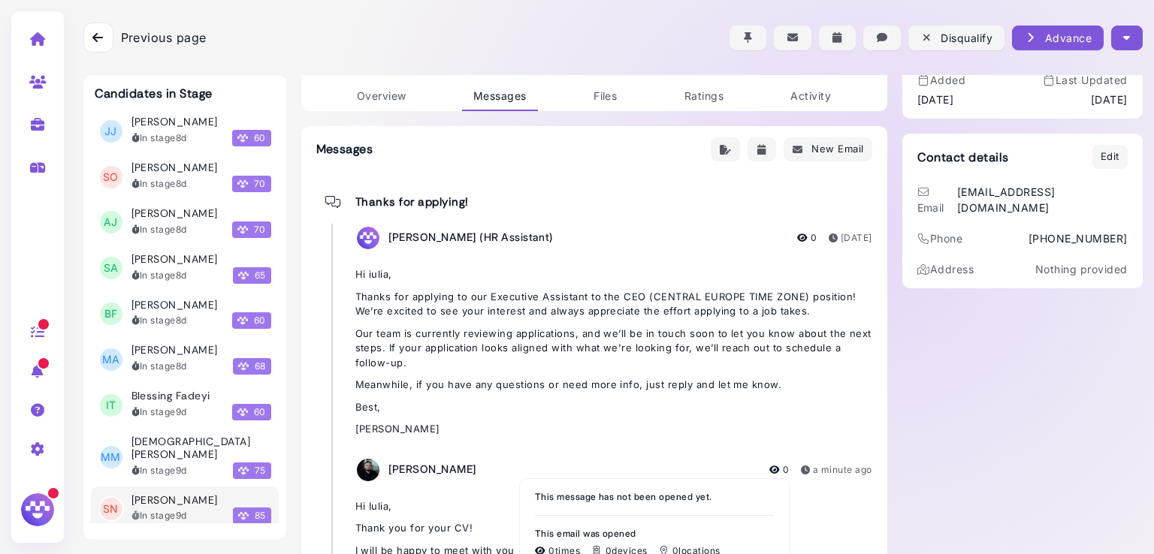
scroll to position [0, 0]
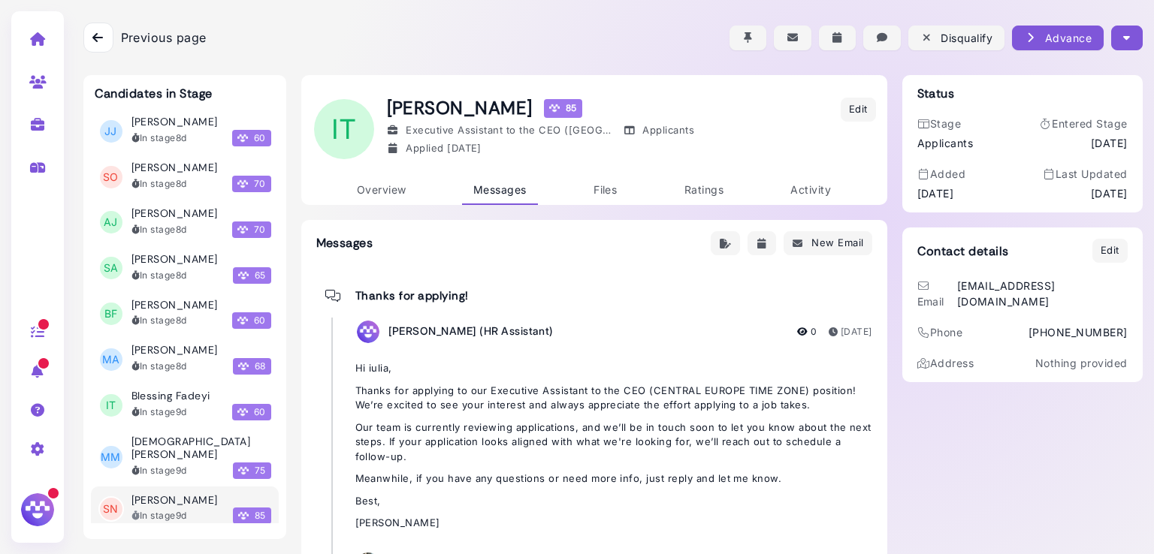
click at [1121, 46] on button "button" at bounding box center [1126, 38] width 31 height 25
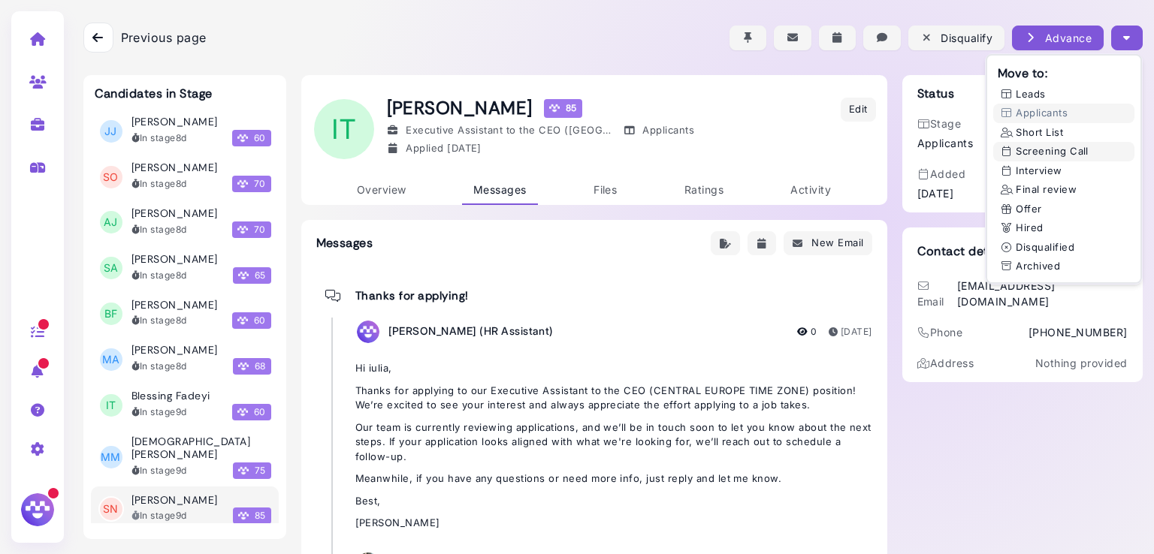
click at [1063, 146] on button "Screening Call" at bounding box center [1063, 152] width 141 height 20
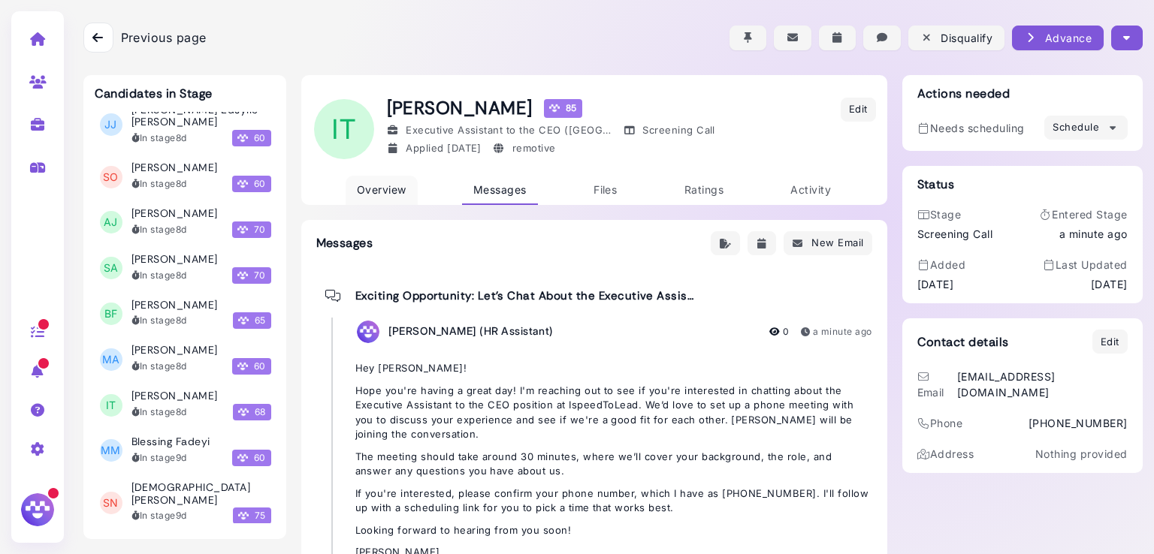
click at [377, 189] on span "Overview" at bounding box center [382, 189] width 50 height 13
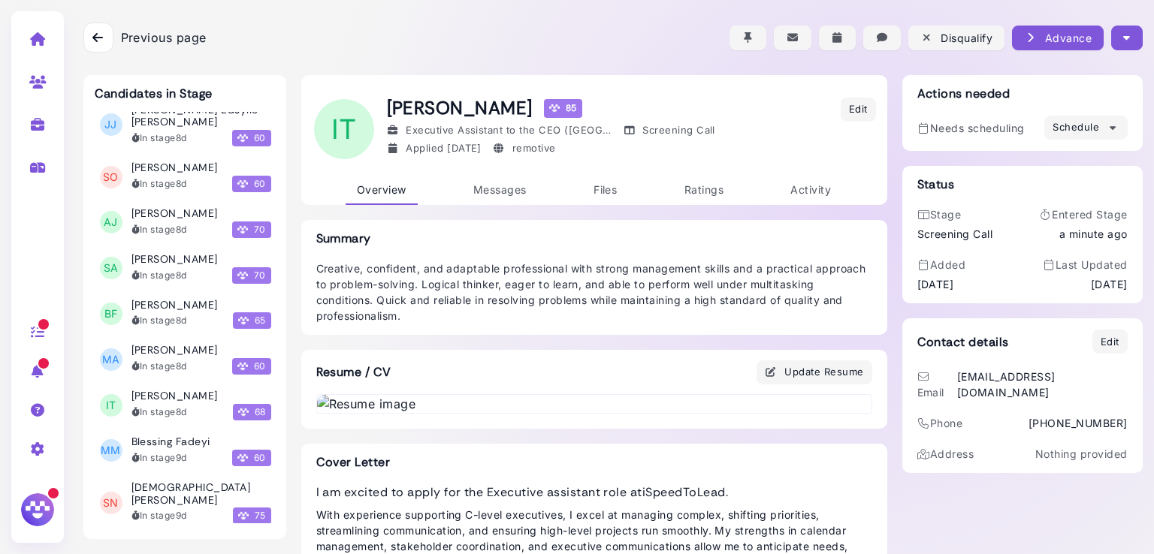
click at [1127, 26] on button "button" at bounding box center [1126, 38] width 31 height 25
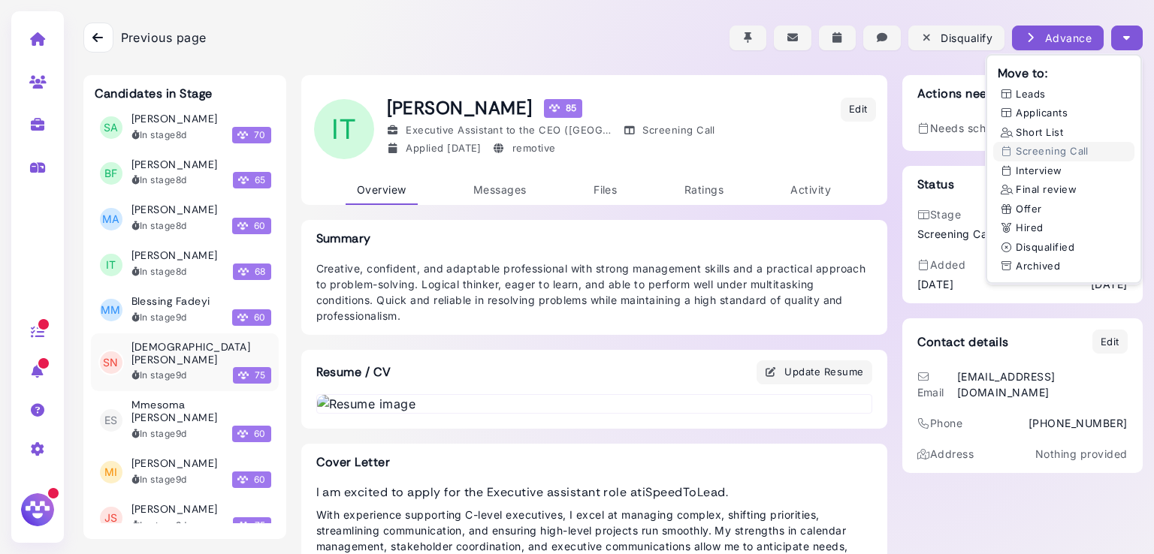
scroll to position [11239, 0]
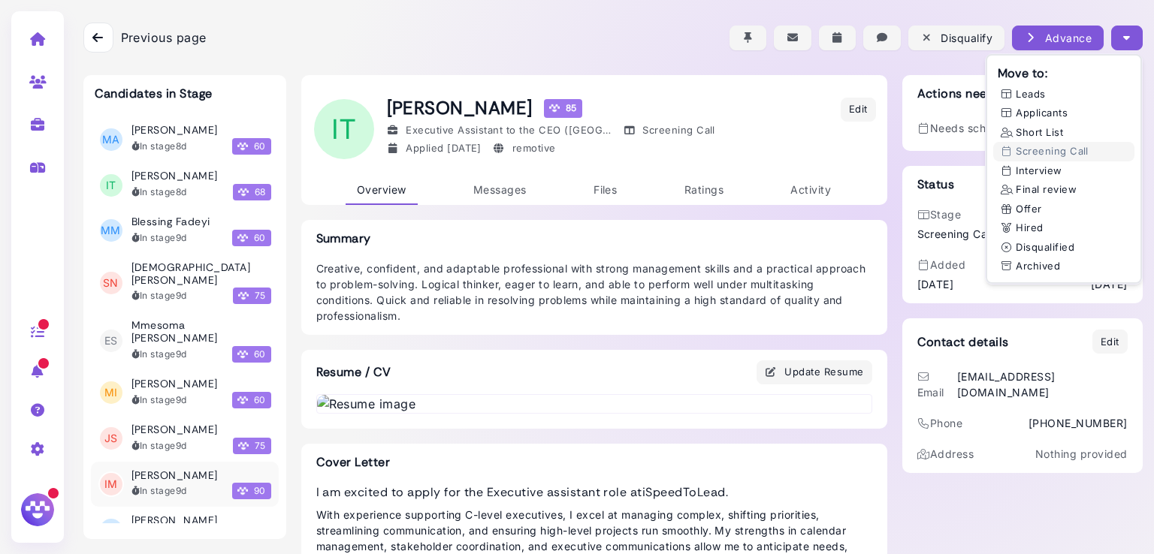
click at [167, 470] on div "Mary Ikani In stage 9d 90" at bounding box center [201, 485] width 140 height 31
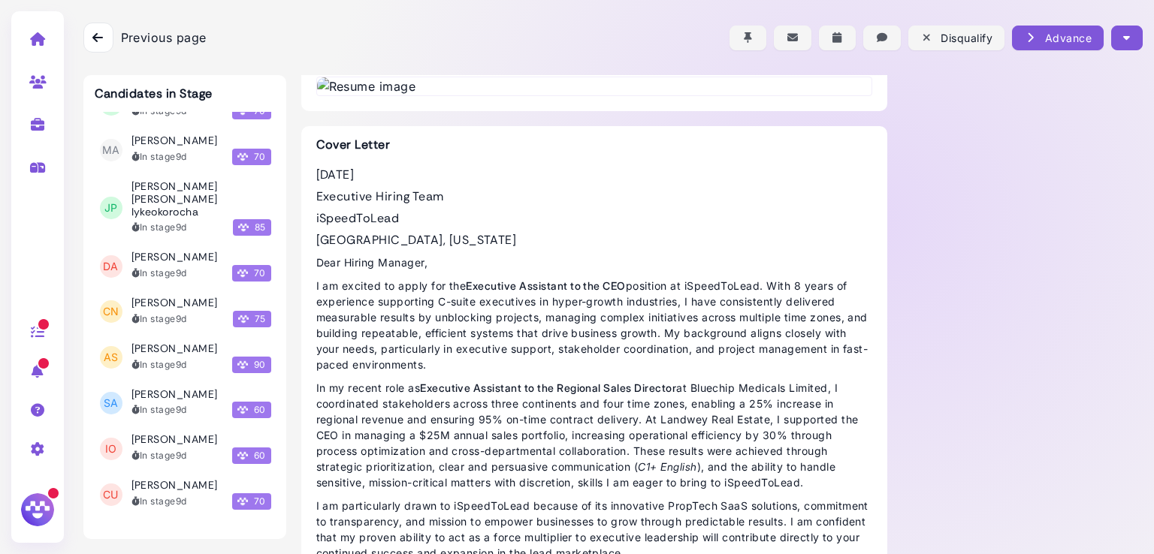
scroll to position [12182, 0]
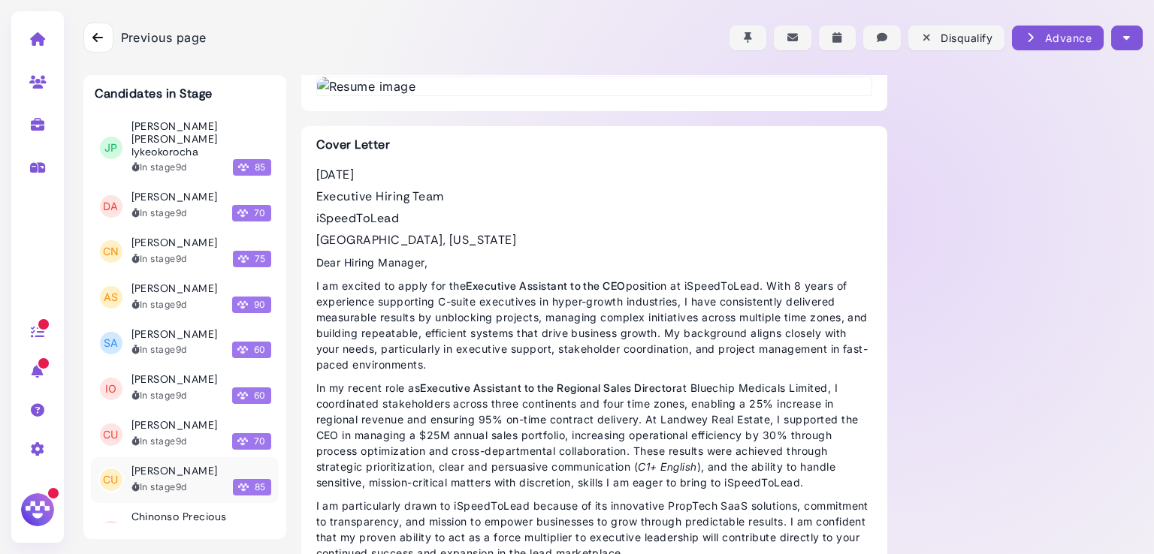
click at [173, 481] on div "In stage 9d" at bounding box center [159, 488] width 56 height 14
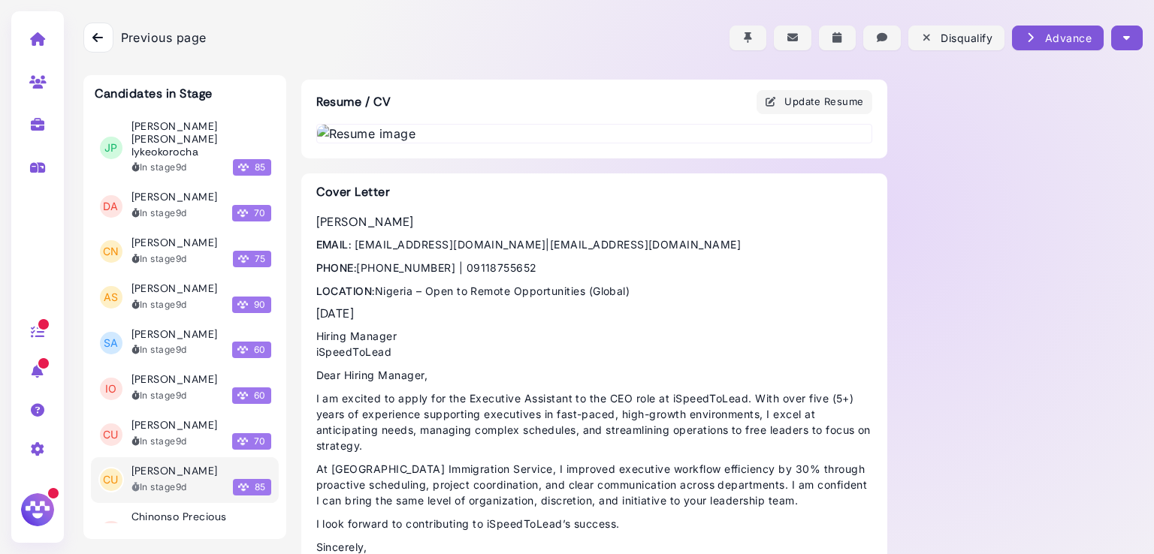
scroll to position [553, 0]
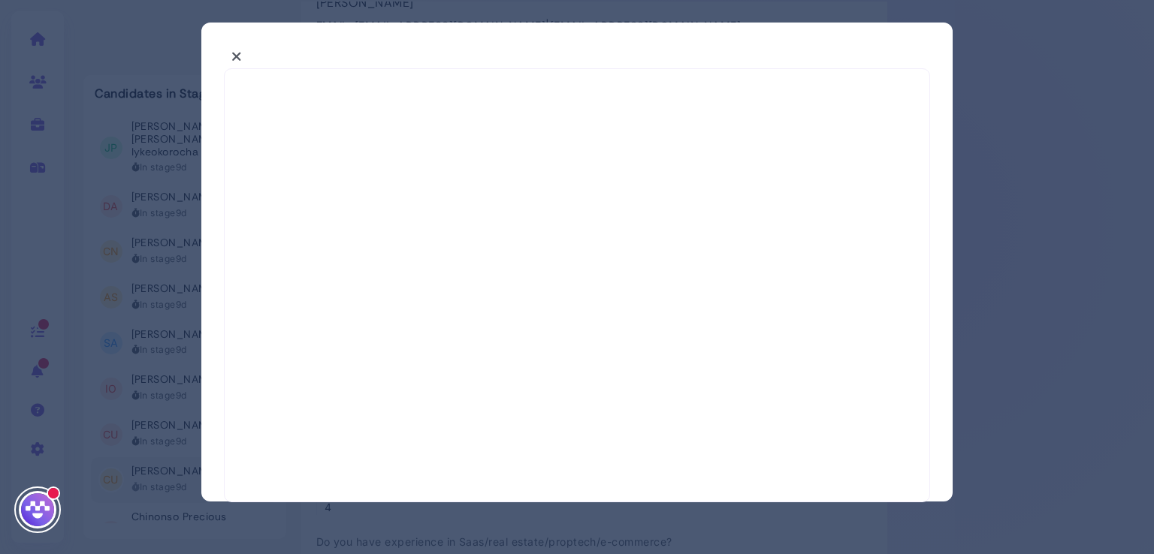
select select "*"
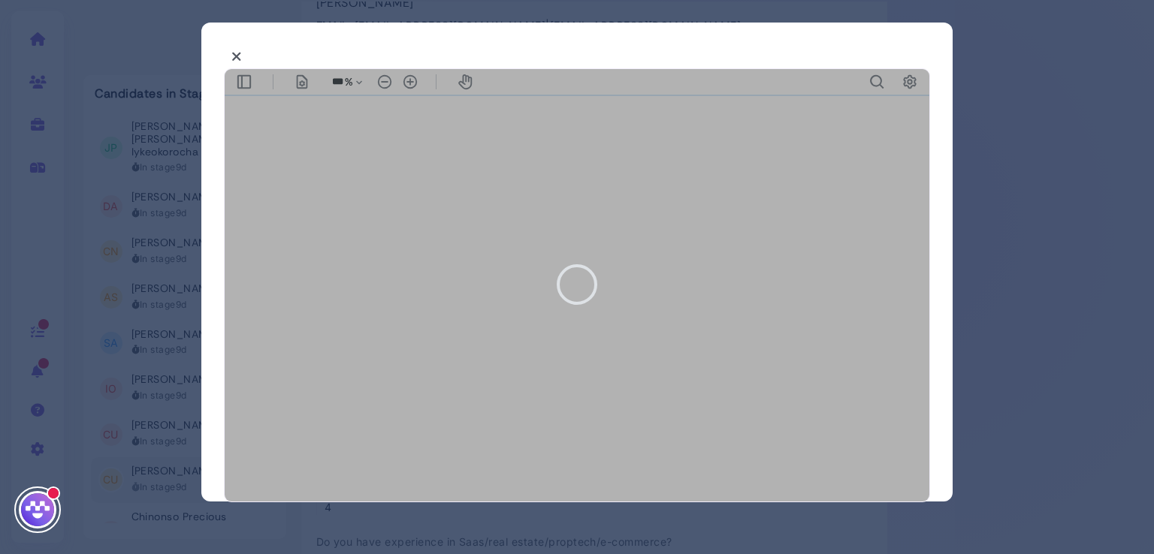
type input "***"
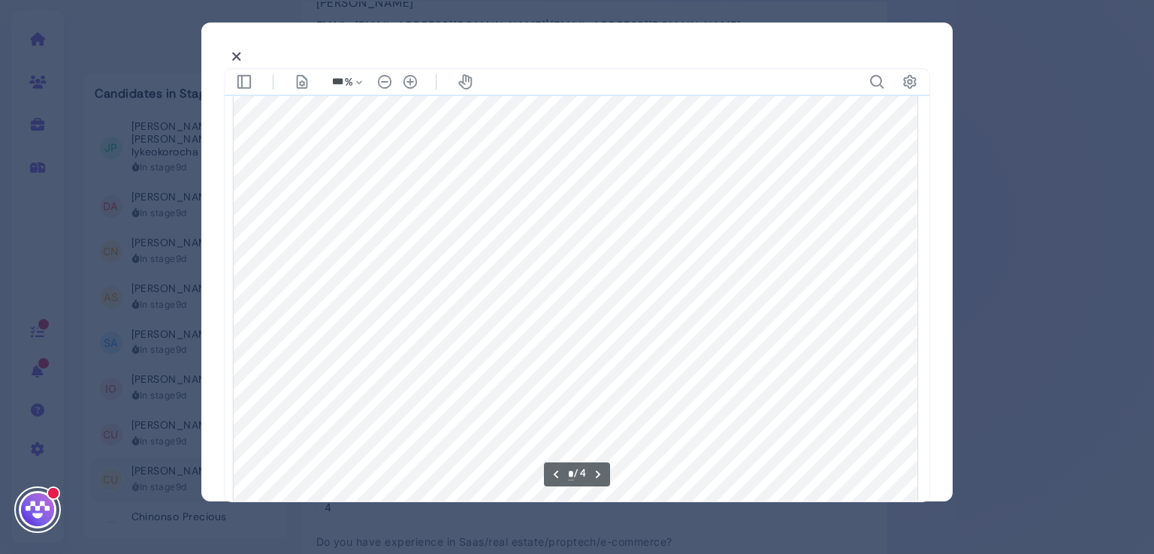
type input "*"
click at [228, 56] on button at bounding box center [237, 56] width 26 height 23
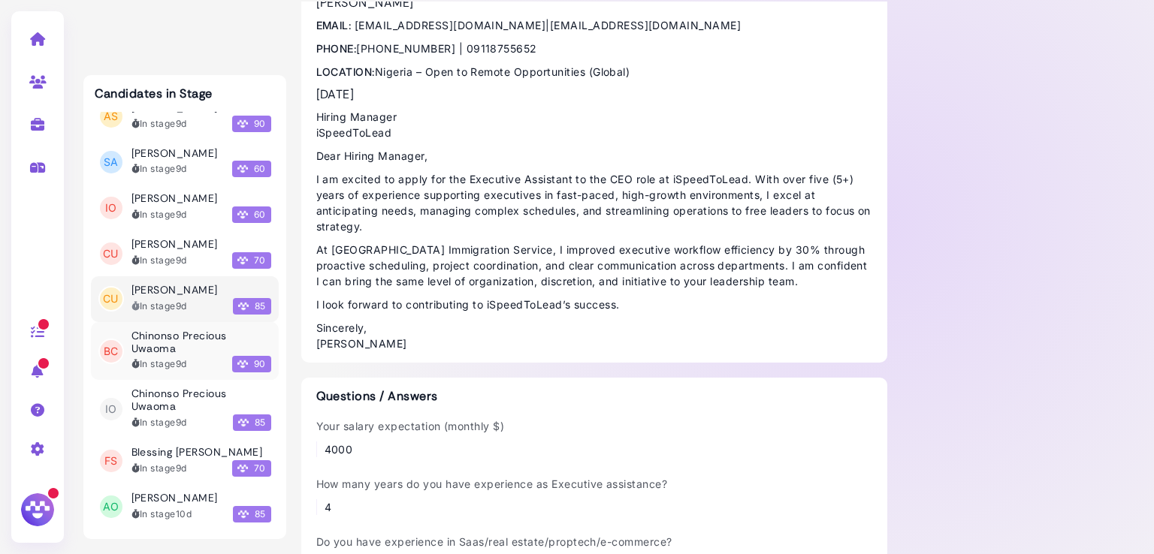
scroll to position [12402, 0]
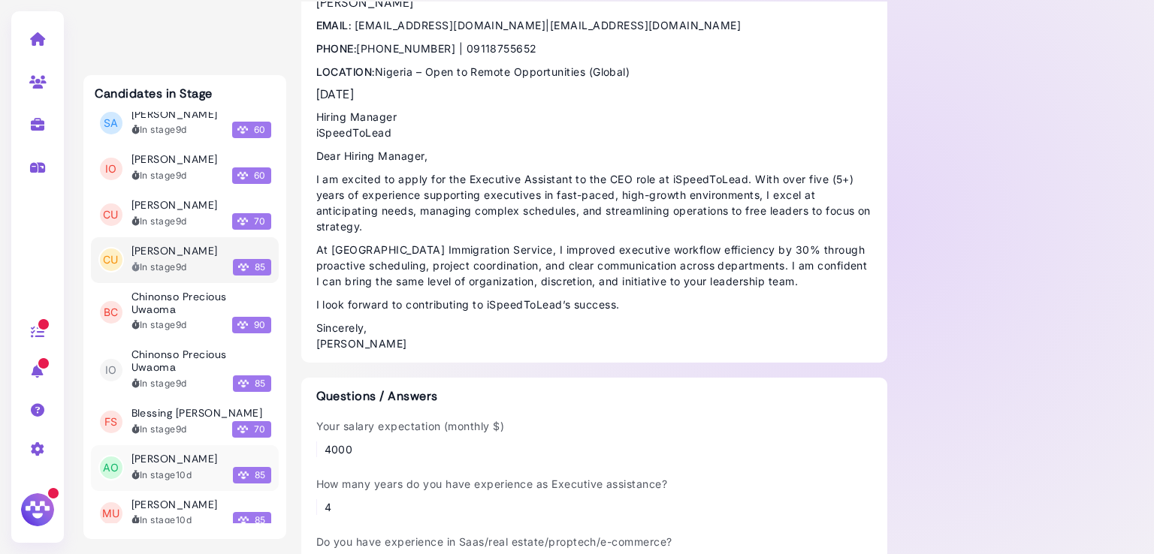
click at [171, 453] on h3 "[PERSON_NAME]" at bounding box center [174, 459] width 86 height 13
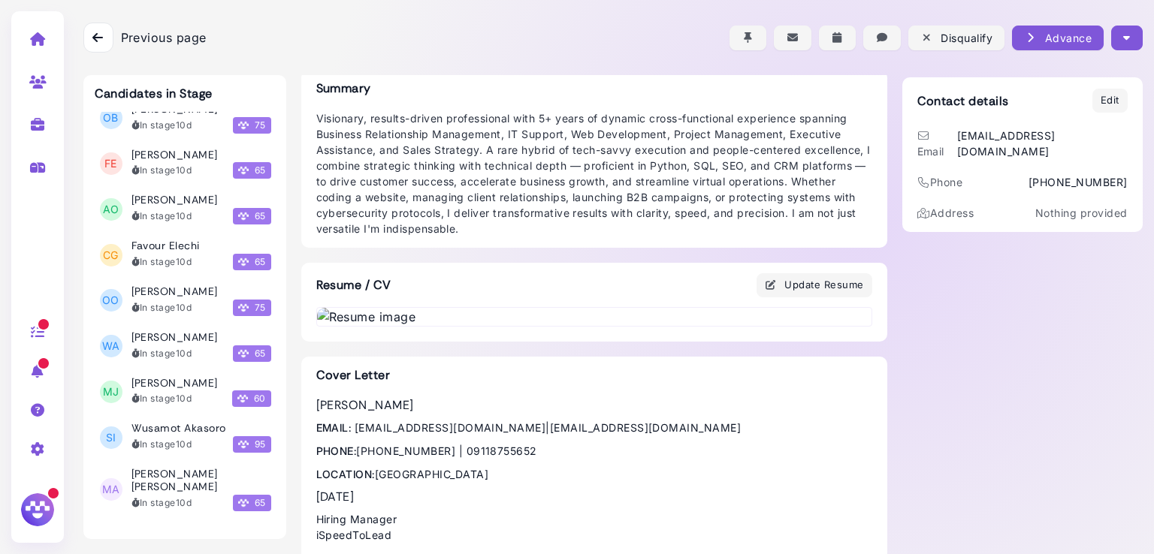
scroll to position [13453, 0]
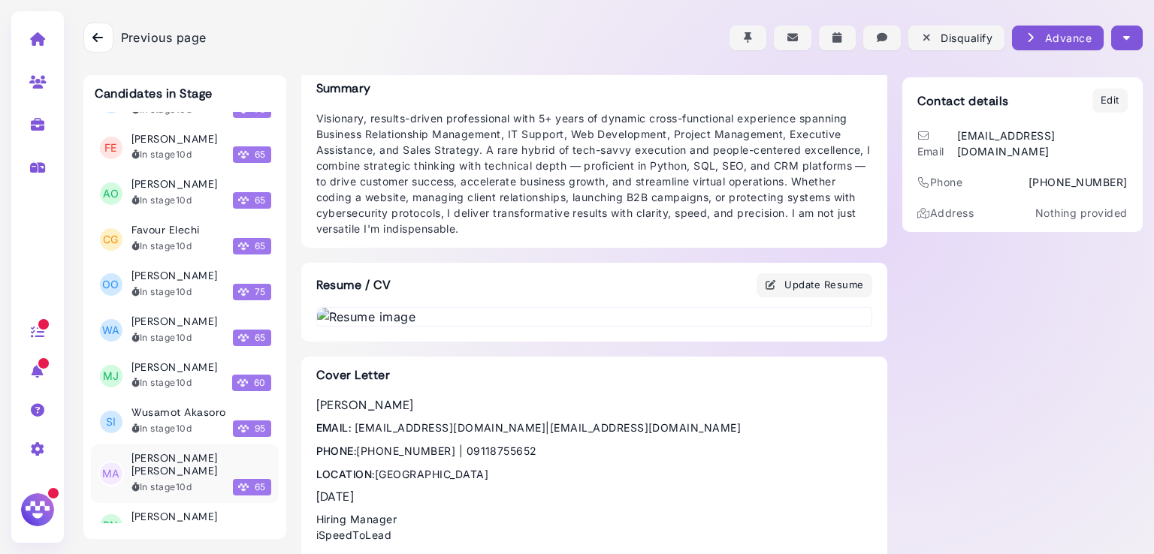
click at [160, 481] on div "In stage 10d" at bounding box center [161, 488] width 61 height 14
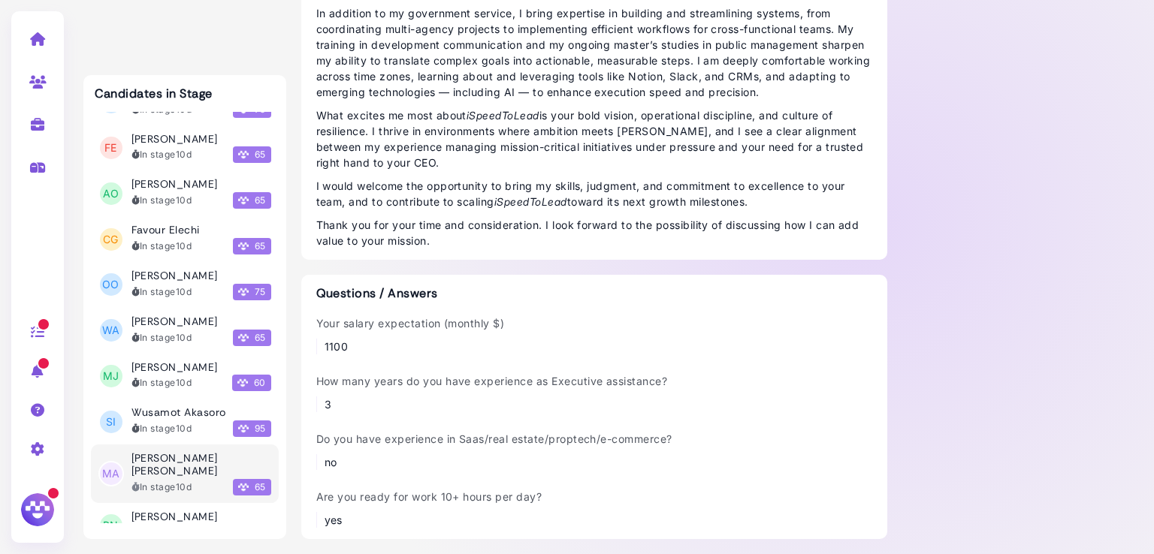
scroll to position [911, 0]
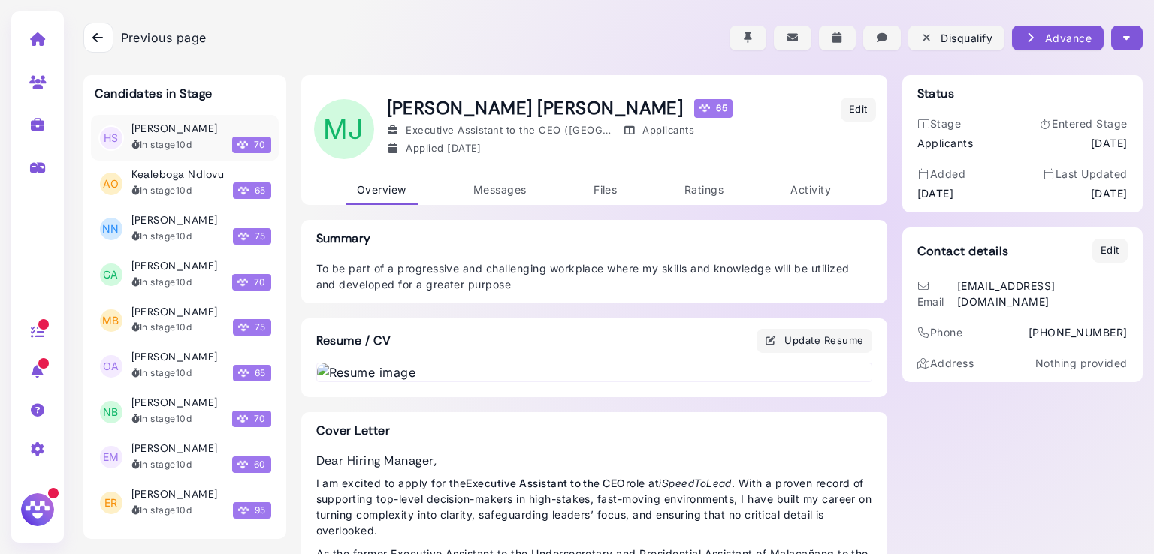
scroll to position [14033, 0]
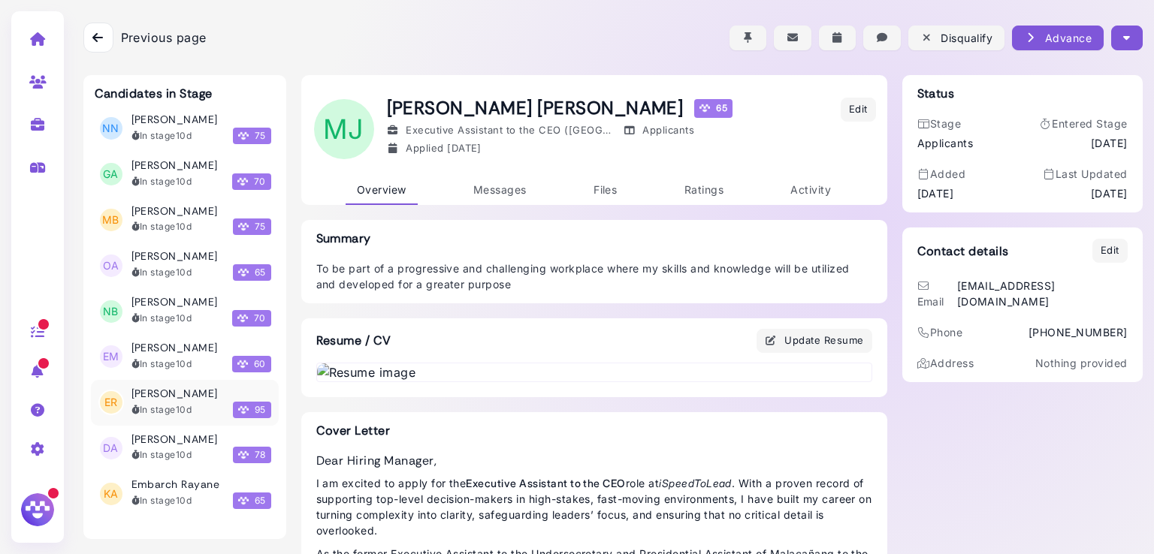
click at [150, 403] on div "In stage 10d" at bounding box center [161, 410] width 61 height 14
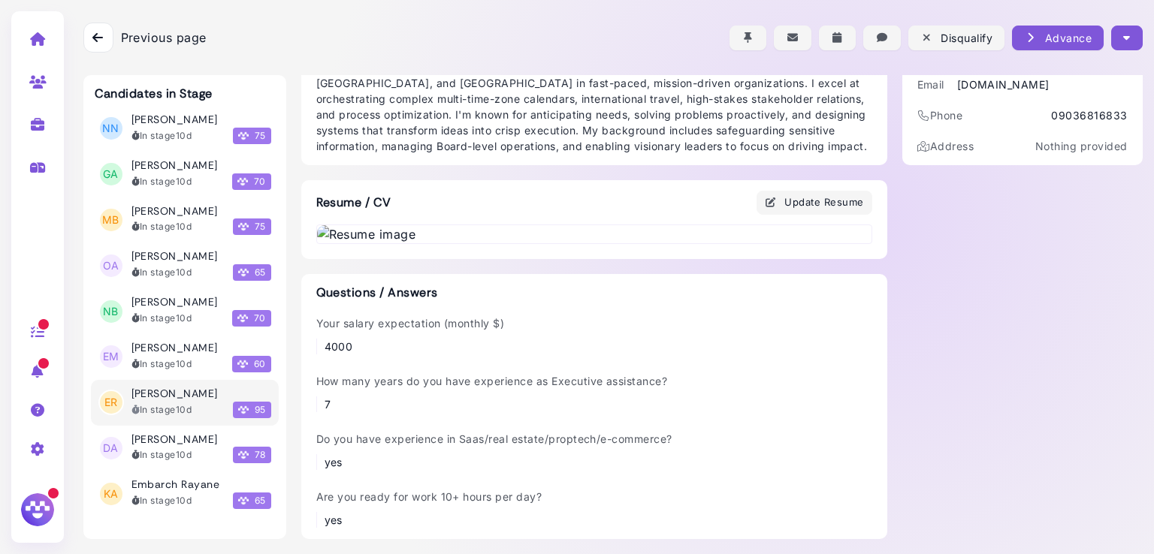
scroll to position [367, 0]
click at [590, 243] on img at bounding box center [594, 234] width 554 height 18
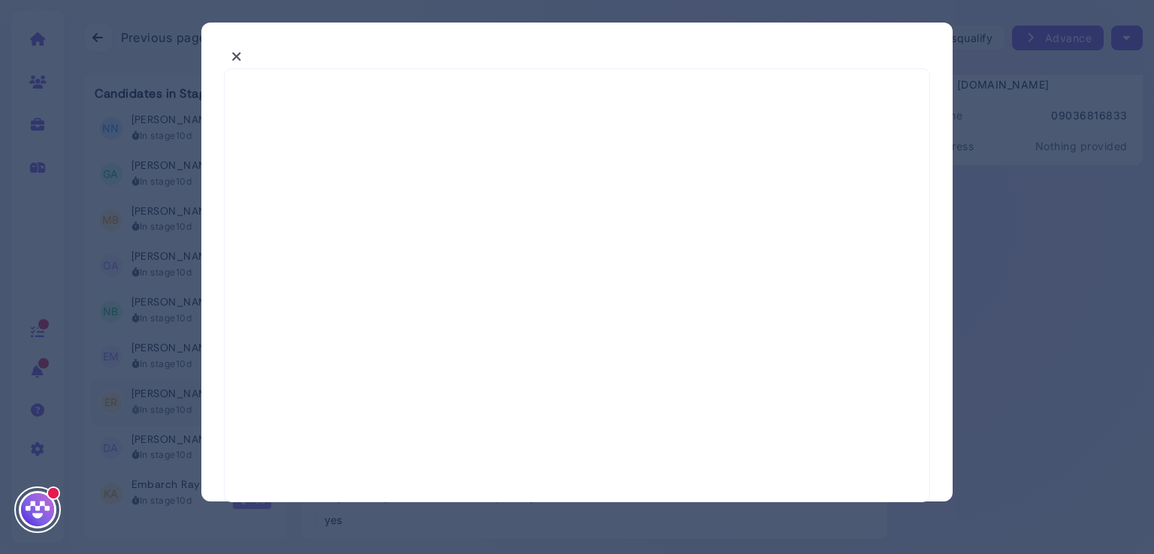
select select "*"
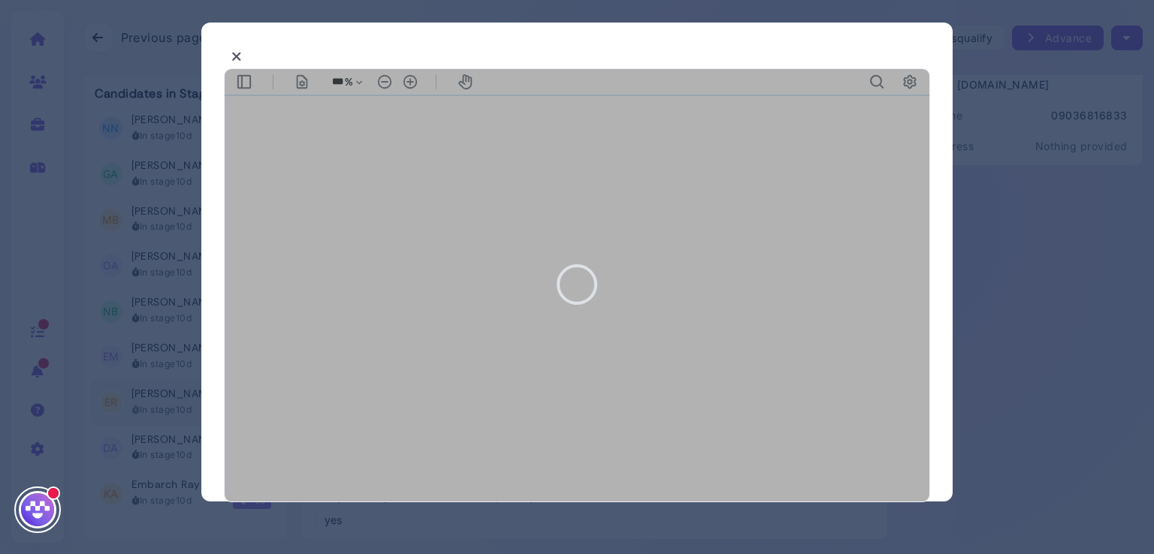
type input "***"
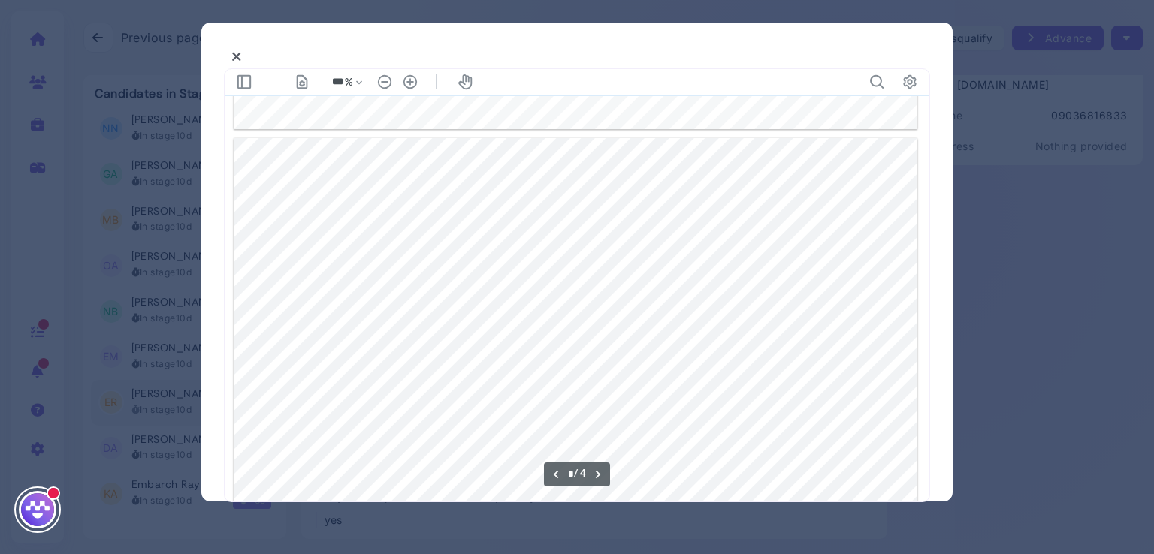
scroll to position [1188, 0]
type input "*"
click at [231, 65] on button at bounding box center [237, 56] width 26 height 23
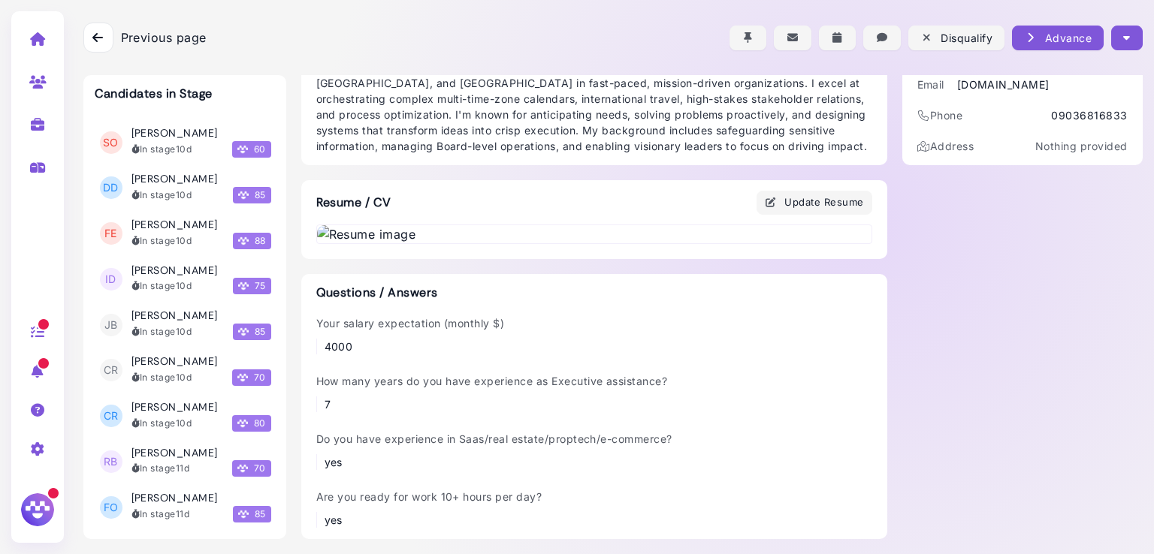
scroll to position [14855, 0]
click at [178, 506] on div "In stage 11d 85" at bounding box center [201, 514] width 140 height 17
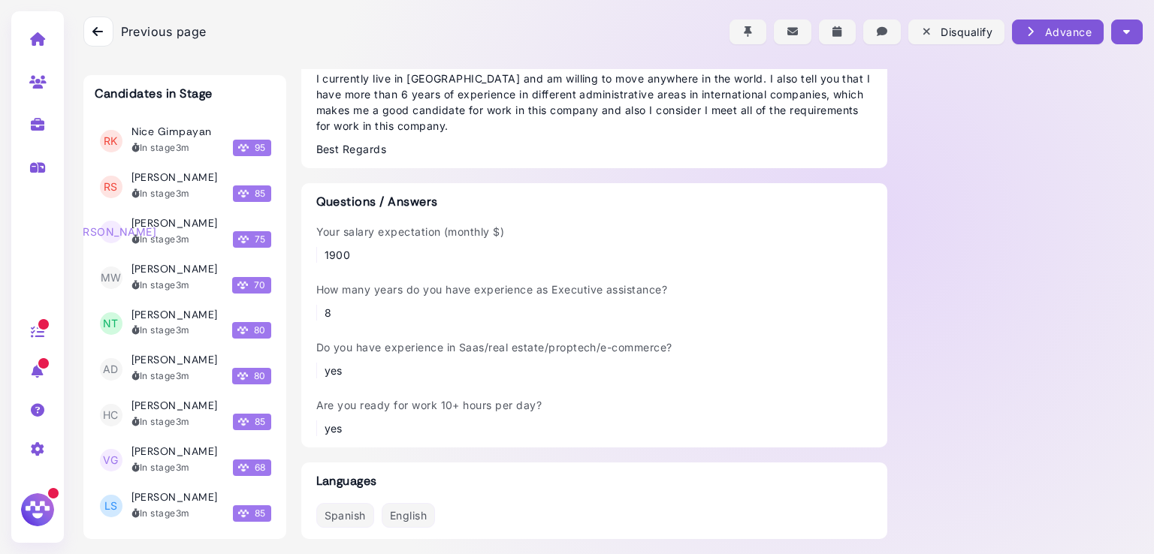
scroll to position [16191, 0]
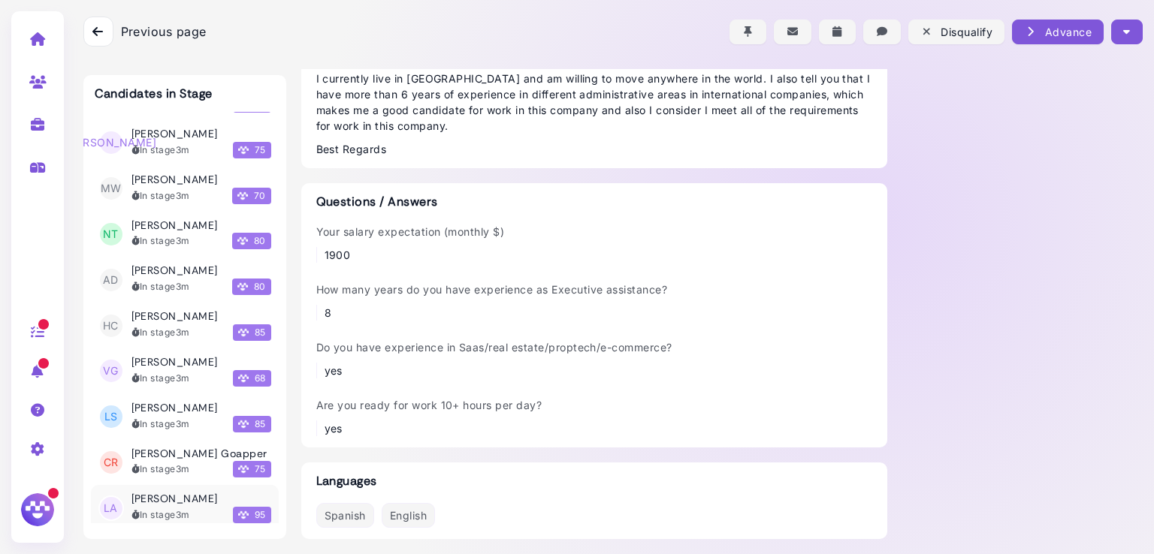
click at [165, 493] on h3 "[PERSON_NAME]" at bounding box center [174, 499] width 86 height 13
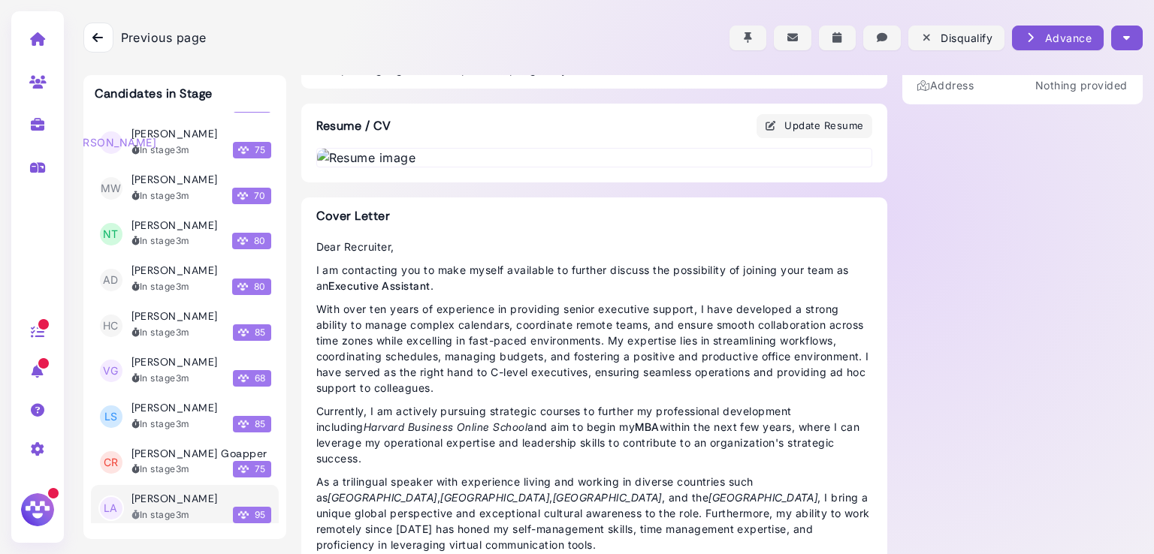
scroll to position [293, 0]
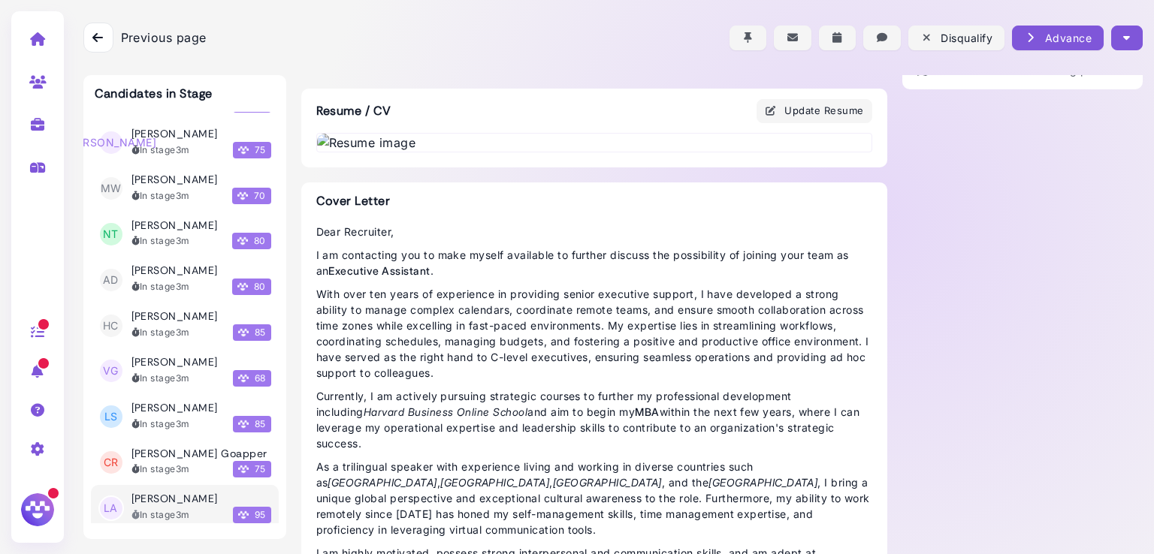
click at [517, 152] on img at bounding box center [594, 143] width 554 height 18
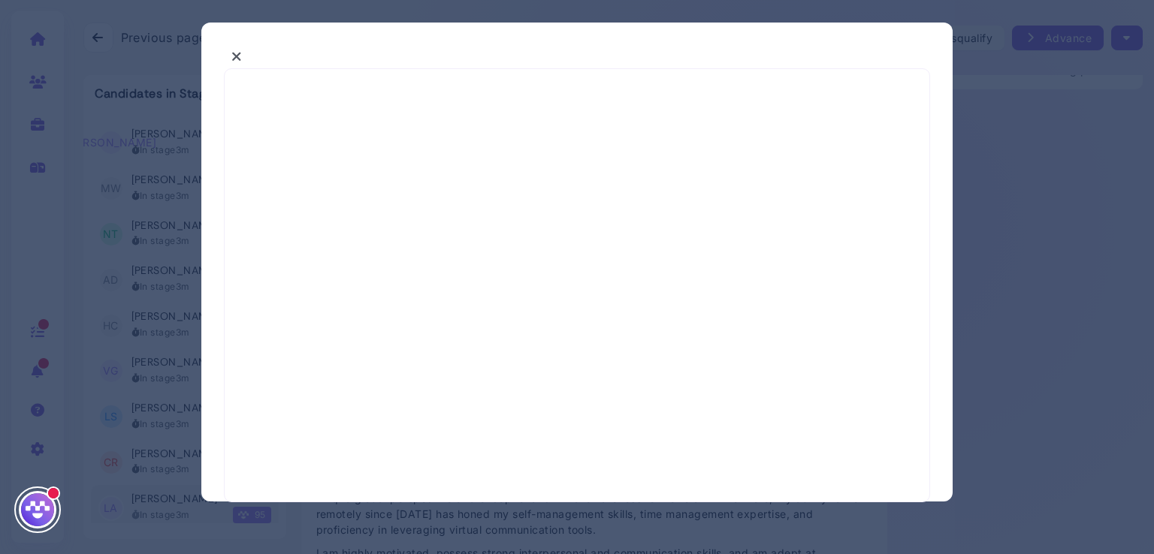
select select "*"
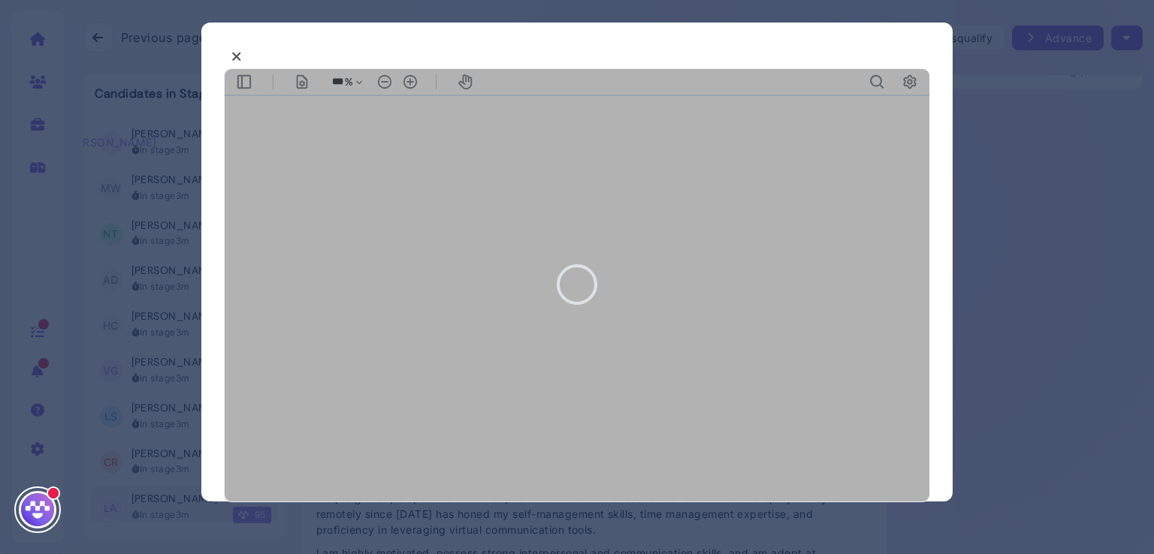
type input "***"
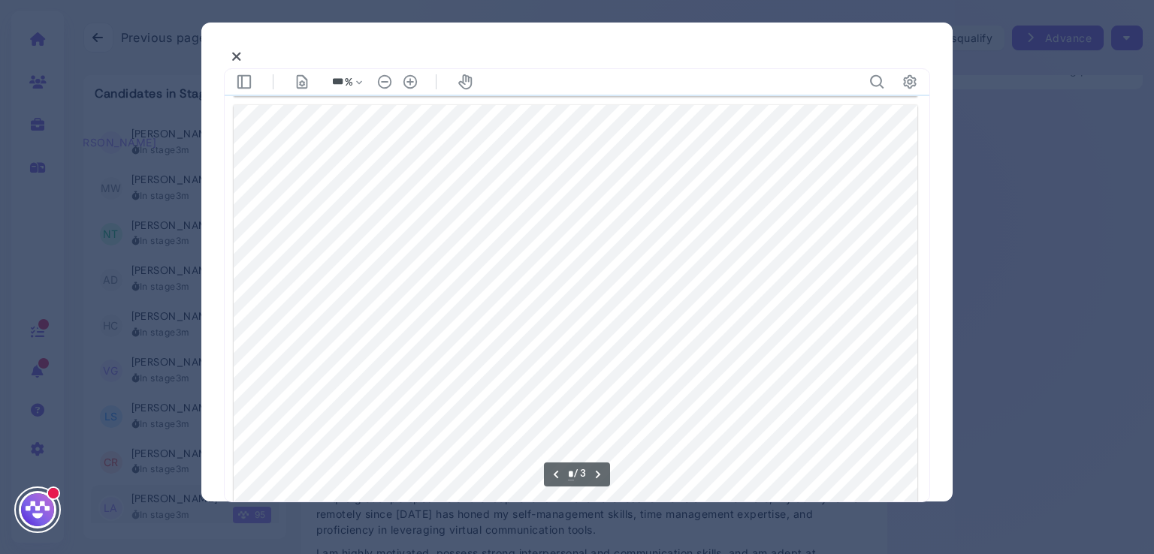
scroll to position [972, 0]
type input "*"
click at [244, 60] on button at bounding box center [237, 56] width 26 height 23
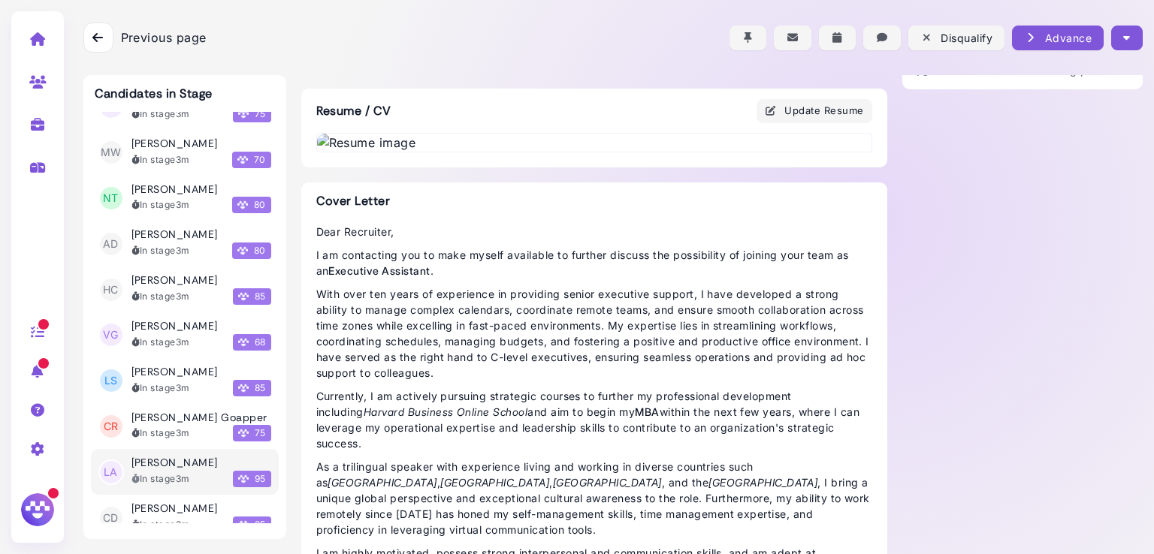
scroll to position [16227, 0]
click at [174, 541] on li "PO Laura Abbott In stage 3m 95" at bounding box center [185, 564] width 188 height 46
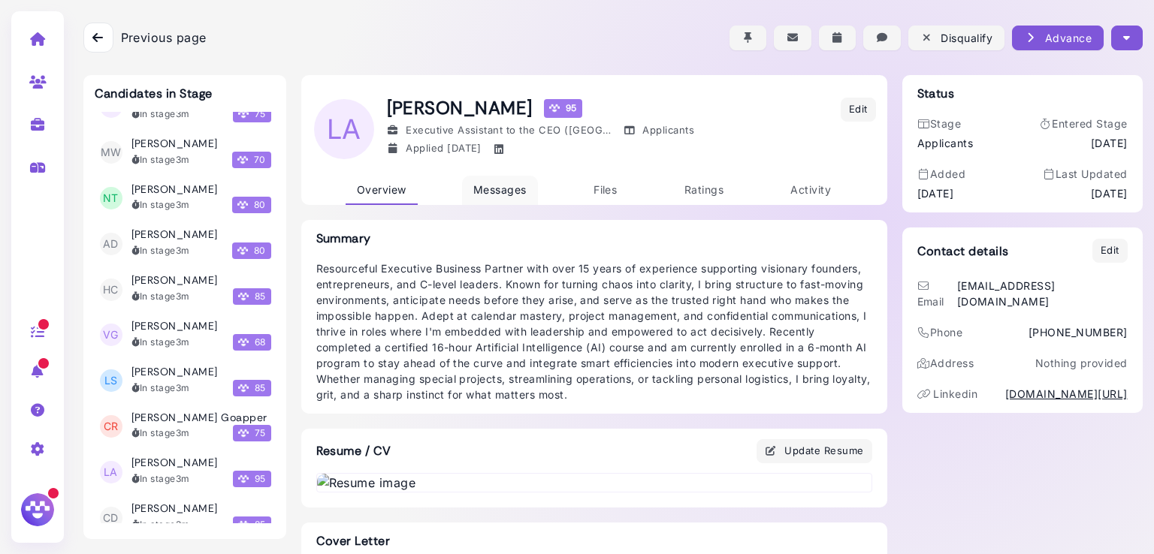
click at [489, 189] on span "Messages" at bounding box center [499, 189] width 53 height 13
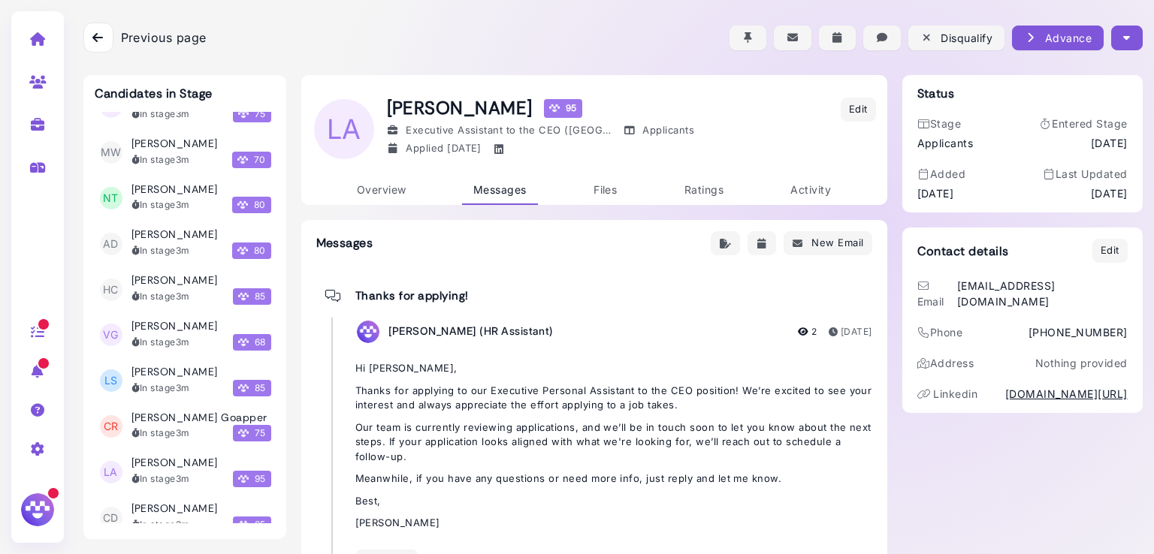
scroll to position [64, 0]
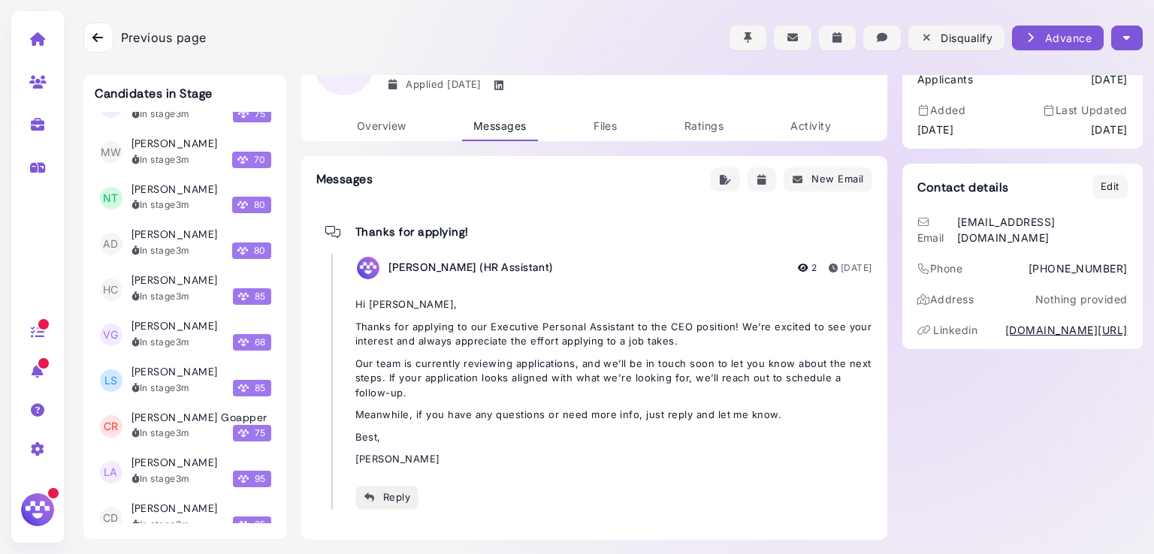
click at [376, 499] on div "Reply" at bounding box center [387, 498] width 47 height 16
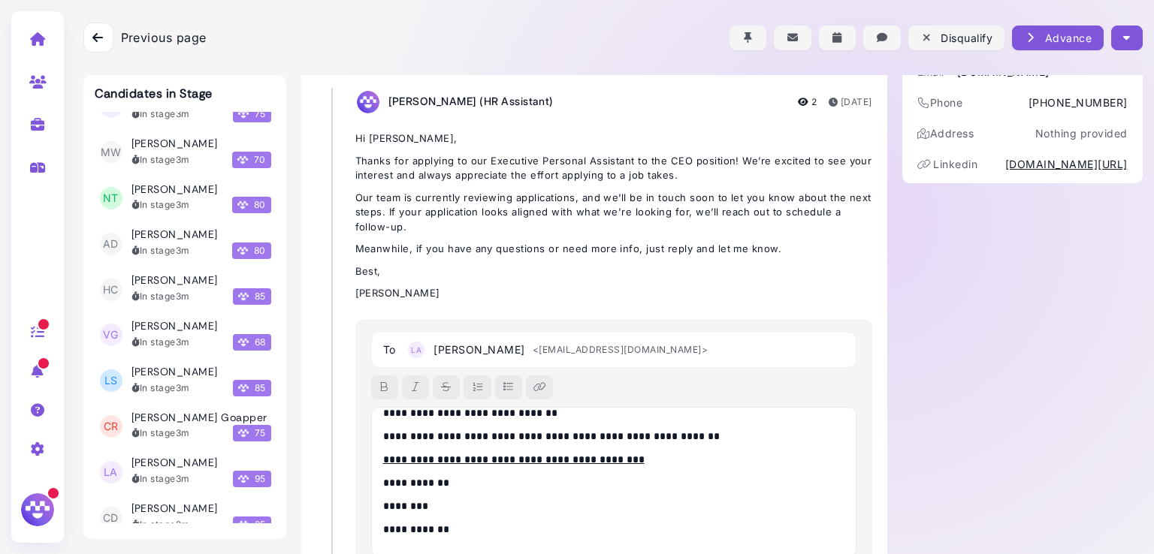
scroll to position [0, 0]
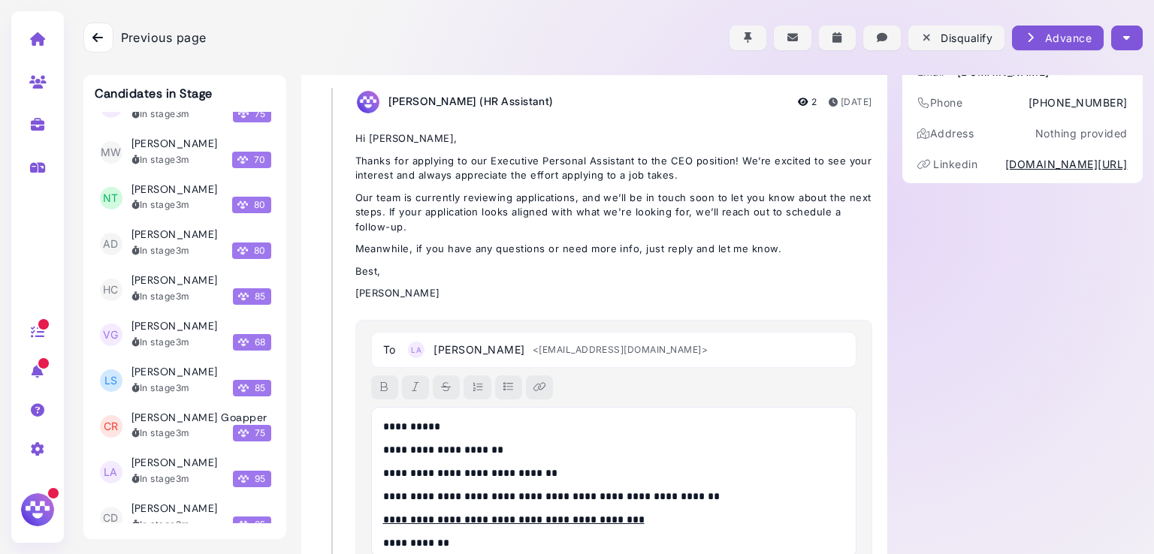
click at [424, 425] on p "**********" at bounding box center [610, 427] width 454 height 16
click at [424, 425] on p "****" at bounding box center [610, 427] width 454 height 16
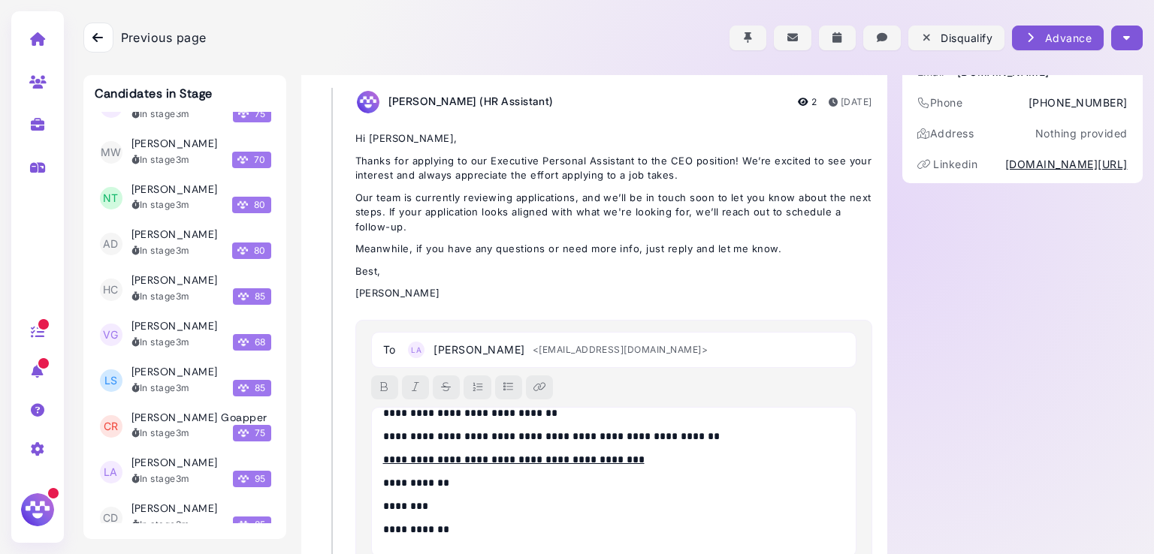
scroll to position [349, 0]
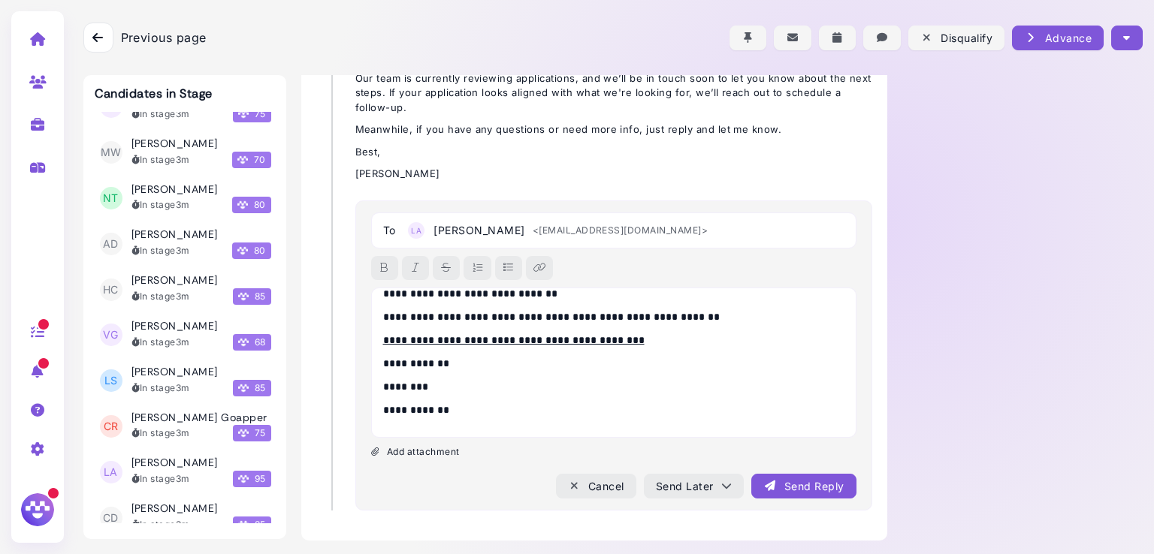
click at [792, 486] on div "Send Reply" at bounding box center [803, 487] width 80 height 16
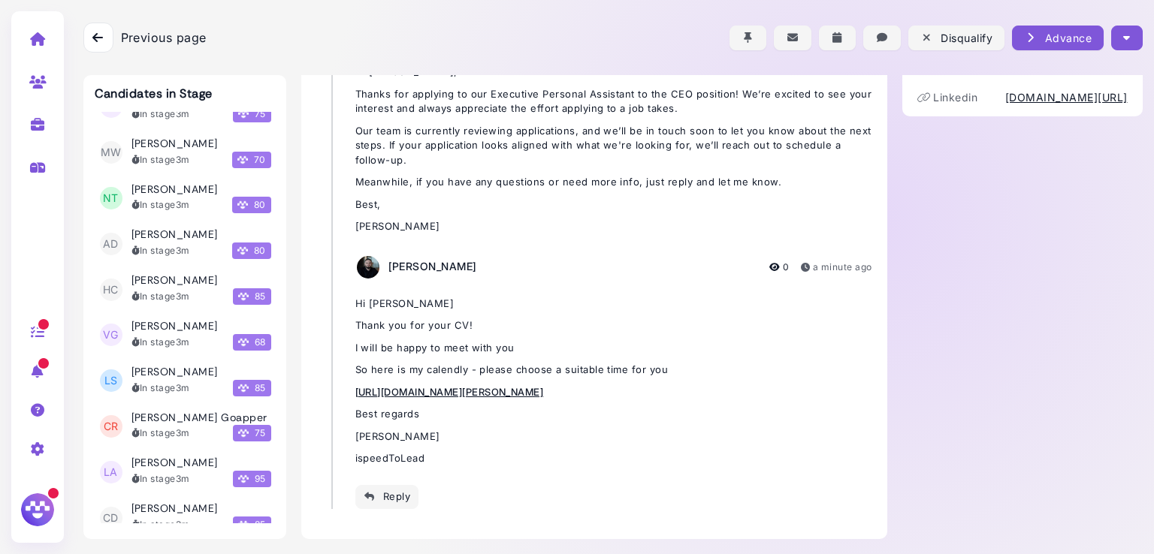
scroll to position [296, 0]
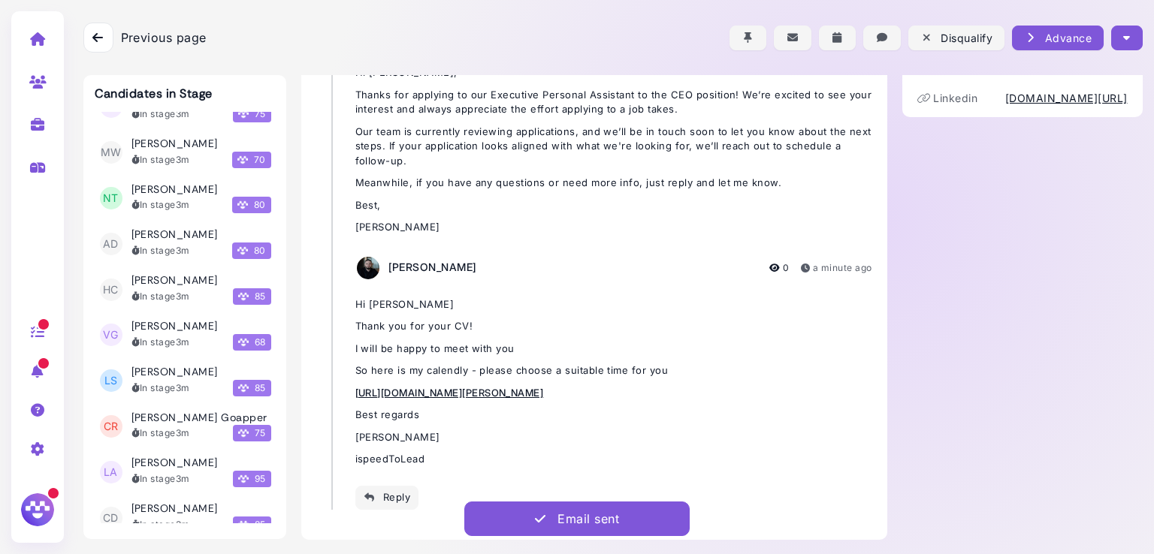
click at [1130, 33] on button "button" at bounding box center [1126, 38] width 31 height 25
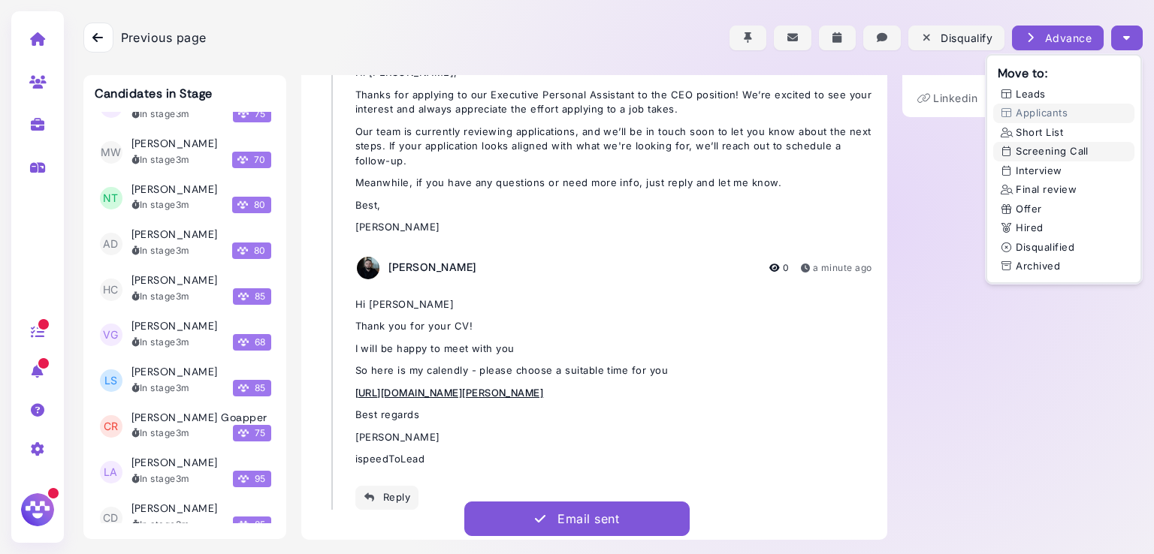
click at [1046, 149] on button "Screening Call" at bounding box center [1063, 152] width 141 height 20
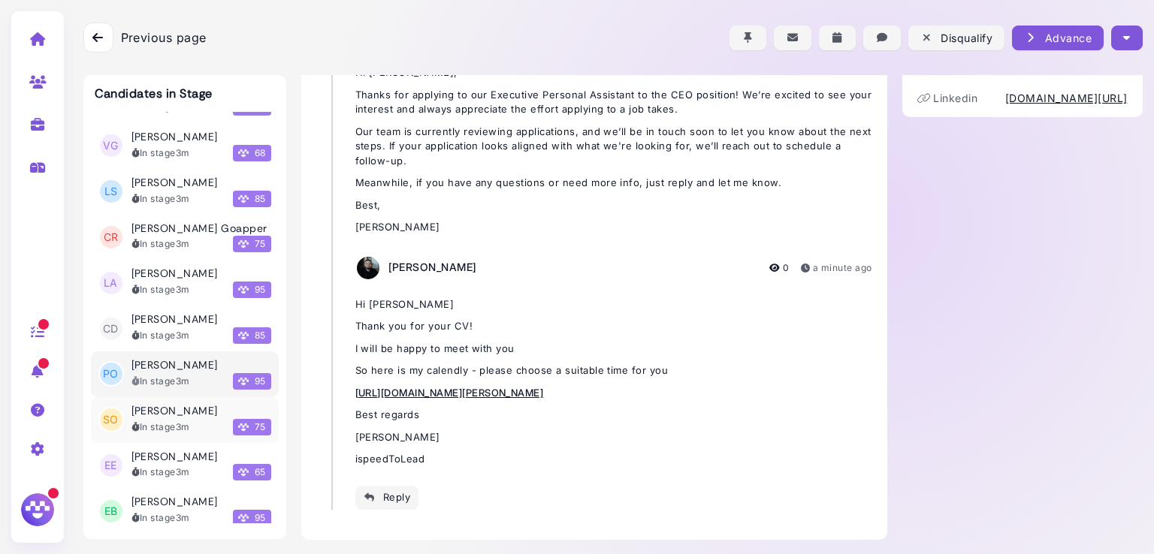
scroll to position [16417, 0]
click at [177, 509] on div "In stage 3m 95" at bounding box center [201, 517] width 140 height 17
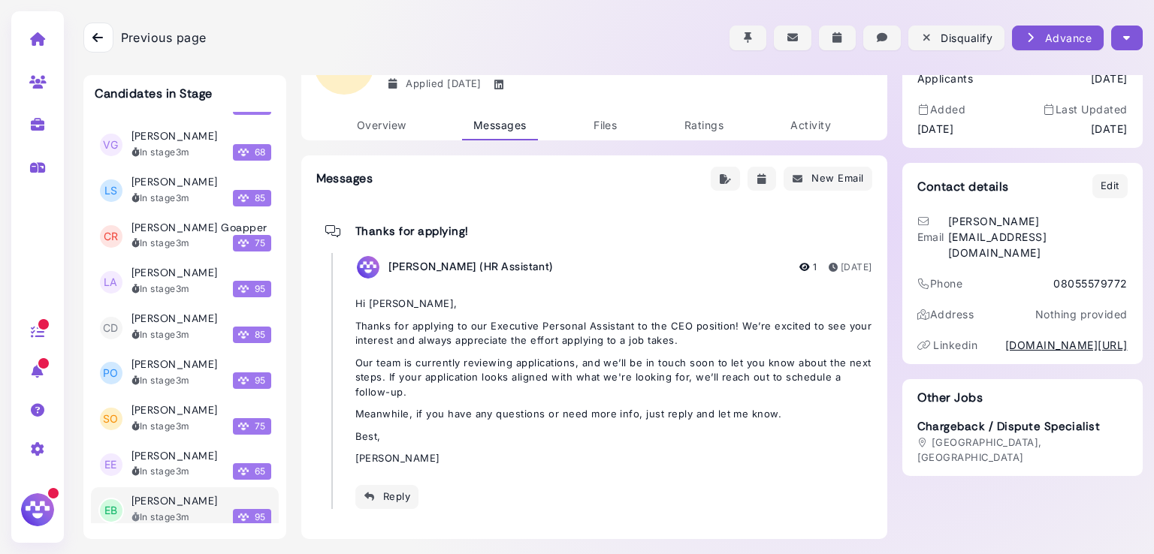
scroll to position [64, 0]
click at [382, 127] on span "Overview" at bounding box center [382, 125] width 50 height 13
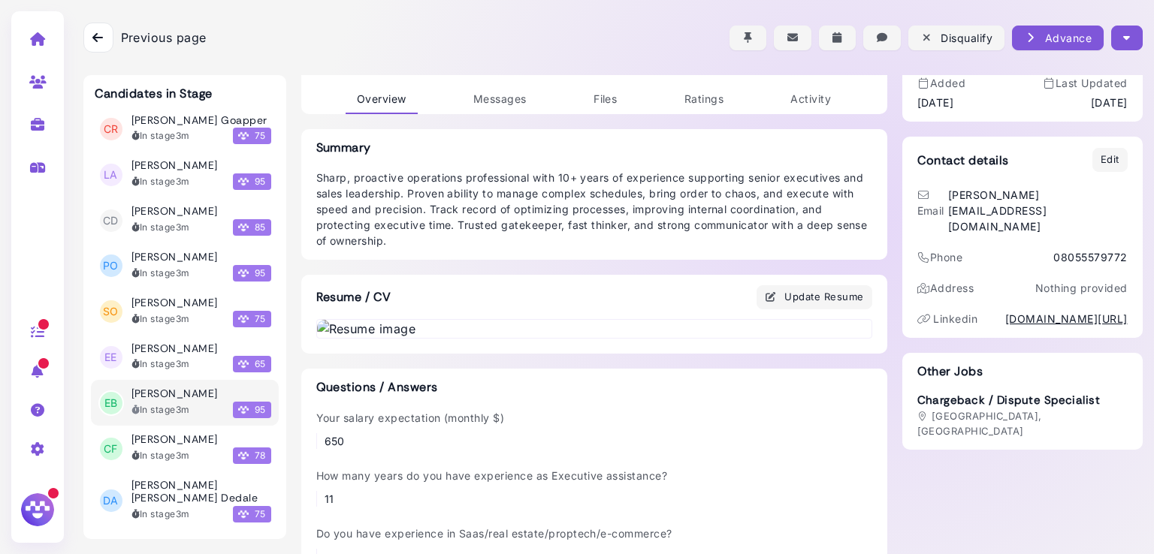
scroll to position [16554, 0]
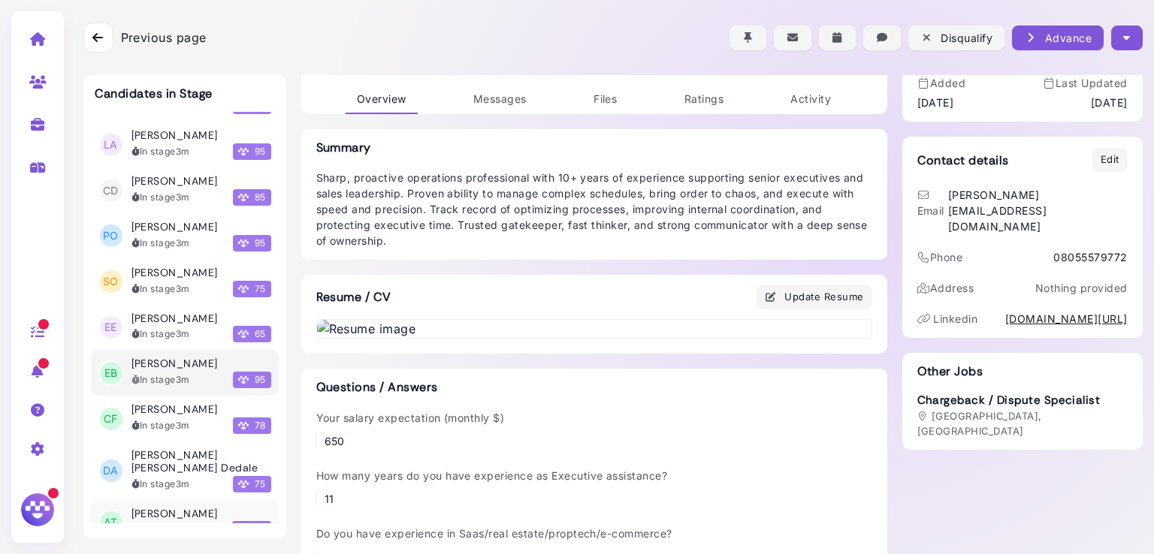
click at [159, 508] on h3 "[PERSON_NAME]" at bounding box center [174, 514] width 86 height 13
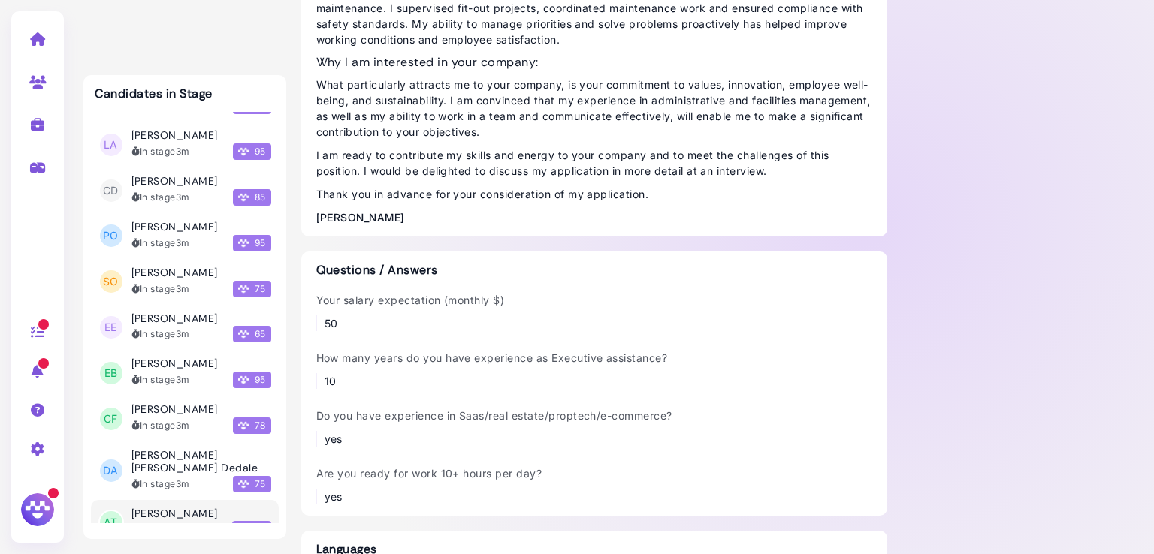
scroll to position [683, 0]
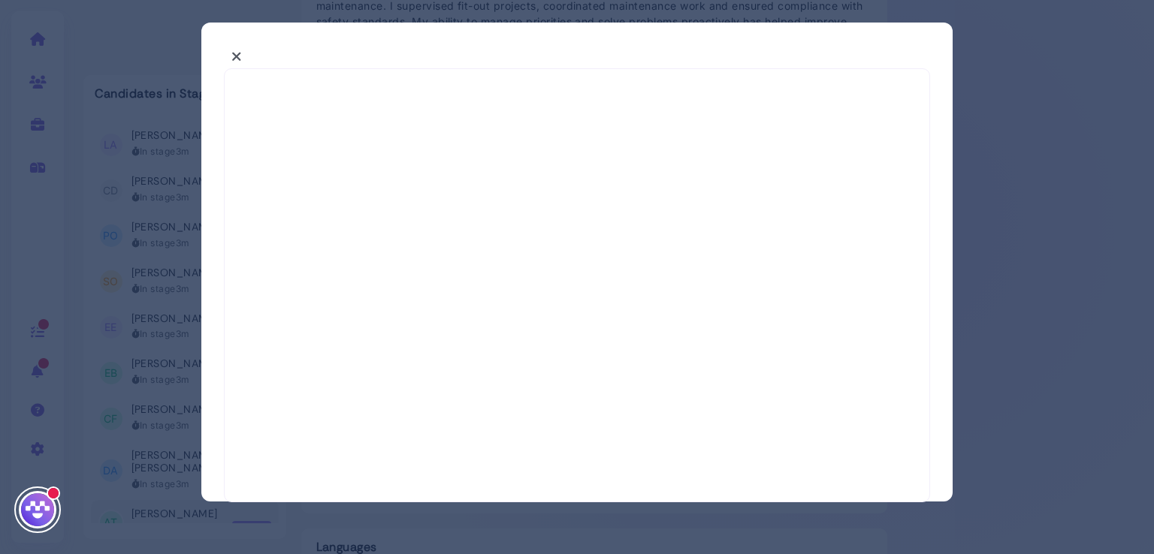
select select "*"
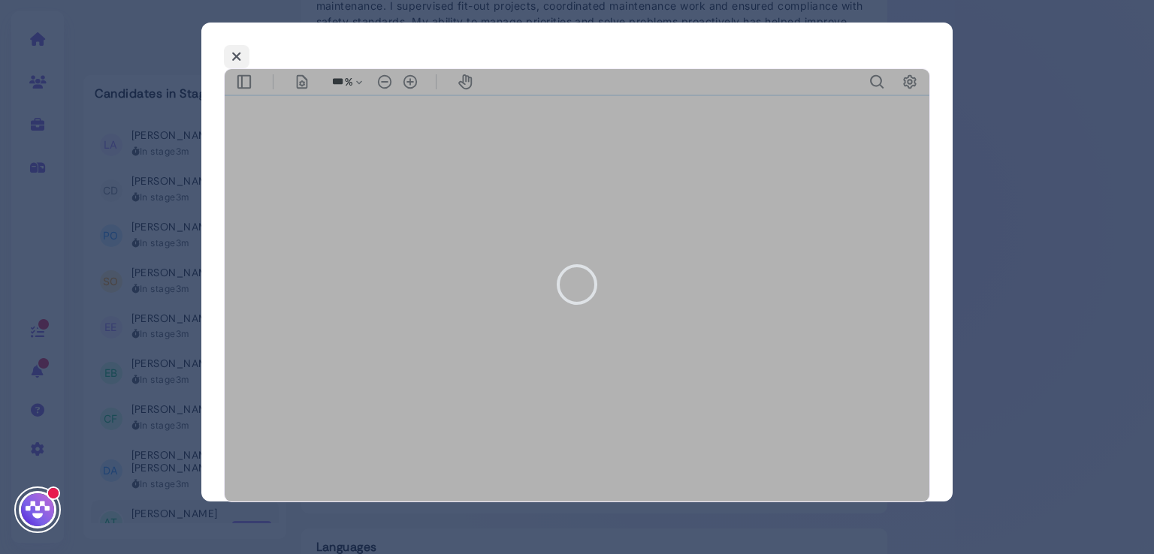
click at [237, 56] on icon at bounding box center [236, 57] width 11 height 16
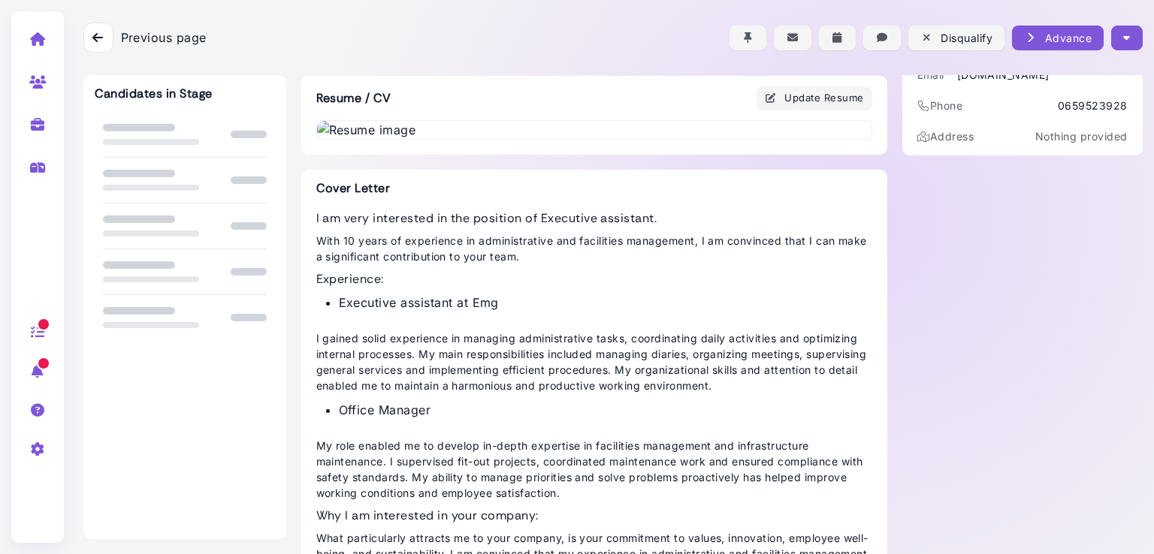
scroll to position [228, 0]
click at [457, 137] on img at bounding box center [594, 128] width 554 height 18
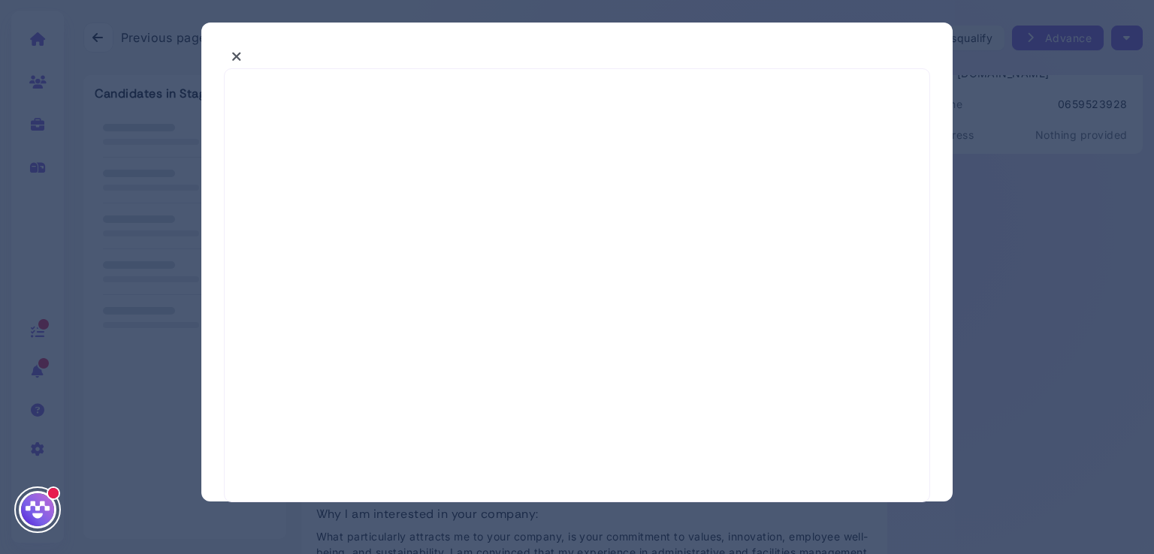
select select "*"
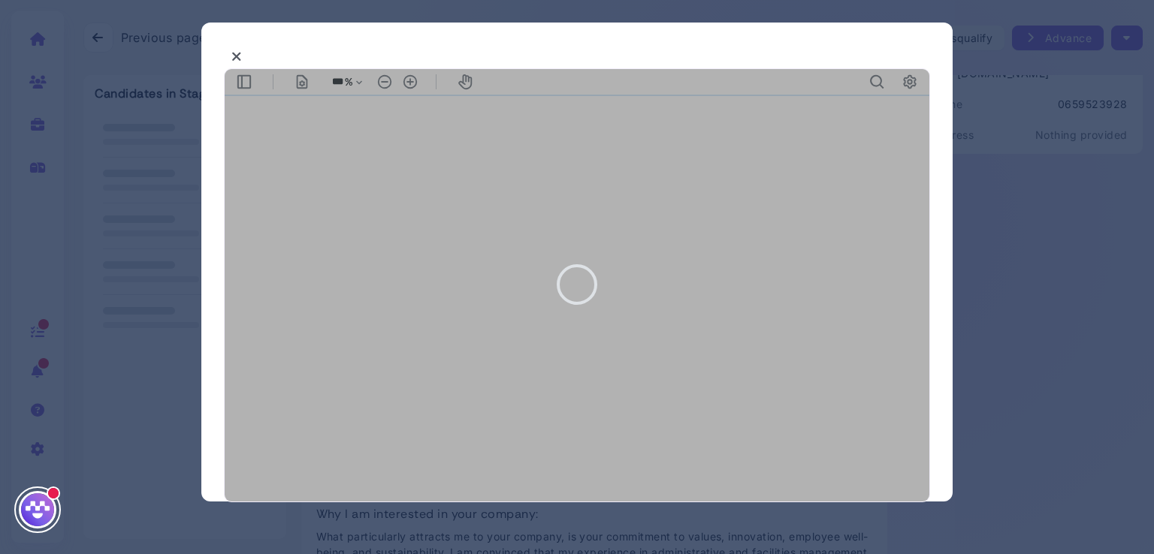
scroll to position [0, 0]
click at [929, 355] on div at bounding box center [577, 285] width 706 height 434
click at [917, 368] on div at bounding box center [577, 285] width 705 height 433
type input "***"
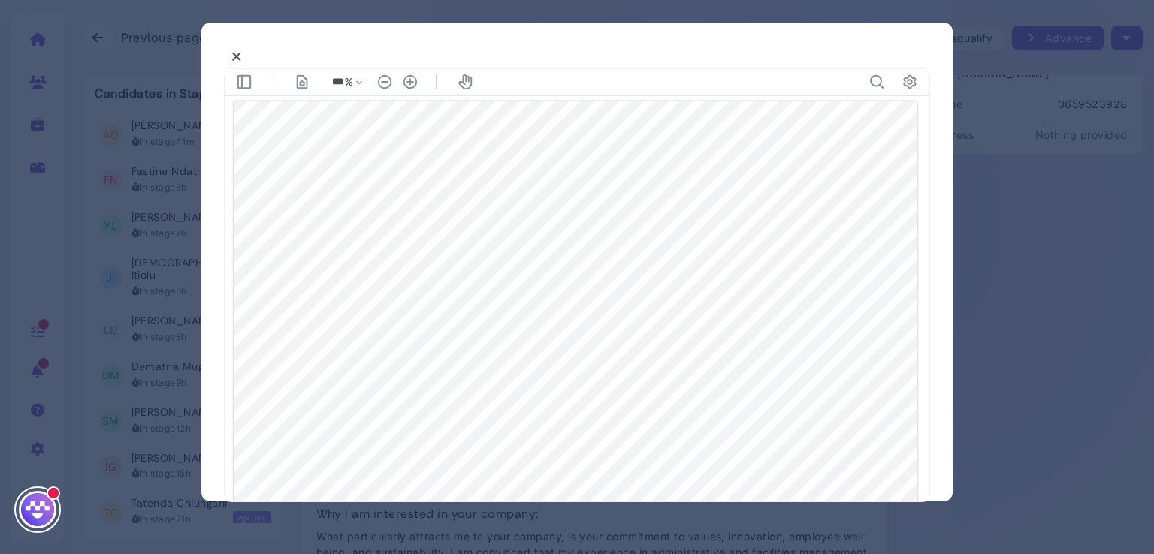
type input "*"
click at [234, 56] on icon at bounding box center [236, 57] width 11 height 16
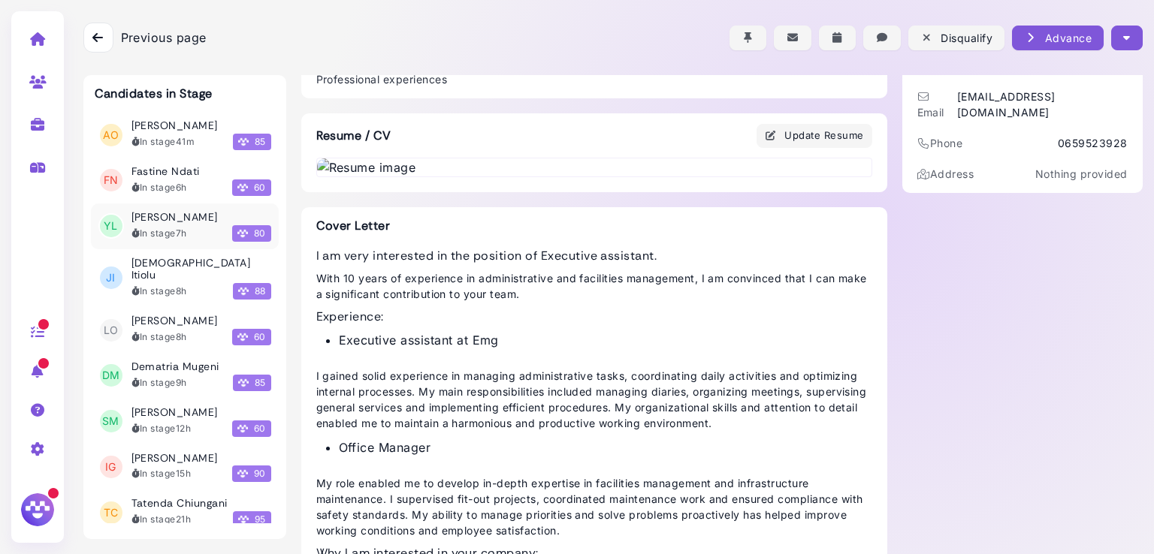
scroll to position [53, 0]
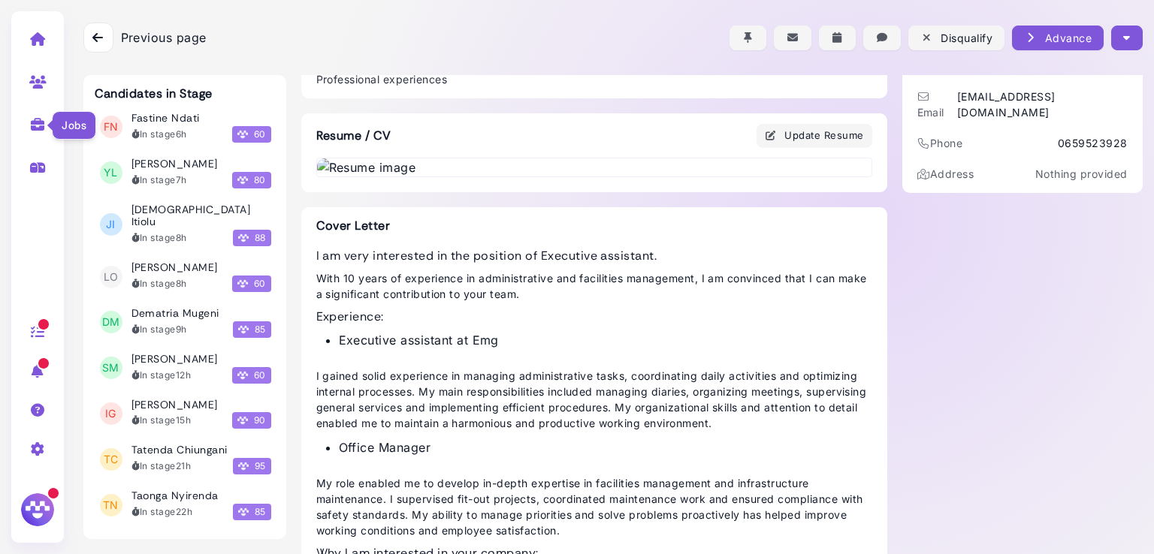
click at [32, 122] on icon at bounding box center [37, 125] width 17 height 14
select select "**********"
select select "**"
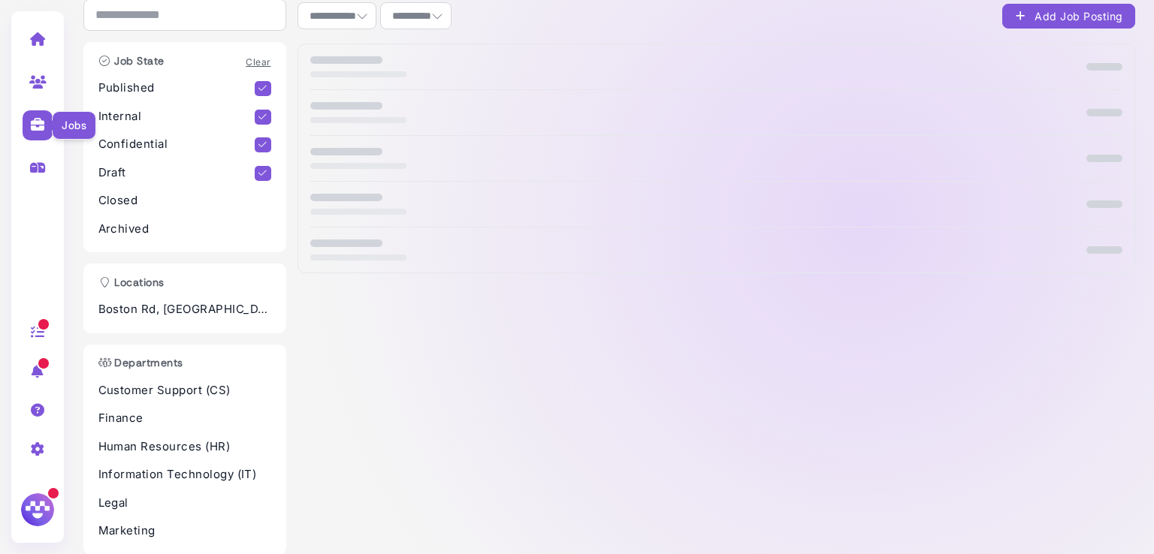
scroll to position [189, 0]
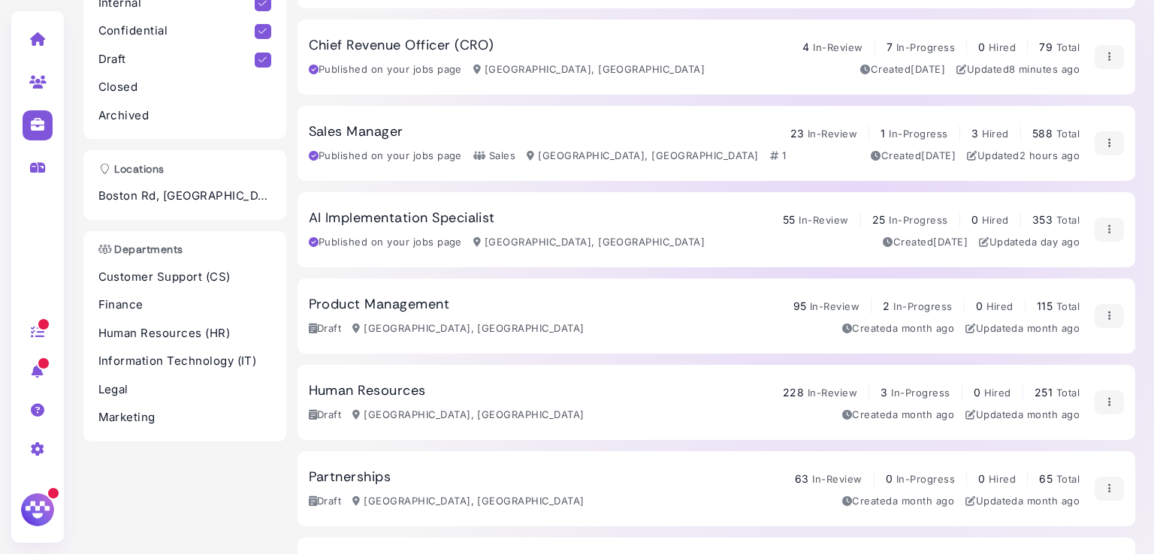
click at [795, 127] on span "23" at bounding box center [797, 133] width 14 height 13
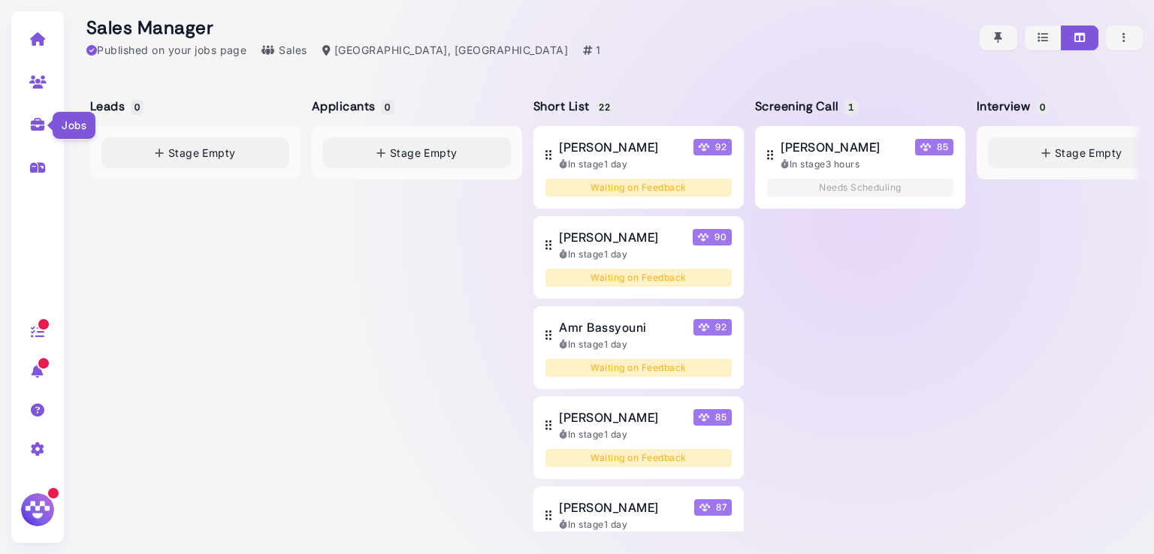
click at [35, 119] on icon at bounding box center [37, 125] width 17 height 14
select select "**********"
select select "**"
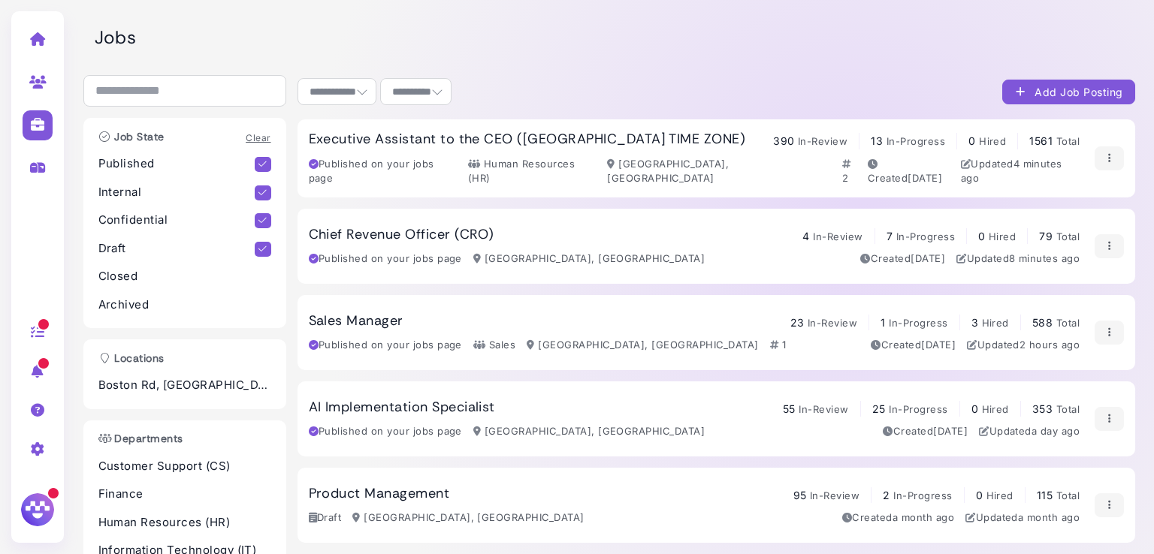
click at [410, 142] on h3 "Executive Assistant to the CEO ([GEOGRAPHIC_DATA] TIME ZONE)" at bounding box center [527, 139] width 437 height 17
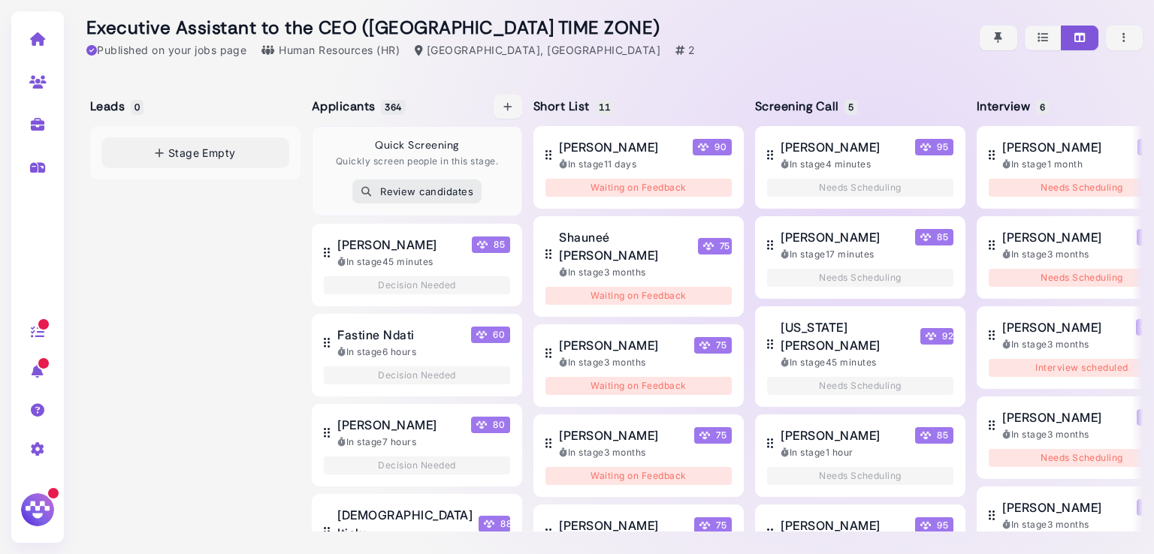
click at [367, 144] on div "Quick Screening Quickly screen people in this stage. Review candidates" at bounding box center [417, 171] width 210 height 90
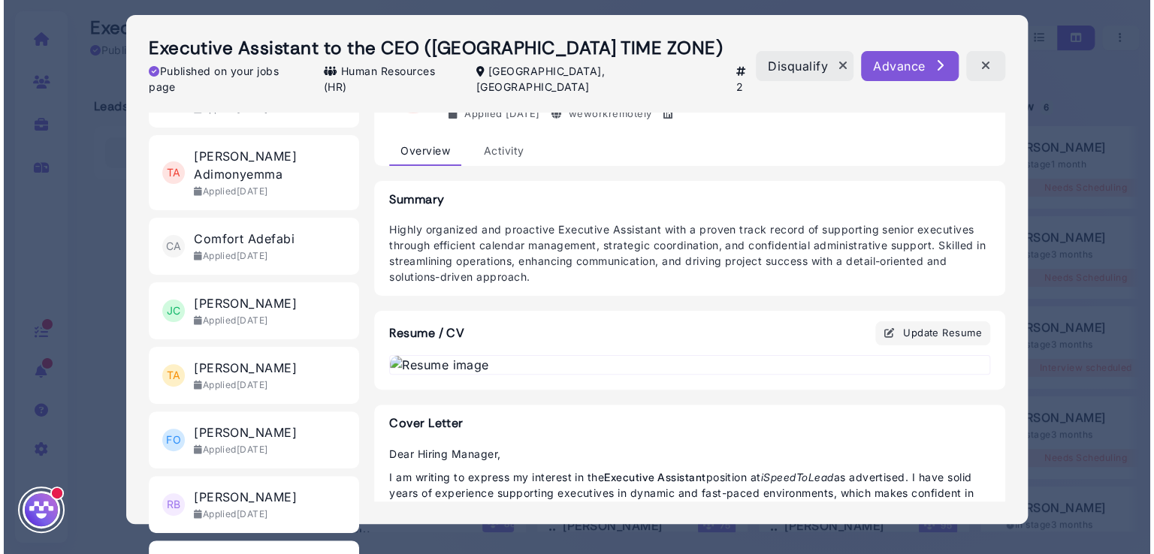
scroll to position [2875, 0]
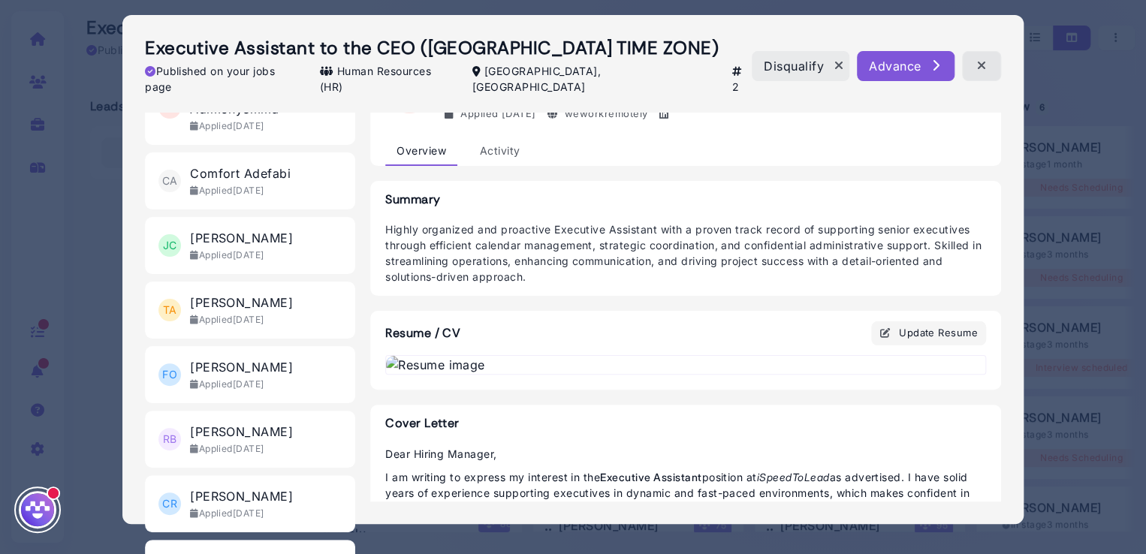
click at [986, 60] on icon "button" at bounding box center [981, 66] width 15 height 16
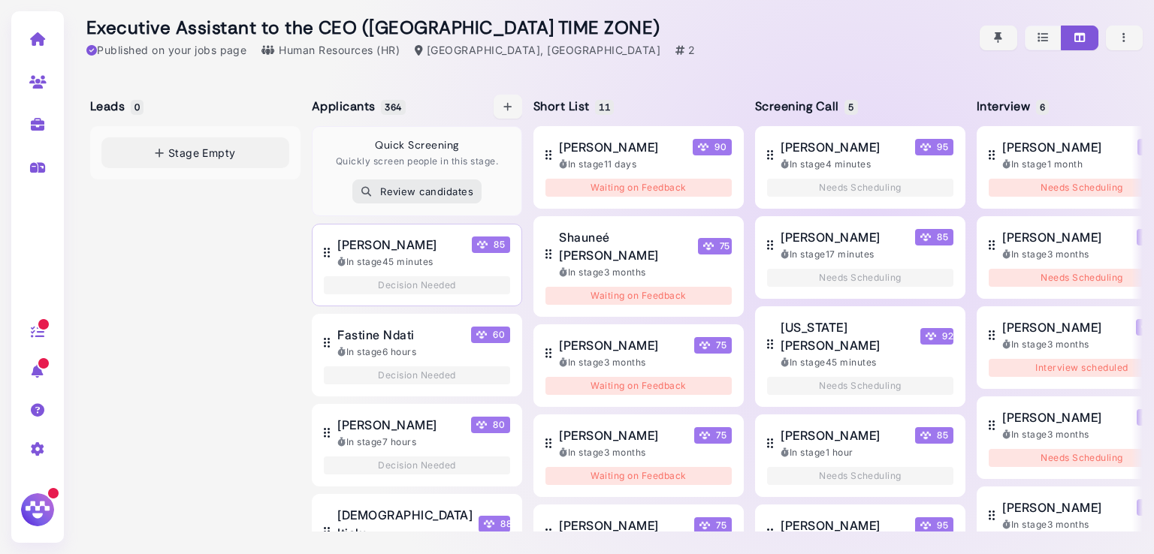
click at [410, 232] on button "Abdul-Aziz Osikoya 85 In stage 45 minutes Decision Needed" at bounding box center [417, 265] width 210 height 83
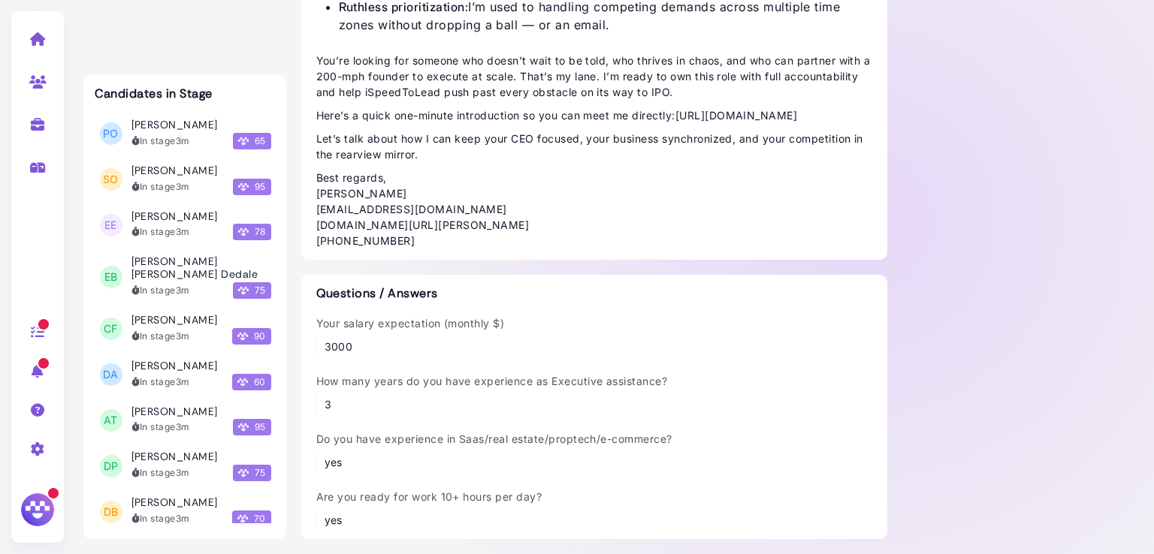
scroll to position [16073, 0]
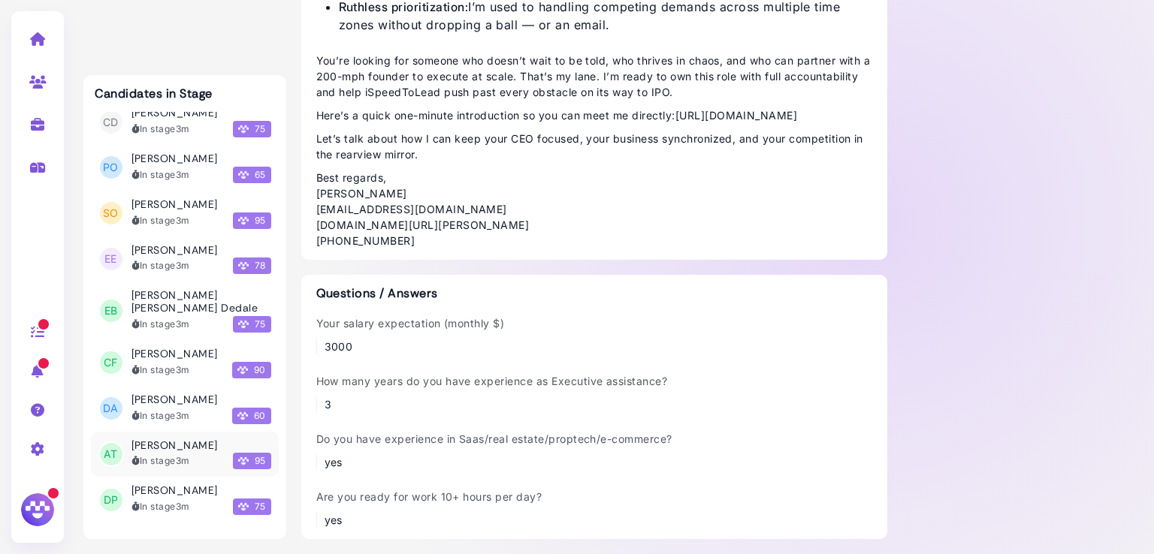
click at [168, 453] on div "In stage 3m 95" at bounding box center [201, 461] width 140 height 17
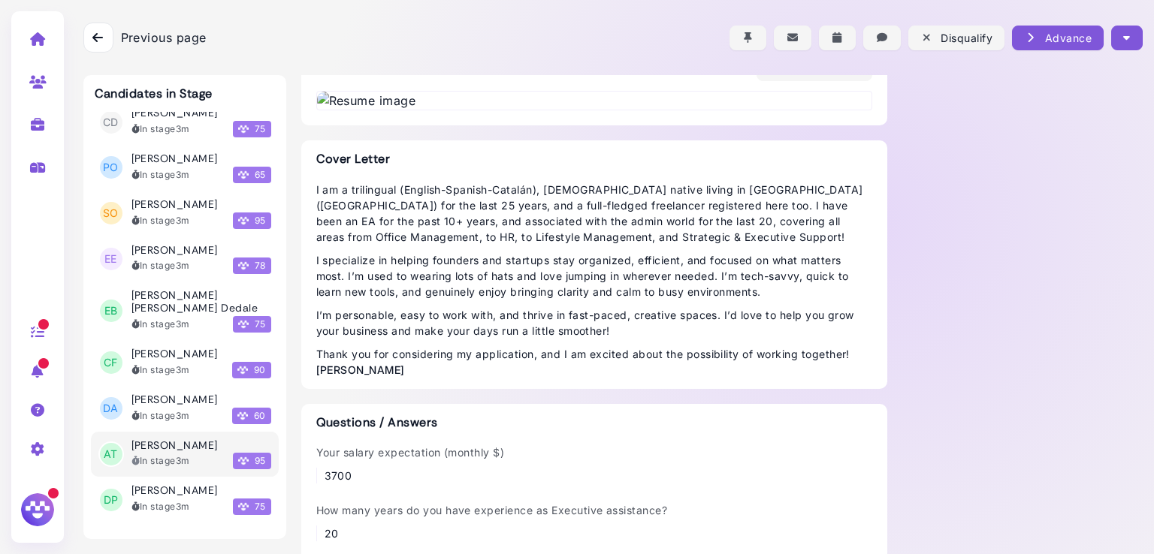
scroll to position [382, 0]
click at [510, 110] on img at bounding box center [594, 101] width 554 height 18
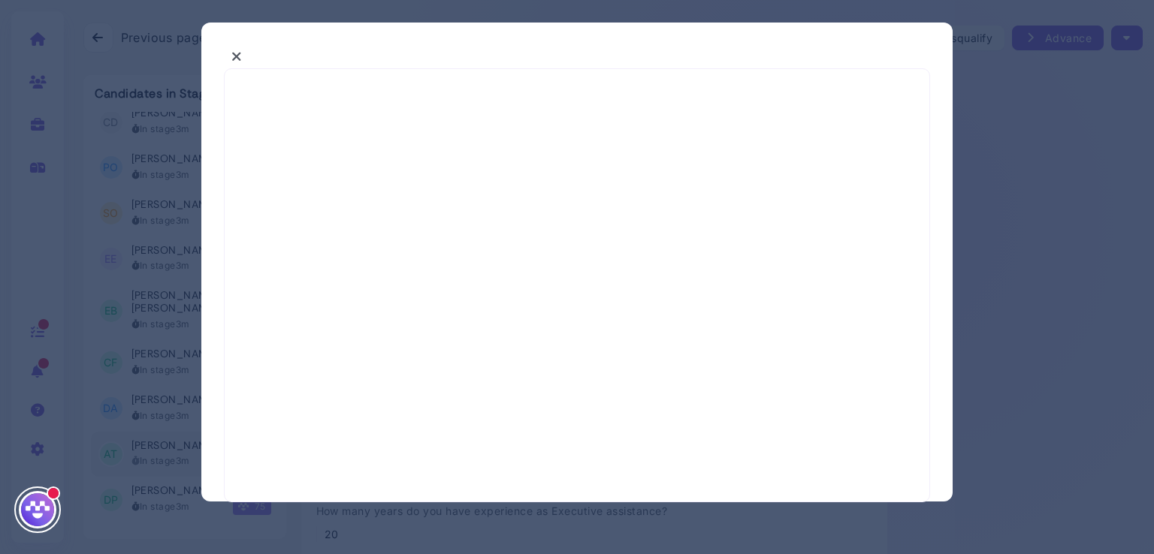
select select "*"
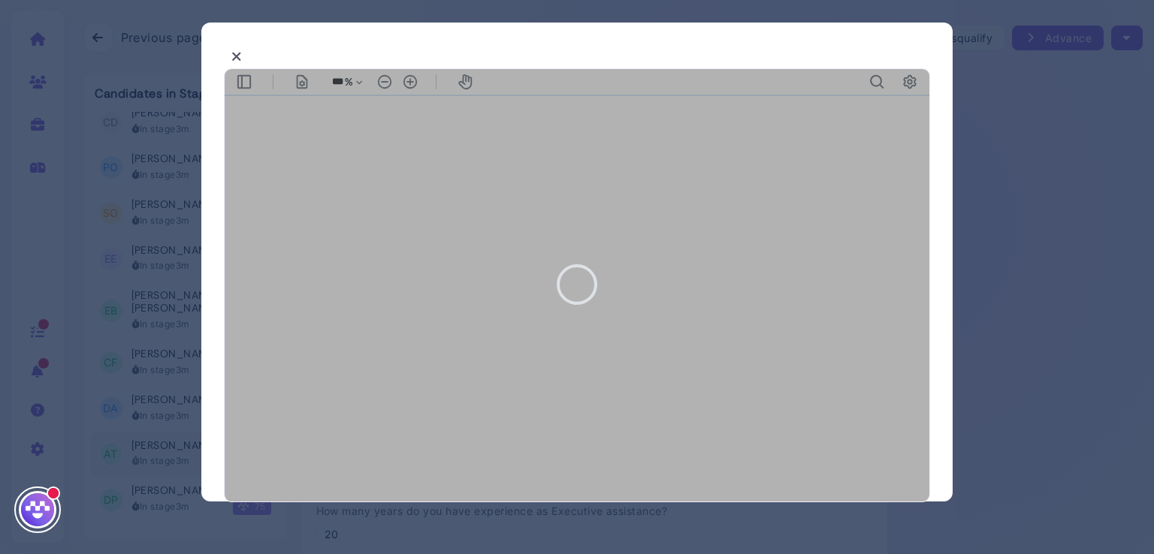
type input "***"
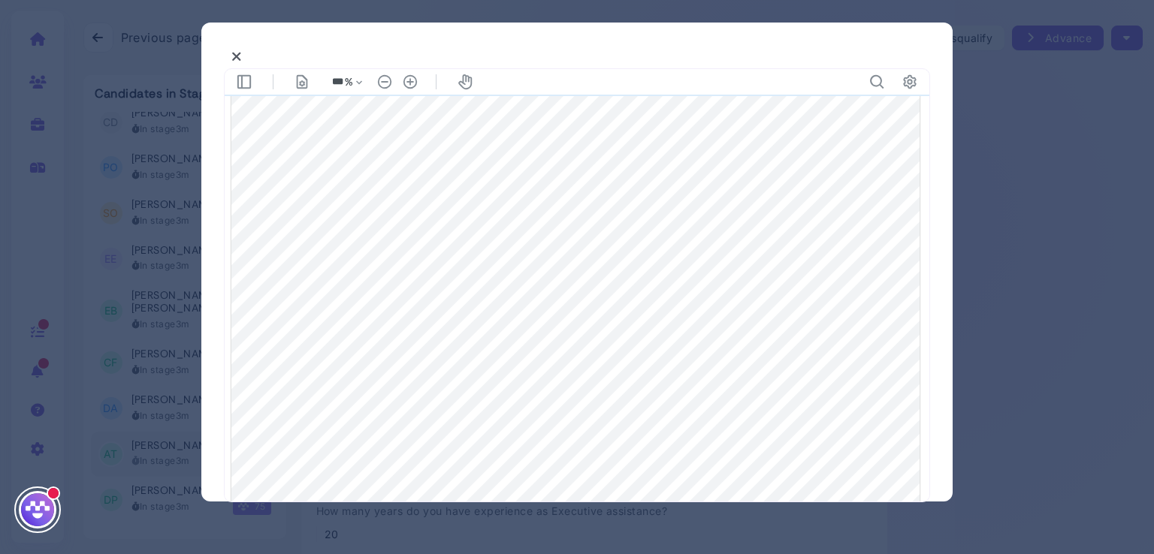
scroll to position [380, 0]
click at [234, 55] on icon at bounding box center [236, 57] width 11 height 16
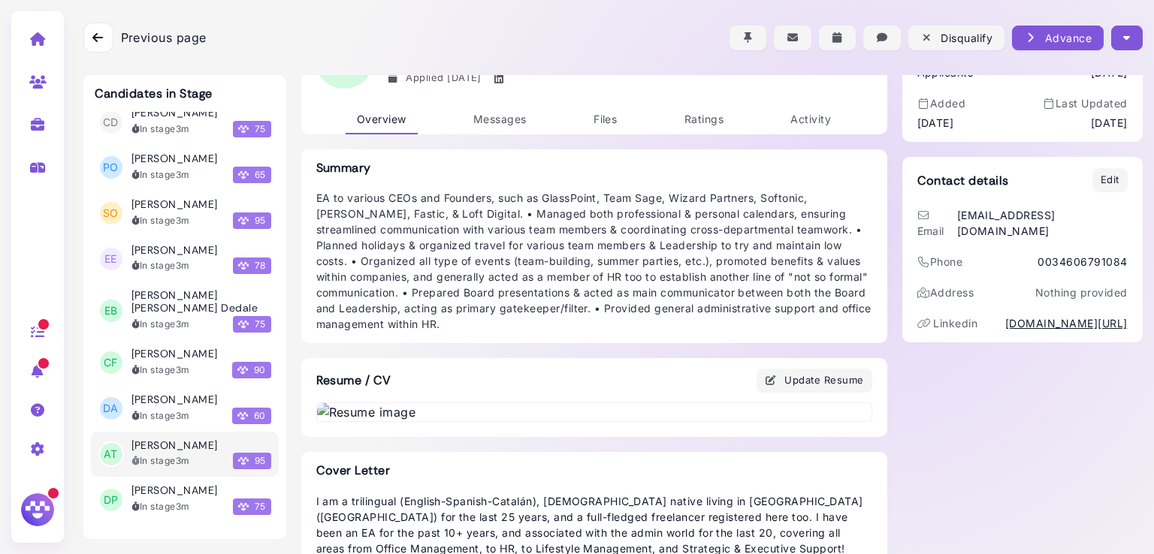
scroll to position [0, 0]
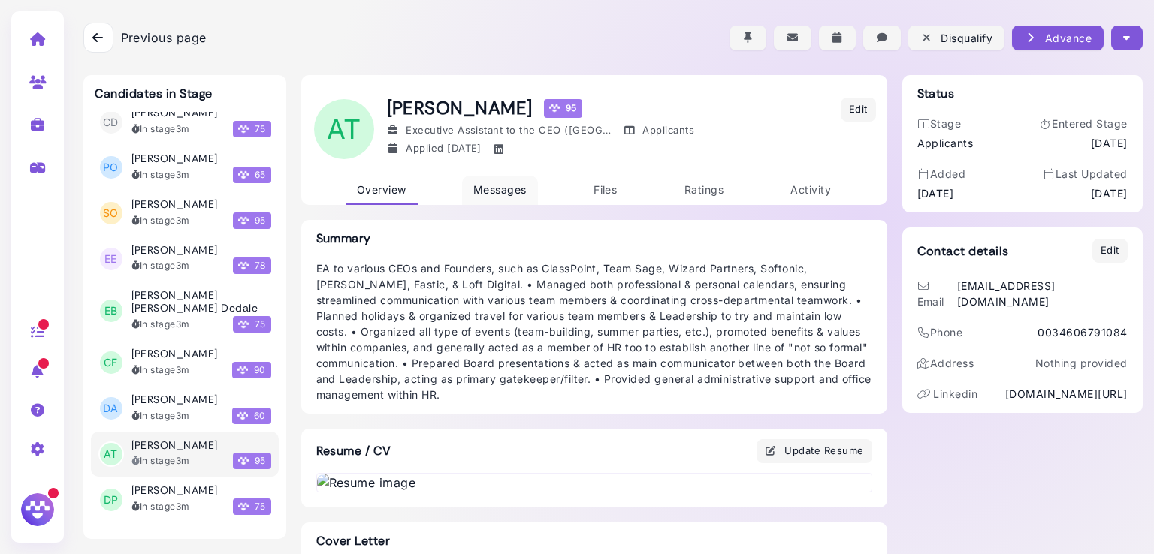
click at [502, 184] on span "Messages" at bounding box center [499, 189] width 53 height 13
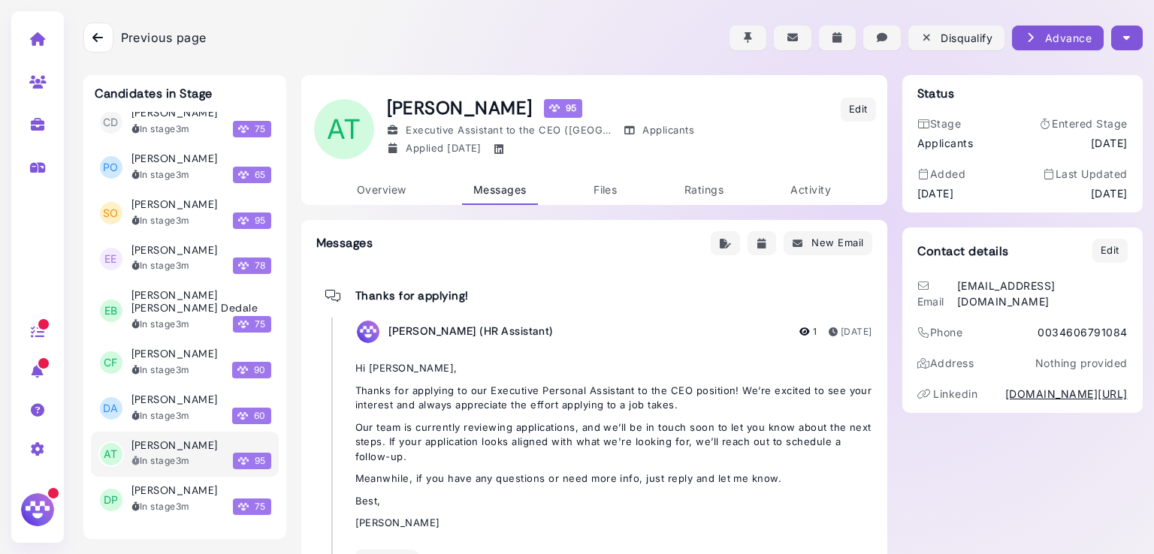
scroll to position [64, 0]
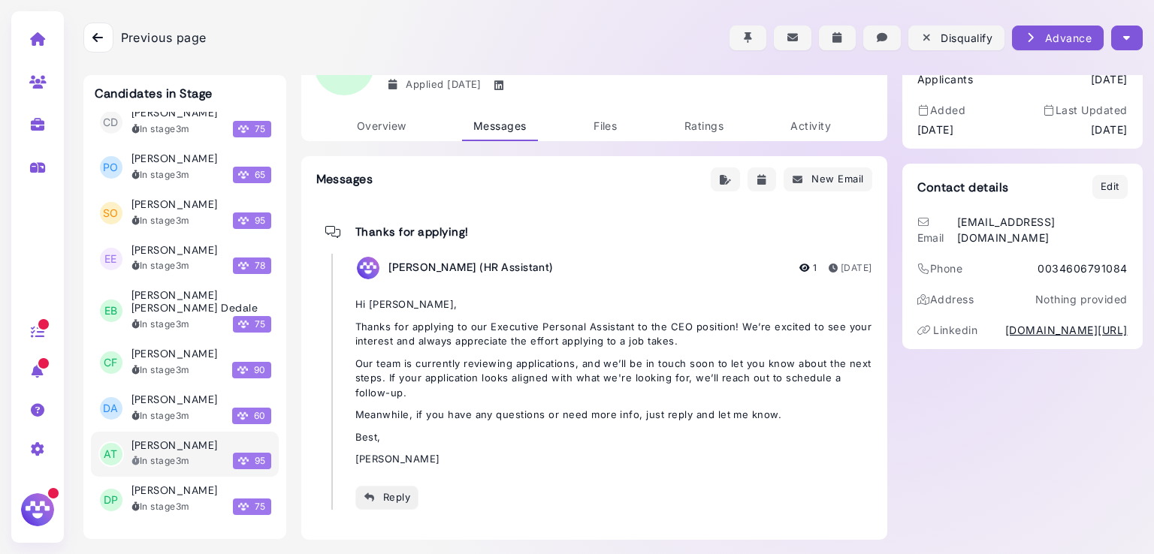
click at [389, 491] on div "Reply" at bounding box center [387, 498] width 47 height 16
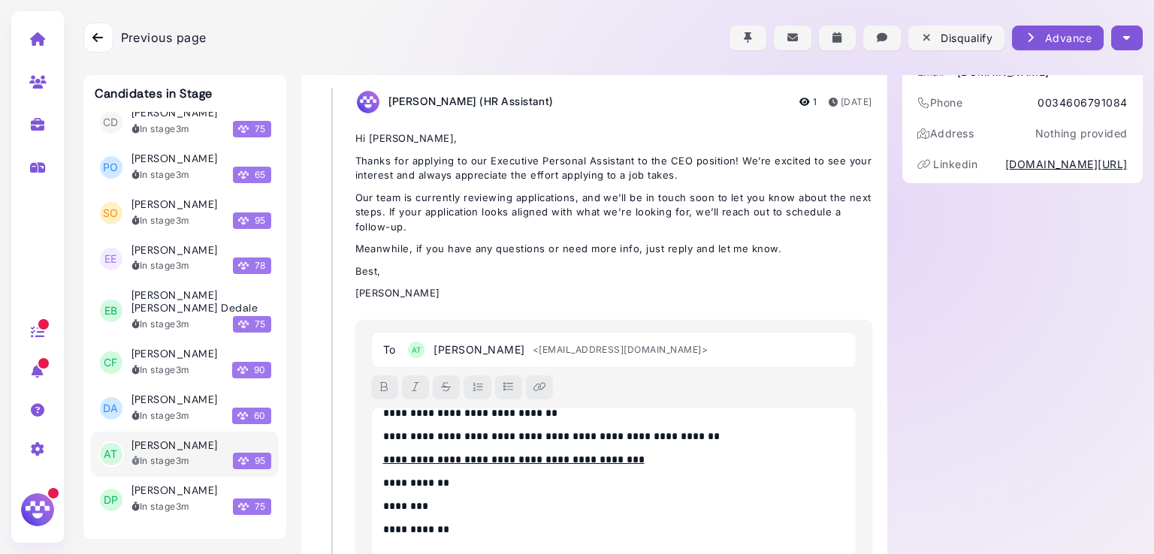
scroll to position [0, 0]
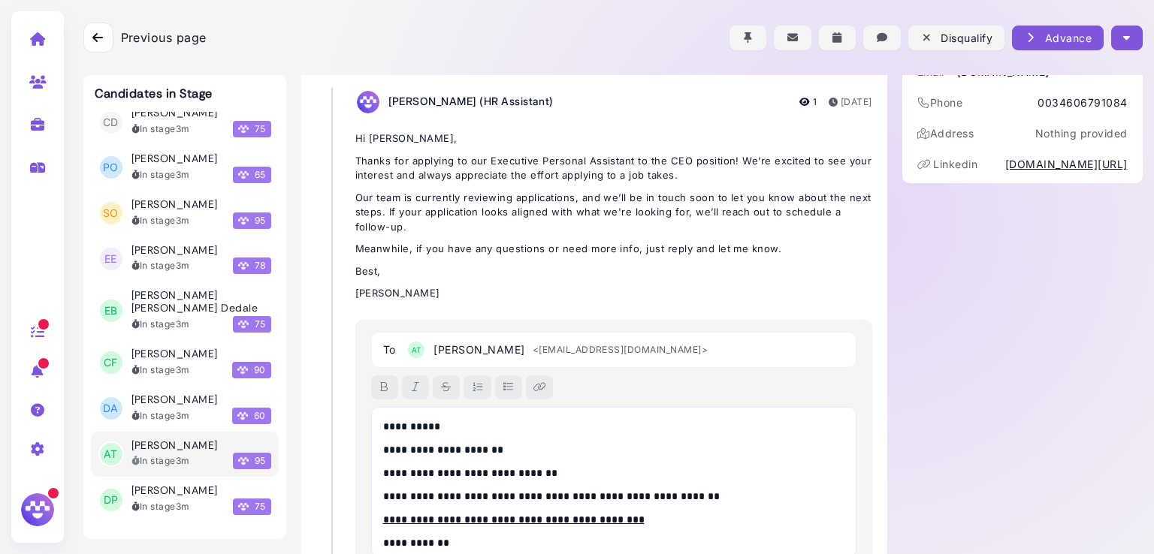
click at [420, 421] on p "**********" at bounding box center [610, 427] width 454 height 16
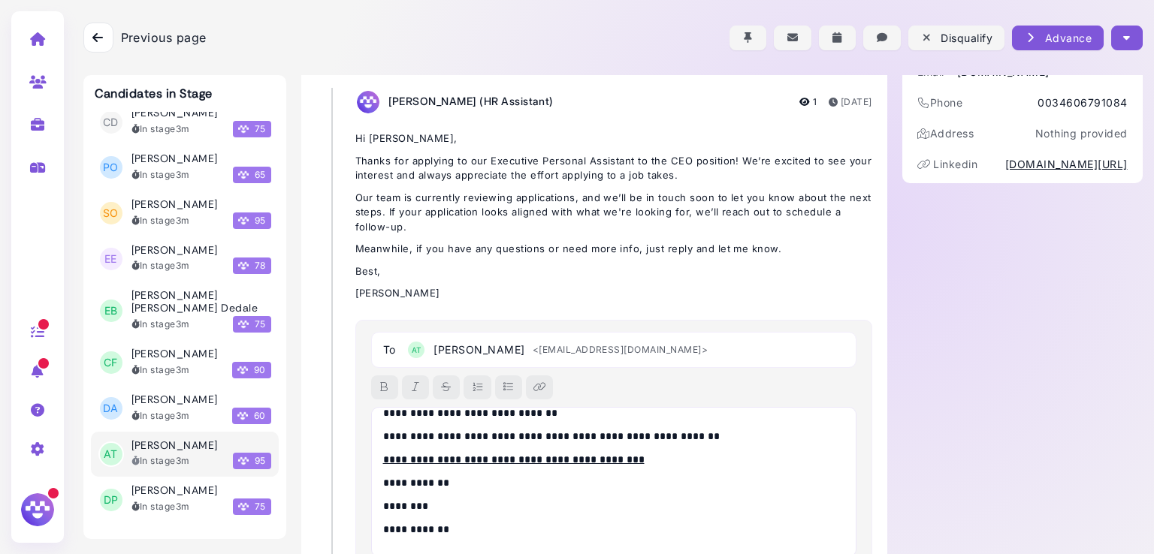
scroll to position [349, 0]
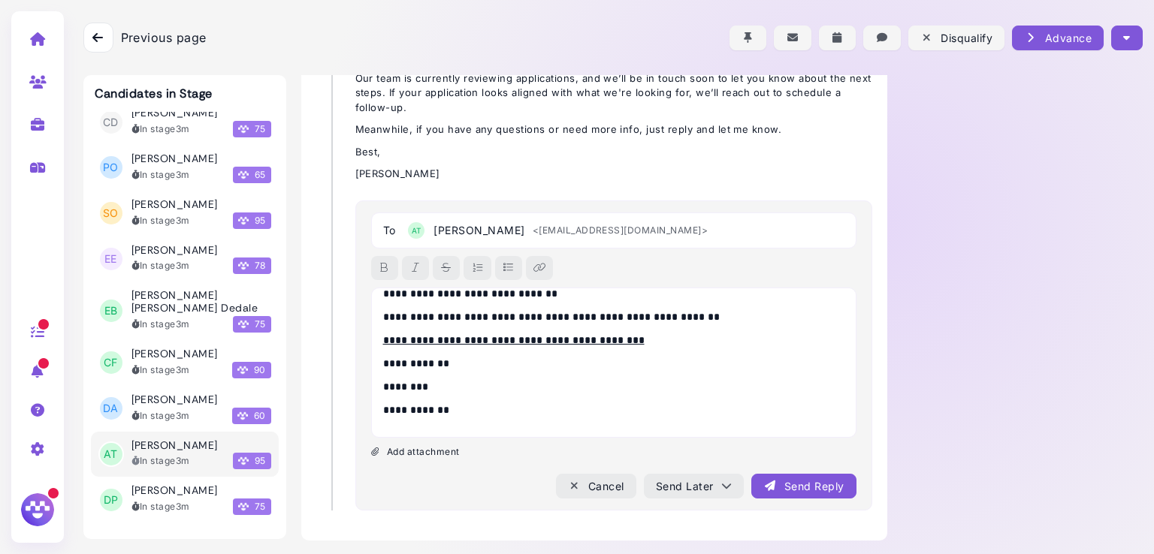
click at [780, 489] on div "Send Reply" at bounding box center [803, 487] width 80 height 16
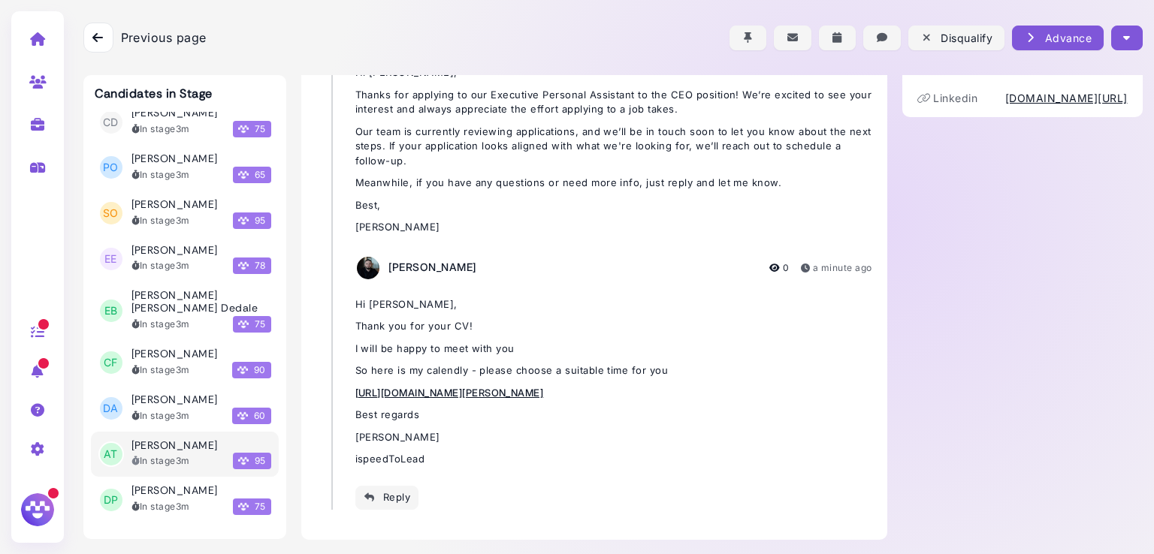
click at [1123, 38] on icon "button" at bounding box center [1126, 38] width 7 height 16
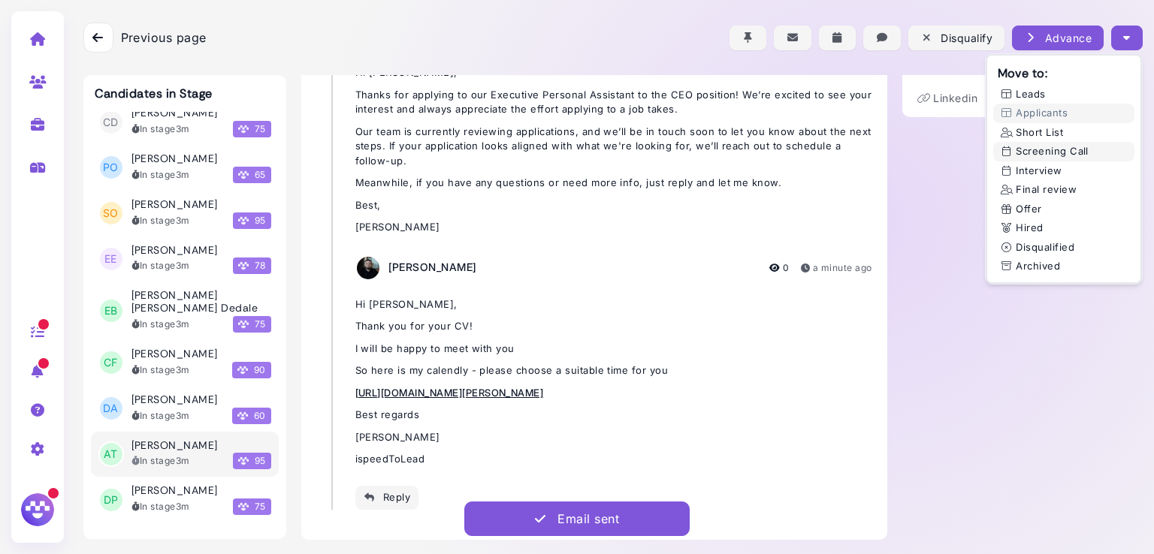
click at [1065, 148] on button "Screening Call" at bounding box center [1063, 152] width 141 height 20
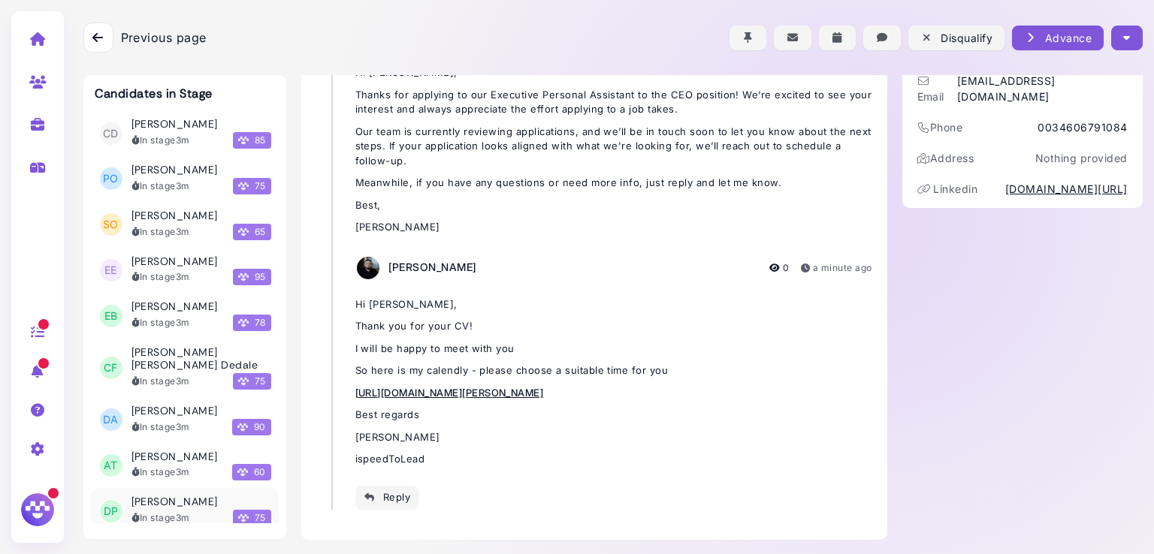
scroll to position [16061, 0]
click at [168, 406] on div "Carole FILIN In stage 3m 90" at bounding box center [201, 421] width 140 height 31
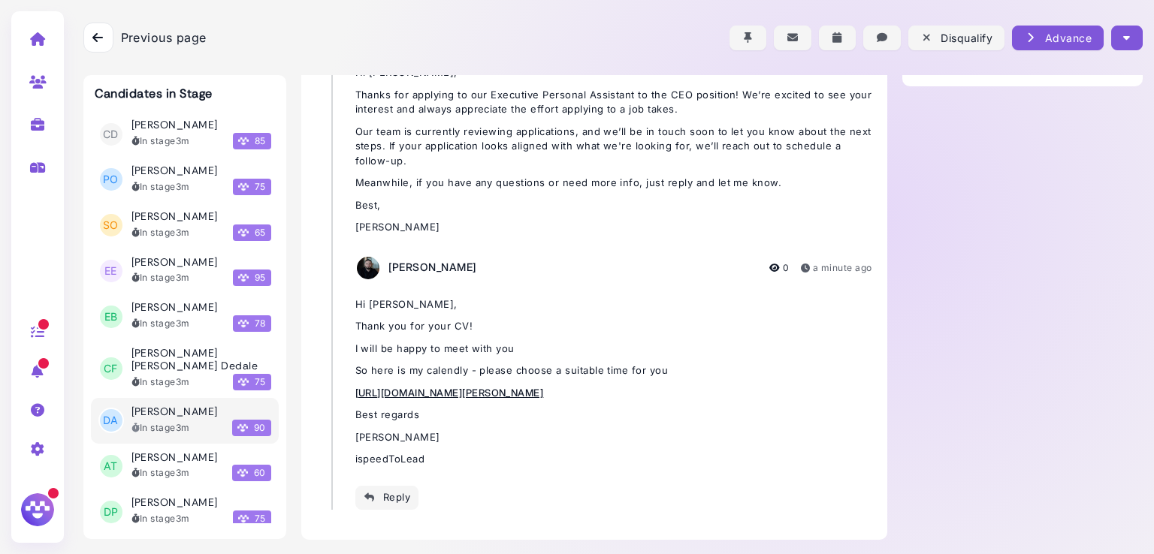
scroll to position [64, 0]
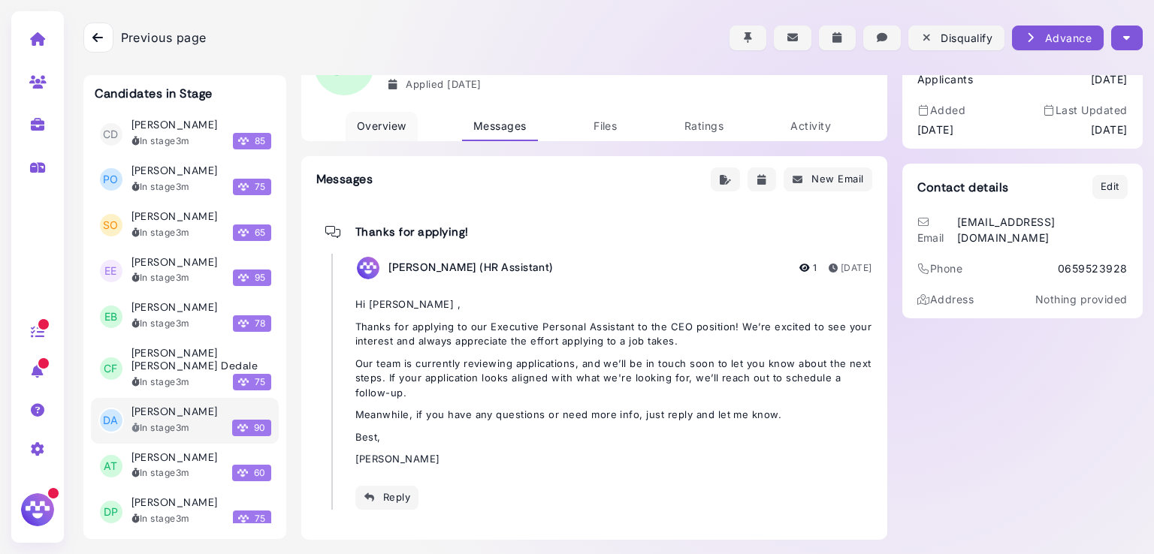
click at [382, 134] on link "Overview" at bounding box center [382, 126] width 72 height 29
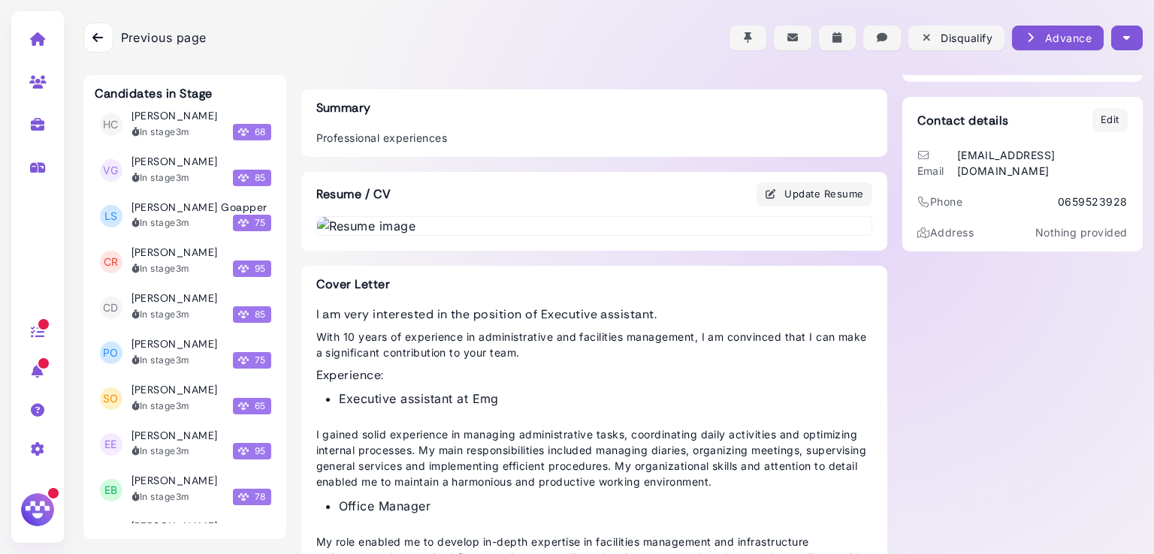
scroll to position [15803, 0]
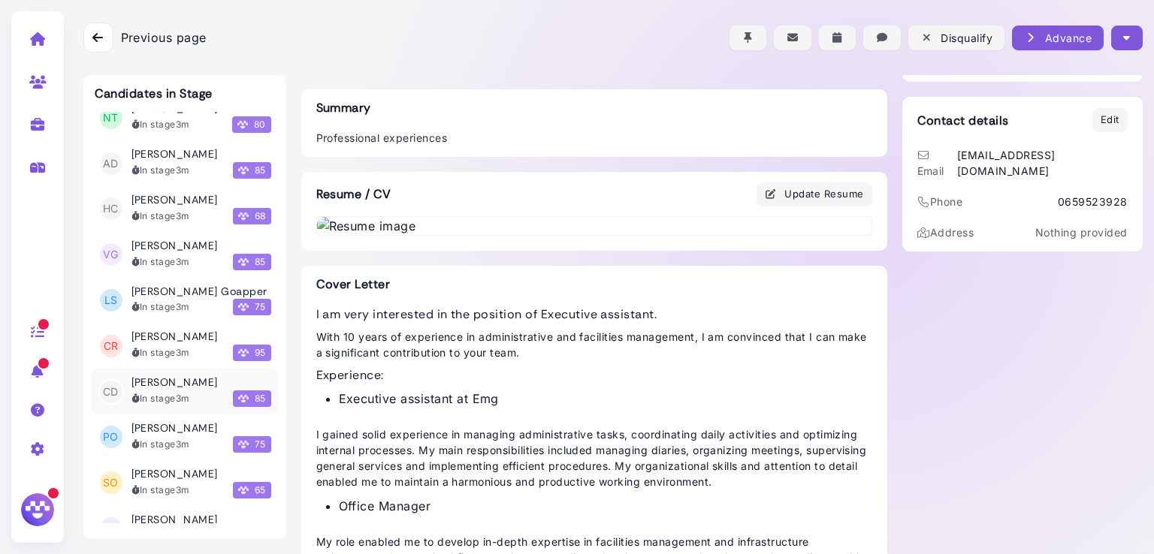
click at [178, 376] on h3 "[PERSON_NAME]" at bounding box center [174, 382] width 86 height 13
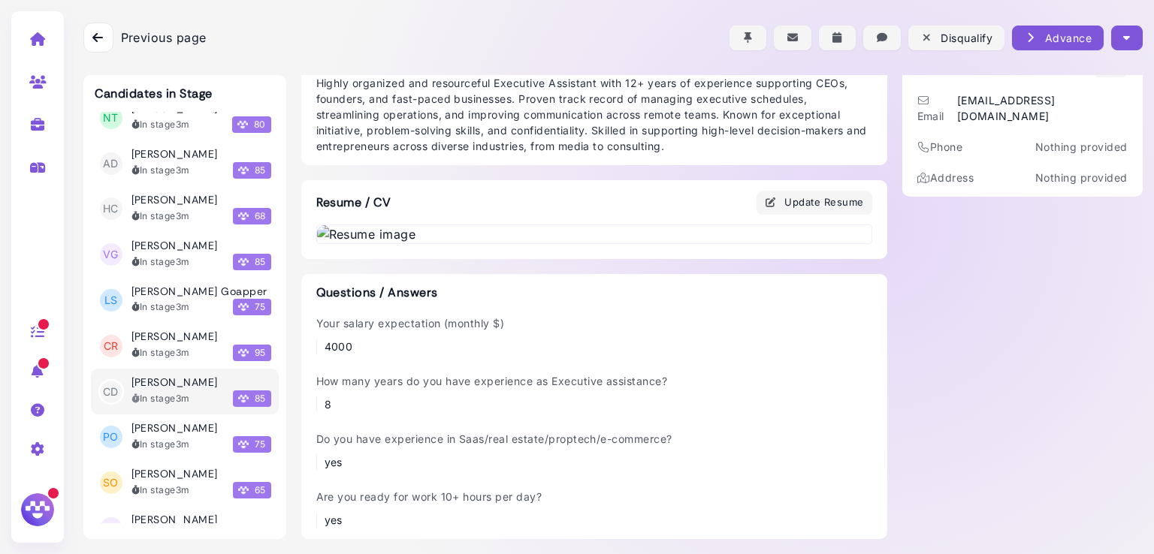
scroll to position [749, 0]
click at [484, 243] on img at bounding box center [594, 234] width 554 height 18
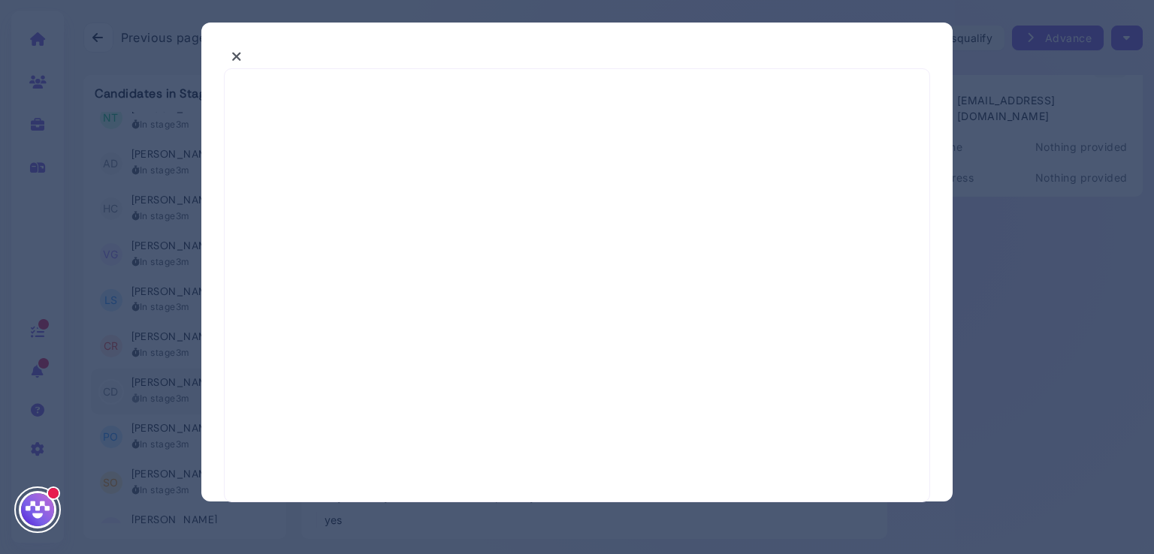
select select "*"
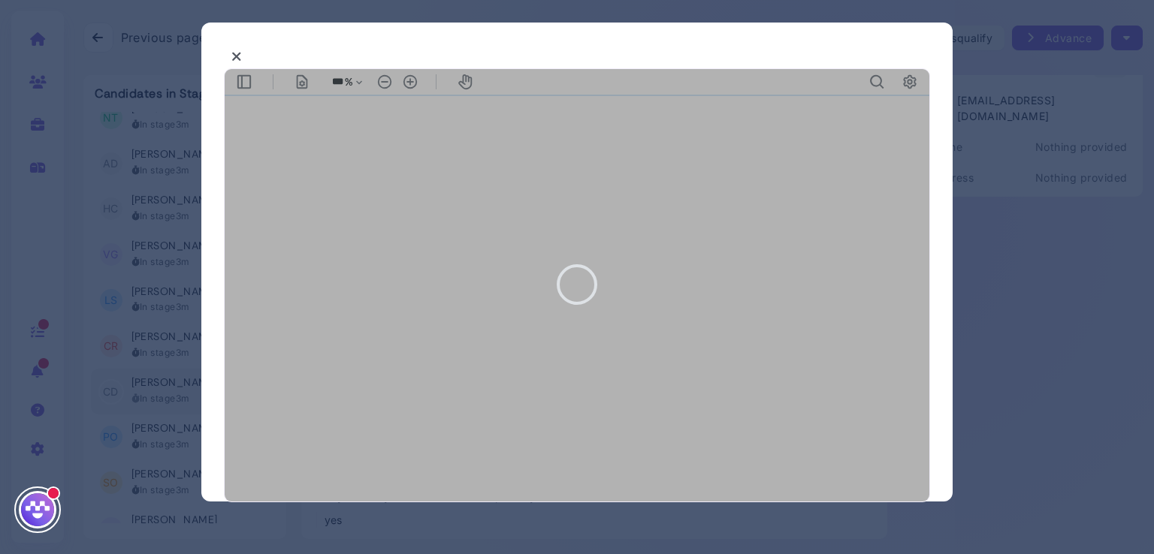
type input "***"
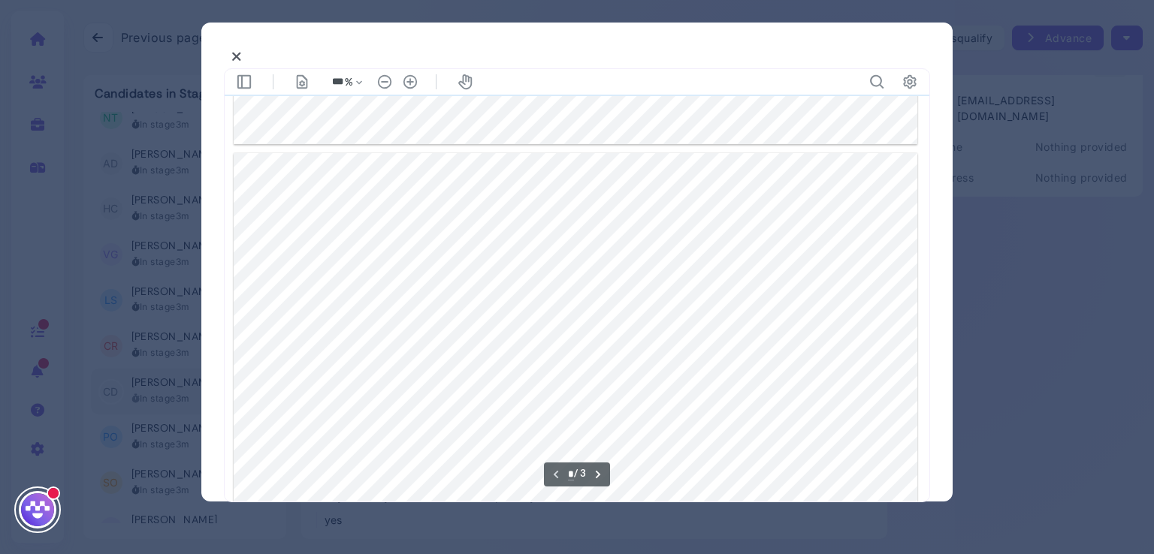
scroll to position [675, 0]
type input "*"
click at [239, 53] on icon at bounding box center [236, 57] width 11 height 16
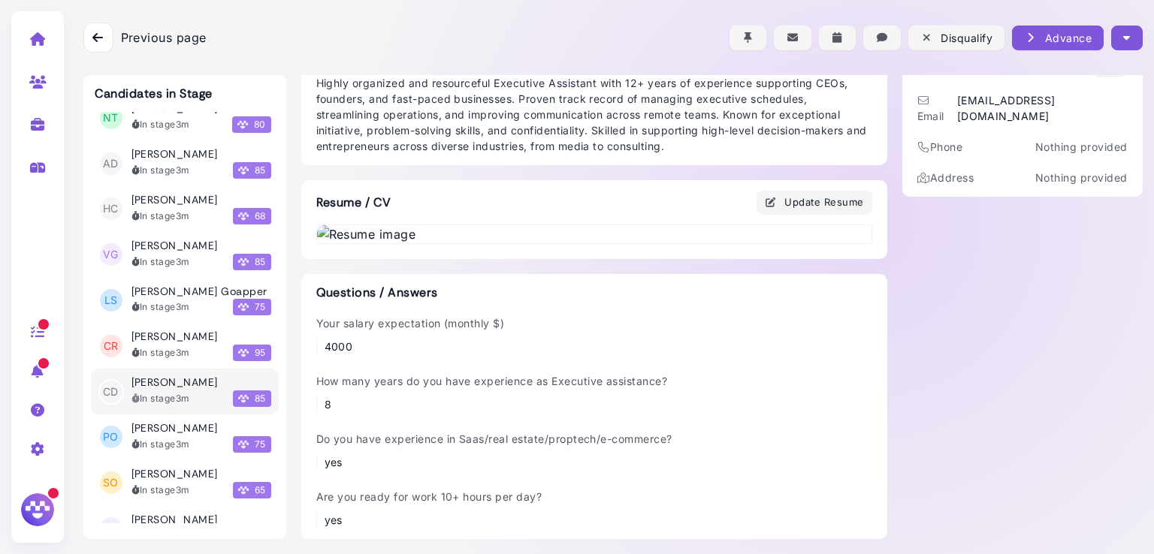
scroll to position [0, 0]
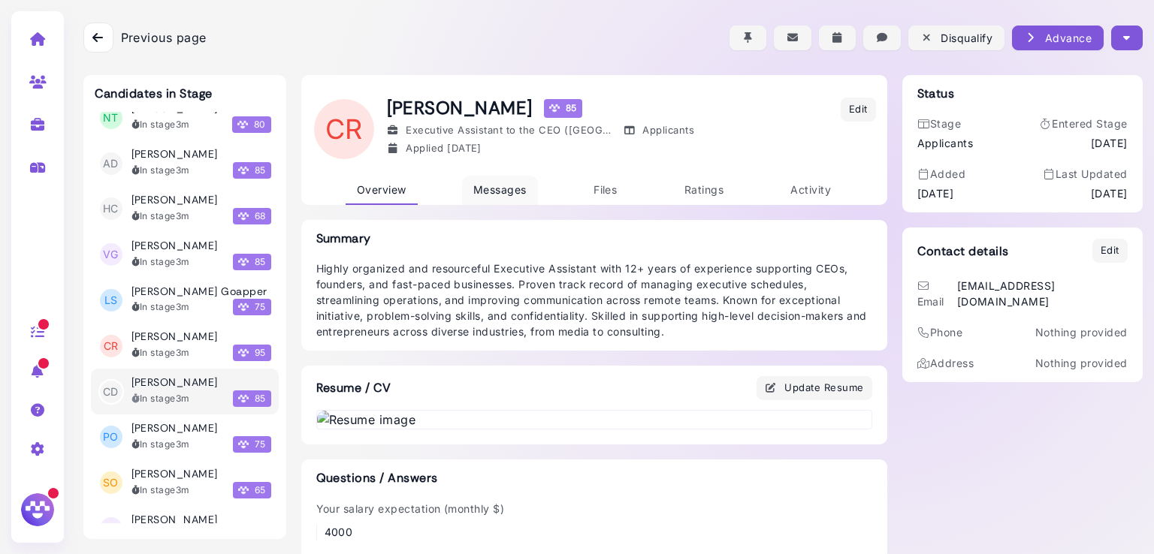
click at [503, 183] on span "Messages" at bounding box center [499, 189] width 53 height 13
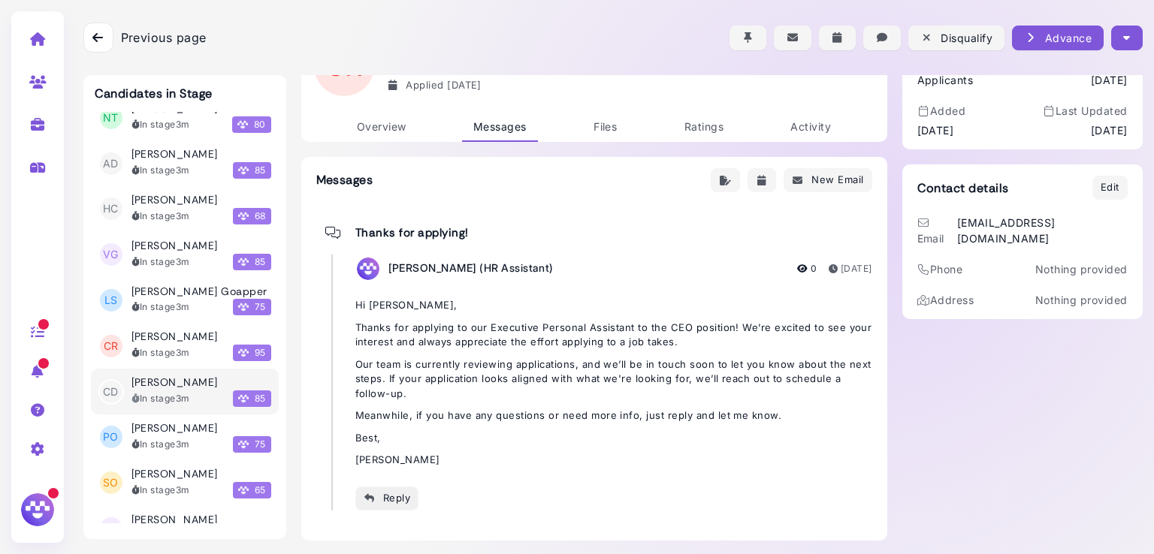
click at [385, 487] on button "Reply" at bounding box center [387, 499] width 64 height 24
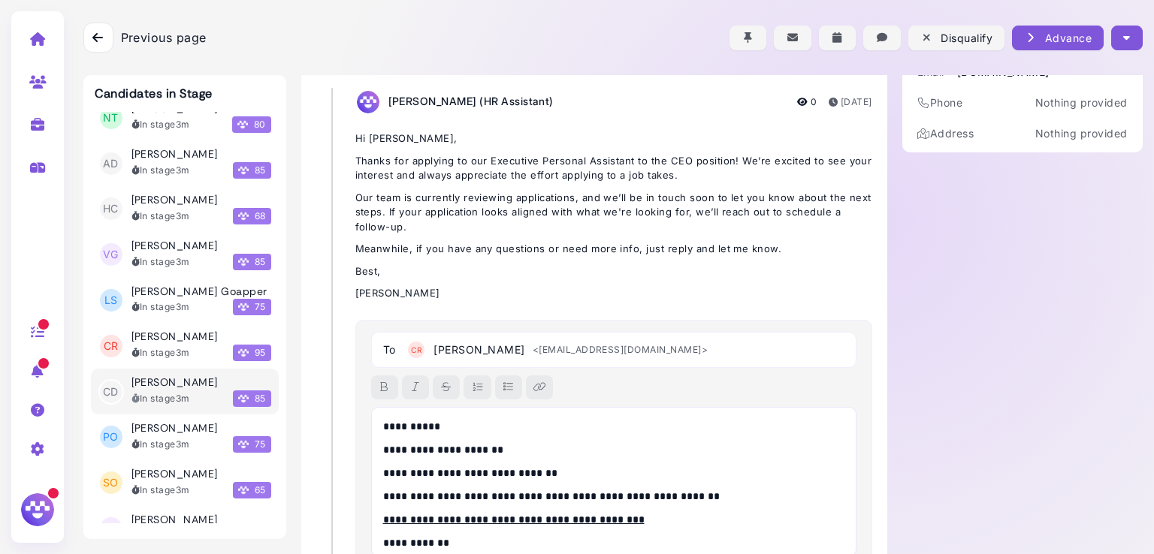
click at [424, 423] on p "**********" at bounding box center [610, 427] width 454 height 16
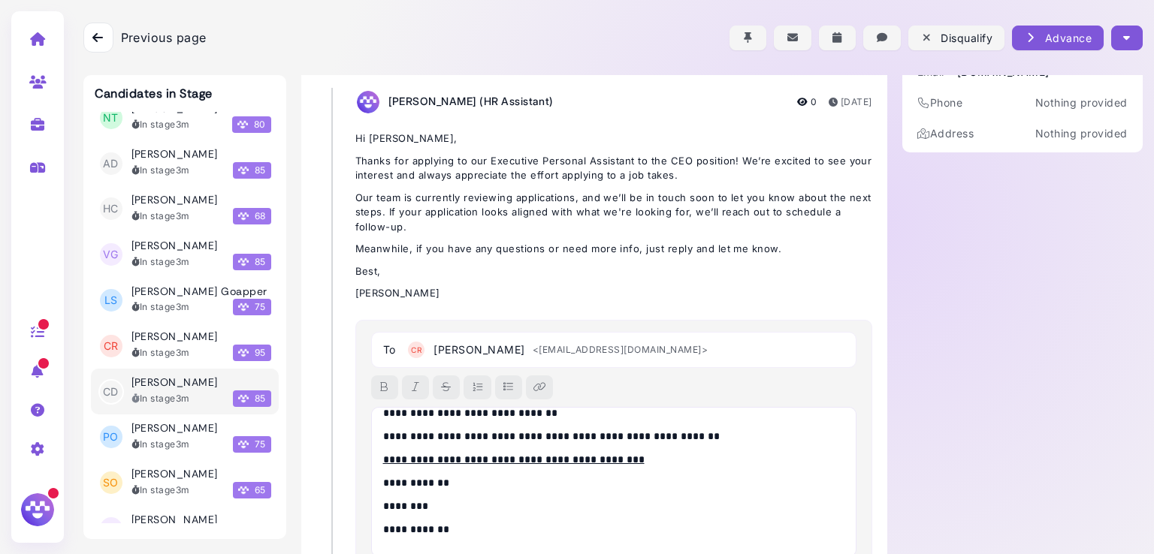
scroll to position [349, 0]
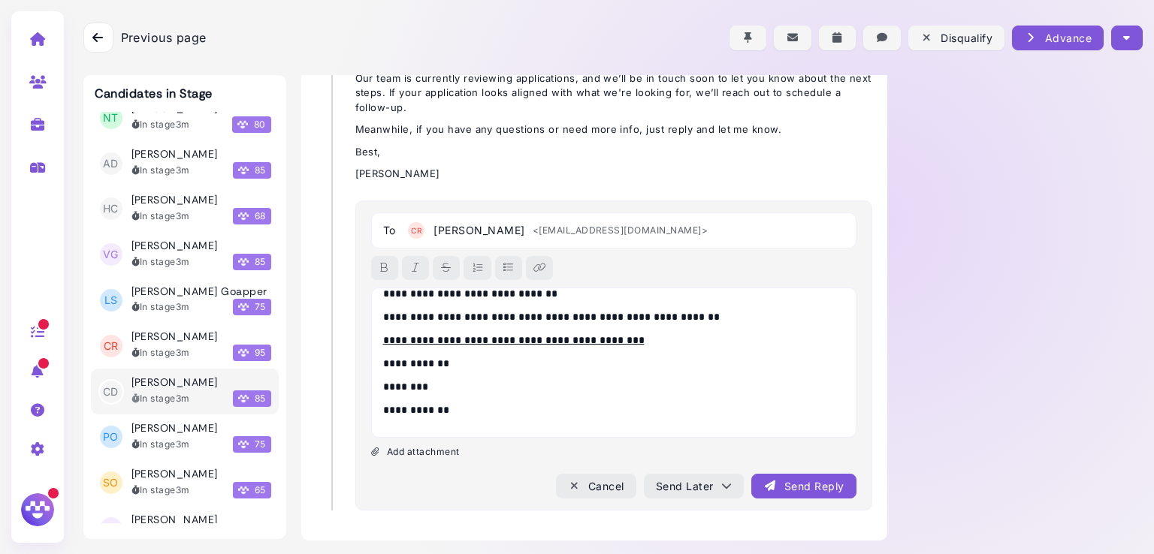
click at [797, 487] on div "Send Reply" at bounding box center [803, 487] width 80 height 16
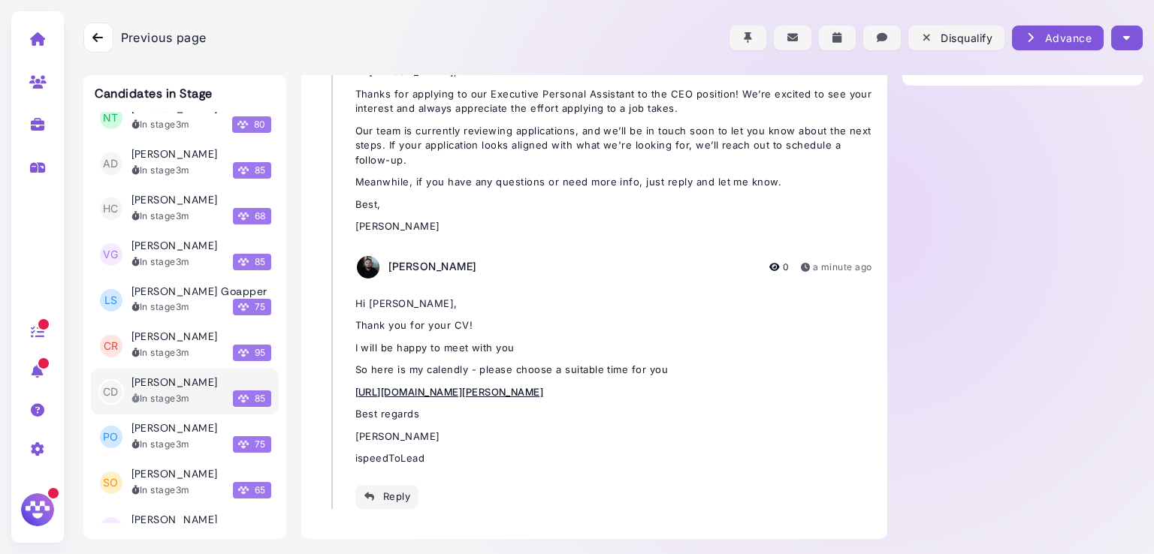
scroll to position [296, 0]
click at [1125, 31] on button "button" at bounding box center [1126, 38] width 31 height 25
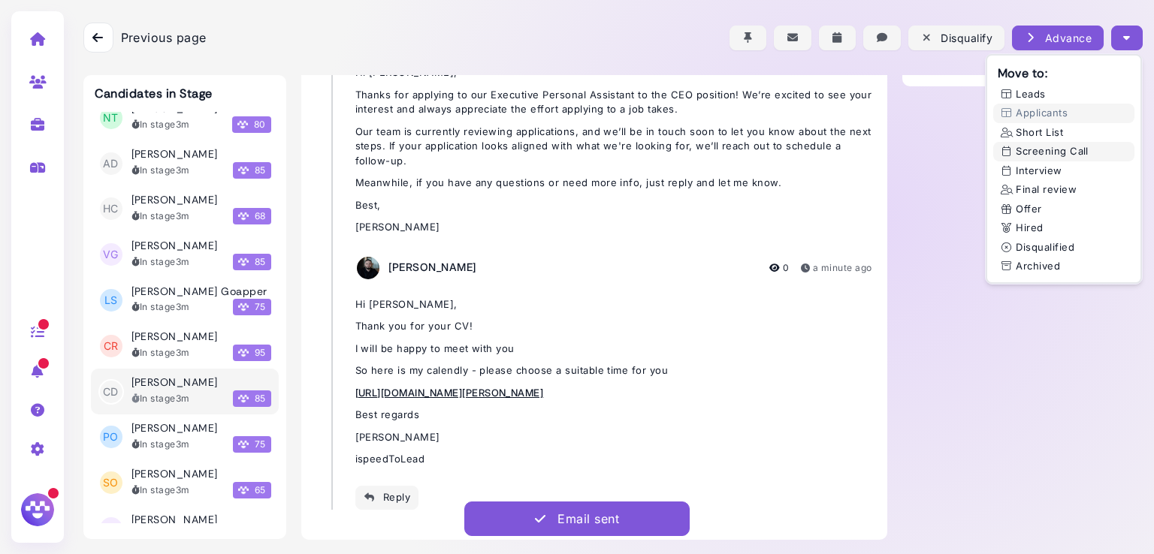
click at [1041, 153] on button "Screening Call" at bounding box center [1063, 152] width 141 height 20
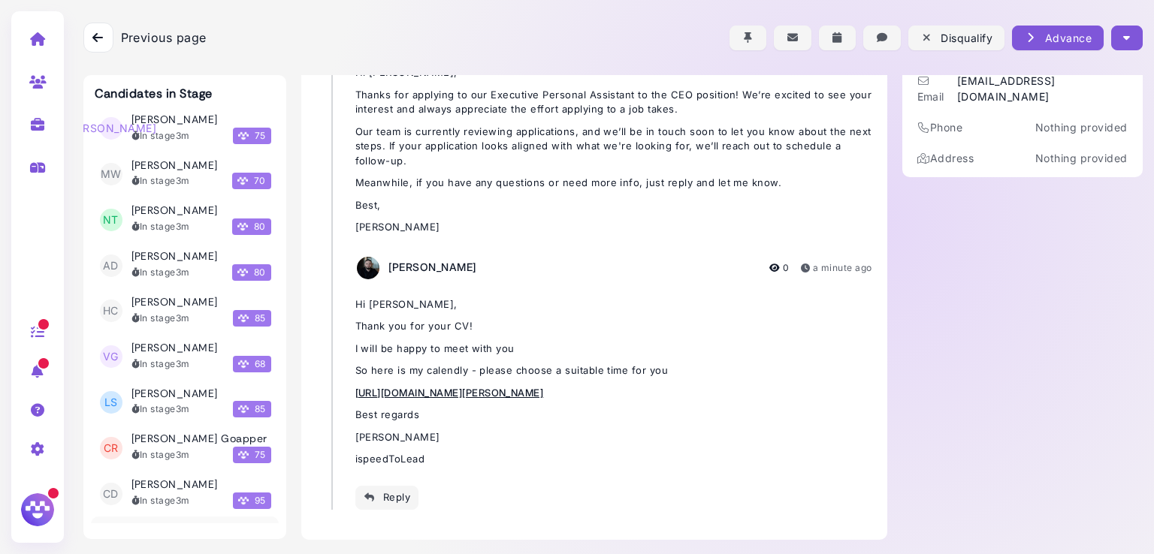
scroll to position [15701, 0]
click at [171, 401] on div "In stage 3m 85" at bounding box center [201, 409] width 140 height 17
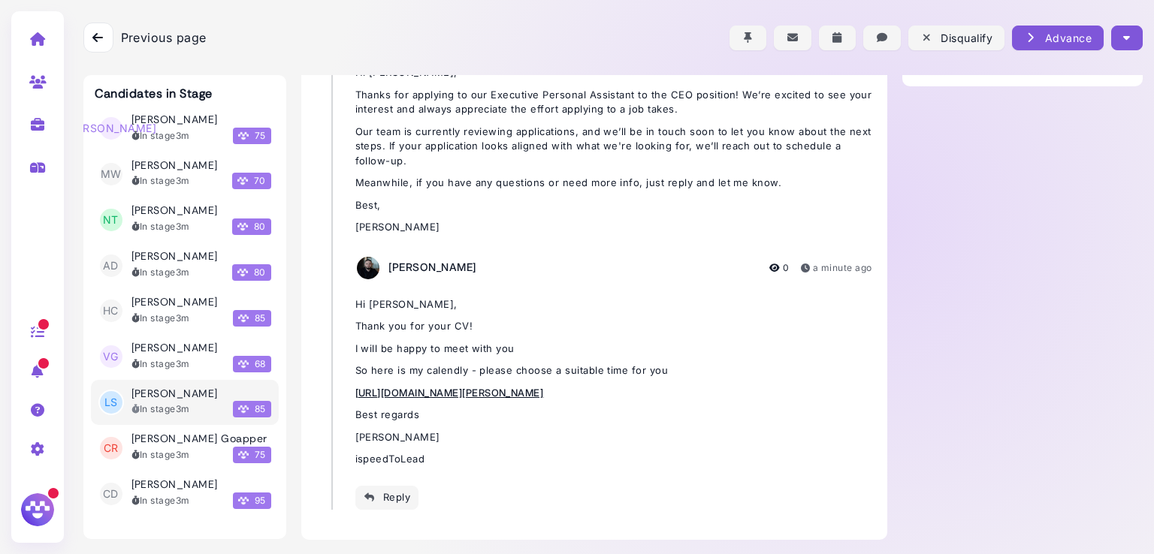
scroll to position [64, 0]
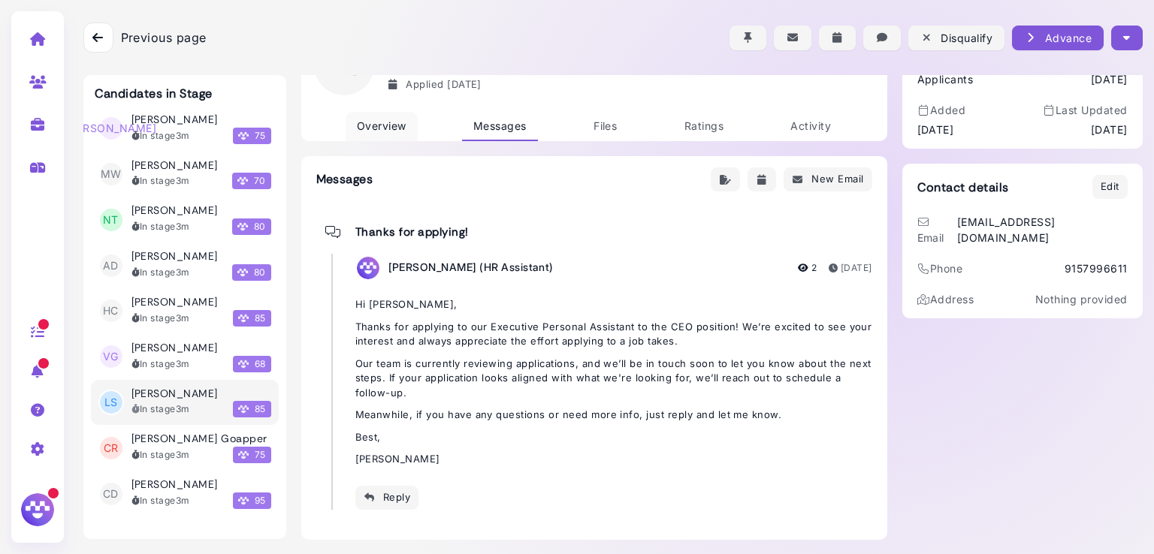
click at [388, 124] on span "Overview" at bounding box center [382, 125] width 50 height 13
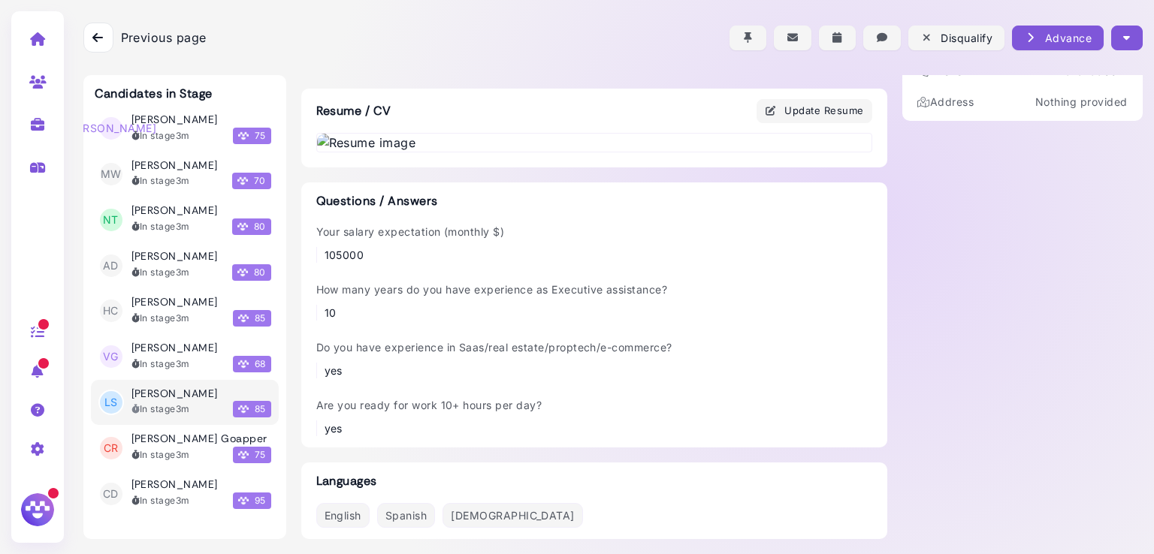
scroll to position [677, 0]
click at [495, 152] on img at bounding box center [594, 143] width 554 height 18
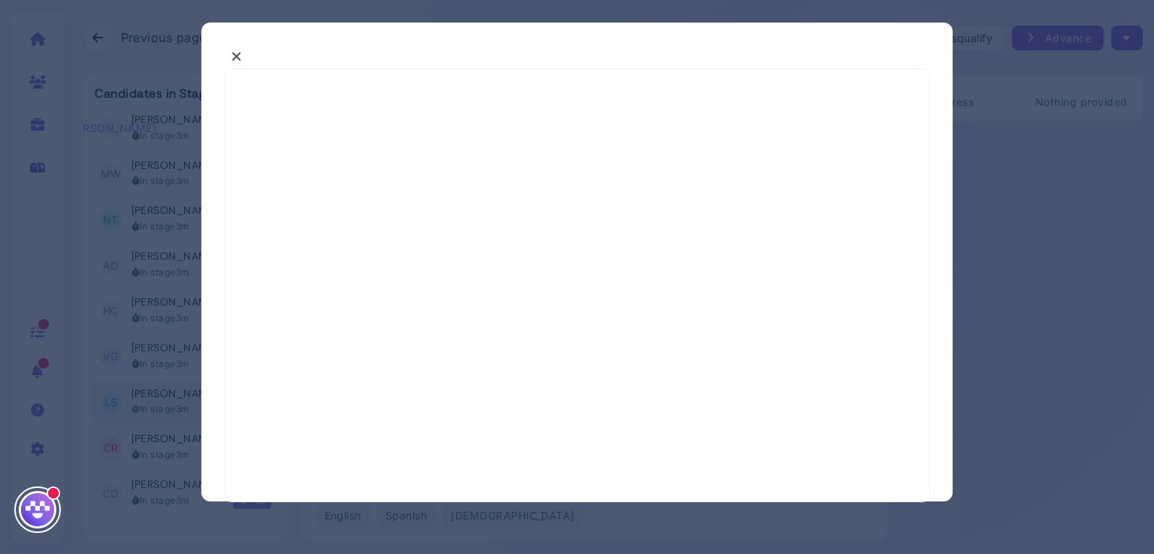
select select "*"
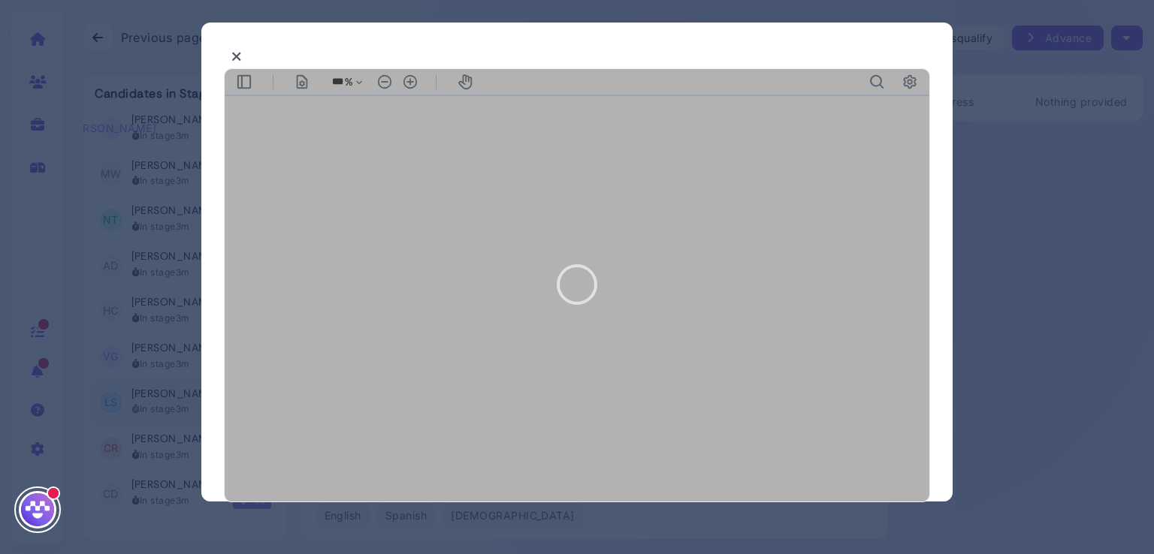
type input "***"
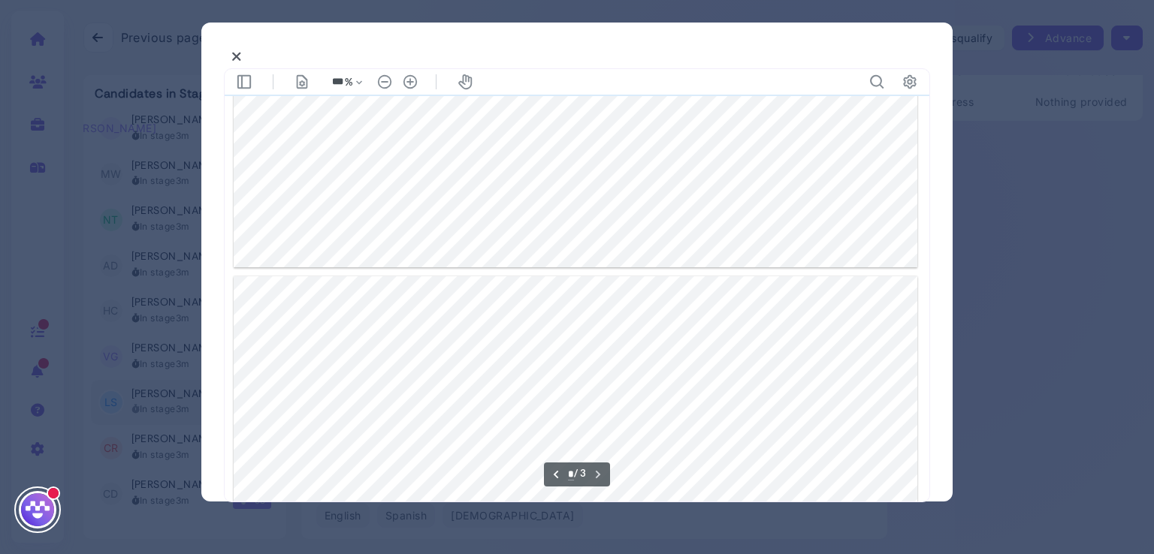
scroll to position [1777, 0]
type input "*"
click at [237, 60] on icon at bounding box center [236, 57] width 11 height 16
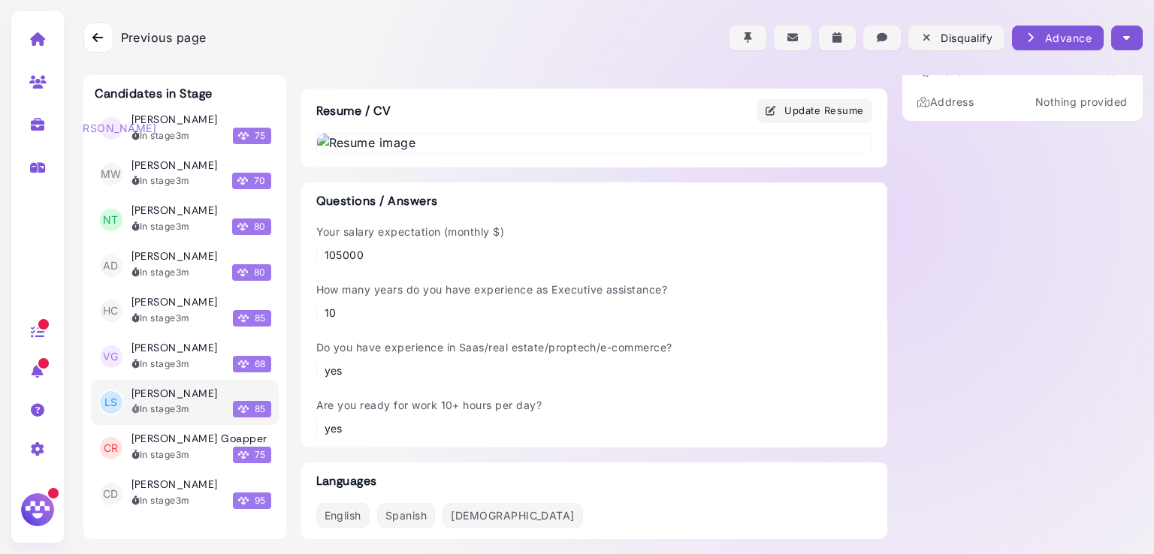
scroll to position [0, 0]
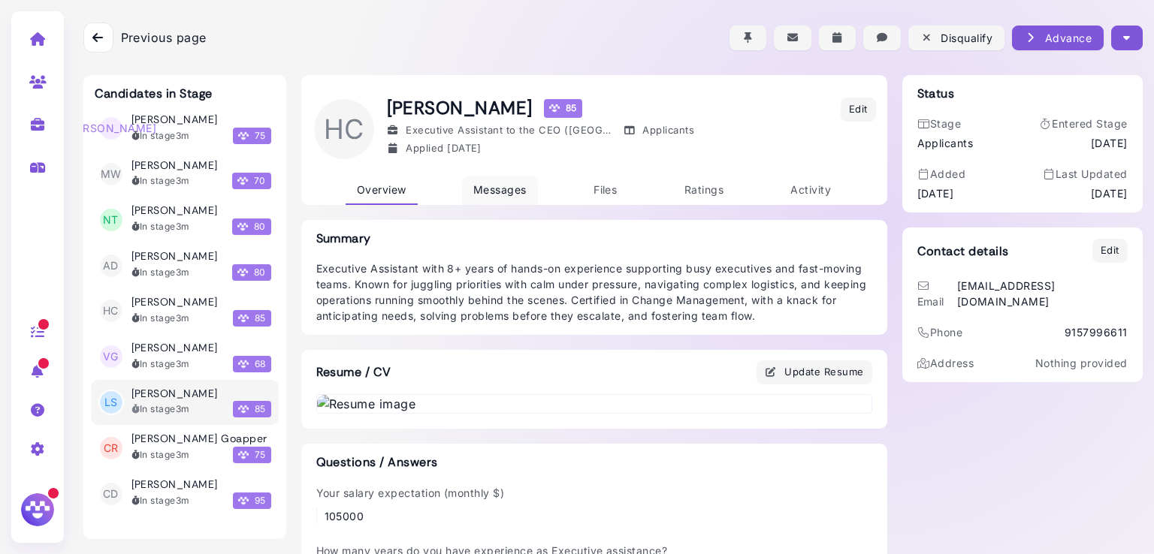
click at [500, 183] on span "Messages" at bounding box center [499, 189] width 53 height 13
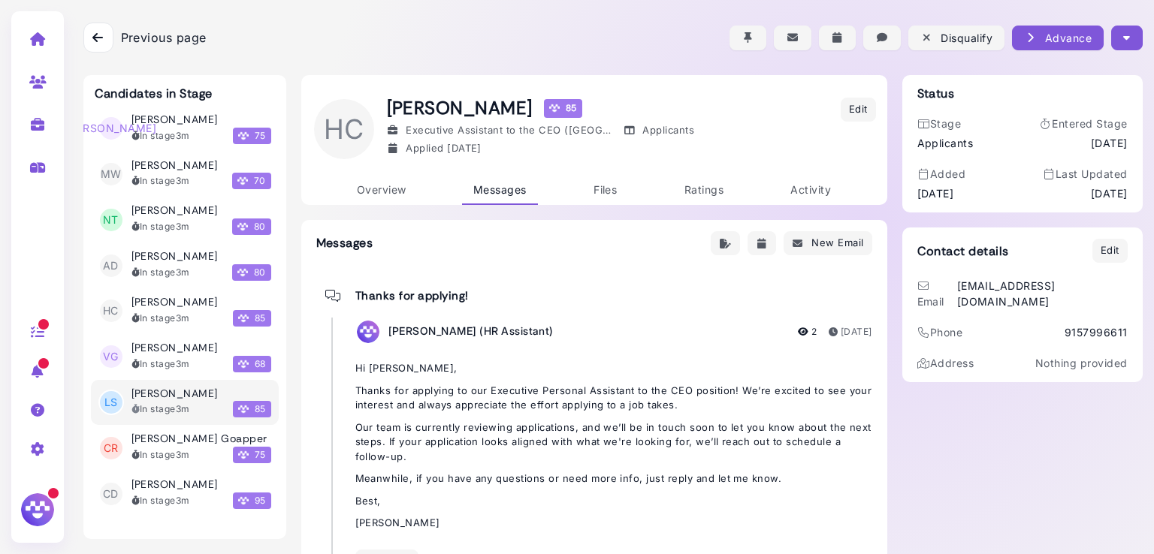
scroll to position [64, 0]
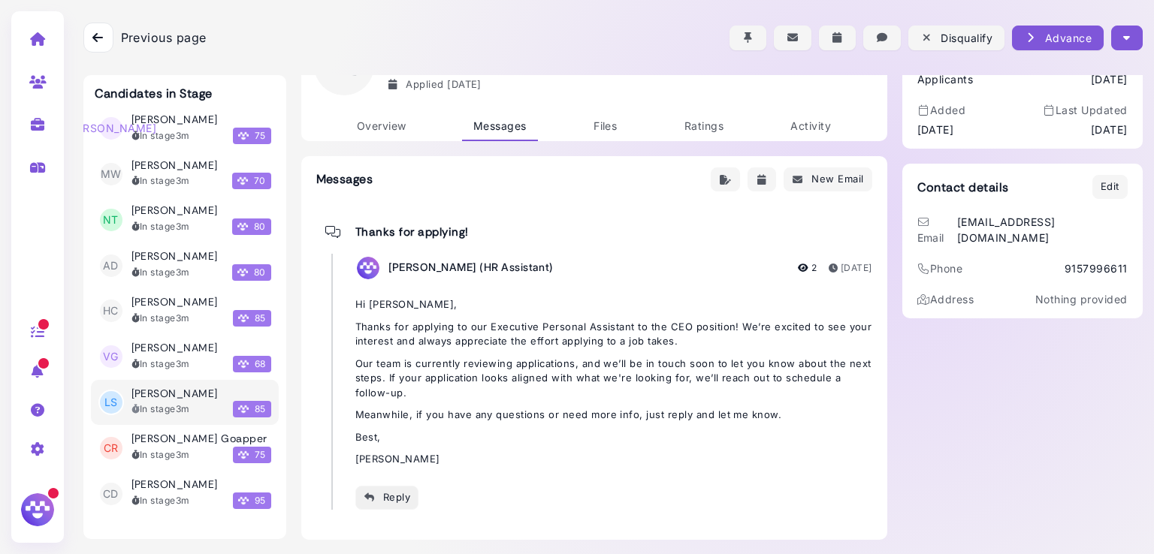
click at [382, 503] on div "Reply" at bounding box center [387, 498] width 47 height 16
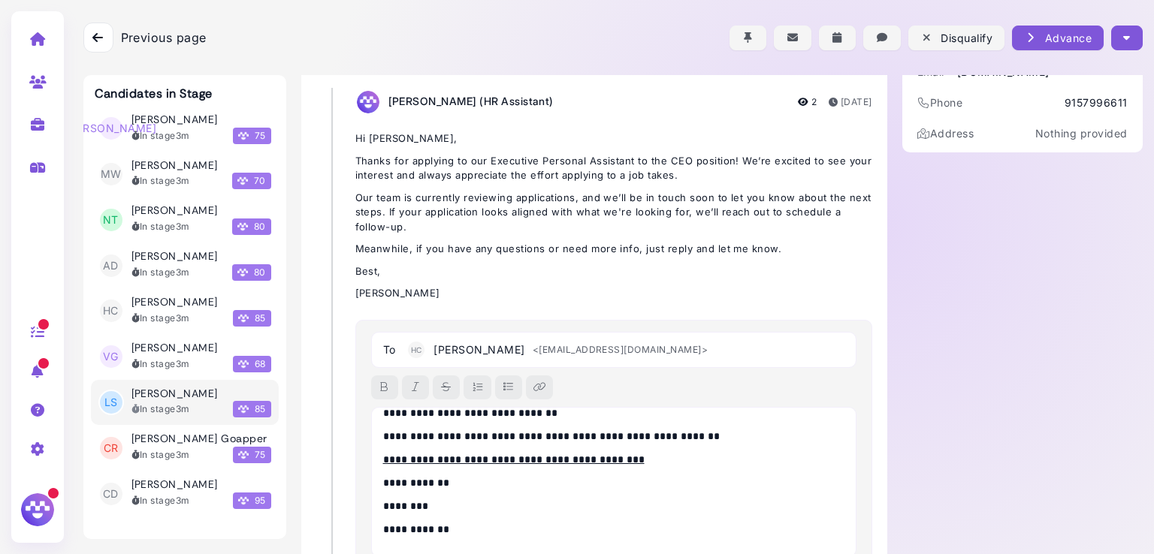
scroll to position [0, 0]
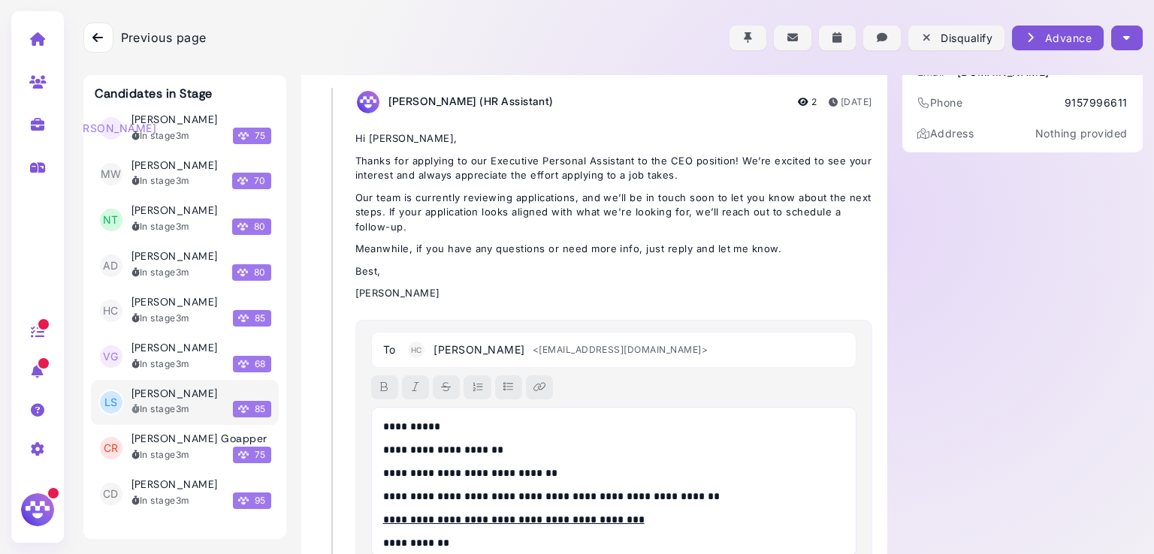
click at [422, 423] on p "**********" at bounding box center [610, 427] width 454 height 16
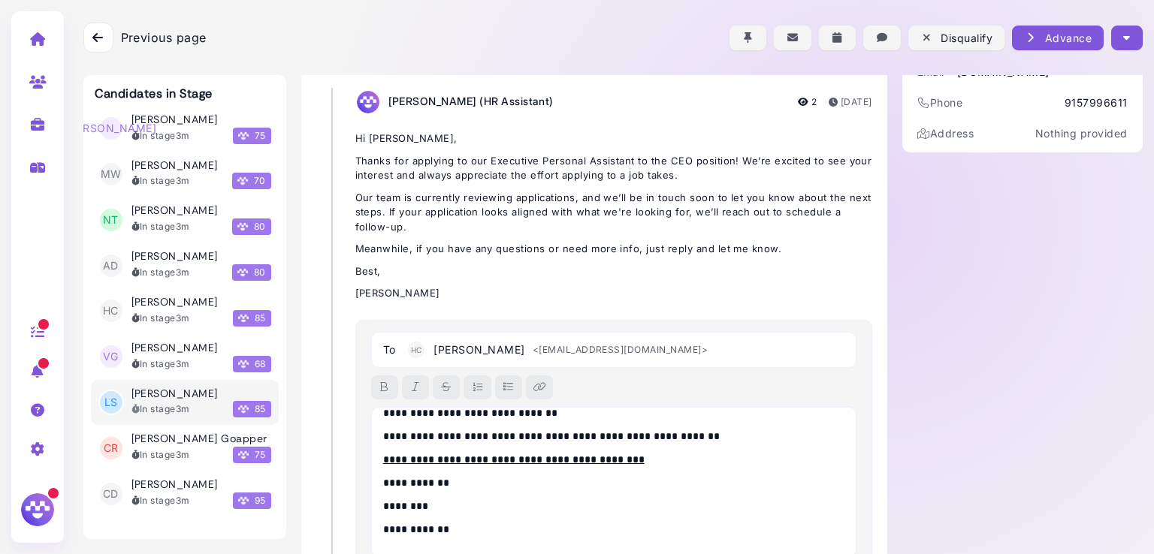
scroll to position [349, 0]
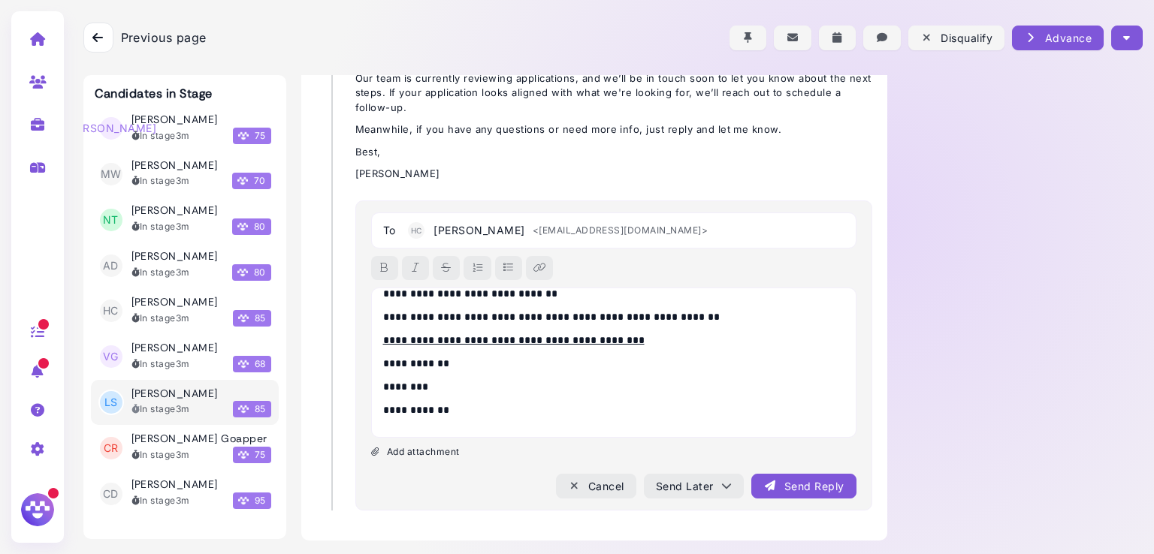
click at [768, 482] on icon "submit" at bounding box center [770, 487] width 14 height 16
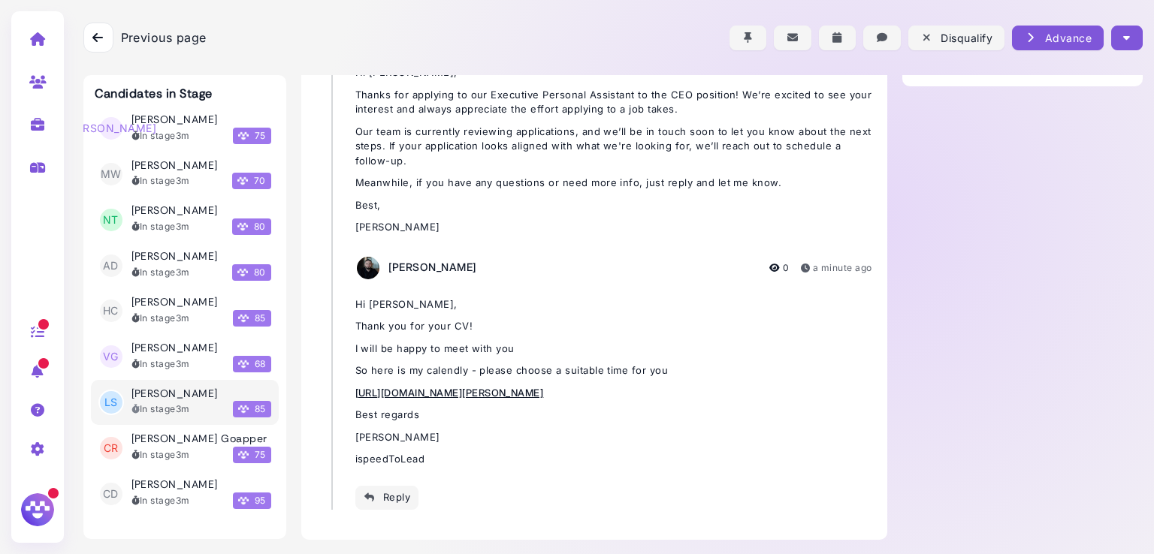
click at [1123, 30] on icon "button" at bounding box center [1126, 38] width 7 height 16
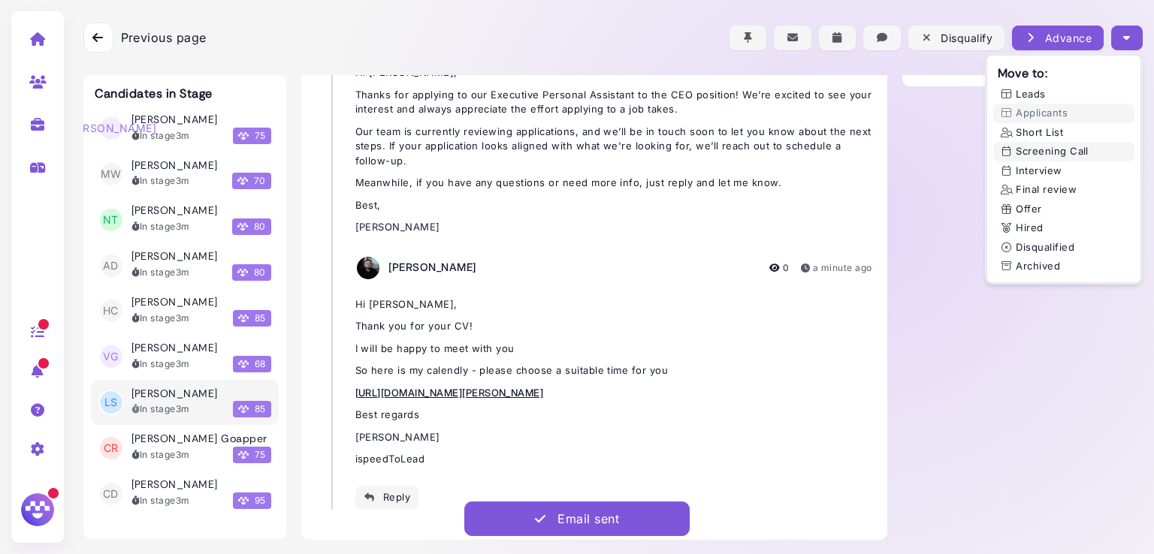
click at [1058, 152] on button "Screening Call" at bounding box center [1063, 152] width 141 height 20
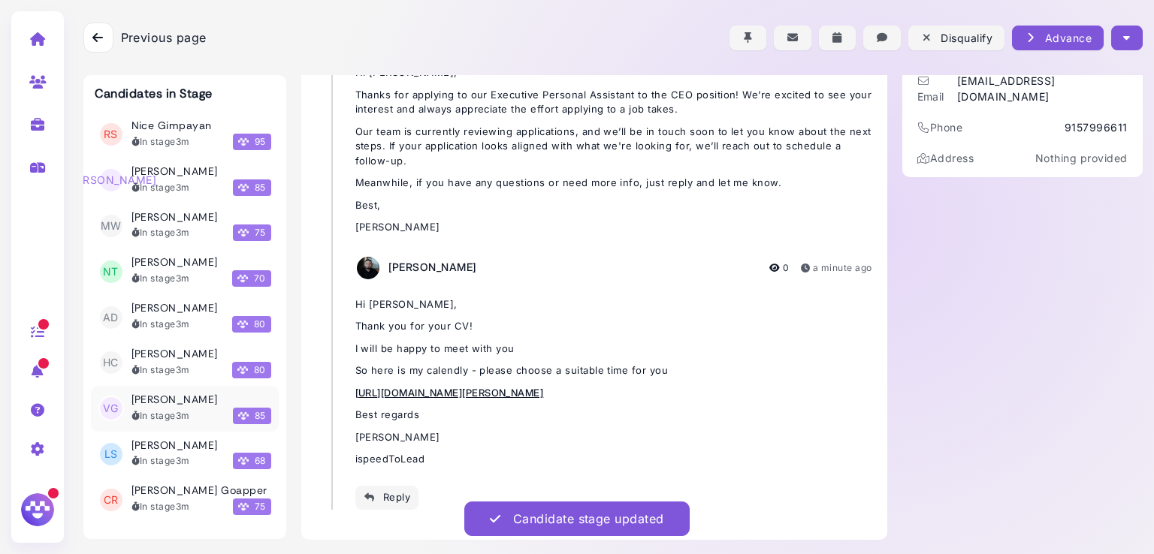
scroll to position [15646, 0]
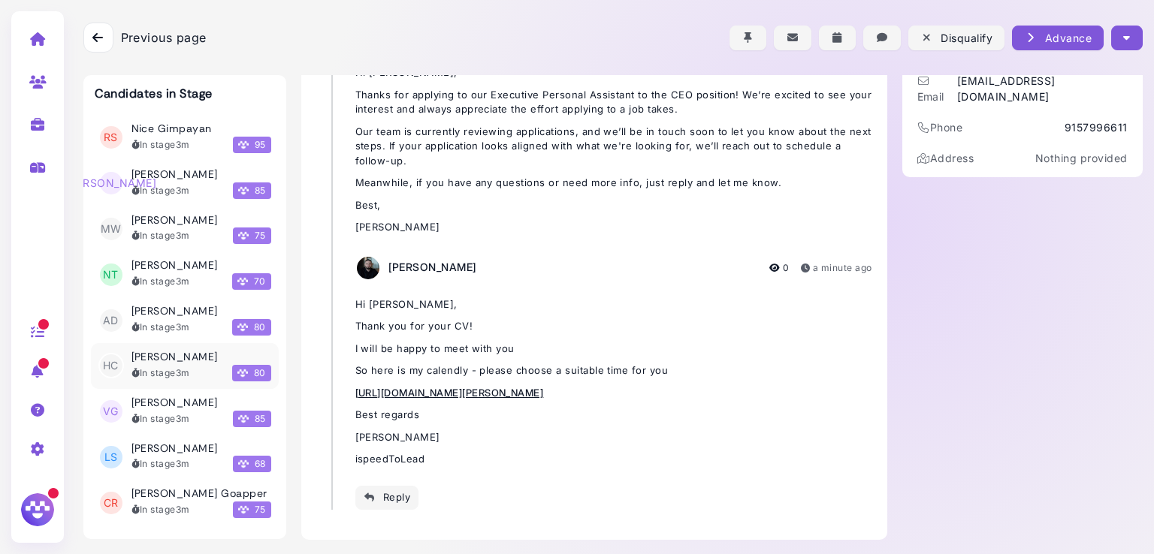
click at [165, 367] on div "In stage 3m" at bounding box center [160, 374] width 59 height 14
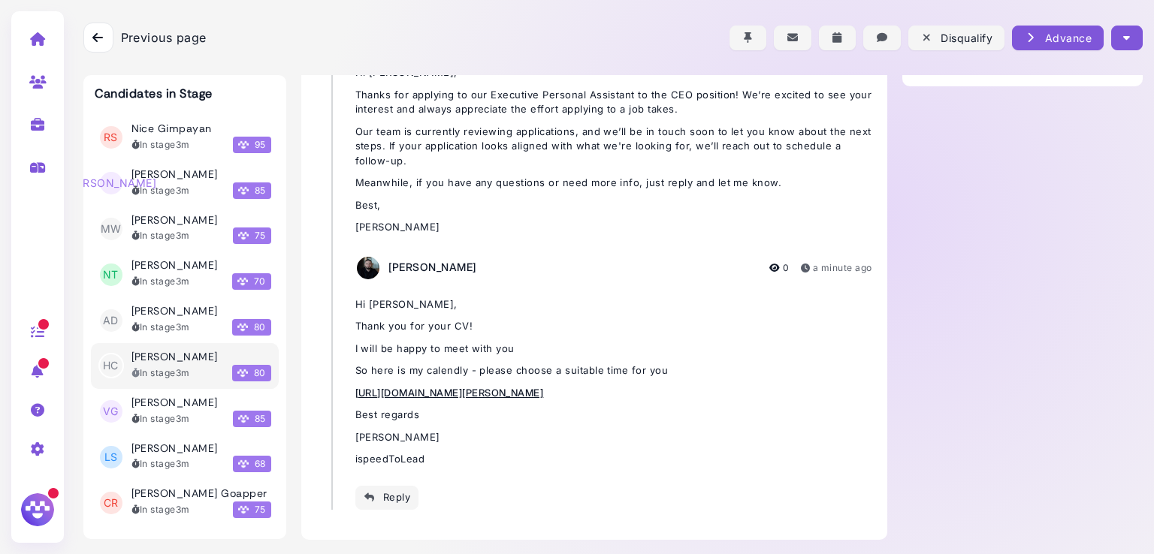
scroll to position [64, 0]
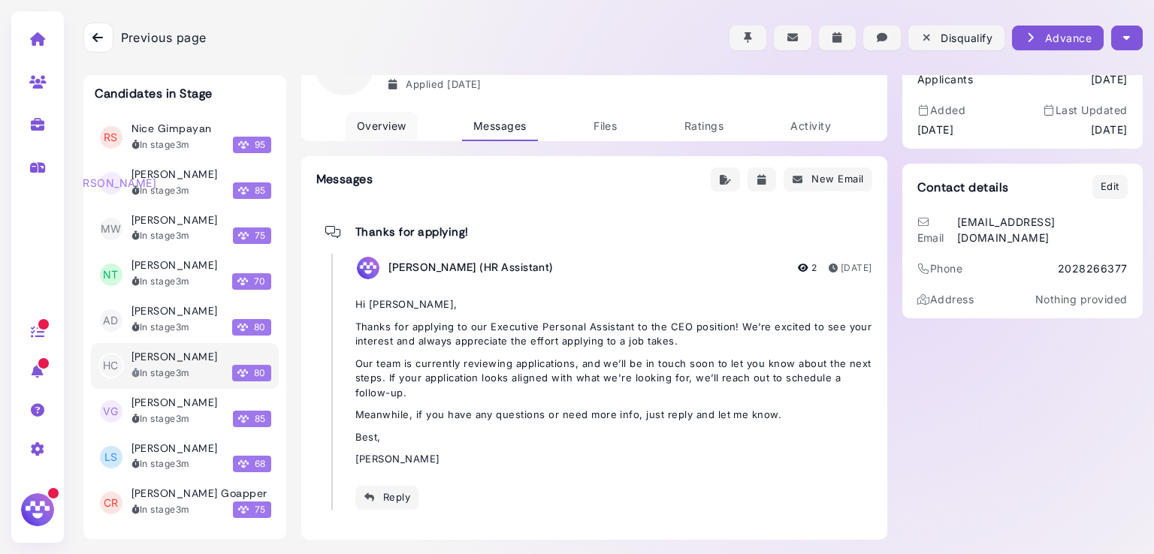
click at [376, 131] on link "Overview" at bounding box center [382, 126] width 72 height 29
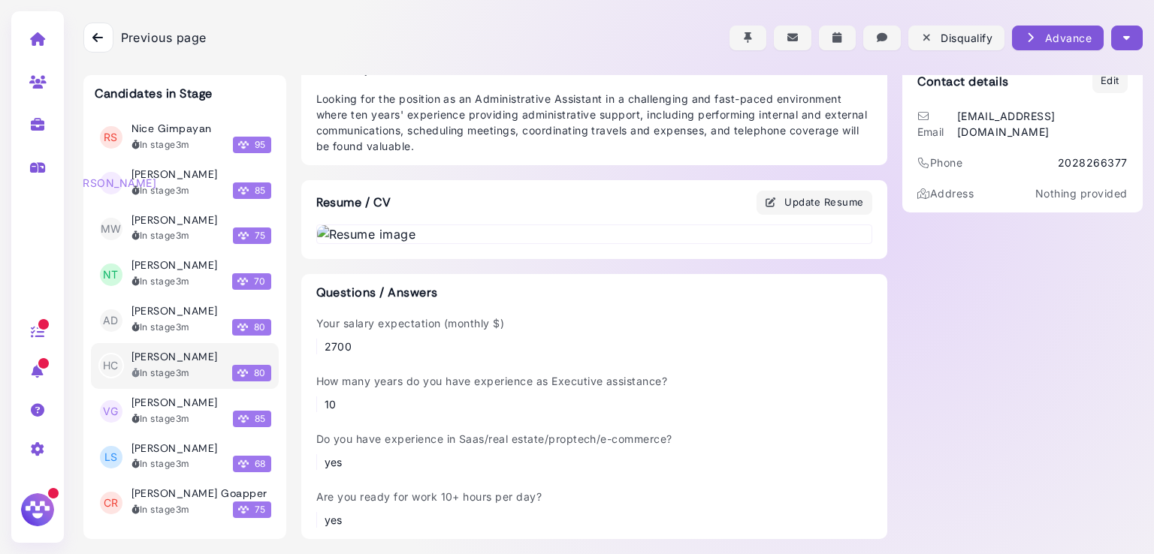
scroll to position [827, 0]
click at [582, 225] on img at bounding box center [594, 234] width 554 height 18
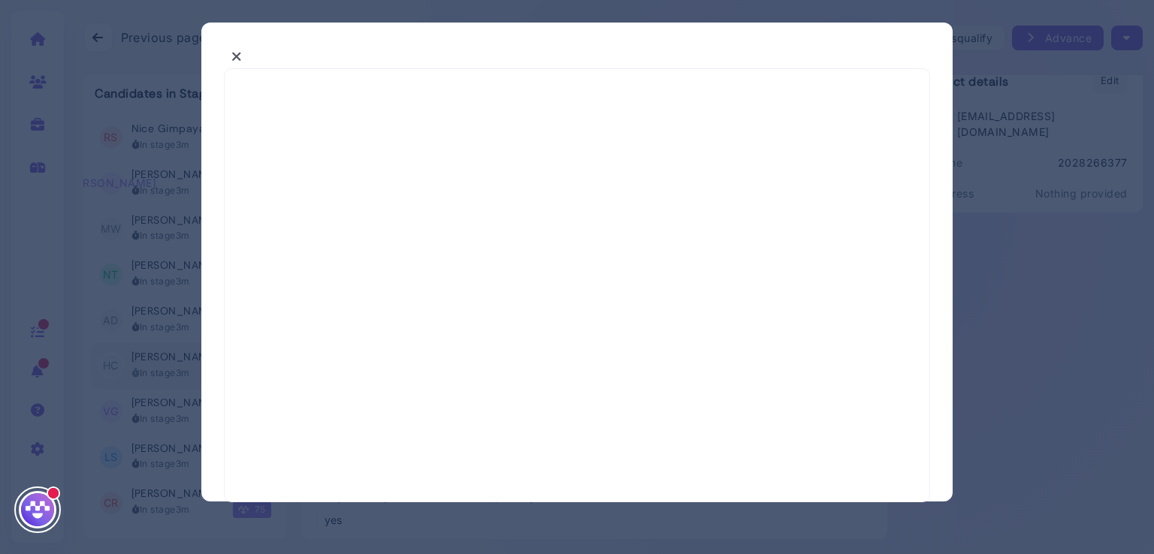
select select "*"
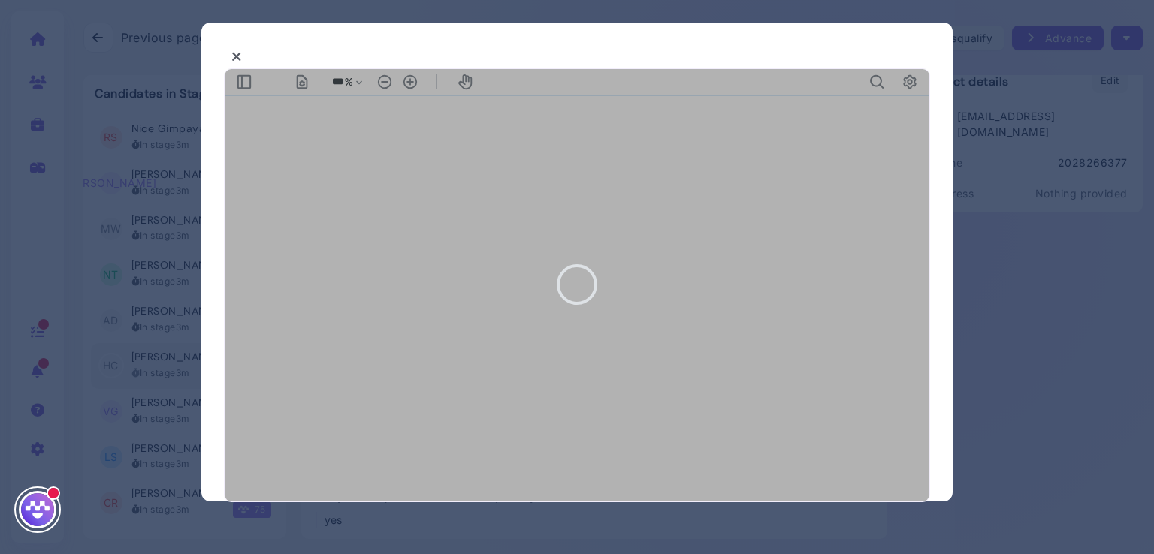
type input "***"
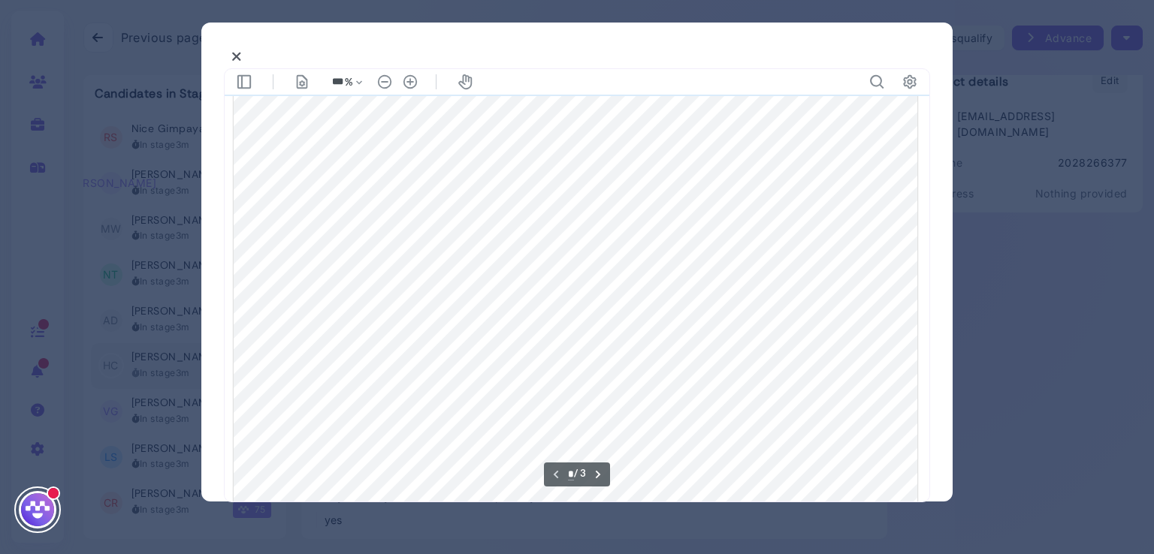
scroll to position [372, 0]
type input "*"
click at [238, 57] on icon at bounding box center [236, 57] width 11 height 16
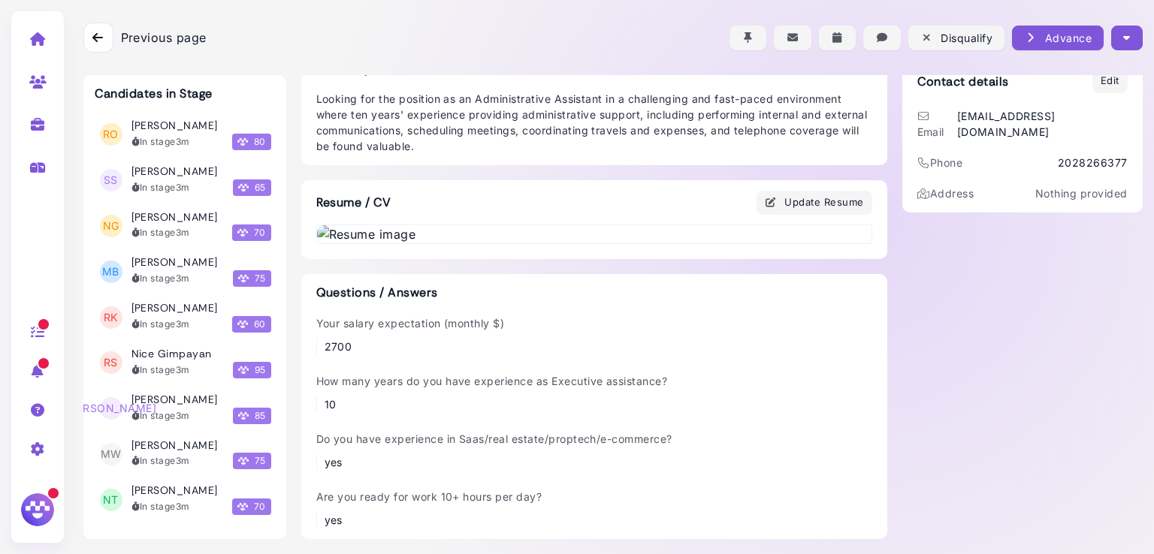
scroll to position [15420, 0]
click at [174, 364] on div "In stage 3m" at bounding box center [160, 371] width 59 height 14
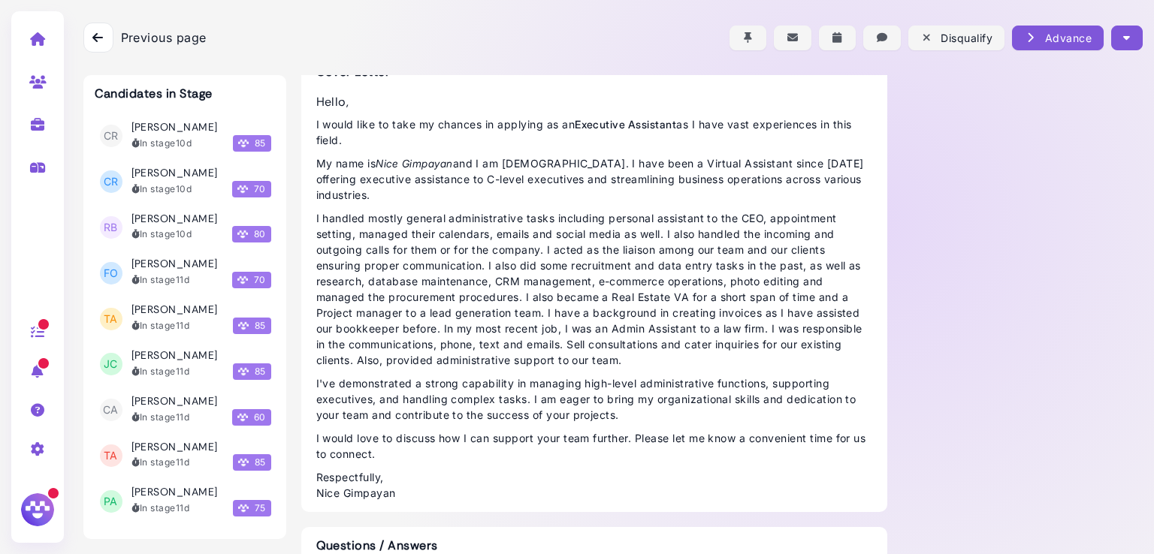
scroll to position [14582, 0]
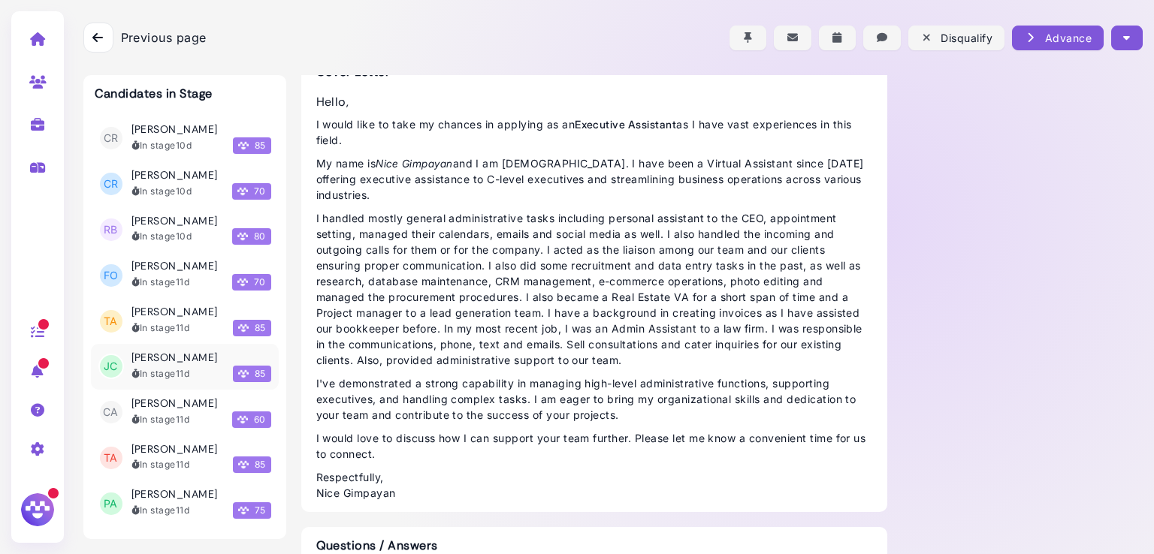
click at [174, 367] on div "In stage 11d" at bounding box center [160, 374] width 59 height 14
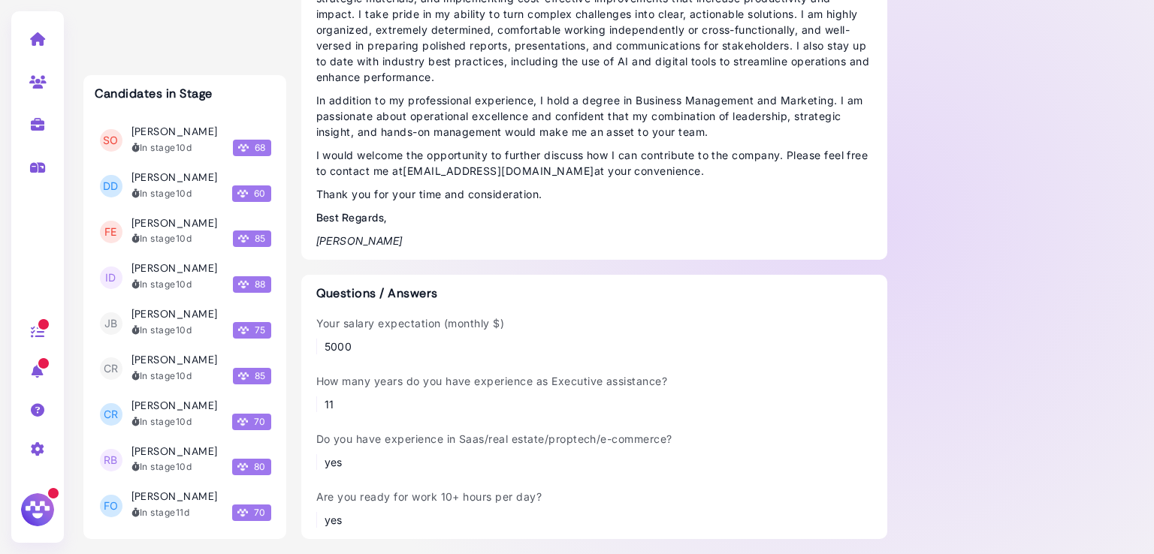
scroll to position [14351, 0]
click at [172, 370] on div "In stage 10d" at bounding box center [161, 377] width 61 height 14
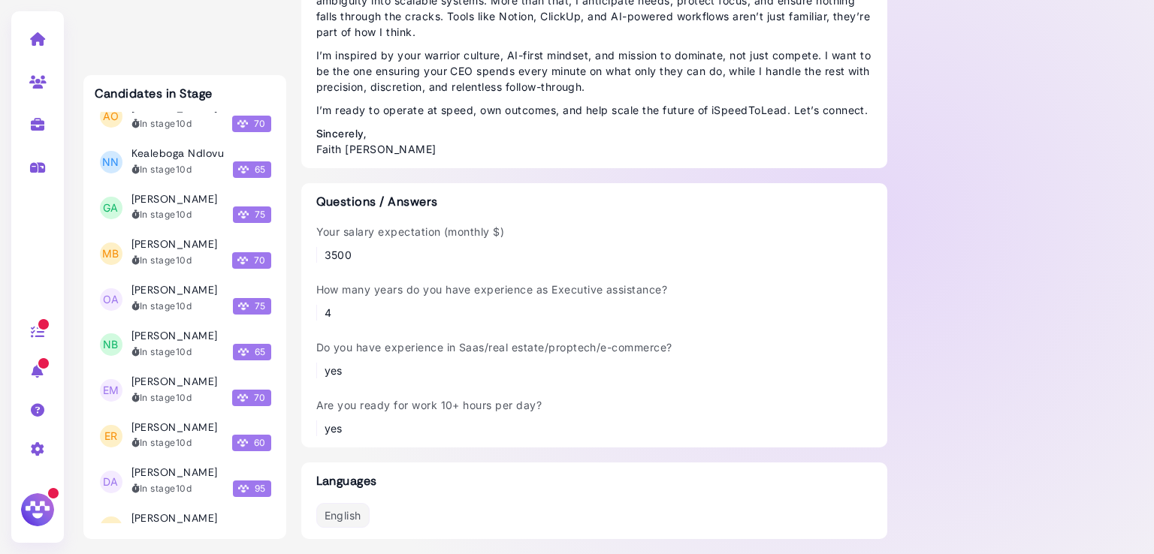
scroll to position [13492, 0]
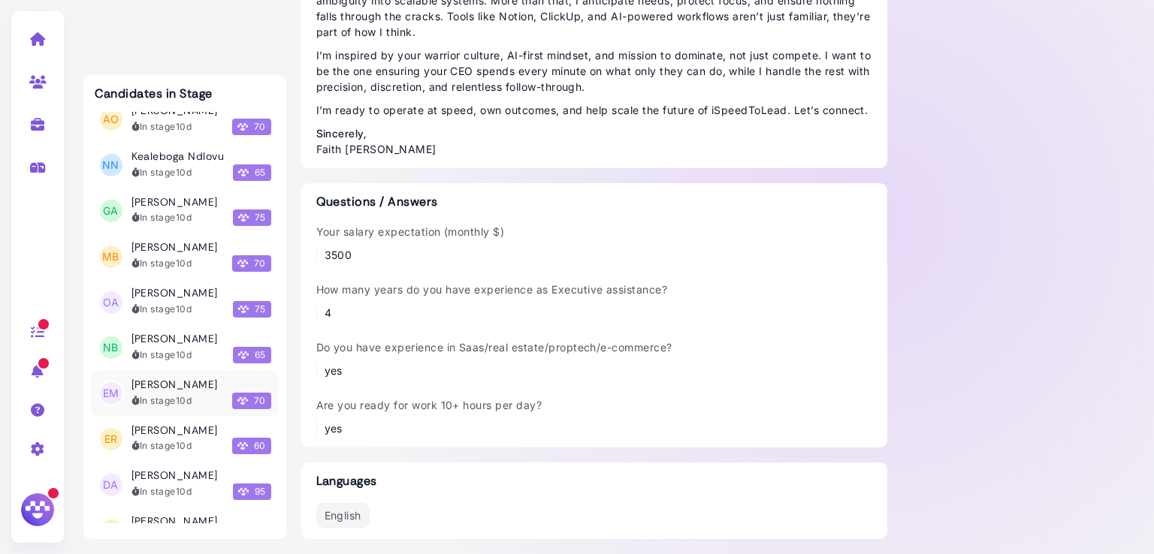
click at [174, 393] on div "In stage 10d 70" at bounding box center [201, 401] width 140 height 17
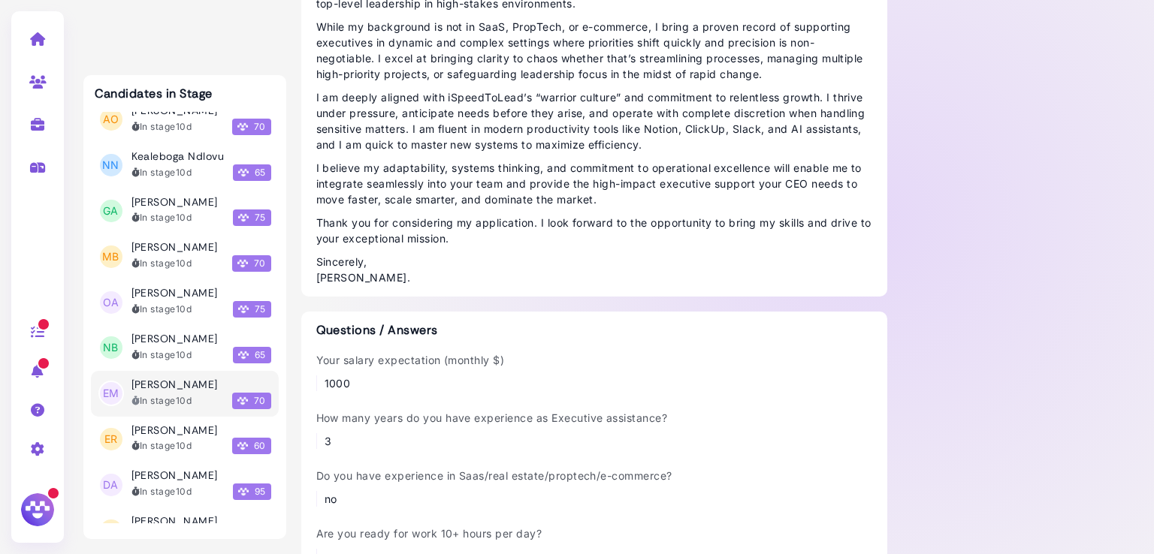
scroll to position [466, 0]
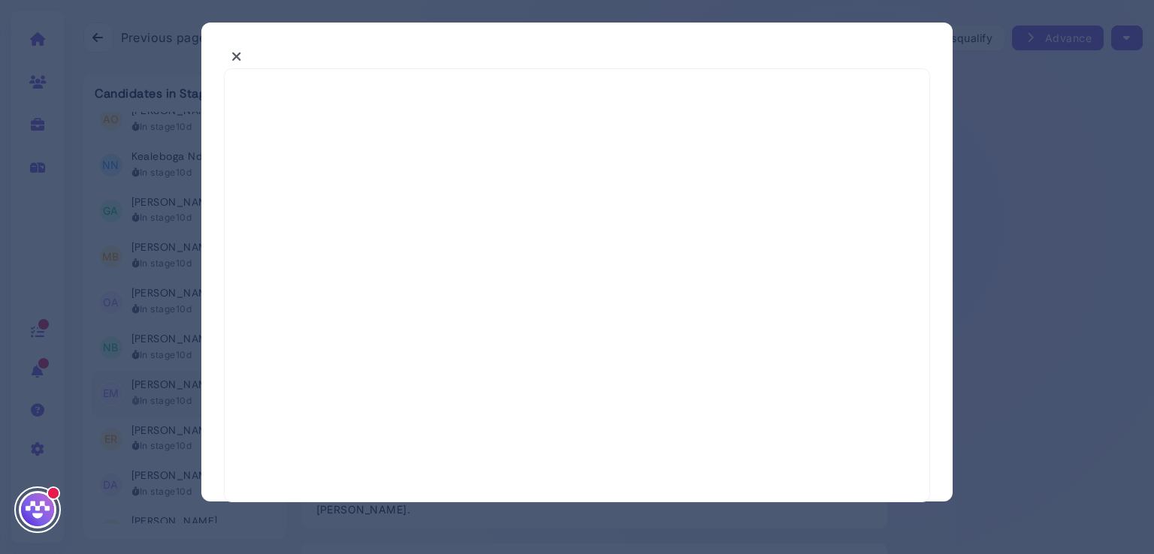
select select "*"
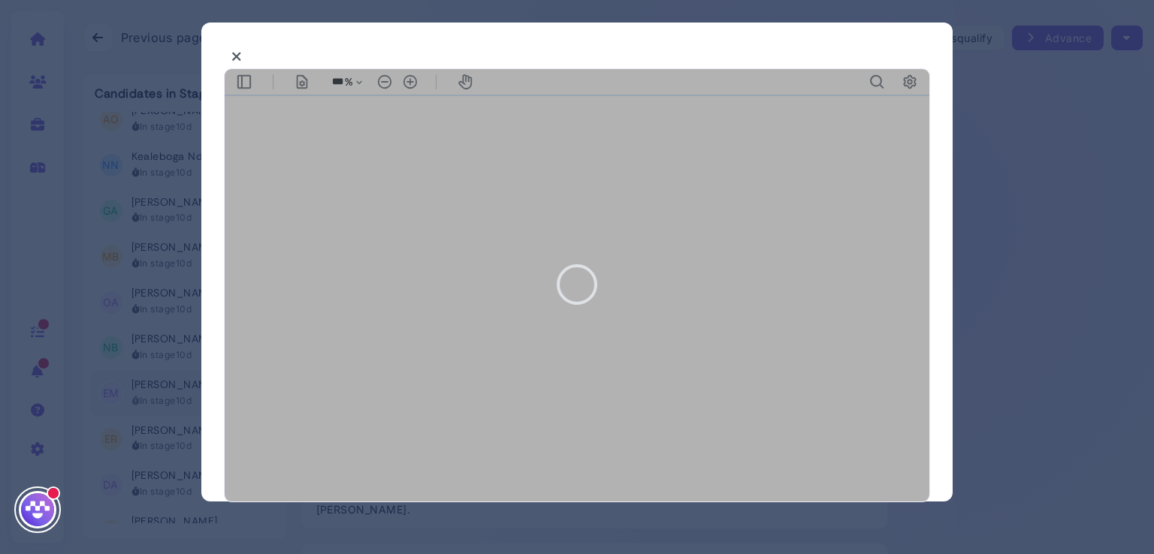
type input "***"
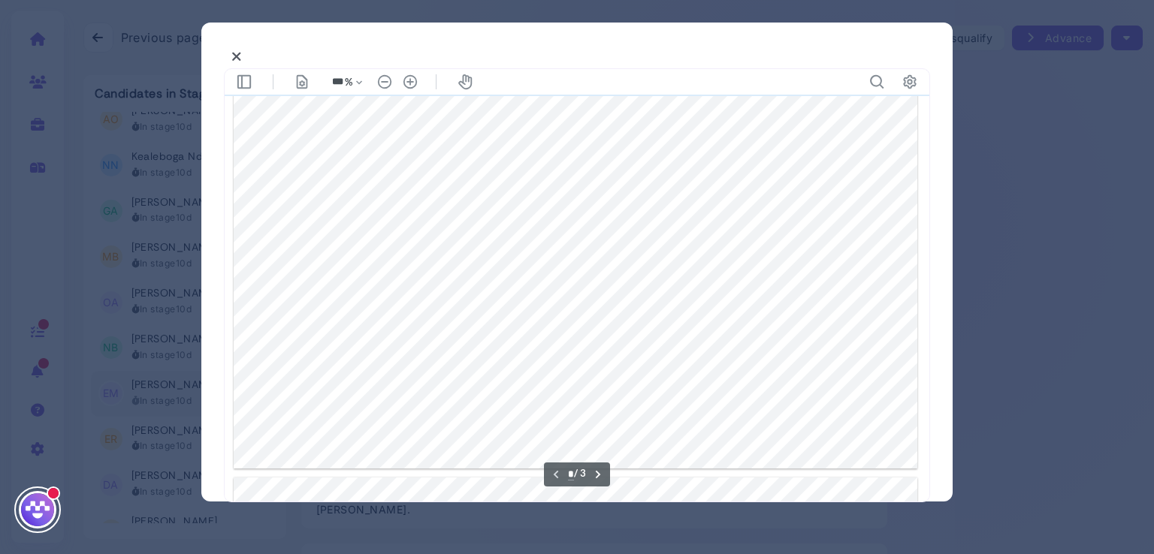
type input "*"
click at [237, 61] on icon at bounding box center [236, 57] width 11 height 16
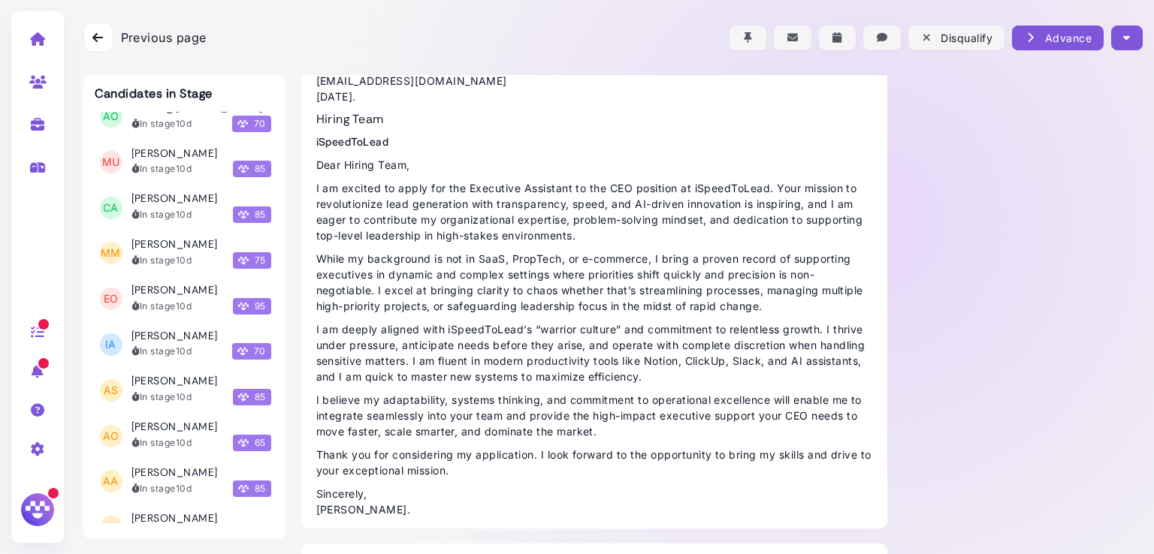
scroll to position [12248, 0]
click at [179, 331] on h3 "[PERSON_NAME]" at bounding box center [174, 337] width 86 height 13
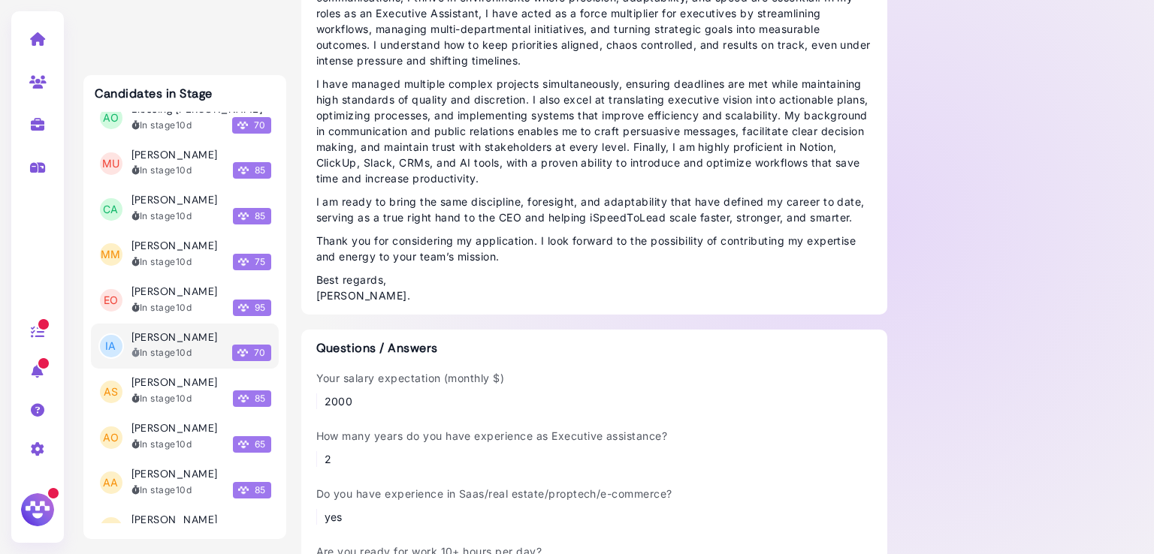
scroll to position [647, 0]
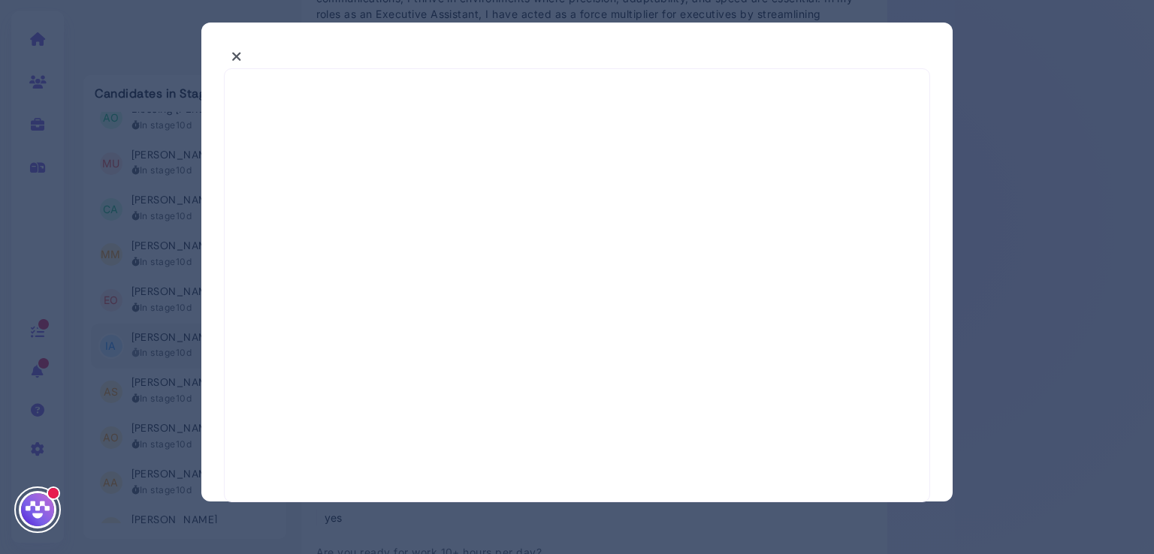
select select "*"
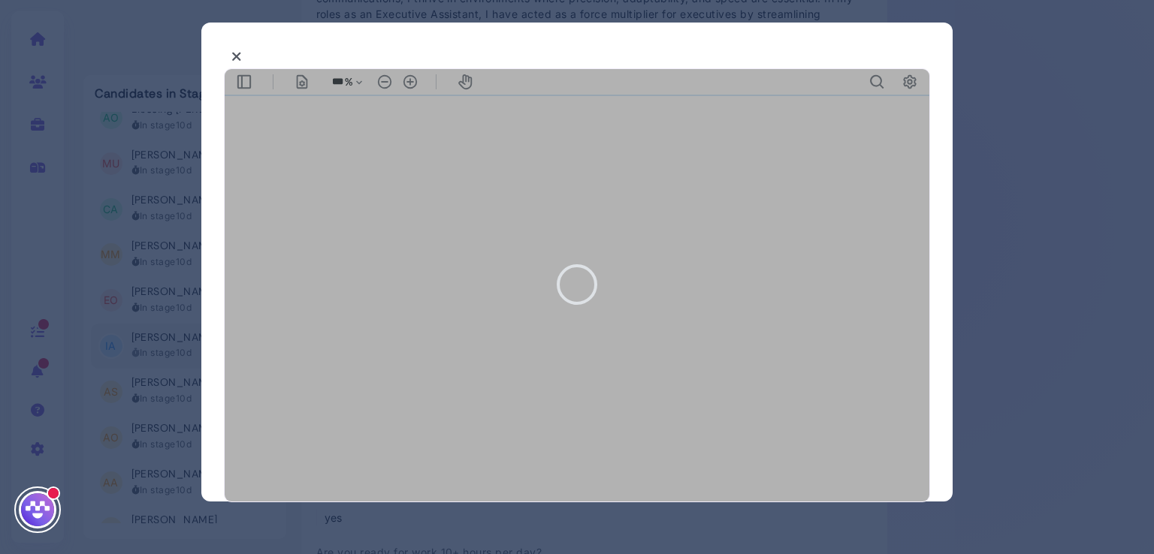
type input "***"
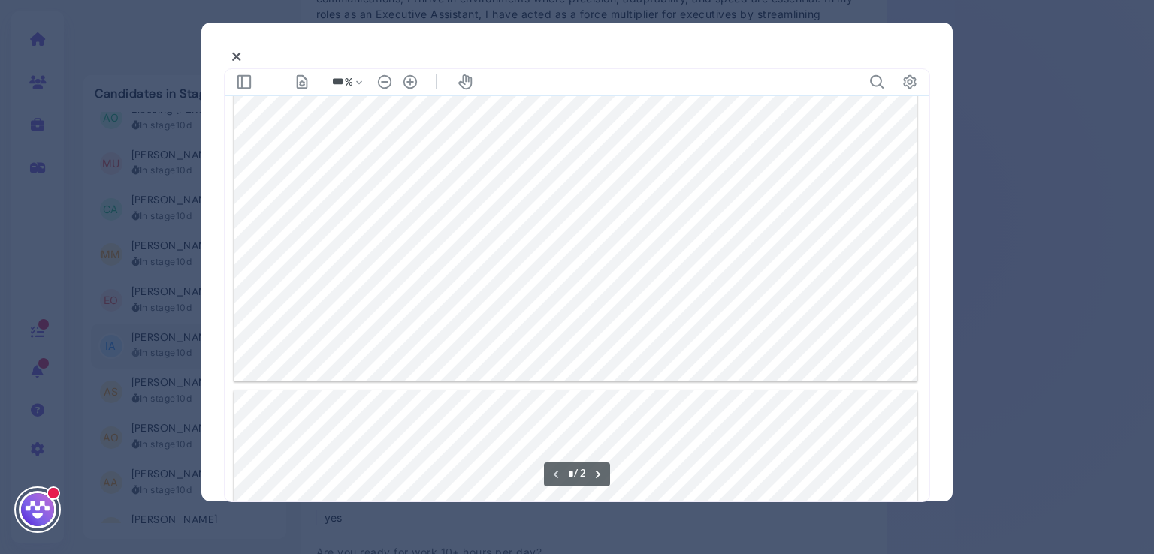
type input "*"
click at [242, 50] on button at bounding box center [237, 56] width 26 height 23
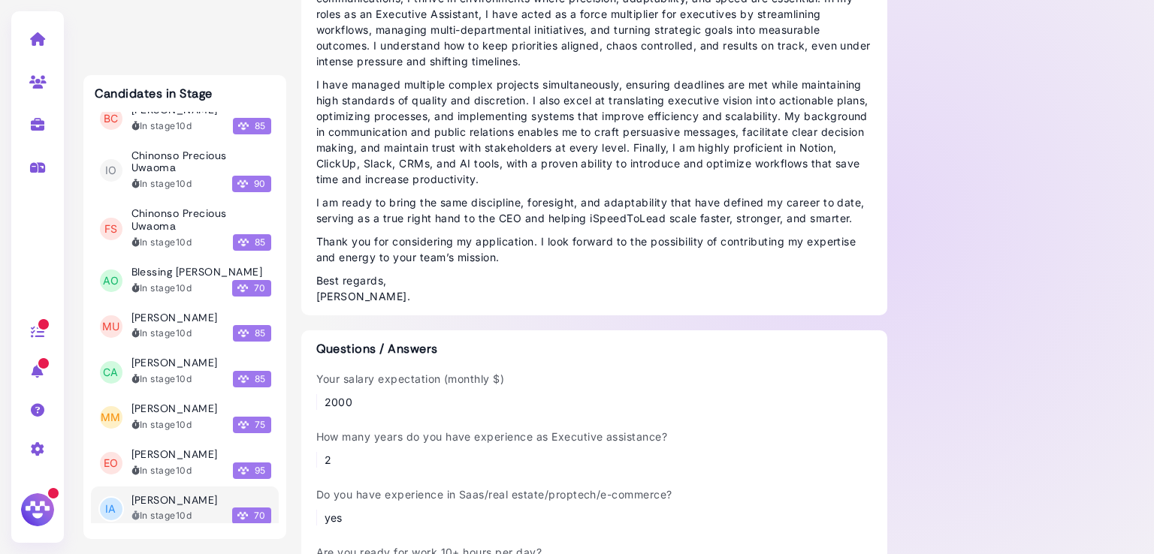
scroll to position [12032, 0]
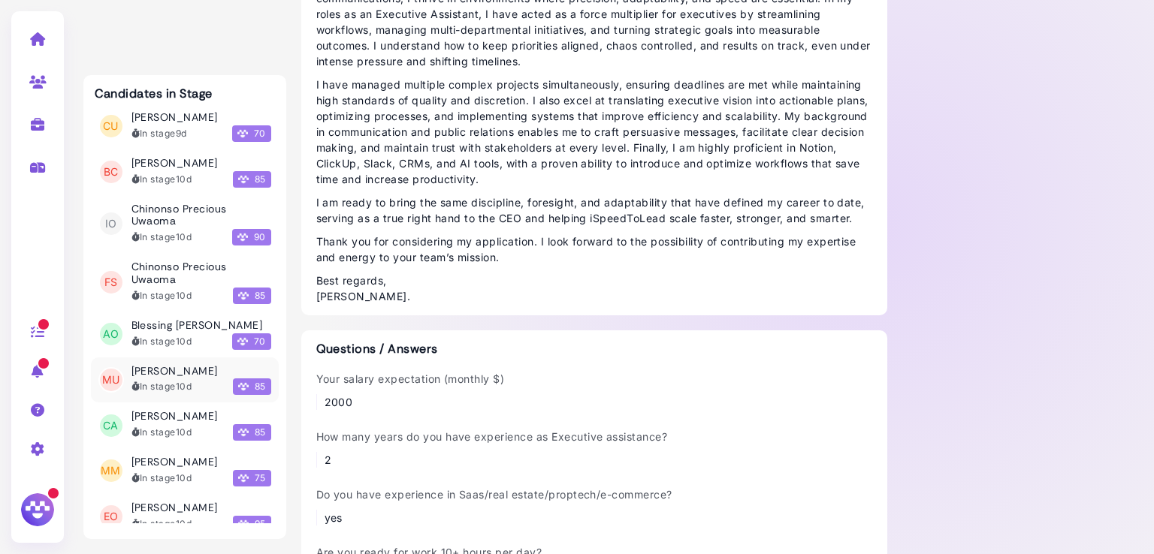
click at [168, 365] on h3 "[PERSON_NAME]" at bounding box center [174, 371] width 86 height 13
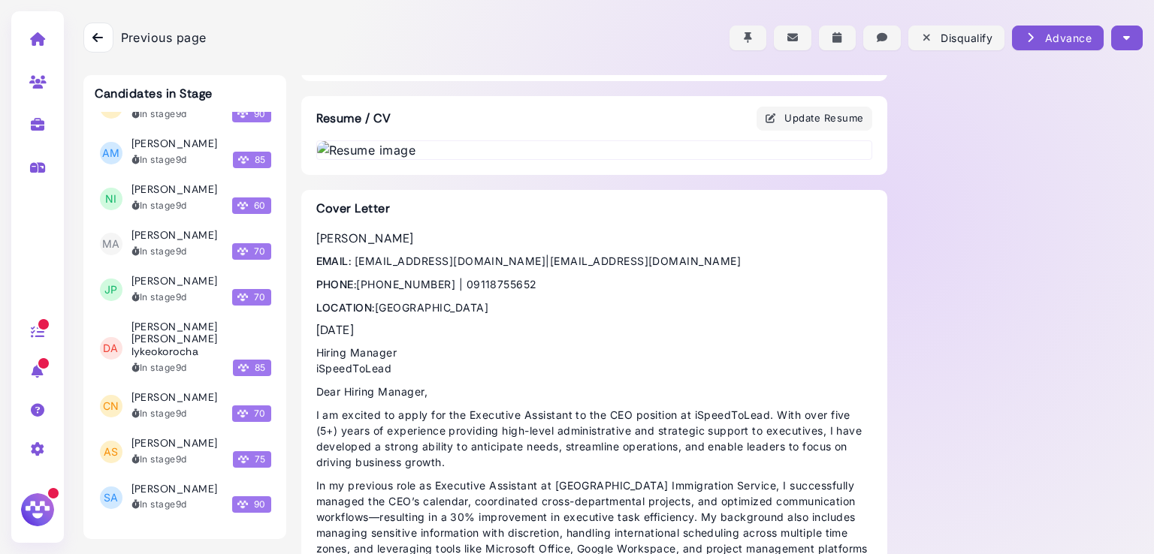
scroll to position [11522, 0]
click at [151, 454] on div "In stage 9d" at bounding box center [159, 461] width 56 height 14
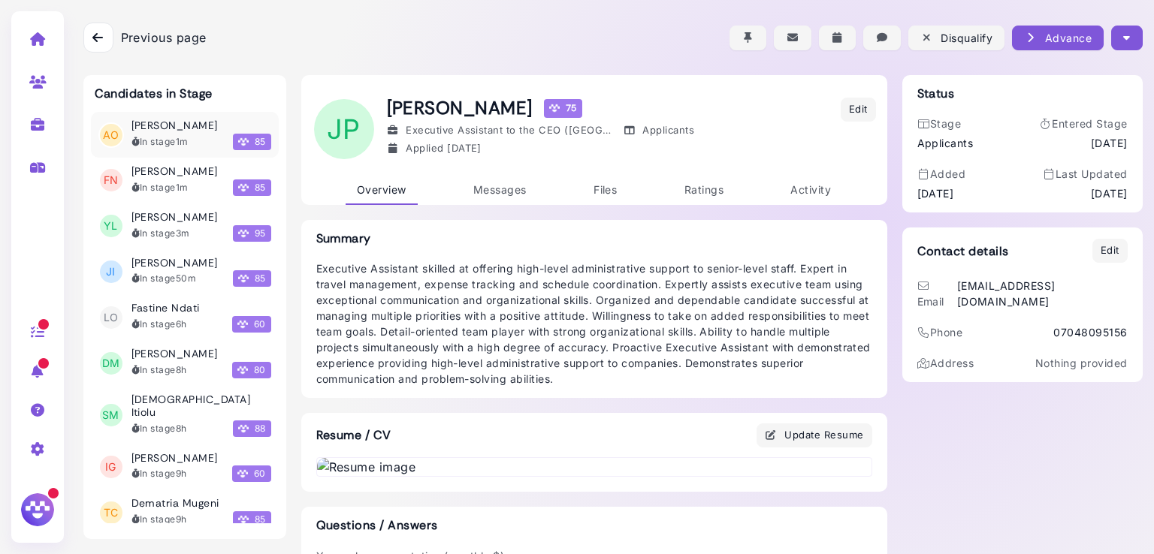
click at [176, 136] on time "1m" at bounding box center [182, 141] width 13 height 11
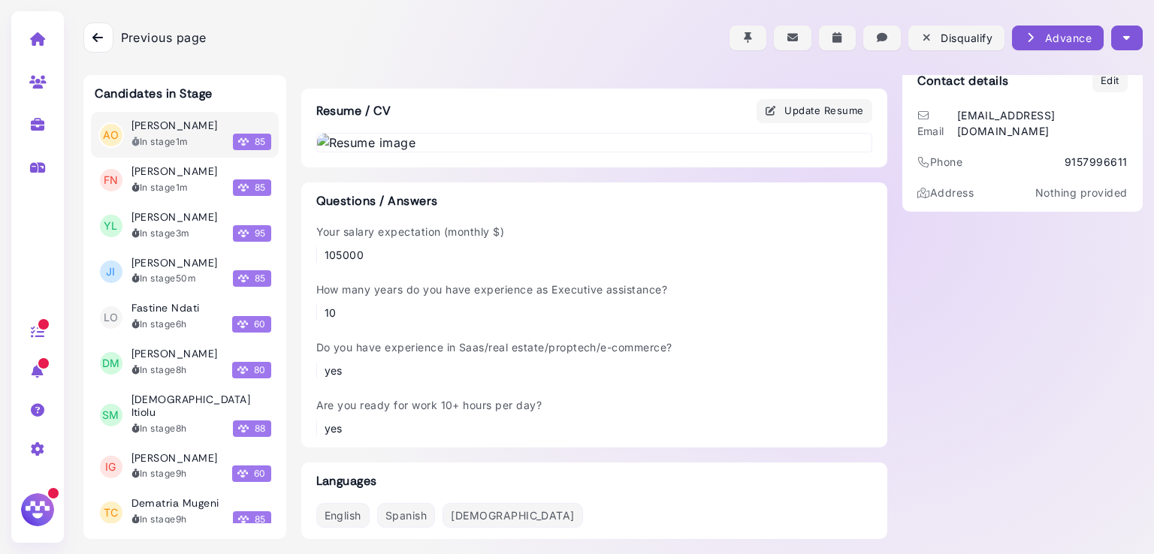
scroll to position [998, 0]
click at [177, 180] on div "In stage 1m 85" at bounding box center [201, 188] width 140 height 17
click at [171, 134] on div "In stage 1m 85" at bounding box center [201, 142] width 140 height 17
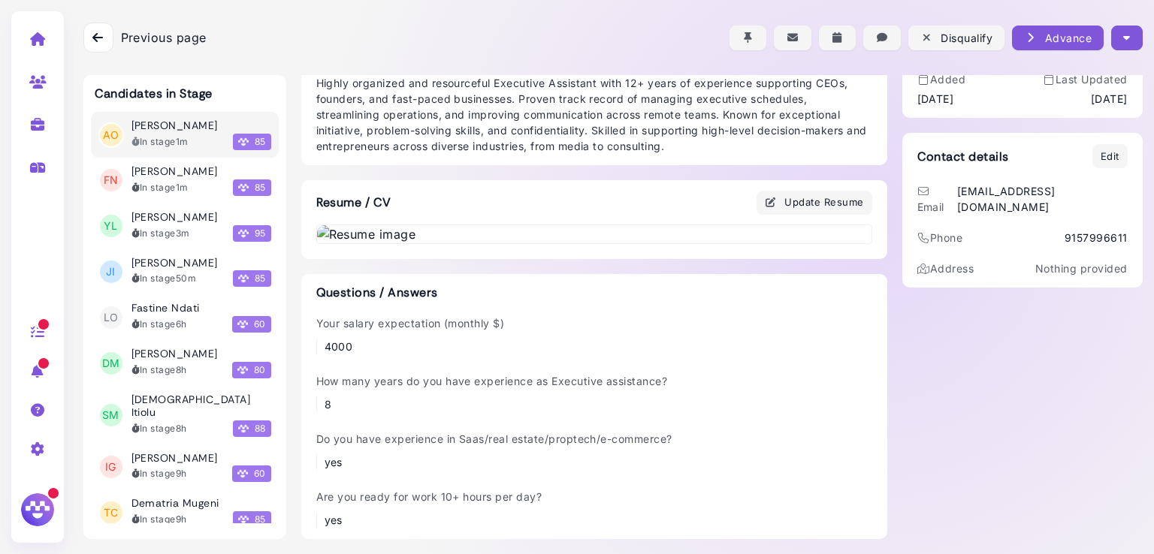
scroll to position [884, 0]
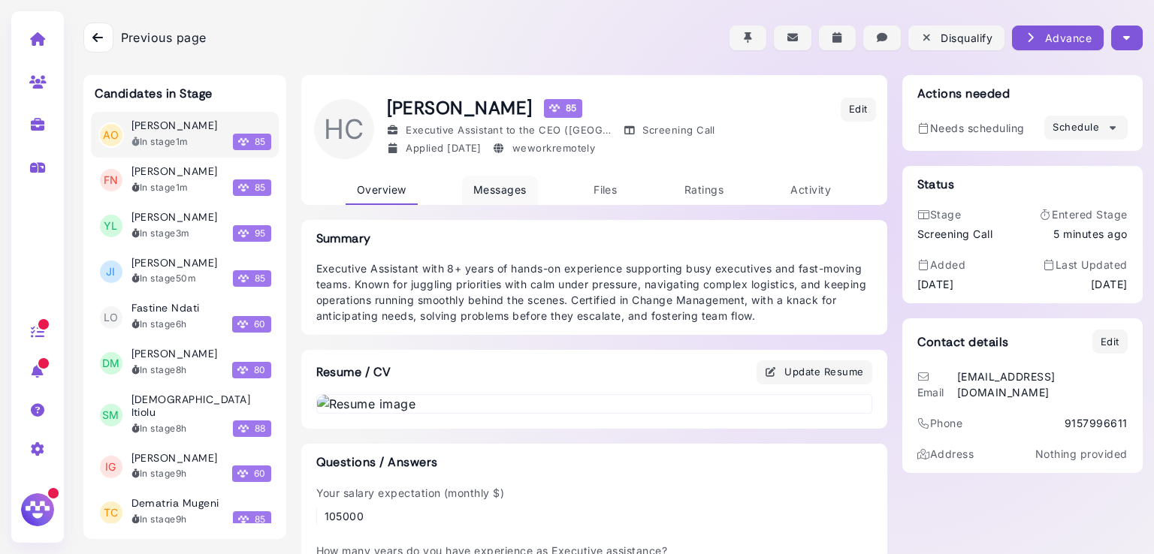
click at [480, 185] on span "Messages" at bounding box center [499, 189] width 53 height 13
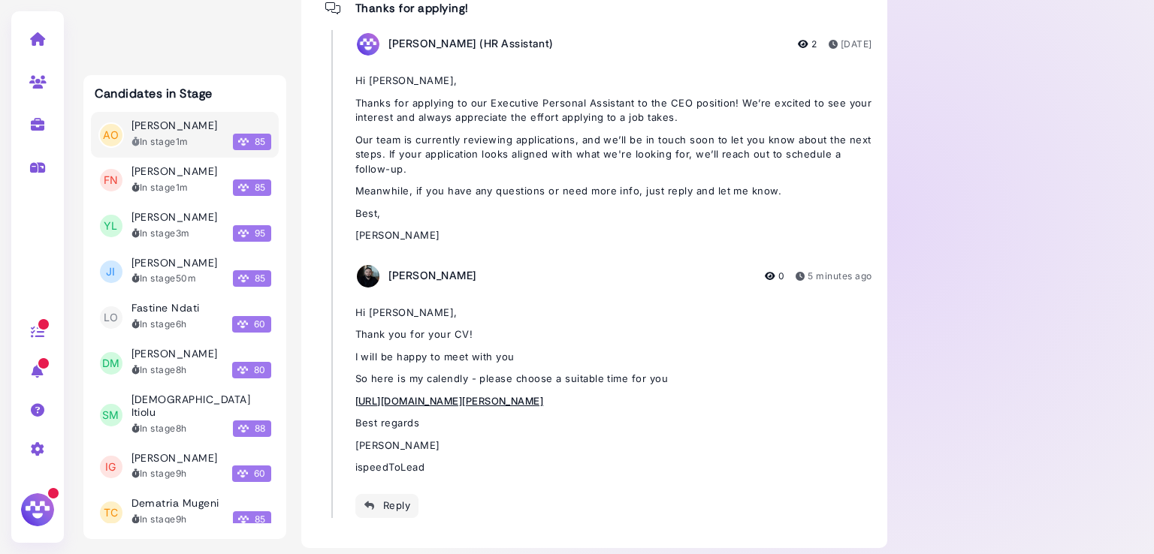
scroll to position [684, 0]
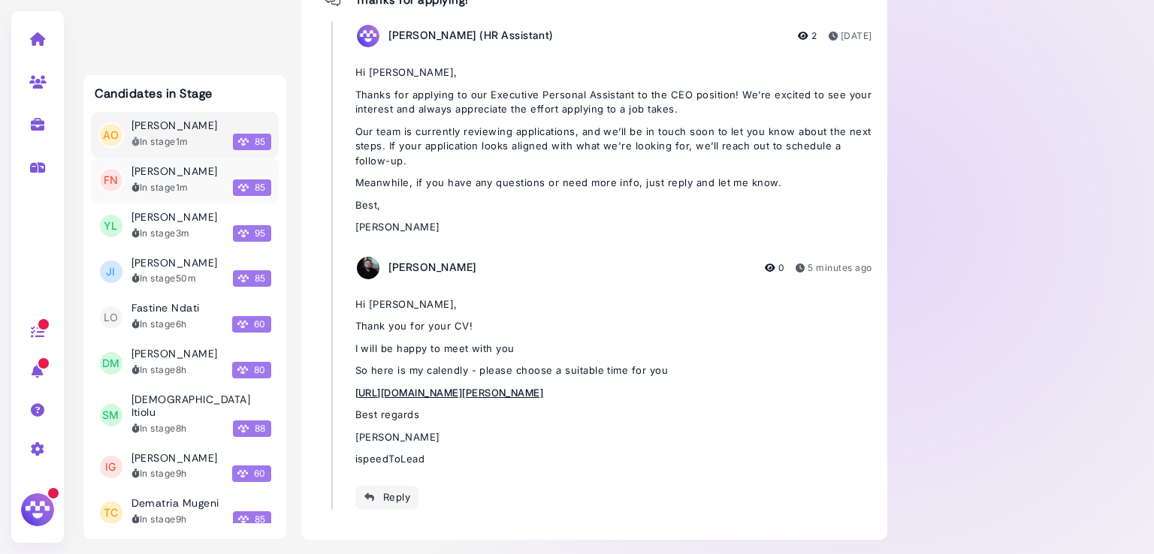
click at [171, 190] on div "In stage 1m" at bounding box center [159, 188] width 57 height 14
click at [162, 227] on div "In stage 3m" at bounding box center [160, 234] width 59 height 14
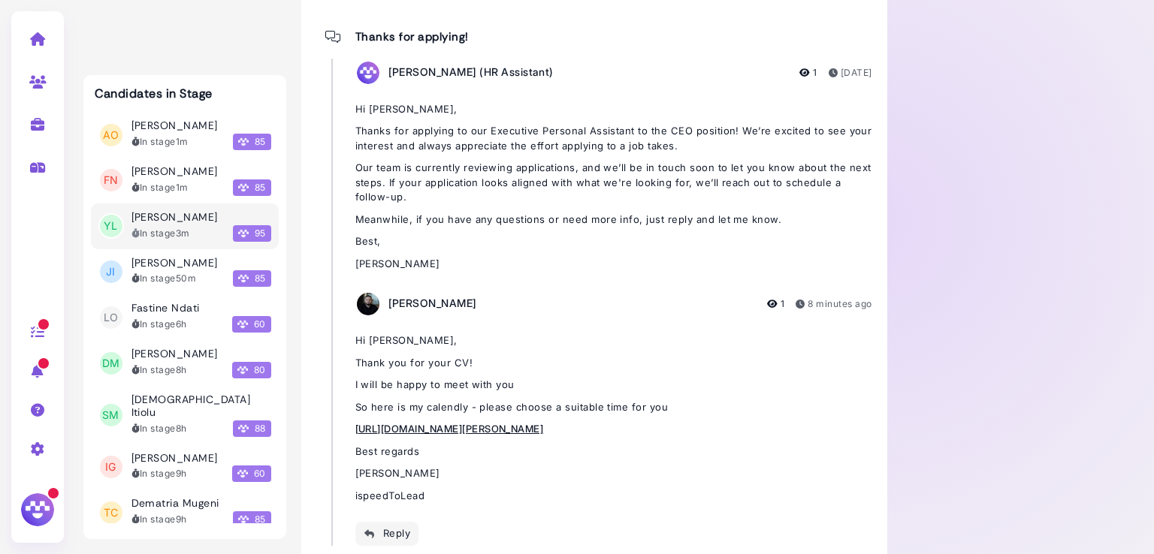
scroll to position [670, 0]
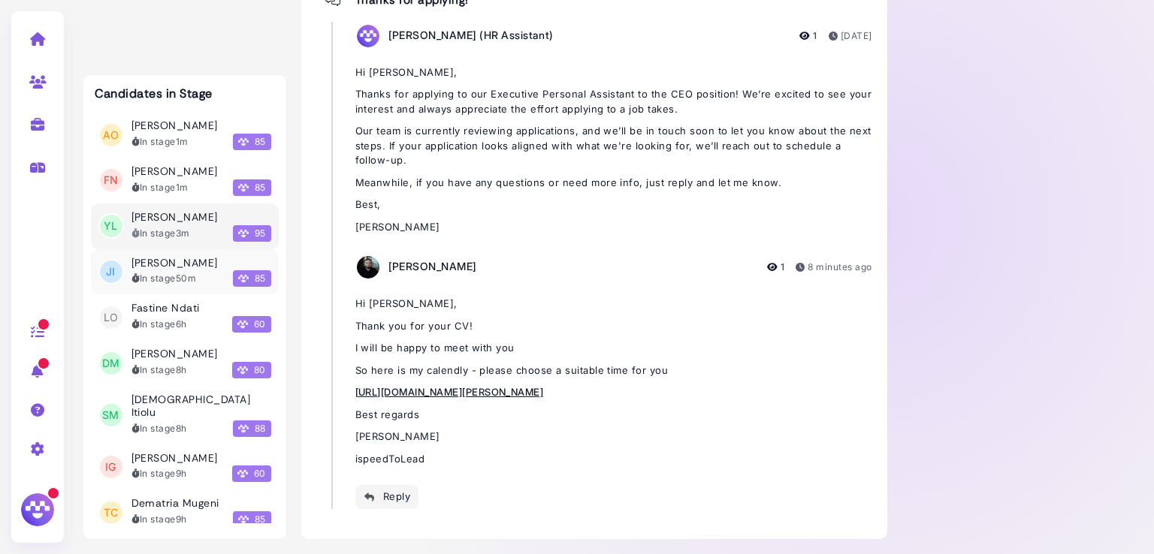
click at [161, 276] on div "In stage 50m" at bounding box center [163, 279] width 65 height 14
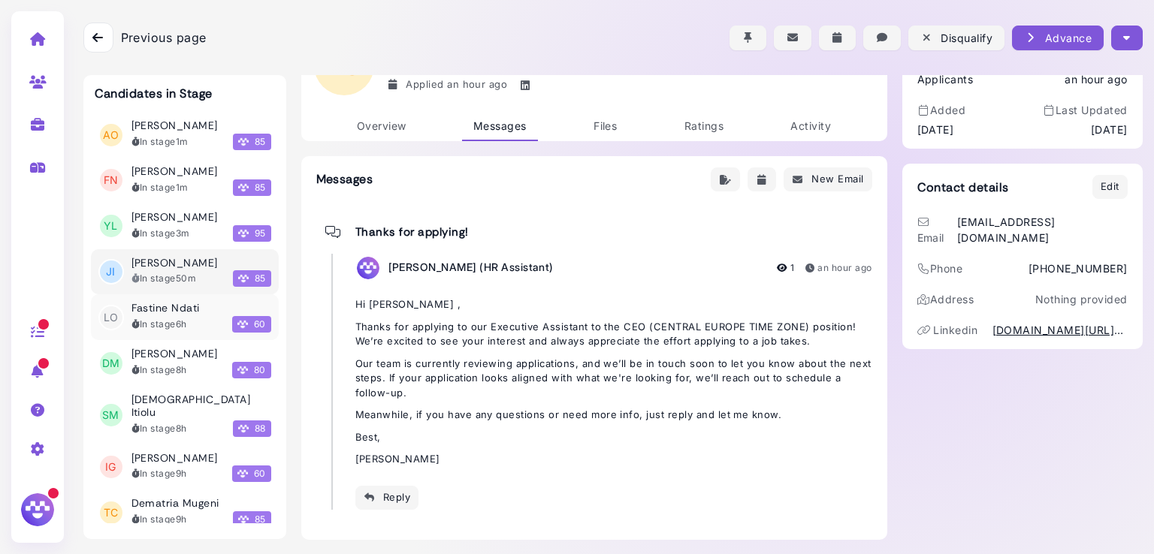
click at [159, 319] on div "In stage 6h" at bounding box center [159, 325] width 56 height 14
click at [161, 364] on div "In stage 8h" at bounding box center [159, 371] width 56 height 14
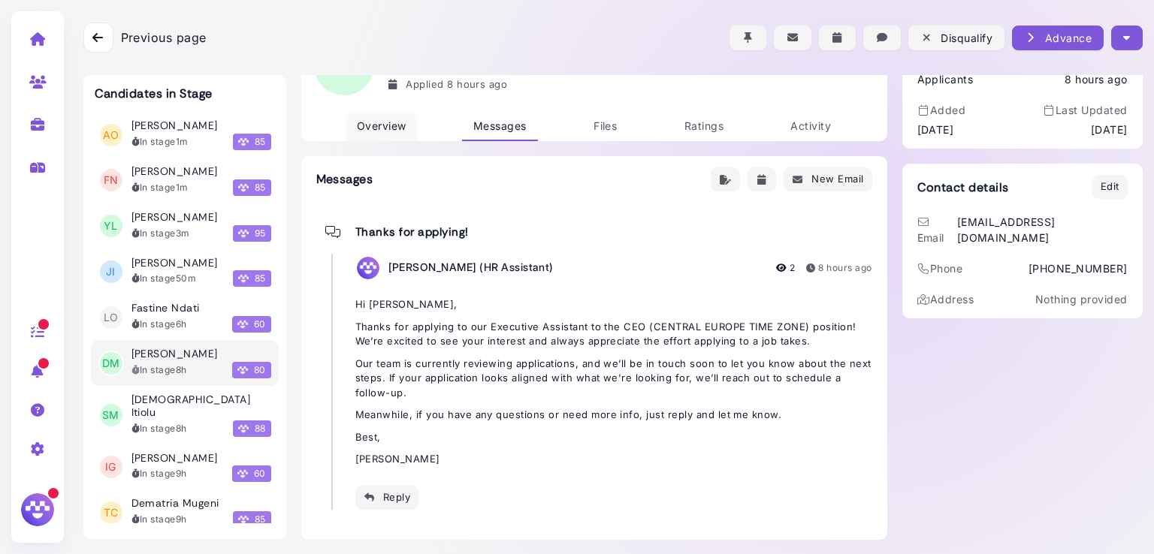
click at [382, 134] on link "Overview" at bounding box center [382, 126] width 72 height 29
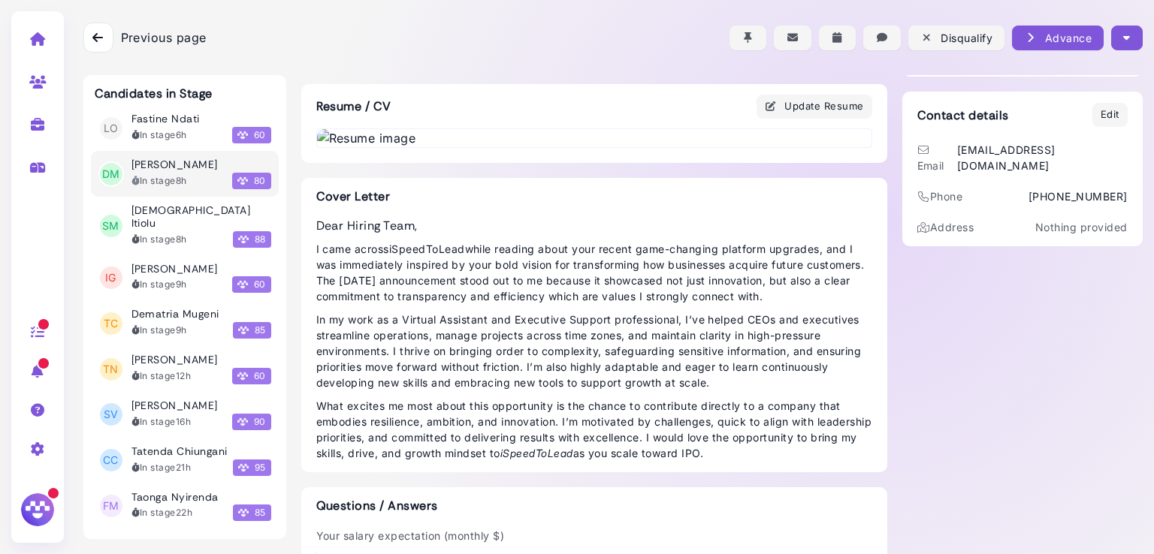
scroll to position [240, 0]
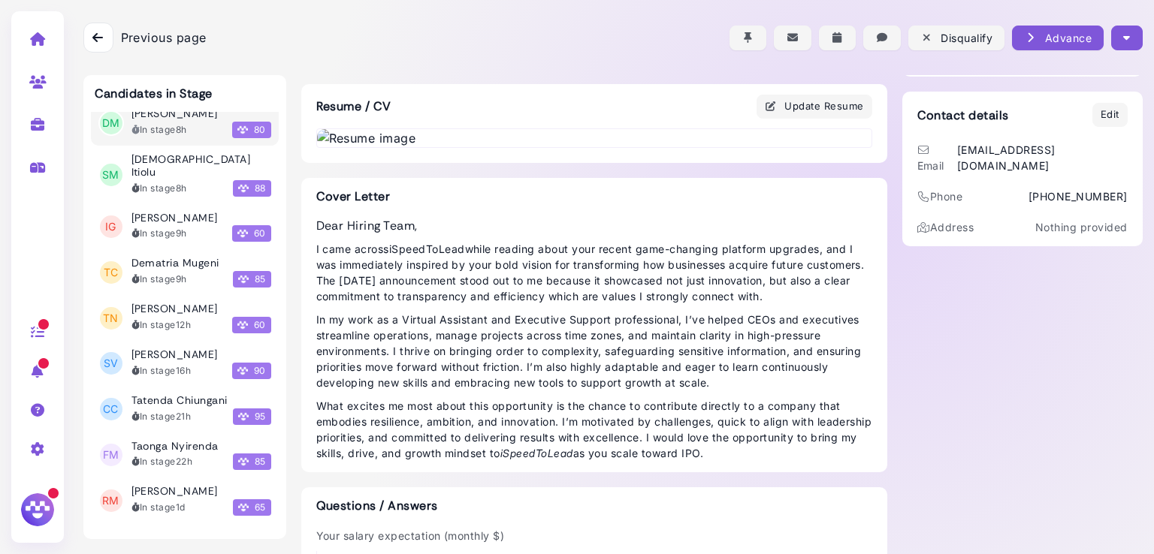
click at [161, 349] on div "[PERSON_NAME]" at bounding box center [201, 355] width 140 height 13
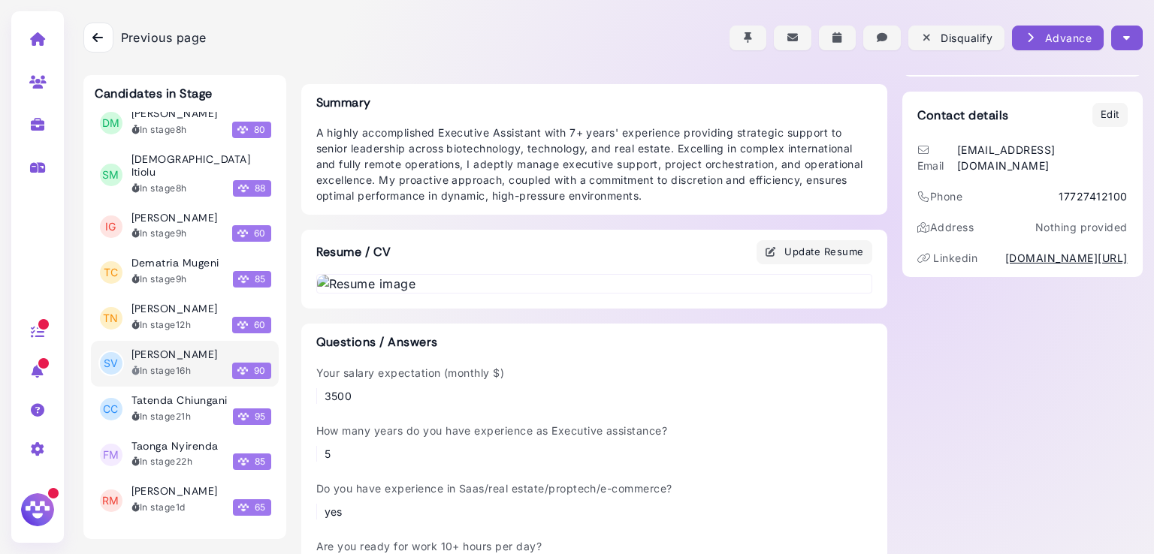
scroll to position [234, 0]
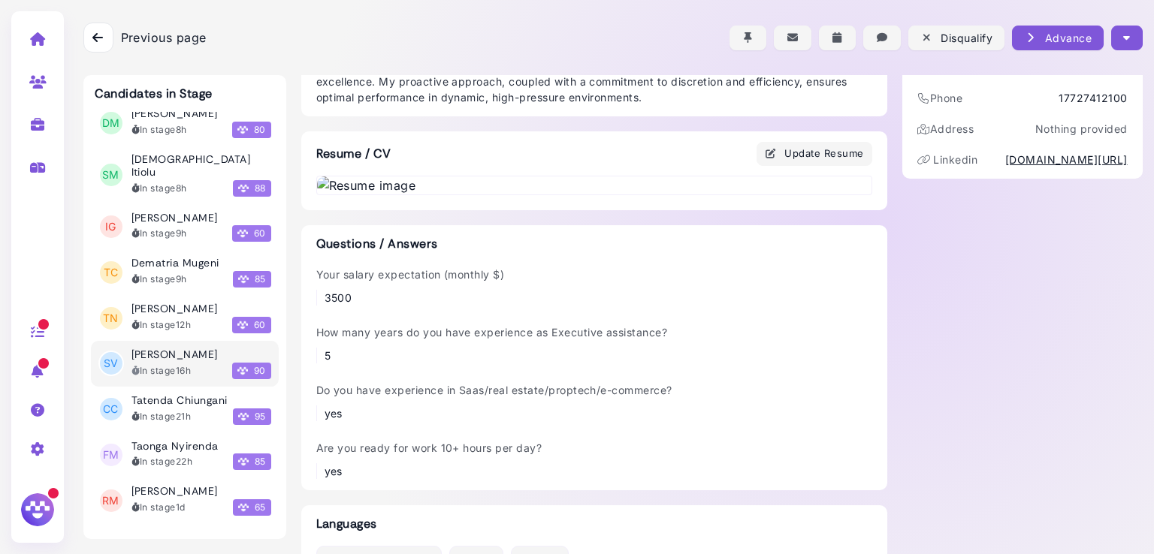
click at [448, 195] on img at bounding box center [594, 186] width 554 height 18
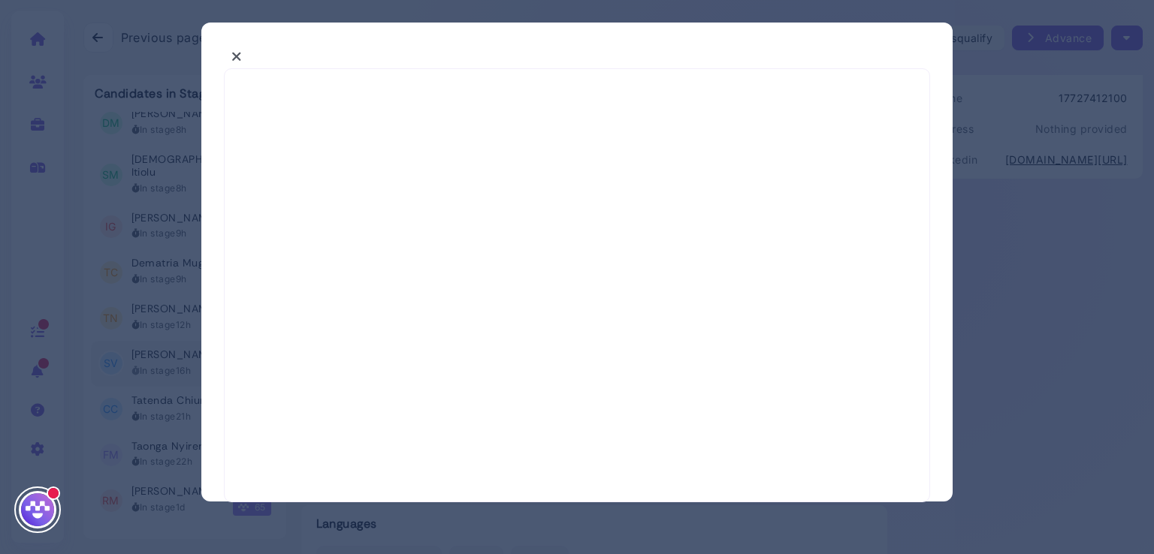
select select "*"
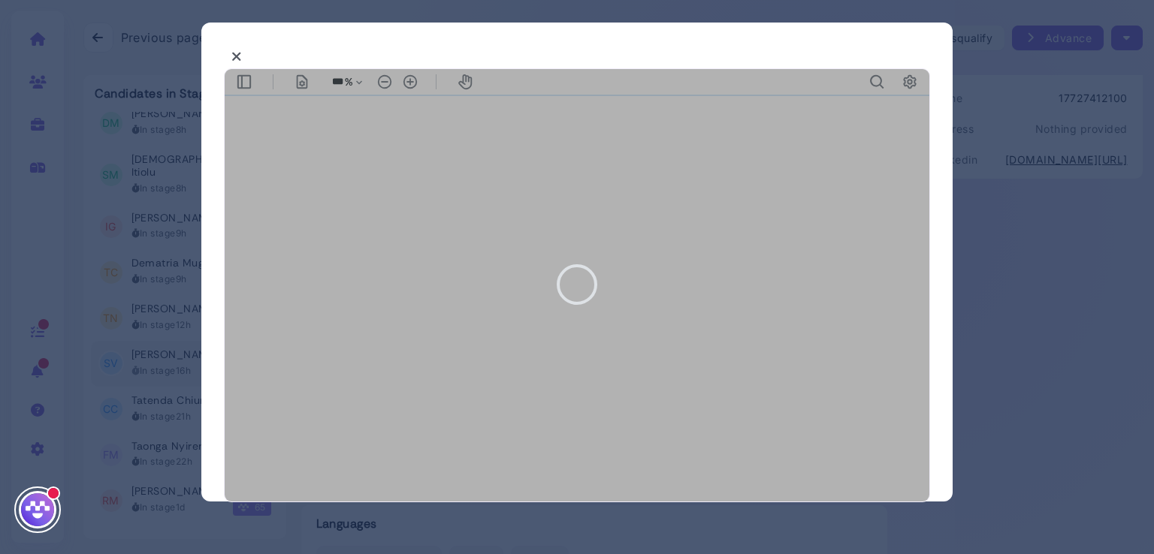
type input "***"
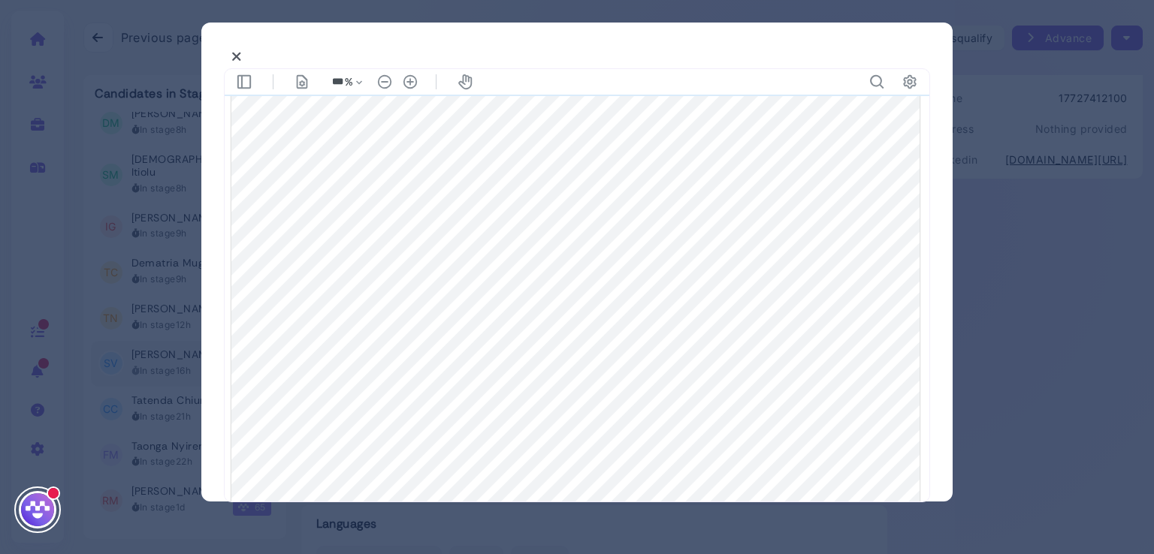
scroll to position [571, 0]
click at [242, 52] on button at bounding box center [237, 56] width 26 height 23
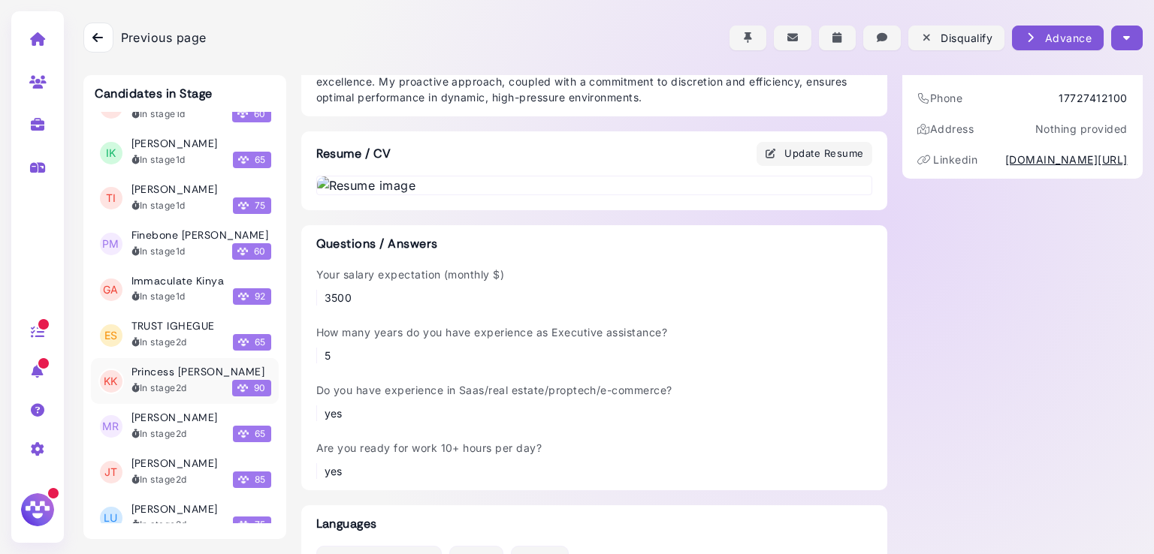
scroll to position [901, 0]
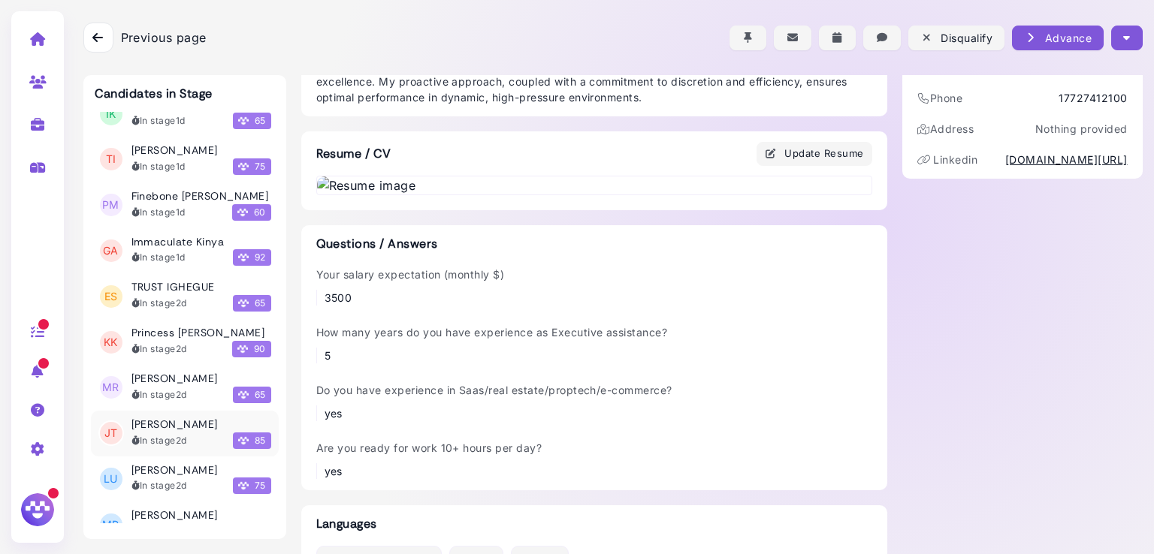
click at [174, 434] on div "In stage 2d" at bounding box center [159, 441] width 56 height 14
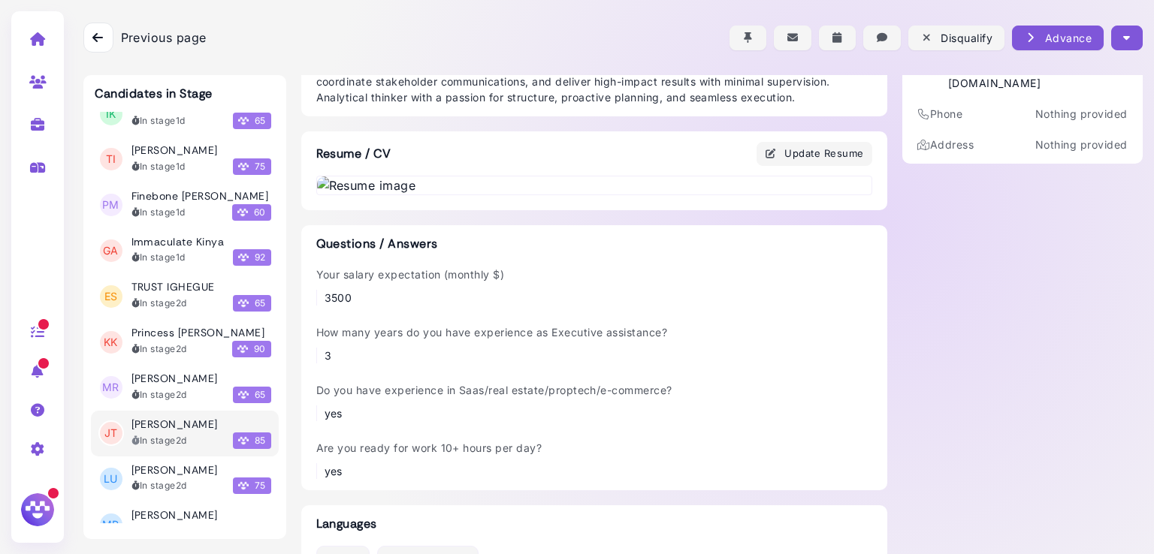
click at [530, 195] on img at bounding box center [594, 186] width 554 height 18
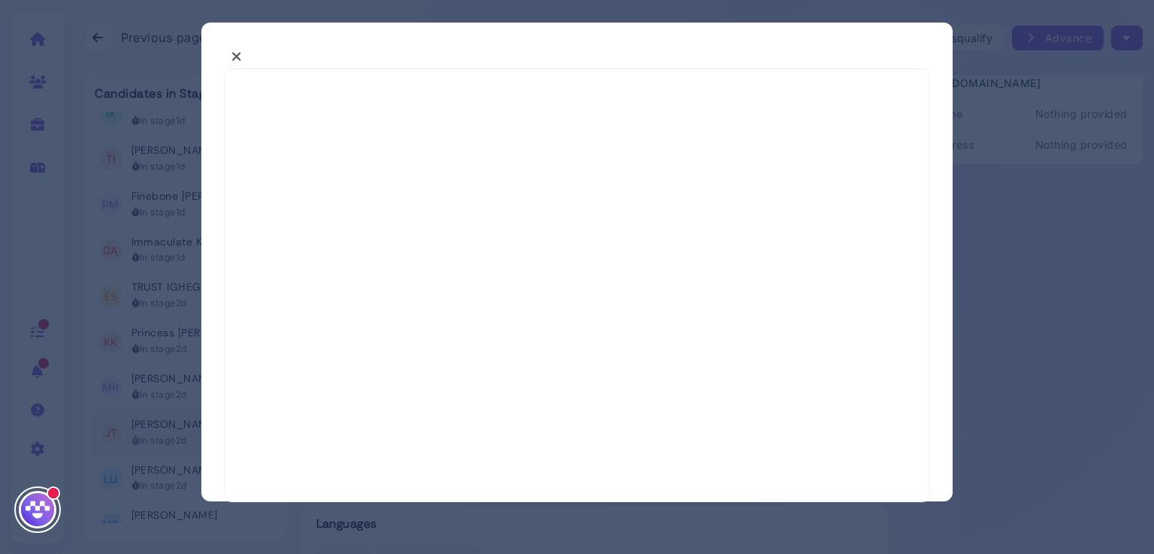
select select "*"
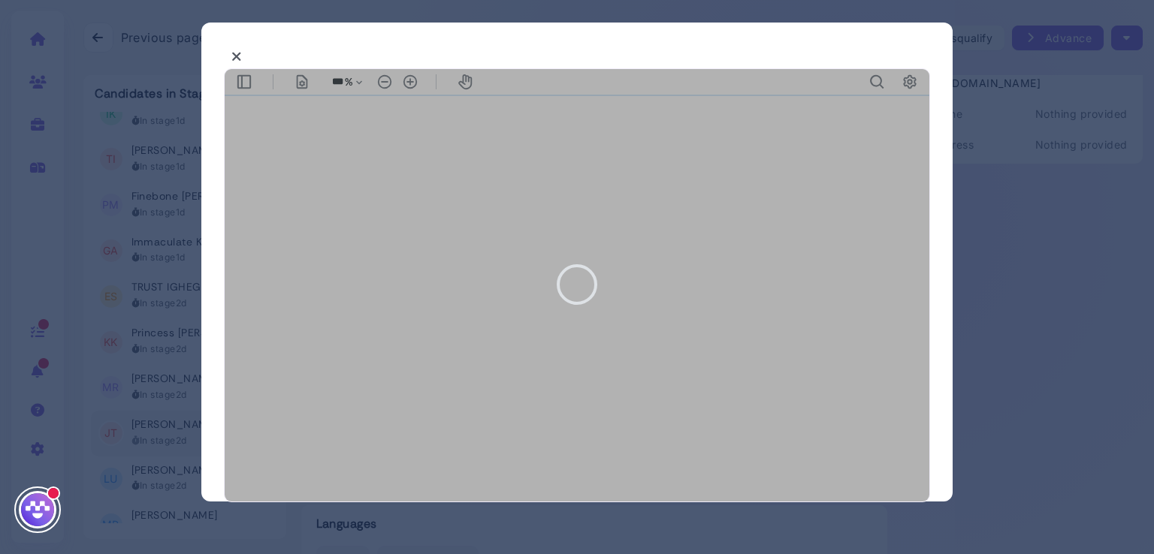
type input "***"
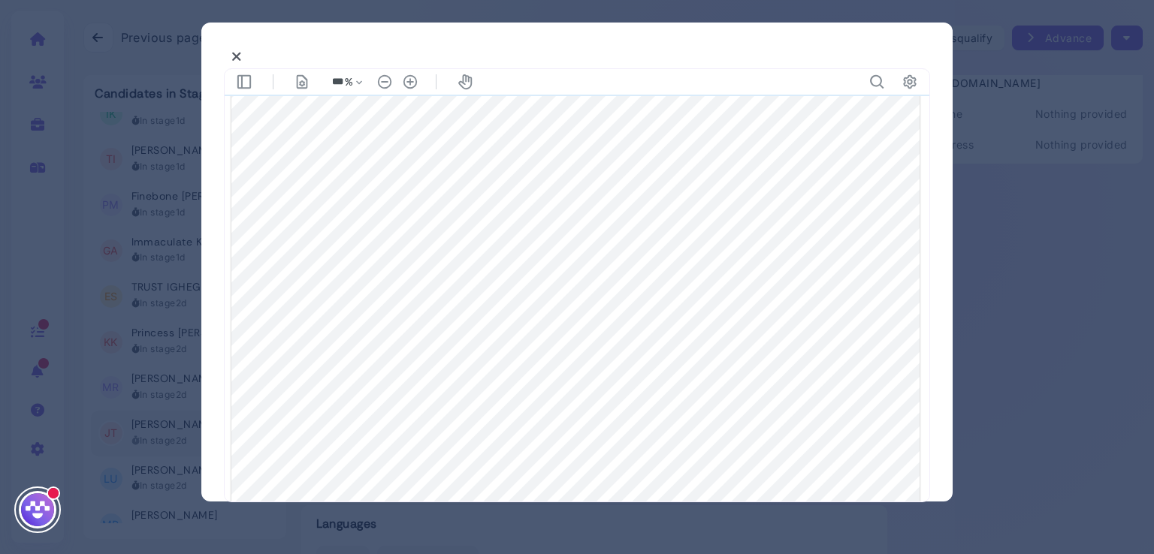
scroll to position [576, 0]
click at [239, 52] on icon at bounding box center [236, 57] width 11 height 16
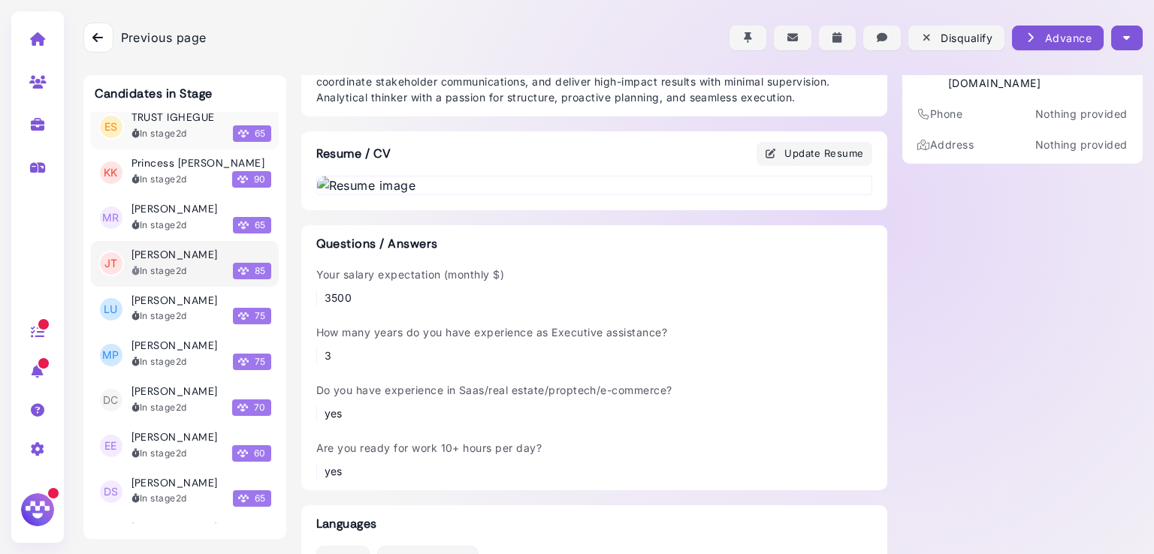
scroll to position [1076, 0]
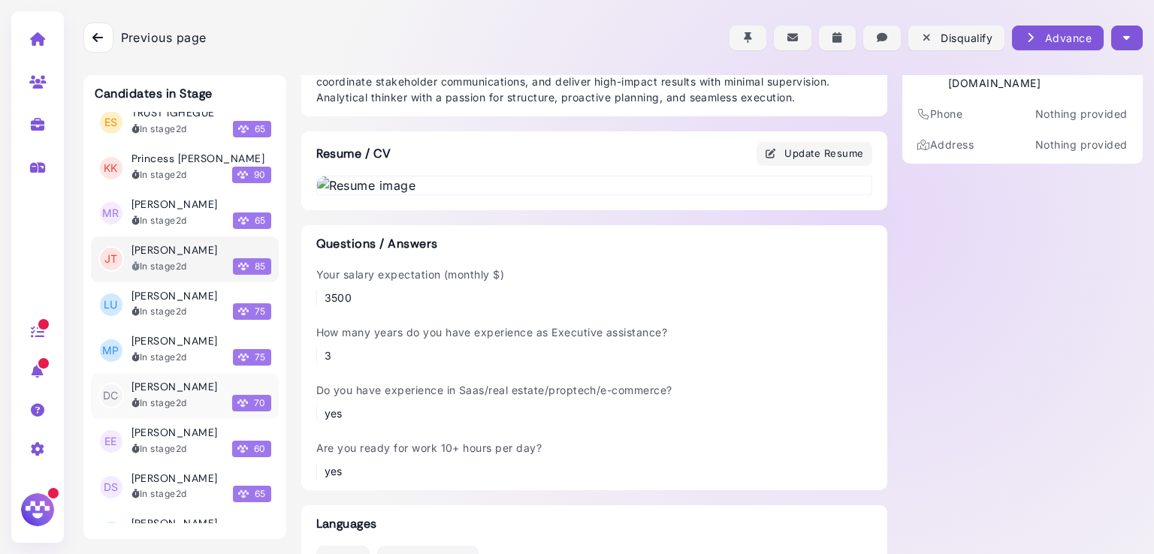
click at [171, 381] on div "Josue Tambara In stage 2d 70" at bounding box center [201, 396] width 140 height 31
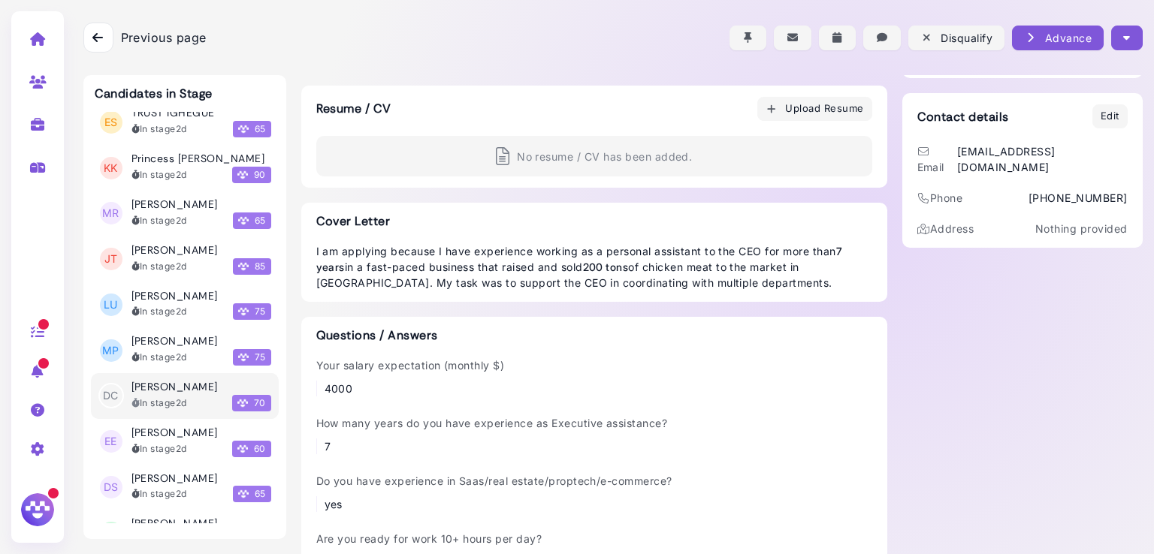
scroll to position [134, 0]
click at [172, 335] on h3 "[PERSON_NAME]" at bounding box center [174, 341] width 86 height 13
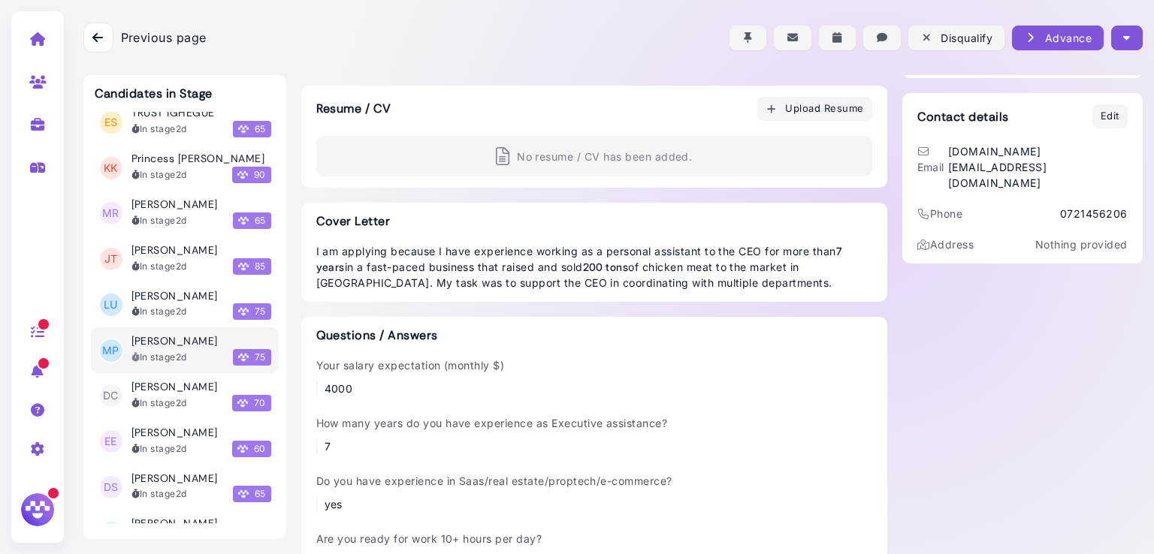
click at [172, 335] on h3 "[PERSON_NAME]" at bounding box center [174, 341] width 86 height 13
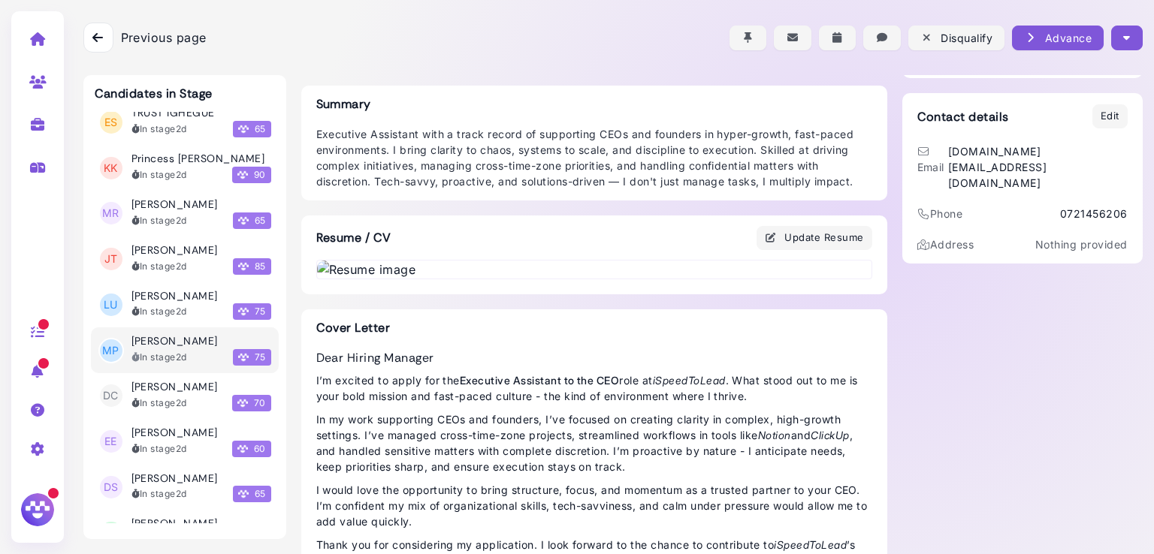
click at [172, 335] on h3 "[PERSON_NAME]" at bounding box center [174, 341] width 86 height 13
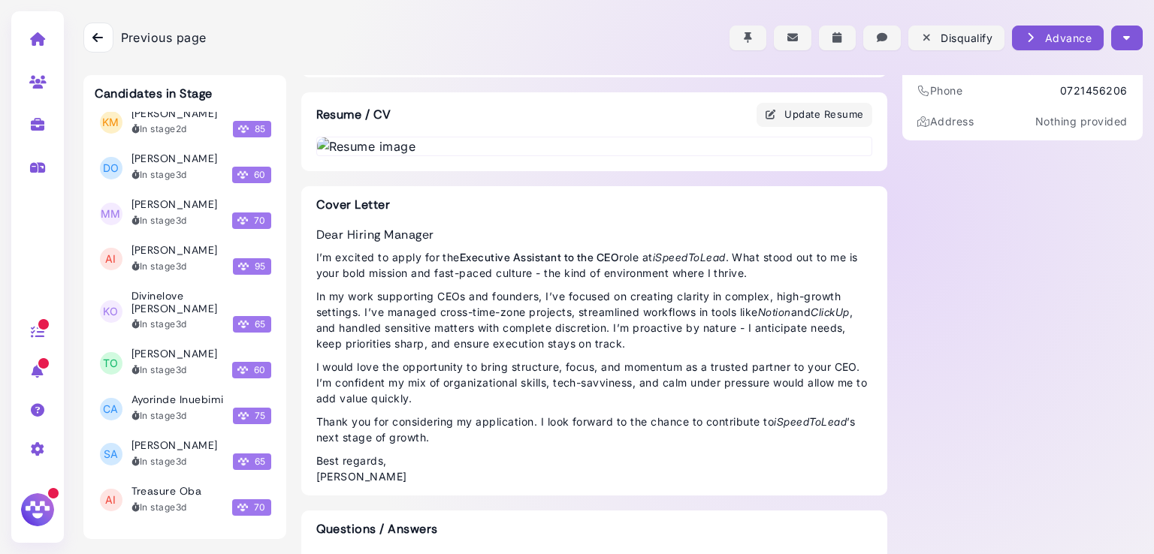
scroll to position [1605, 0]
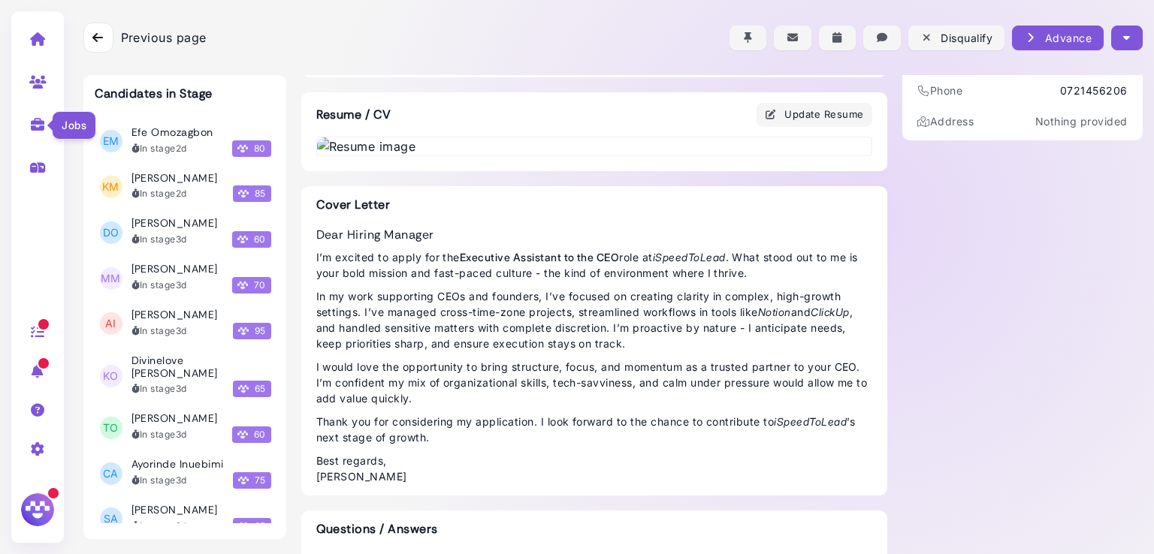
click at [33, 131] on icon at bounding box center [37, 125] width 17 height 14
select select "**********"
select select "**"
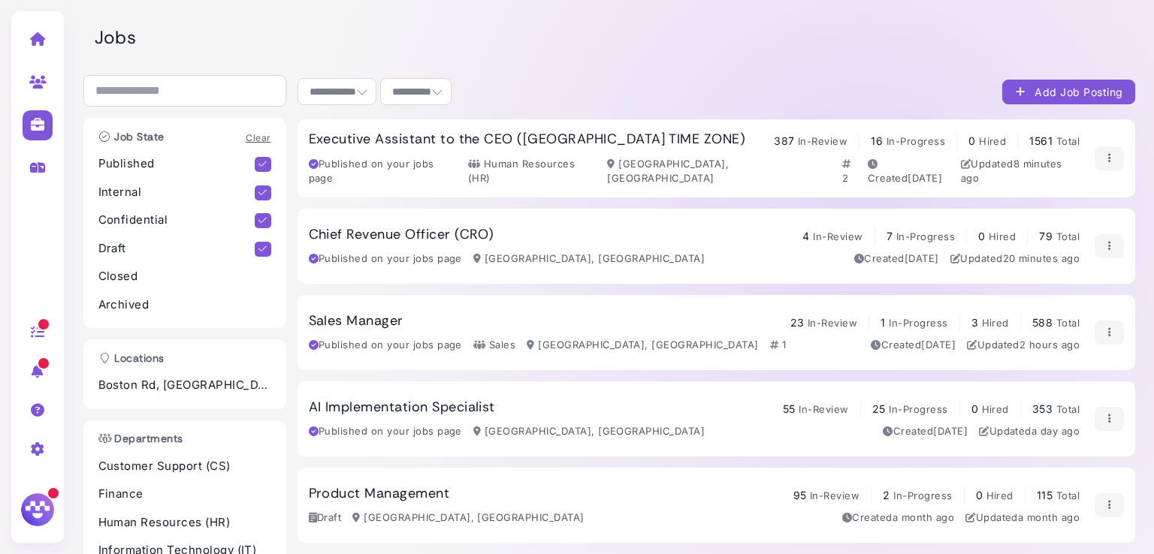
click at [372, 232] on h3 "Chief Revenue Officer (CRO)" at bounding box center [402, 235] width 186 height 17
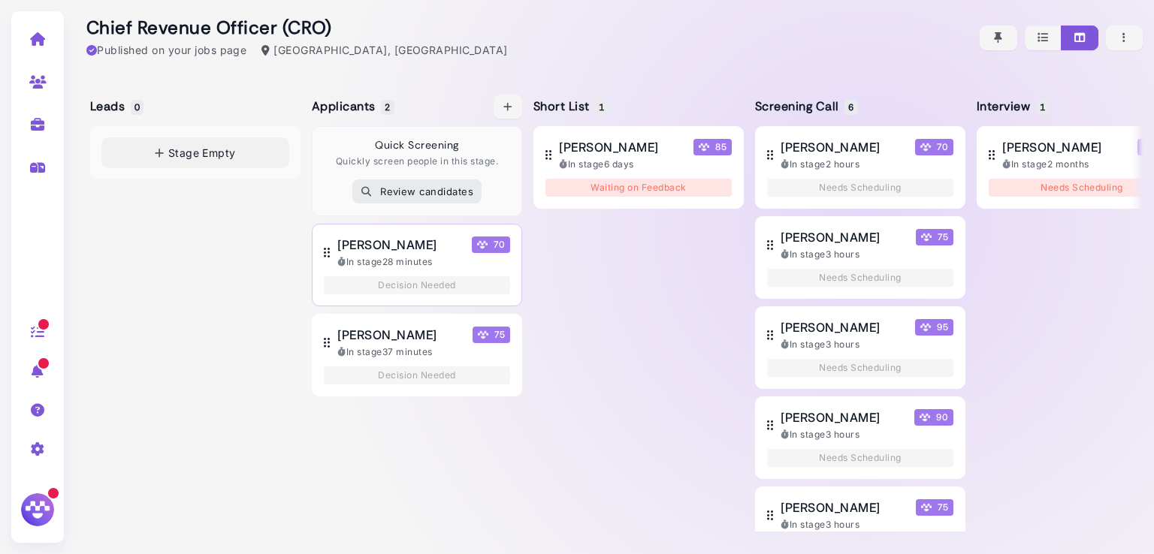
click at [379, 248] on span "Everett Glass" at bounding box center [386, 245] width 99 height 18
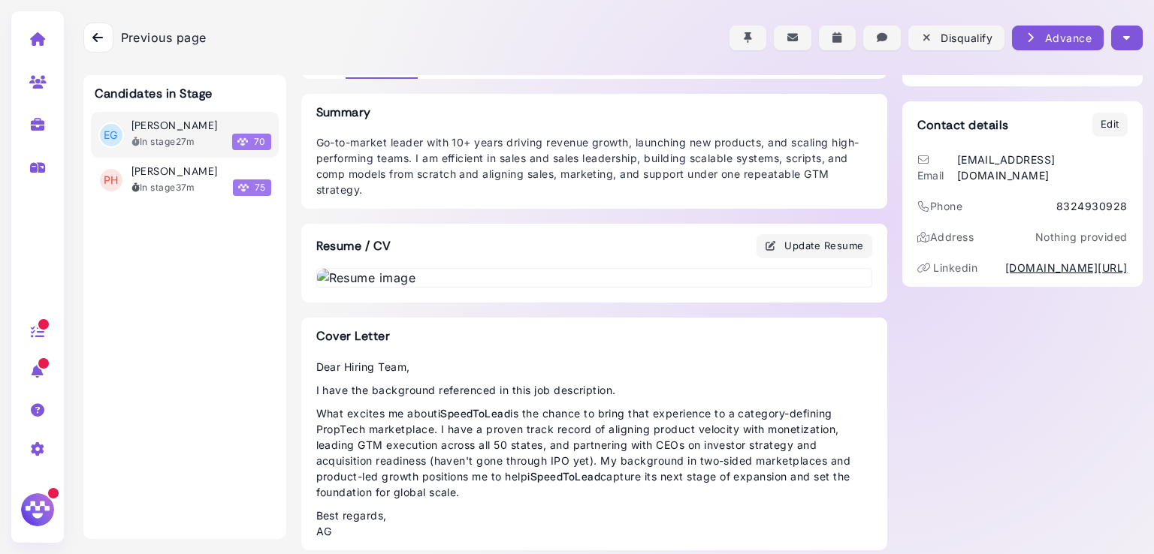
scroll to position [258, 0]
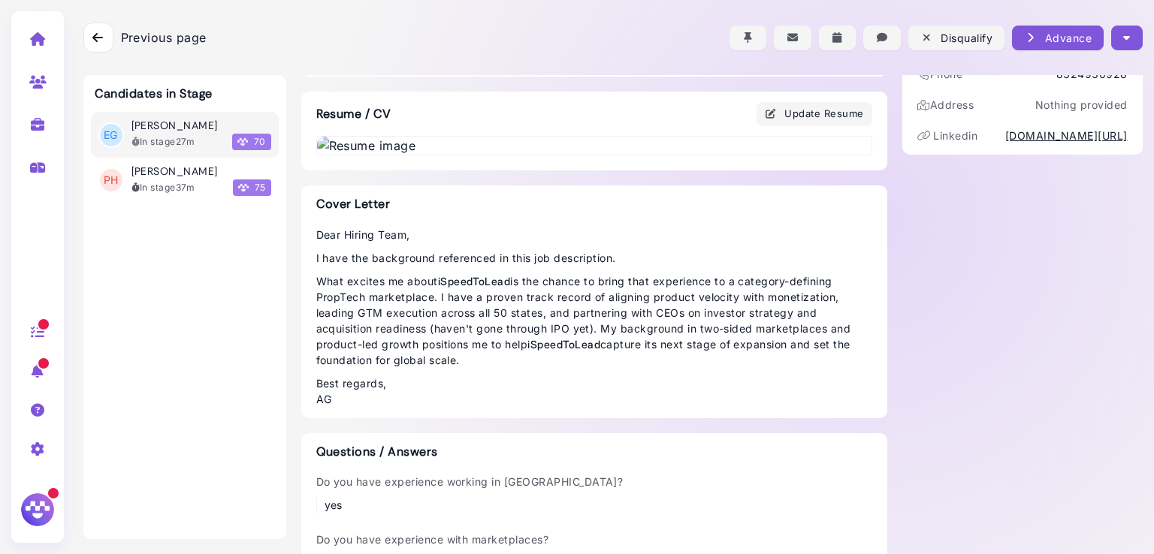
click at [494, 155] on img at bounding box center [594, 146] width 554 height 18
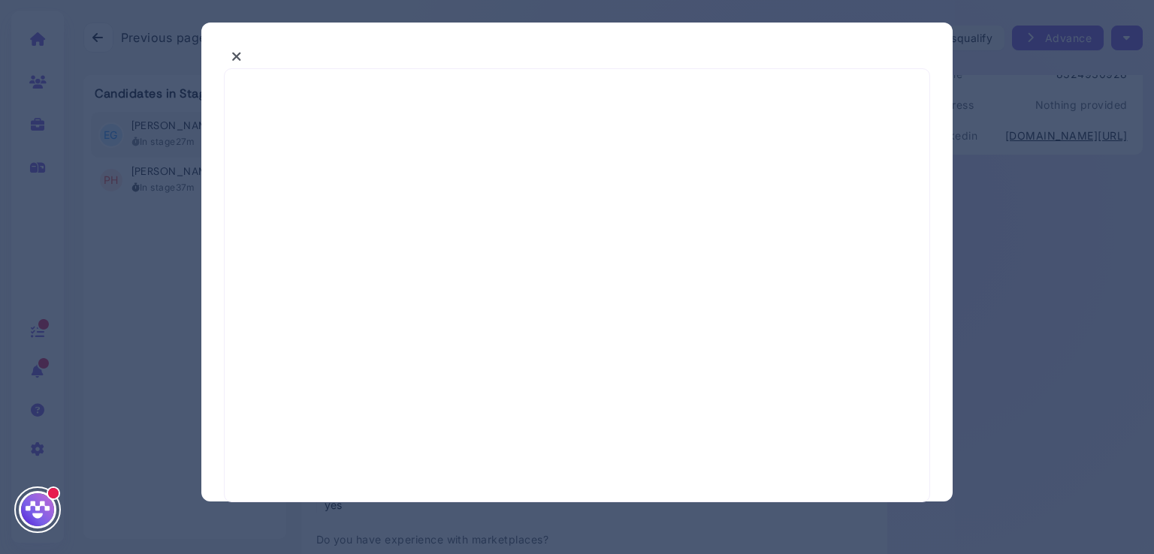
select select "*"
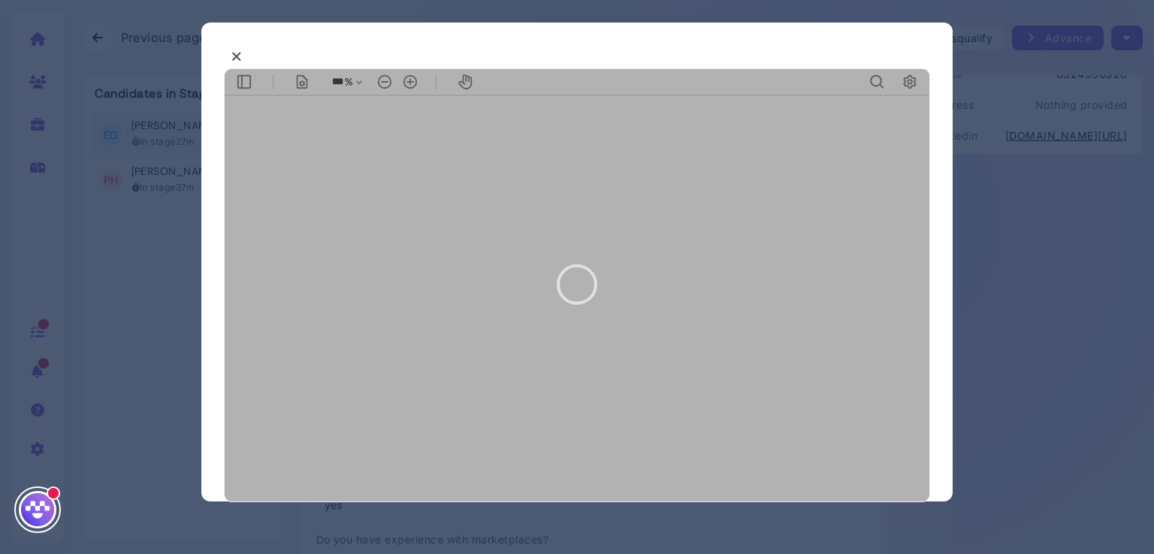
type input "***"
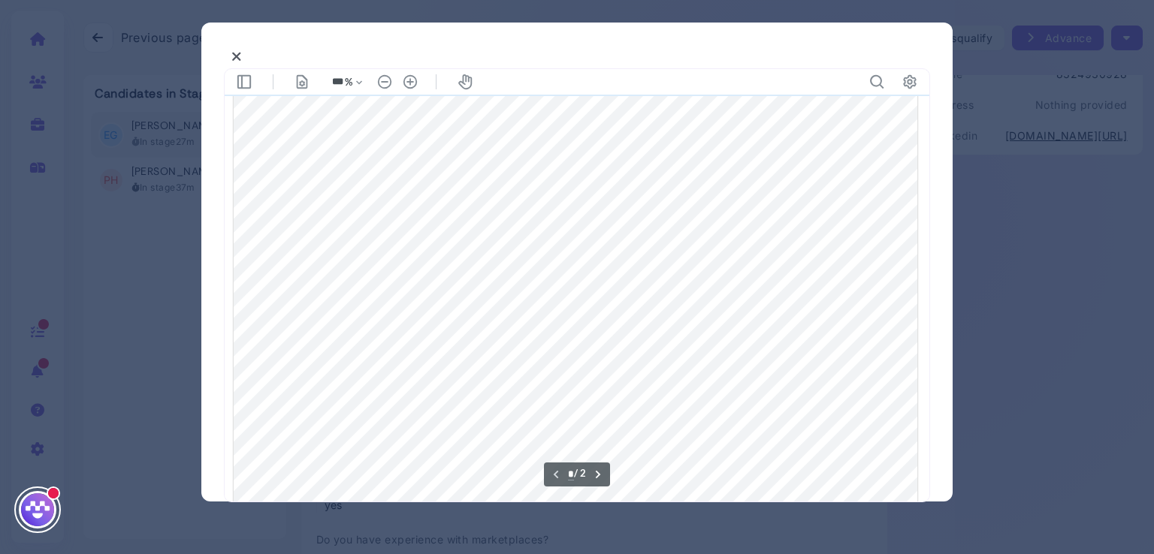
scroll to position [461, 0]
click at [236, 52] on icon at bounding box center [236, 57] width 11 height 16
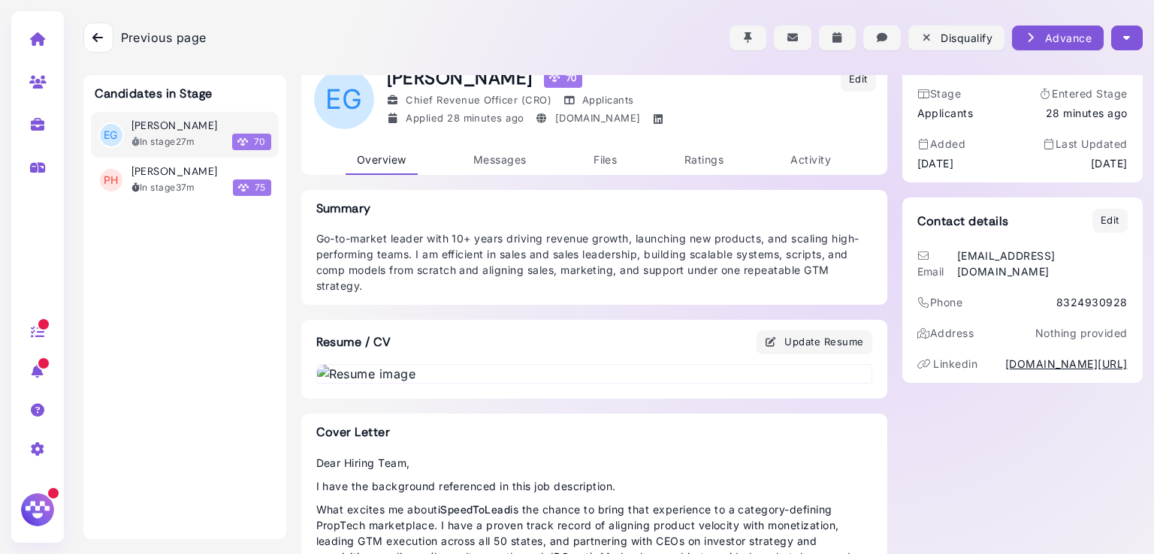
scroll to position [0, 0]
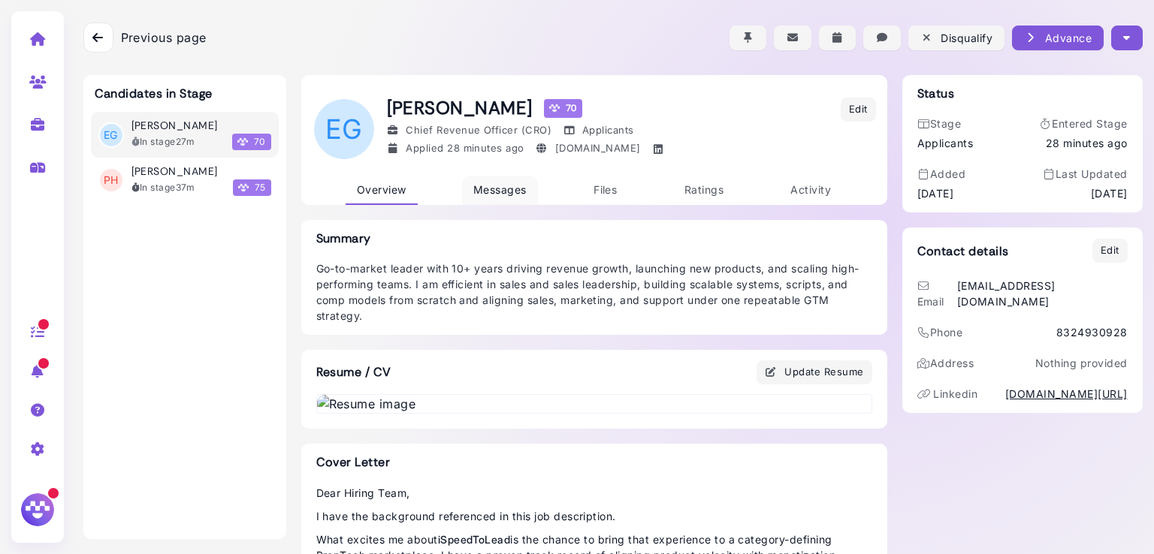
click at [483, 180] on link "Messages" at bounding box center [500, 190] width 76 height 29
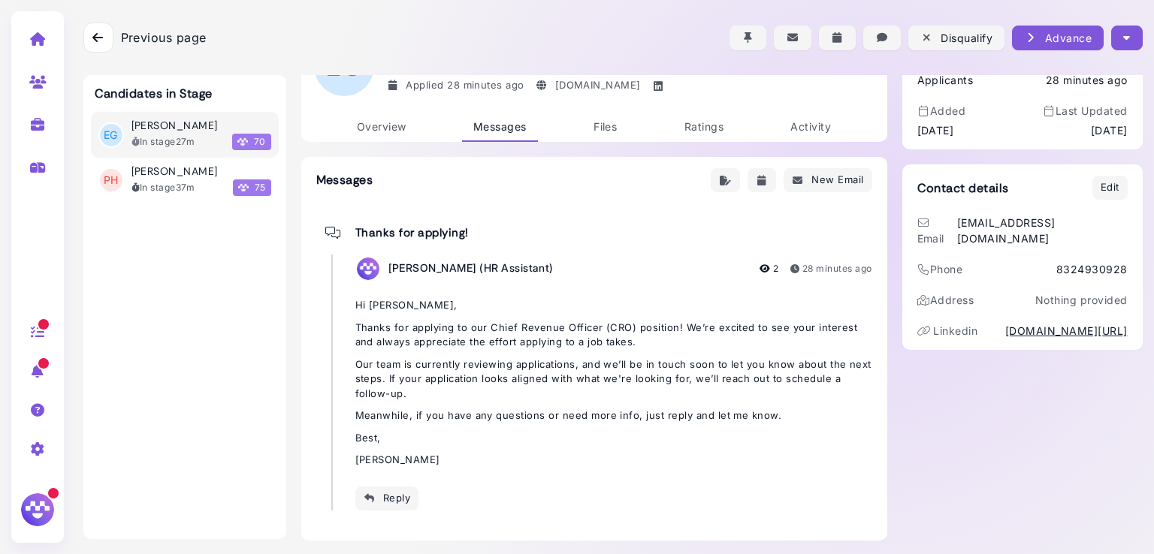
scroll to position [64, 0]
click at [391, 493] on div "Reply" at bounding box center [387, 498] width 47 height 16
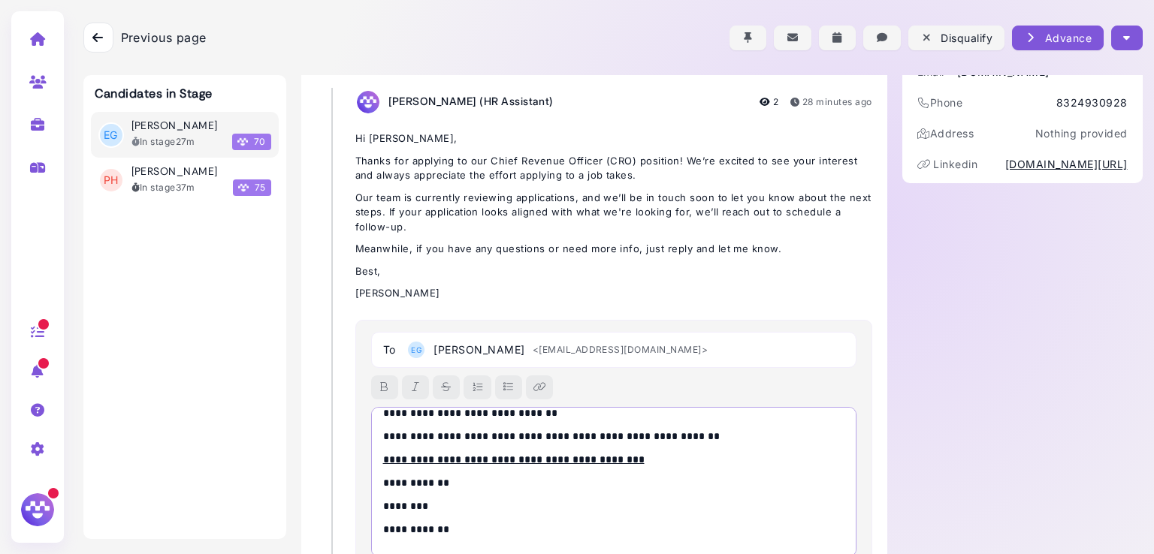
scroll to position [0, 0]
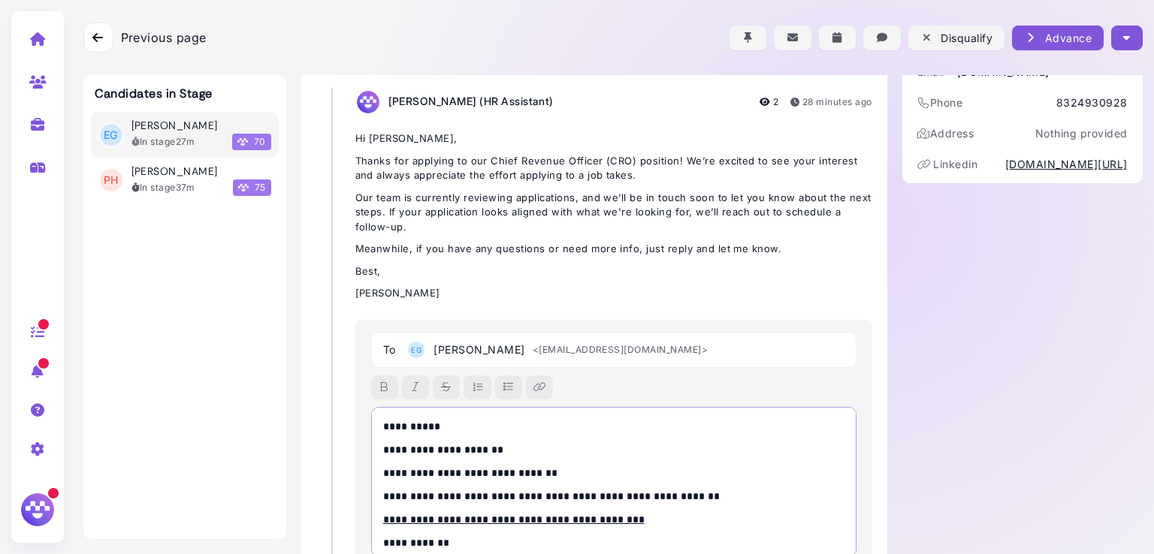
click at [424, 427] on p "**********" at bounding box center [610, 427] width 454 height 16
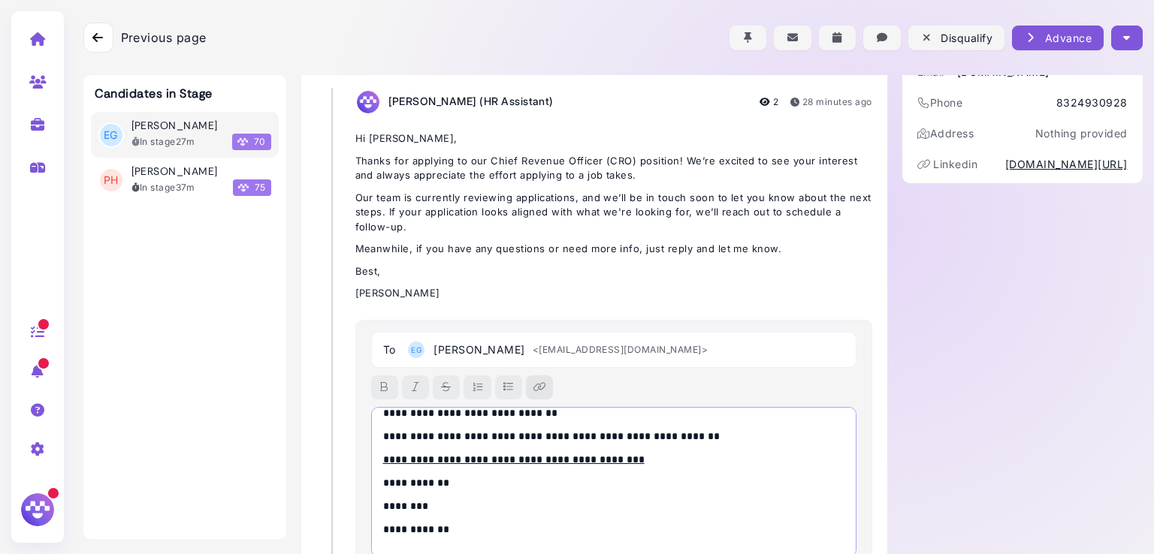
scroll to position [349, 0]
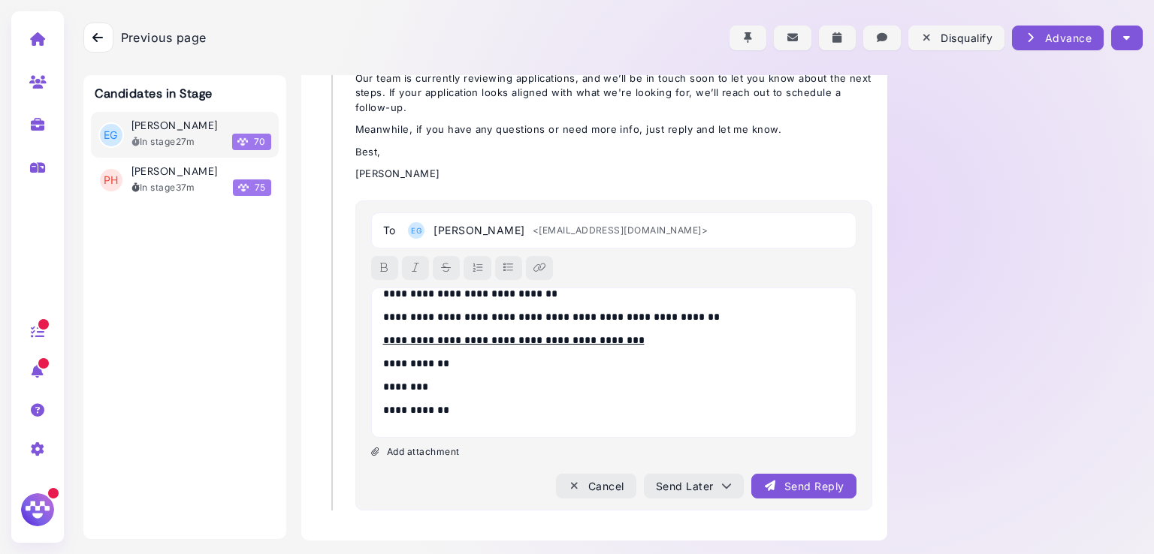
click at [775, 485] on div "Send Reply" at bounding box center [803, 487] width 80 height 16
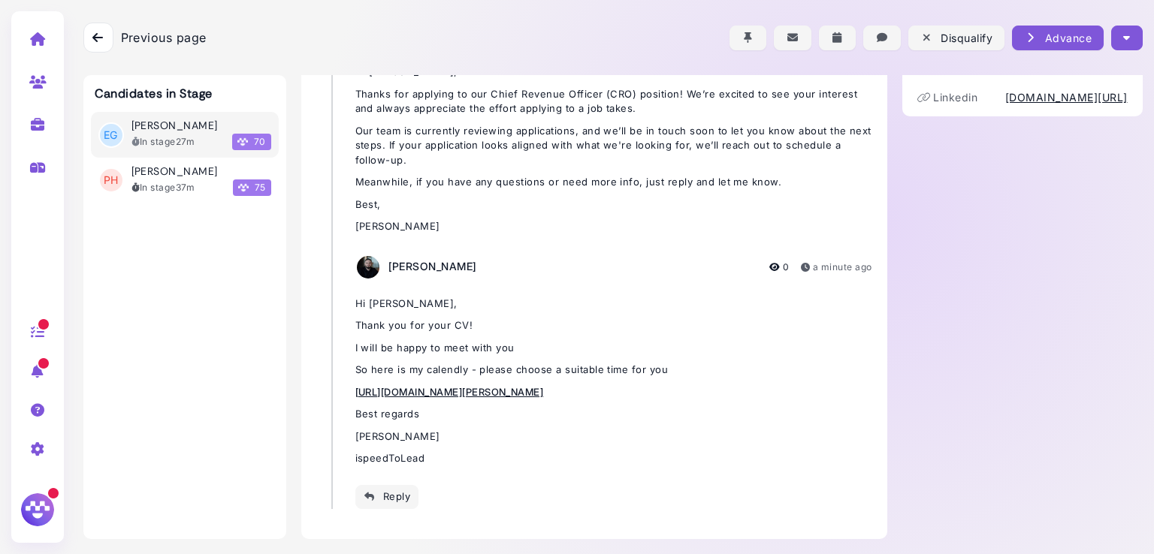
scroll to position [296, 0]
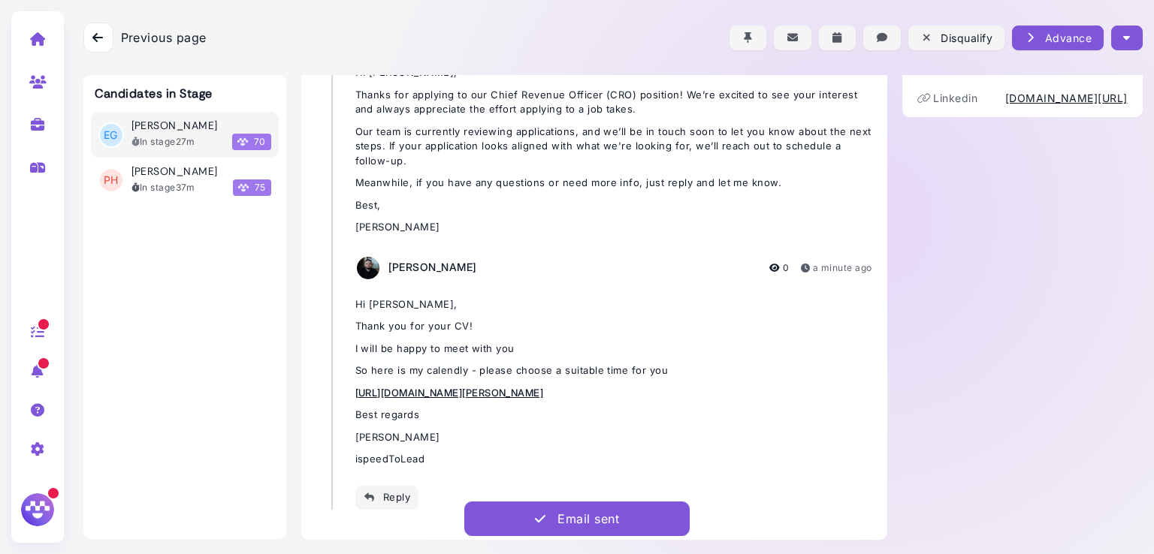
click at [1123, 42] on icon "button" at bounding box center [1126, 38] width 7 height 16
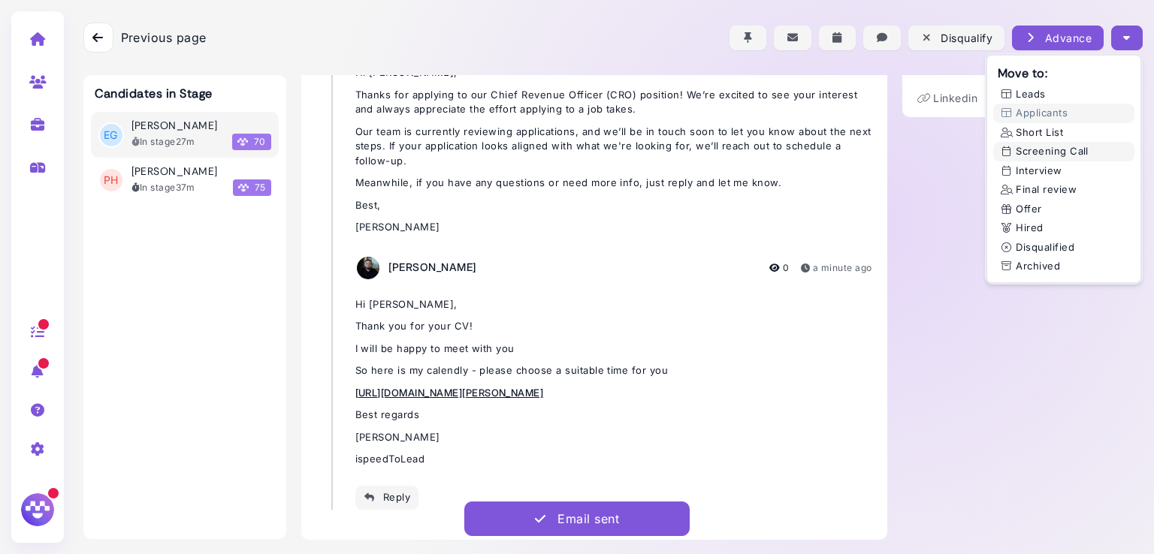
click at [1034, 148] on button "Screening Call" at bounding box center [1063, 152] width 141 height 20
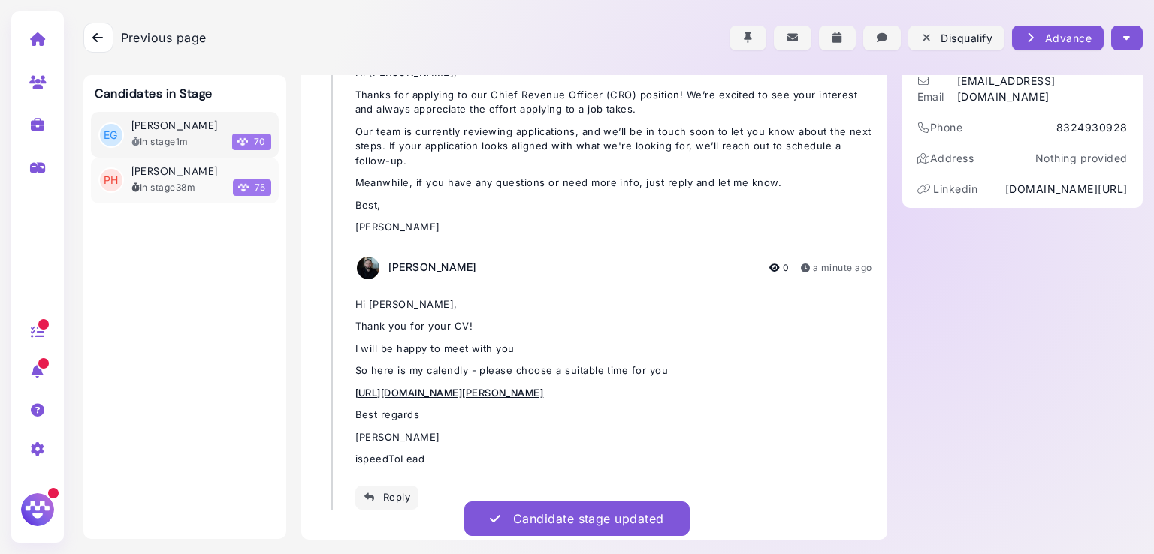
click at [185, 177] on h3 "Piper Harris" at bounding box center [174, 171] width 86 height 13
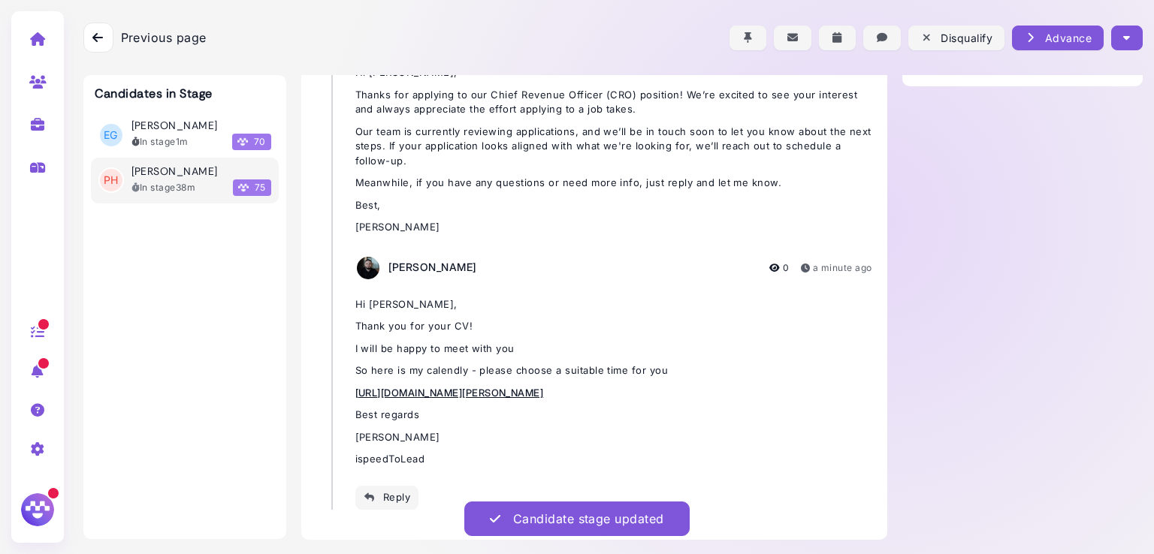
scroll to position [64, 0]
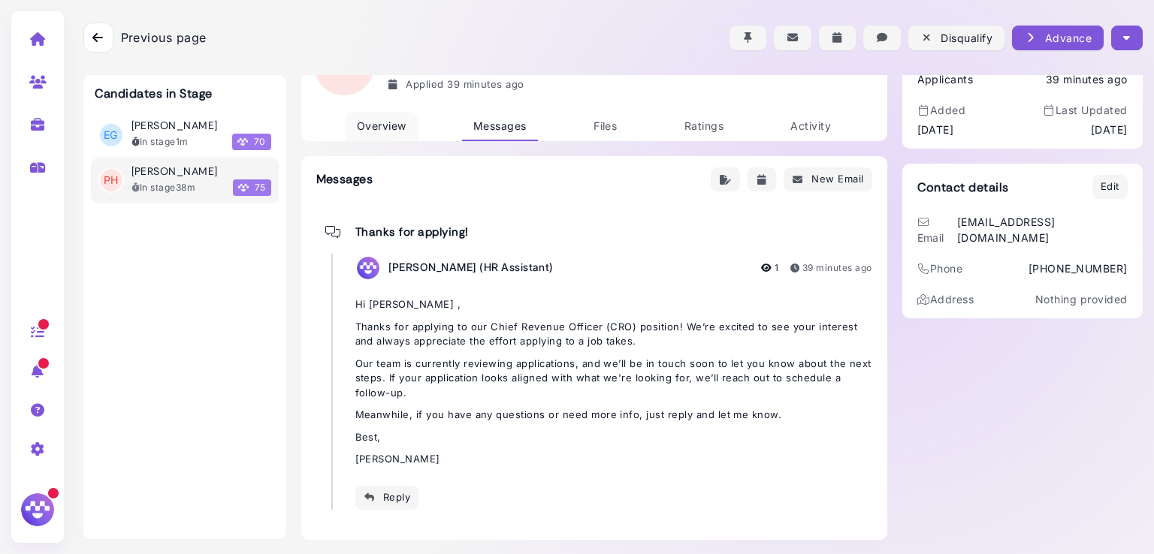
click at [368, 125] on span "Overview" at bounding box center [382, 125] width 50 height 13
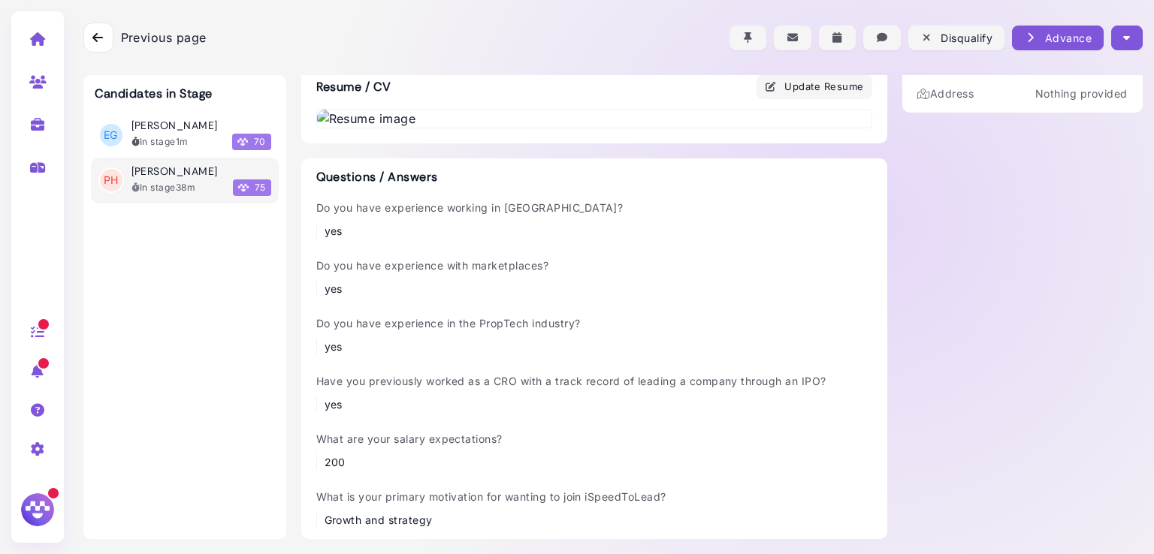
scroll to position [406, 0]
click at [532, 128] on img at bounding box center [594, 119] width 554 height 18
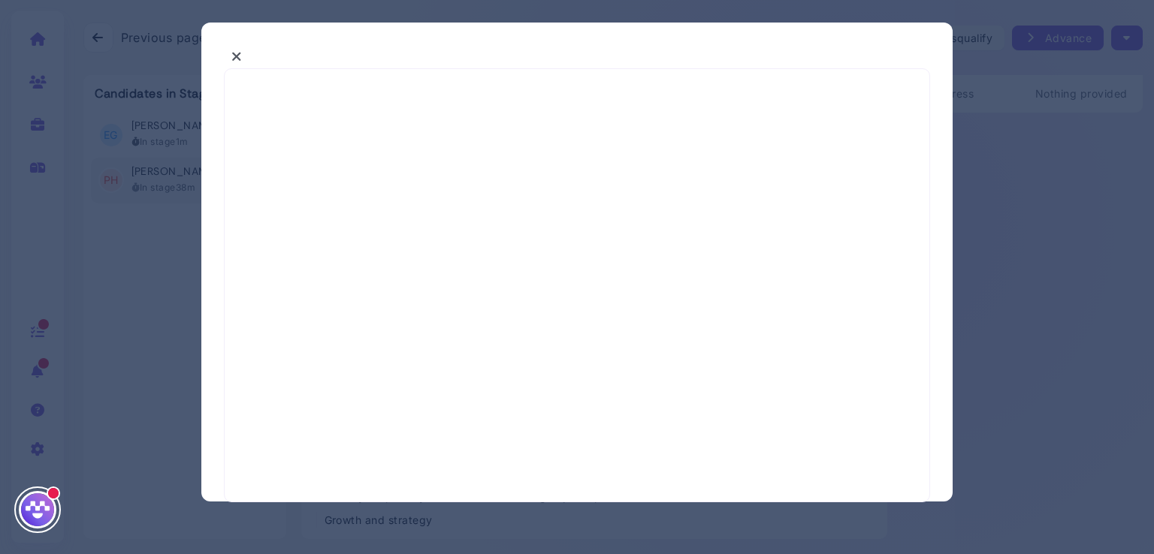
select select "*"
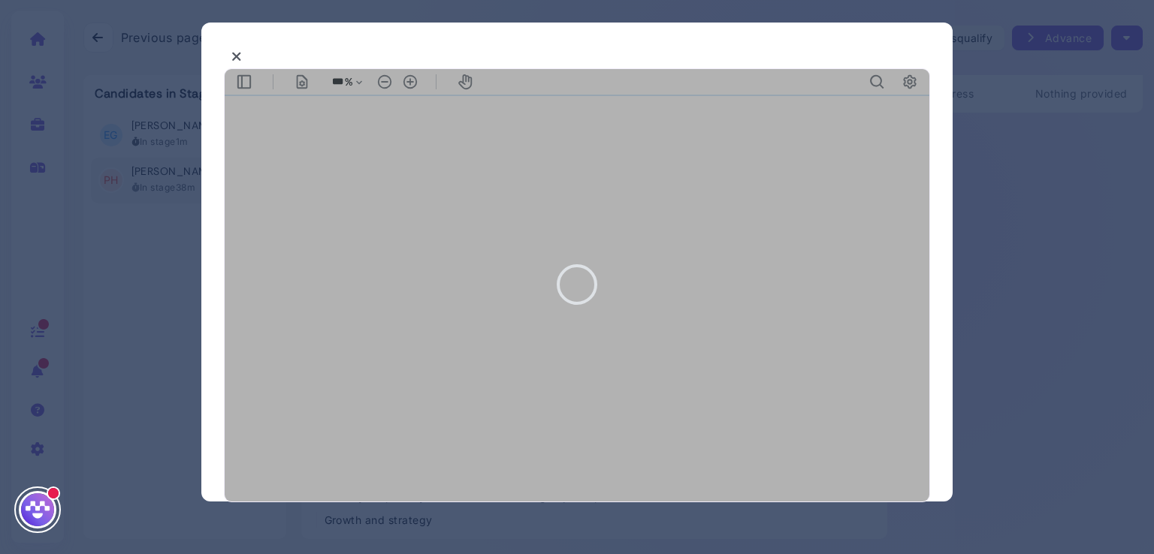
type input "***"
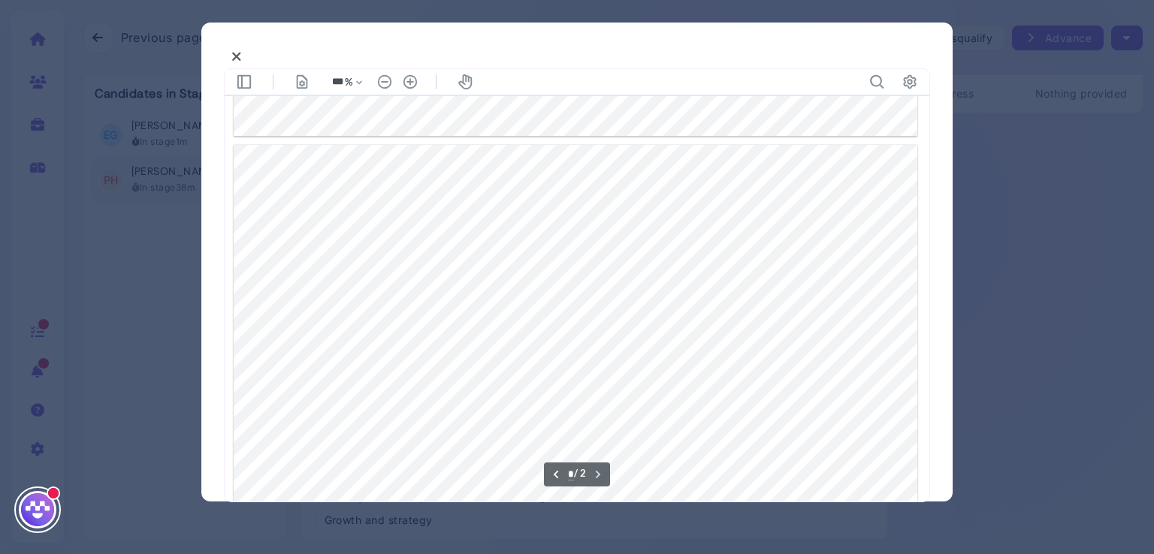
scroll to position [947, 0]
type input "*"
click at [228, 53] on button at bounding box center [237, 56] width 26 height 23
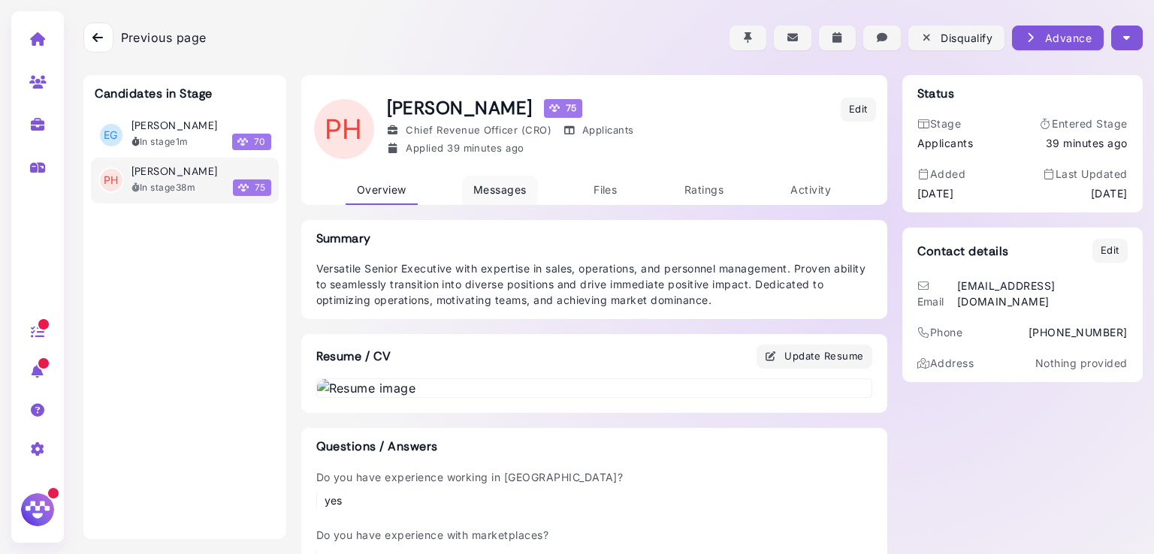
click at [490, 189] on span "Messages" at bounding box center [499, 189] width 53 height 13
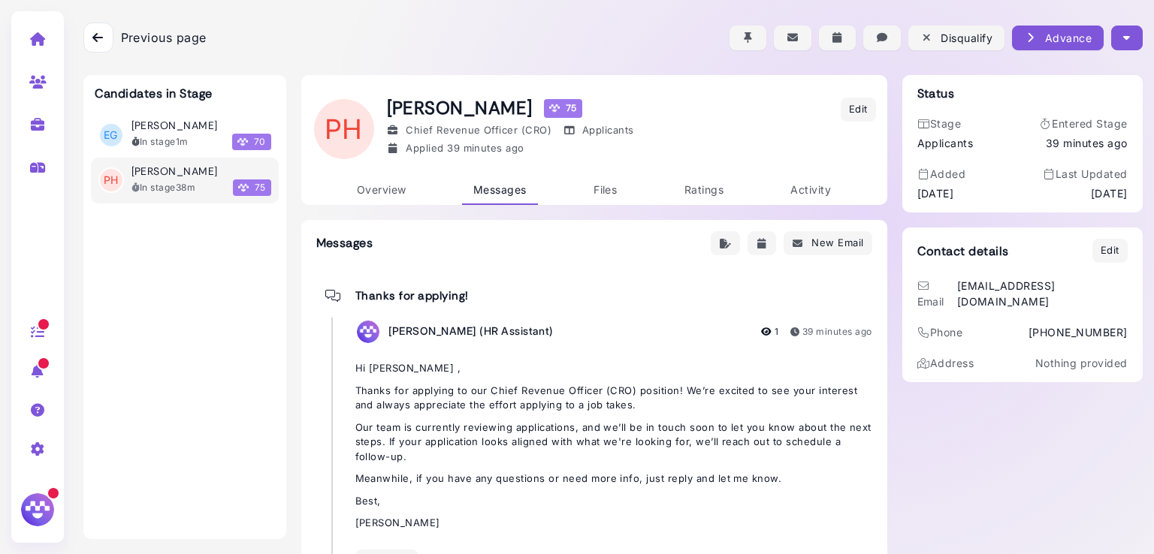
scroll to position [64, 0]
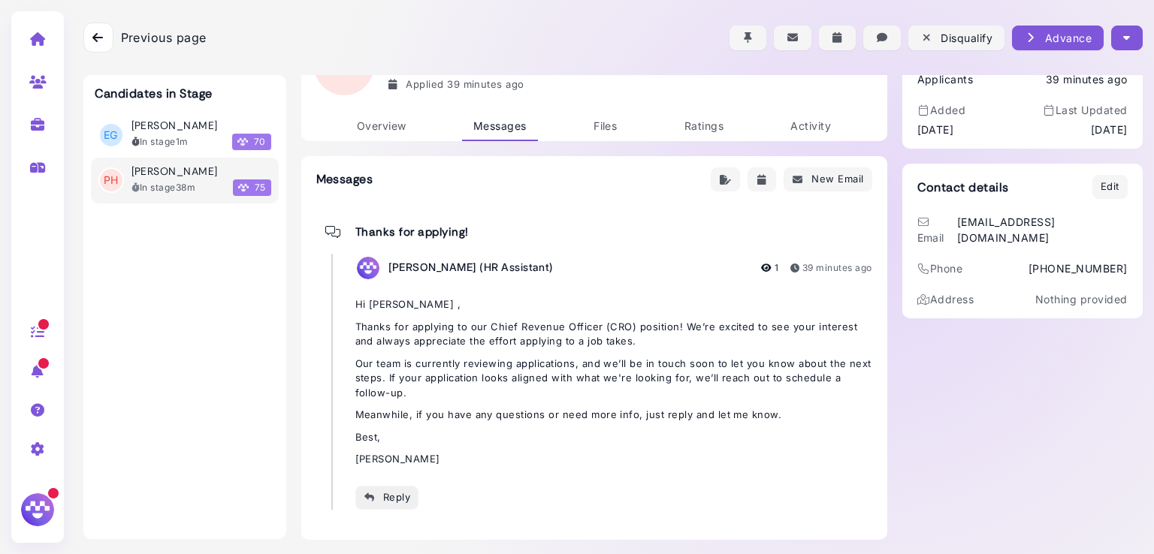
click at [385, 501] on div "Reply" at bounding box center [387, 498] width 47 height 16
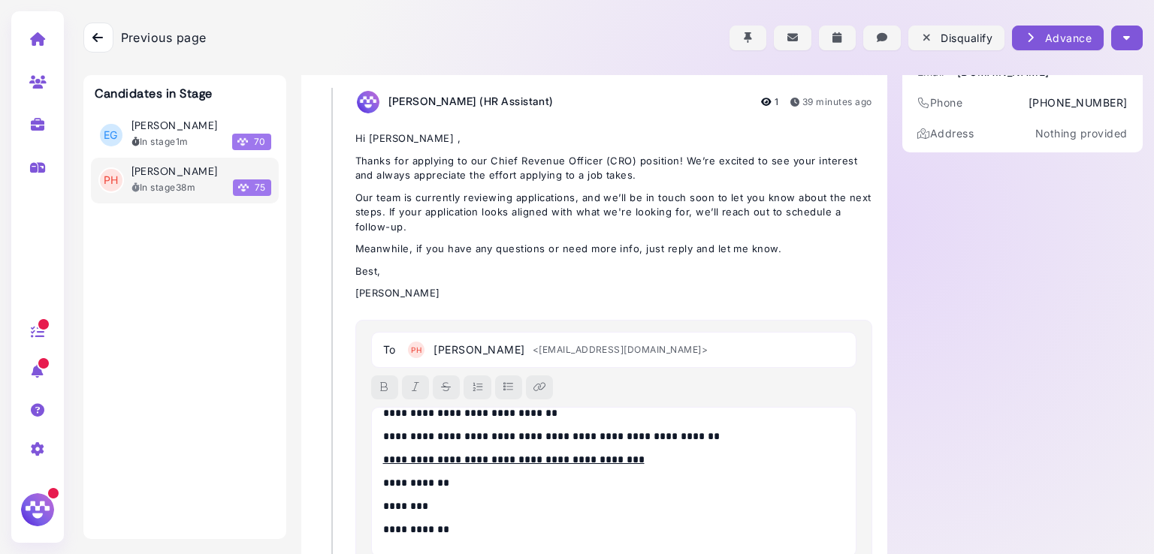
scroll to position [0, 0]
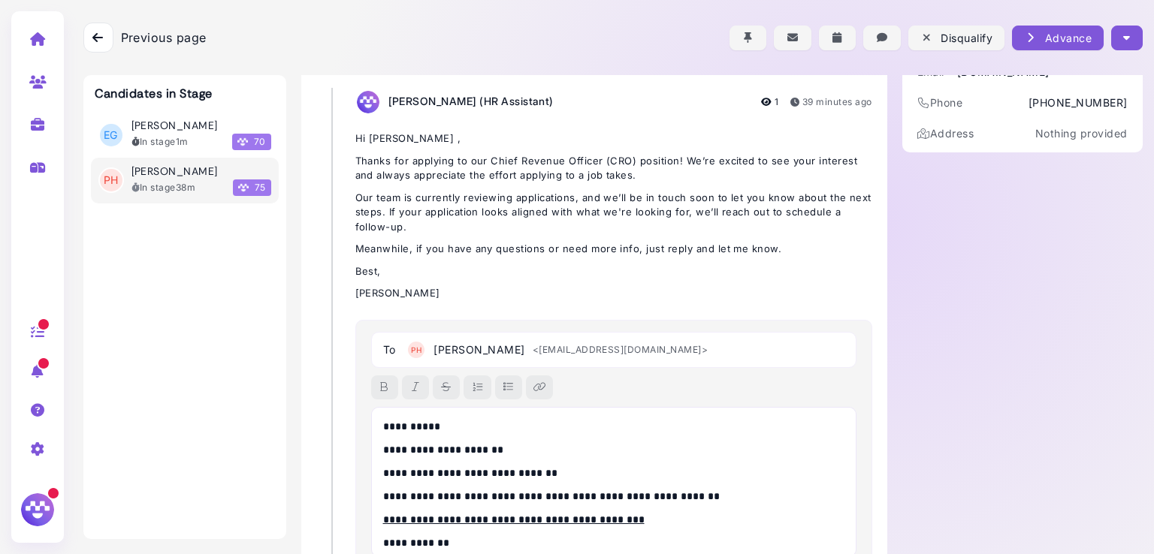
click at [426, 427] on p "**********" at bounding box center [610, 427] width 454 height 16
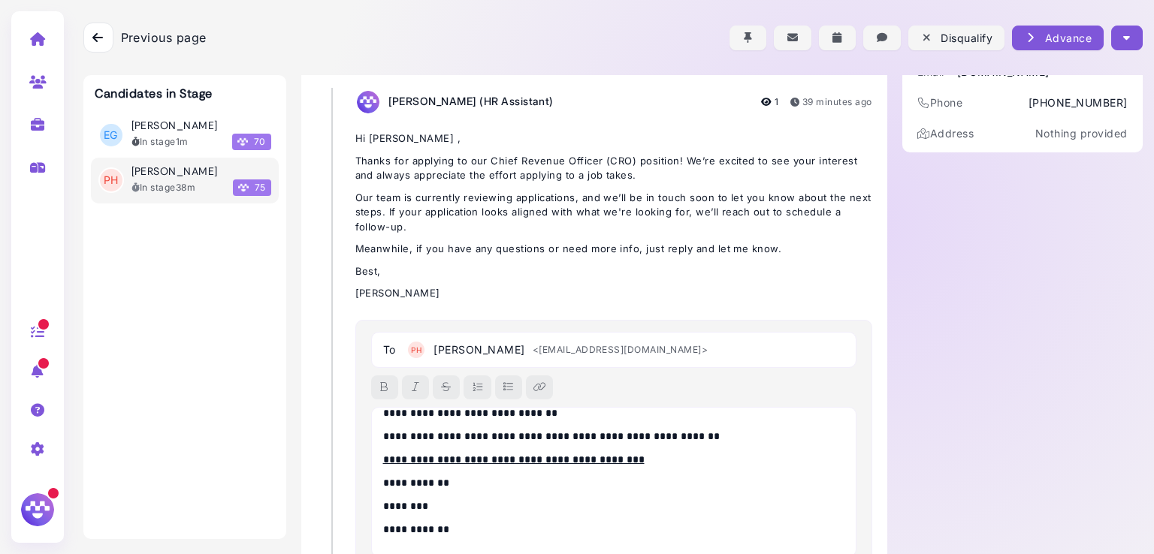
scroll to position [349, 0]
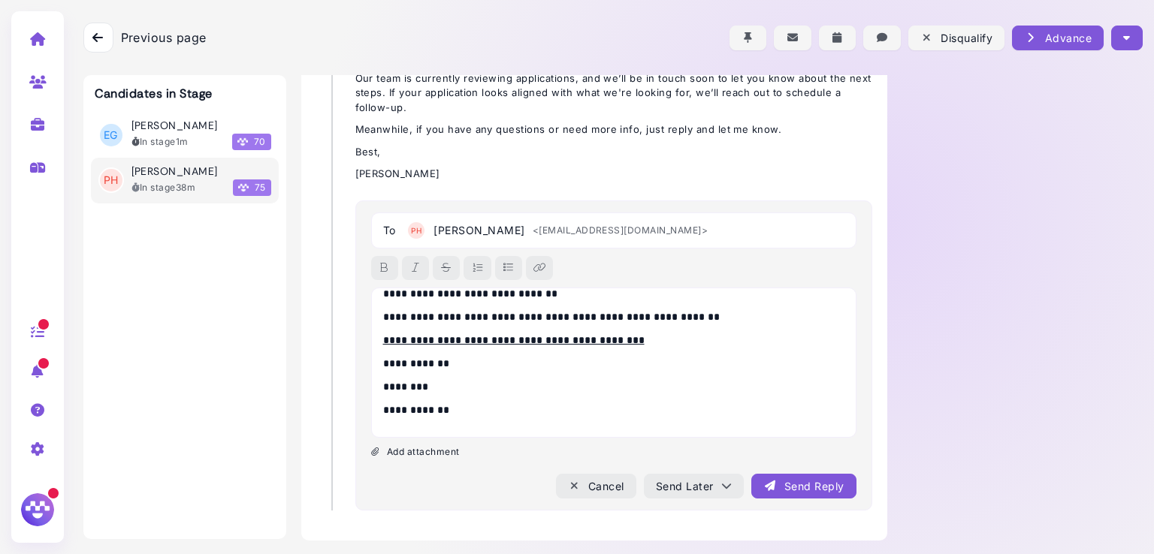
click at [775, 485] on div "Send Reply" at bounding box center [803, 487] width 80 height 16
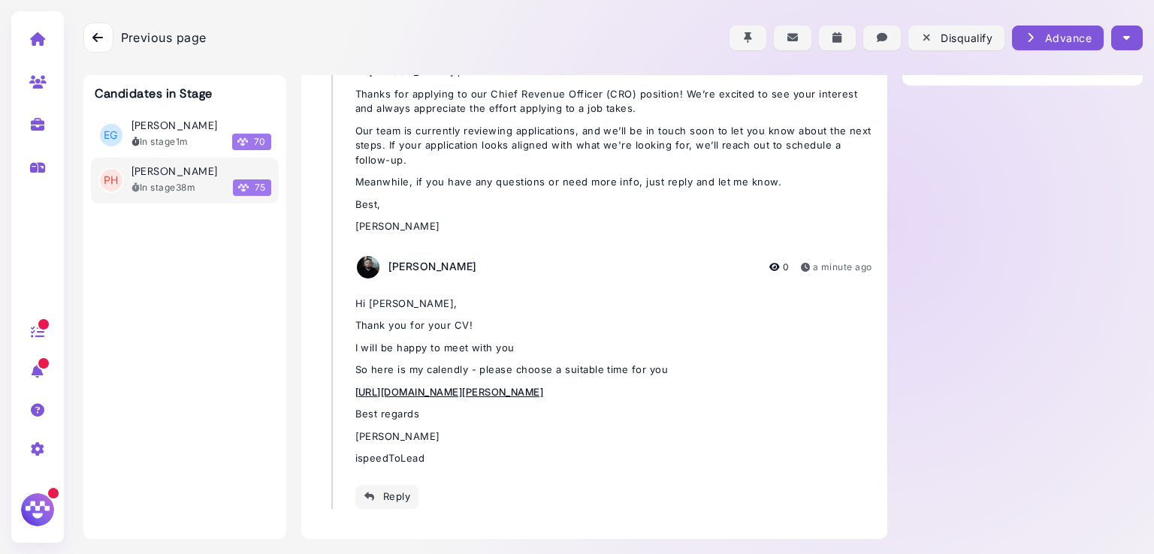
scroll to position [296, 0]
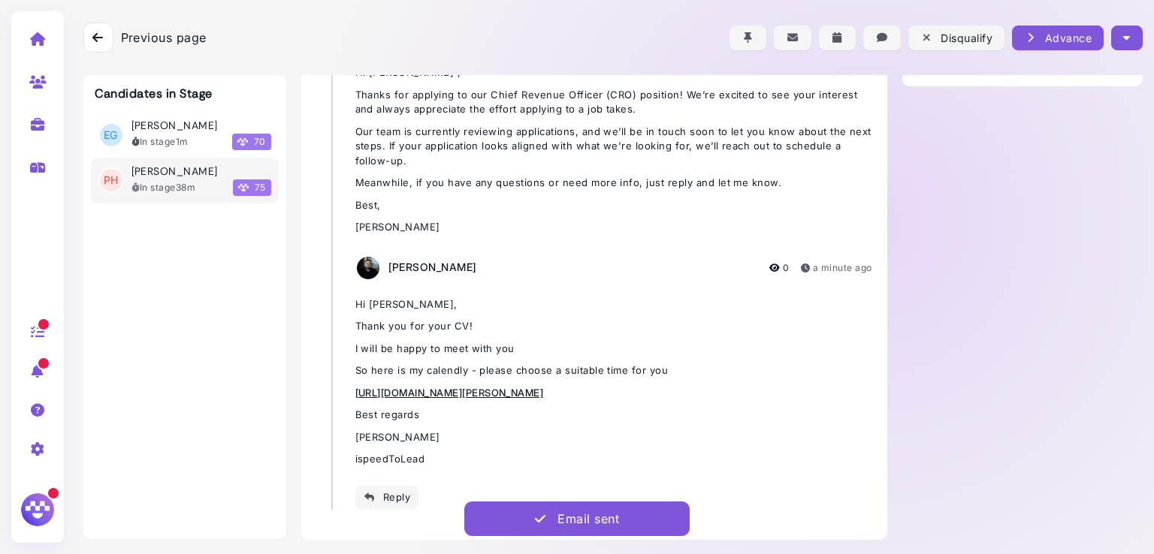
click at [1115, 40] on button "button" at bounding box center [1126, 38] width 31 height 25
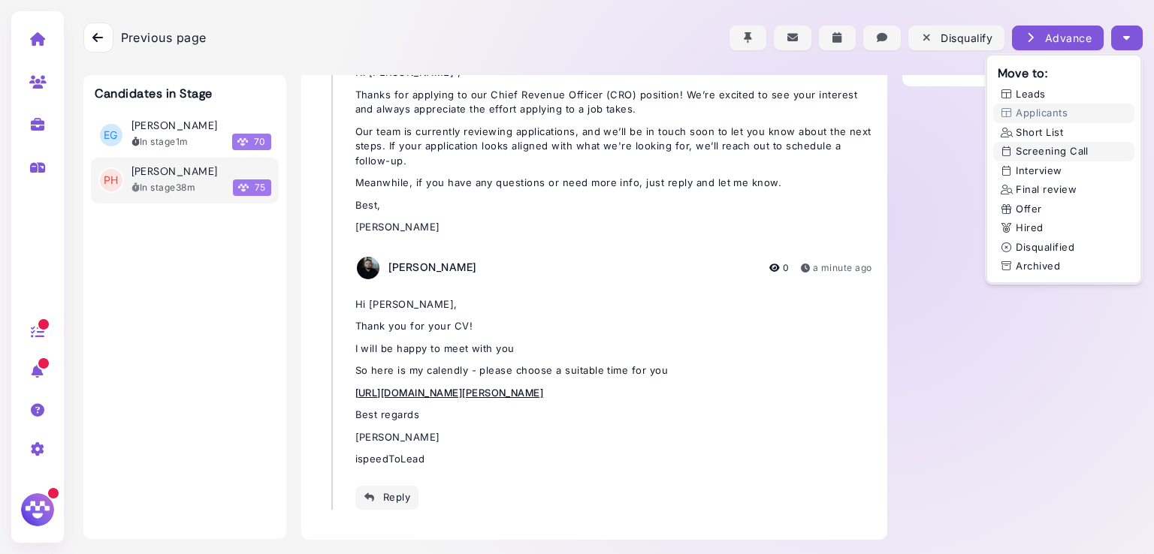
click at [1023, 146] on button "Screening Call" at bounding box center [1063, 152] width 141 height 20
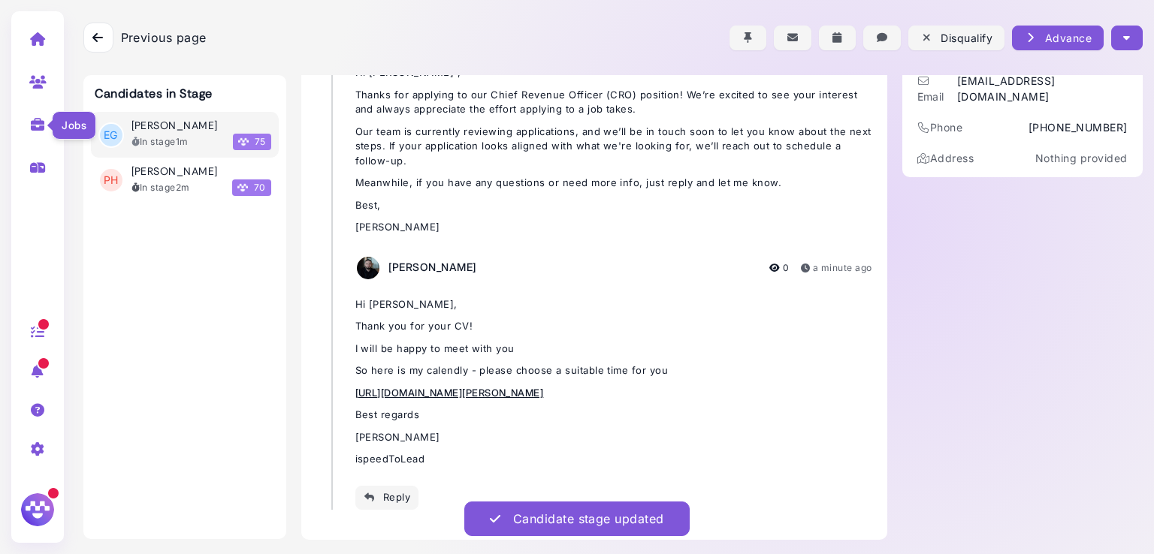
click at [38, 121] on icon at bounding box center [37, 125] width 17 height 14
select select "**********"
select select "**"
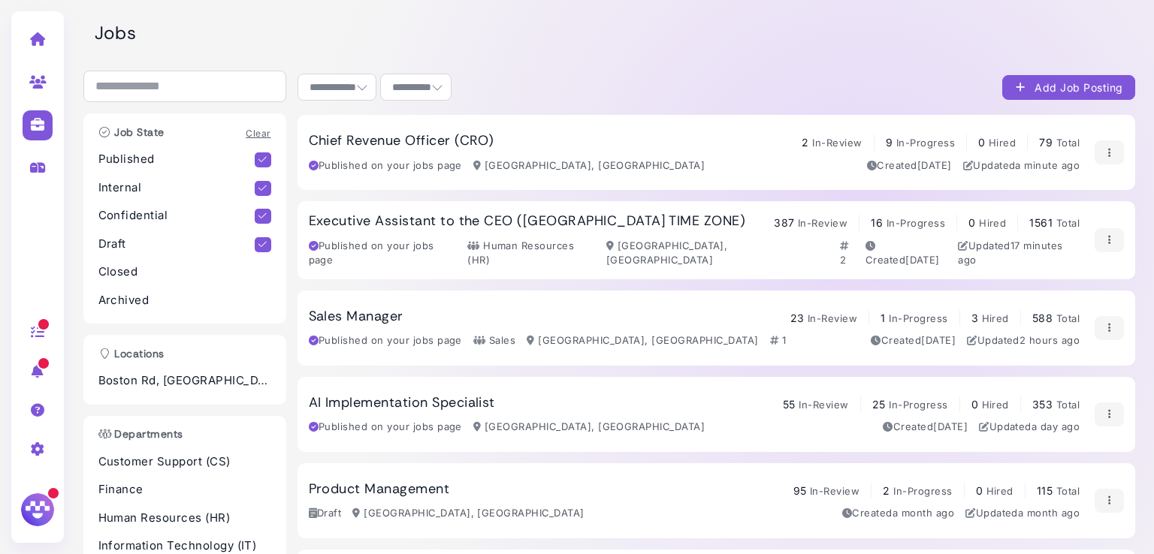
scroll to position [214, 0]
